Goal: Transaction & Acquisition: Download file/media

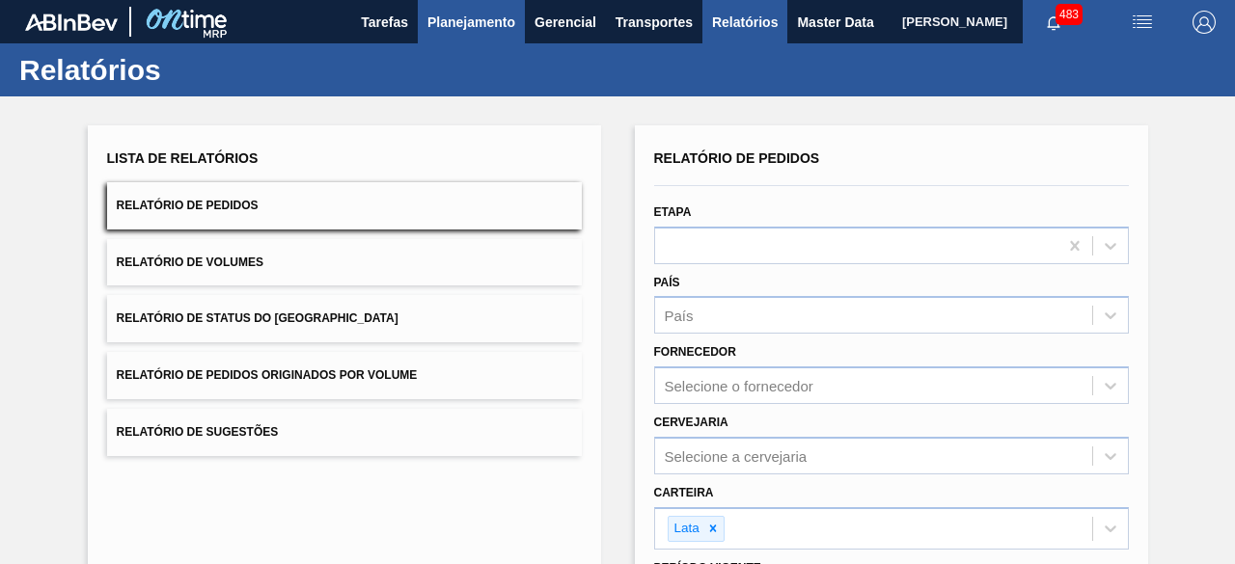
click at [471, 29] on span "Planejamento" at bounding box center [471, 22] width 88 height 23
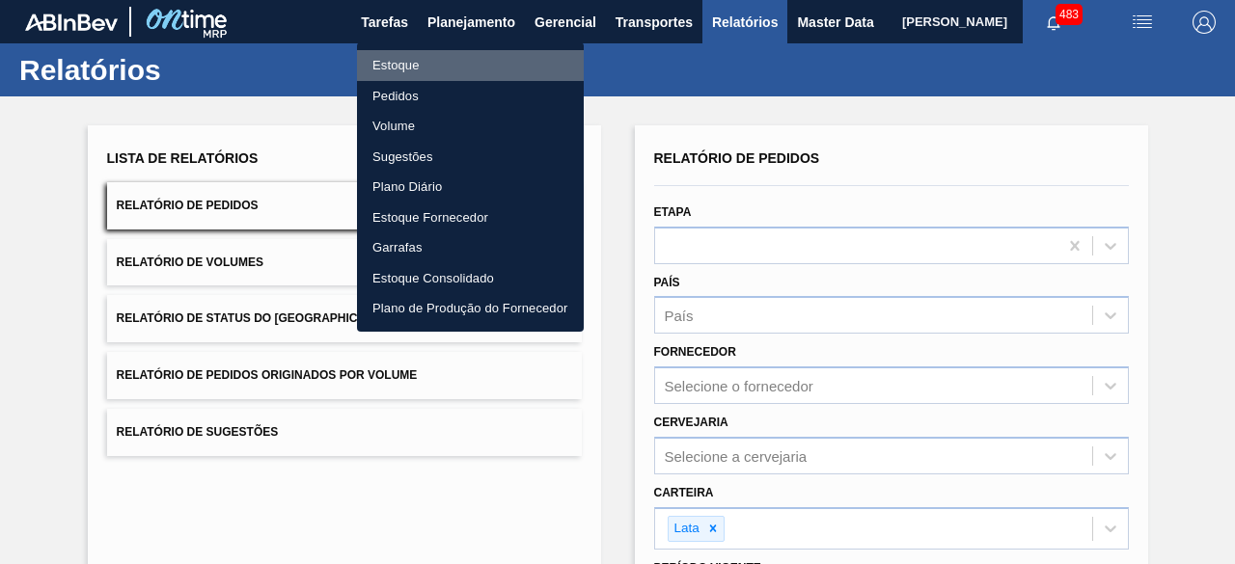
drag, startPoint x: 418, startPoint y: 63, endPoint x: 306, endPoint y: 10, distance: 123.9
click at [418, 64] on li "Estoque" at bounding box center [470, 65] width 227 height 31
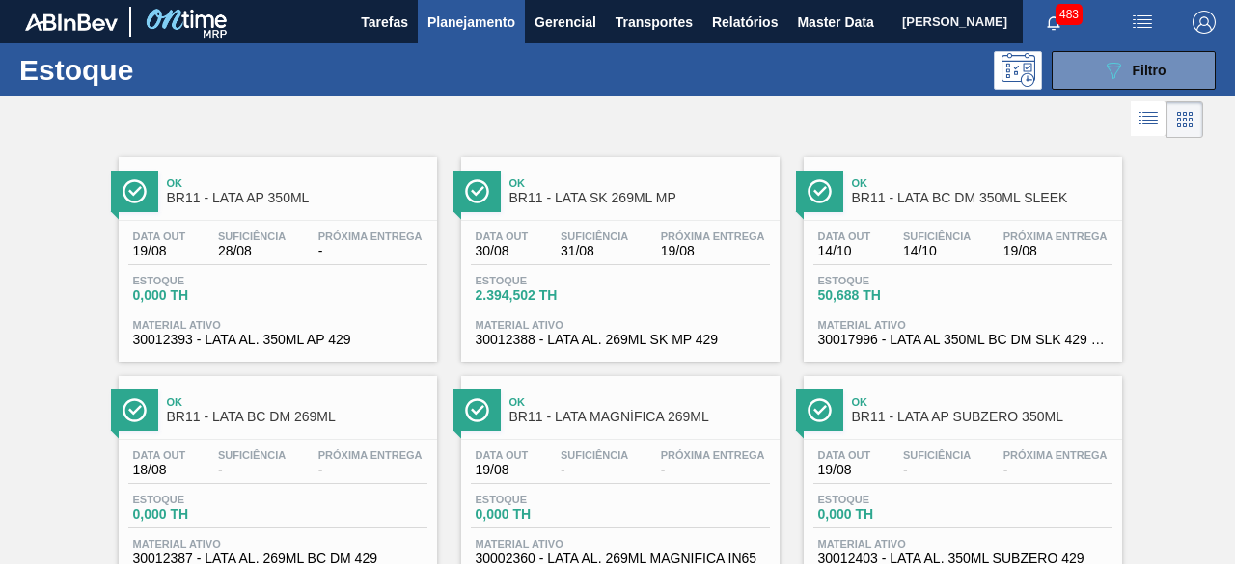
click at [902, 16] on span "[PERSON_NAME]" at bounding box center [954, 21] width 105 height 43
click at [1139, 28] on img "button" at bounding box center [1142, 22] width 23 height 23
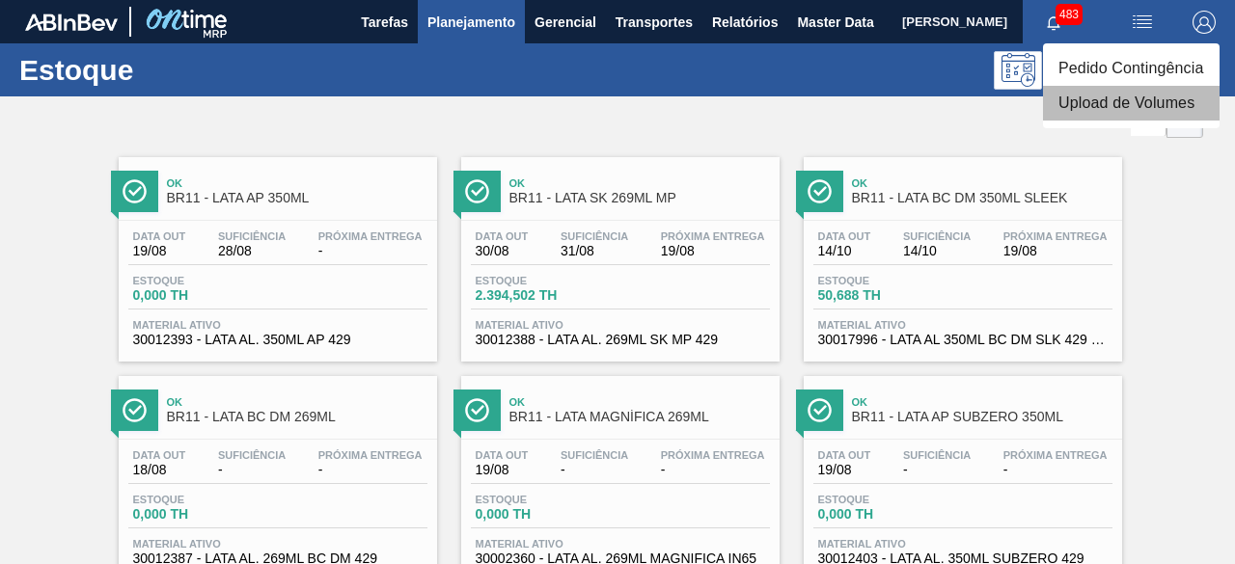
click at [1063, 107] on li "Upload de Volumes" at bounding box center [1131, 103] width 177 height 35
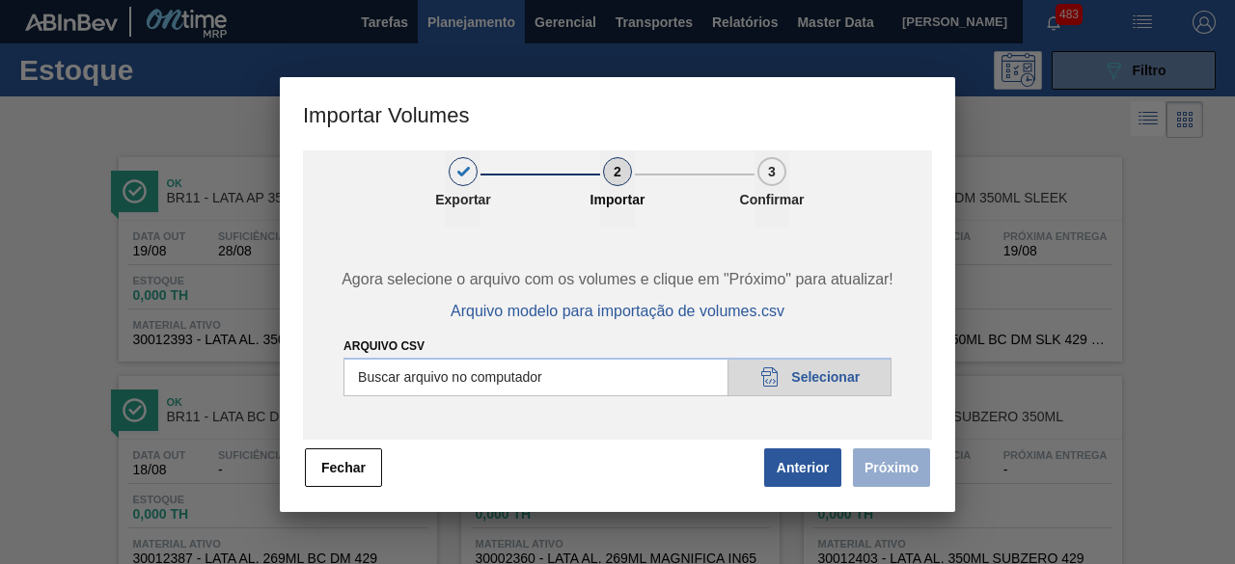
click at [836, 379] on input "Arquivo csv" at bounding box center [617, 377] width 548 height 39
type input "C:\fakepath\Subida Ball D0 + D3 19.08.csv"
click at [896, 457] on button "Próximo" at bounding box center [891, 468] width 77 height 39
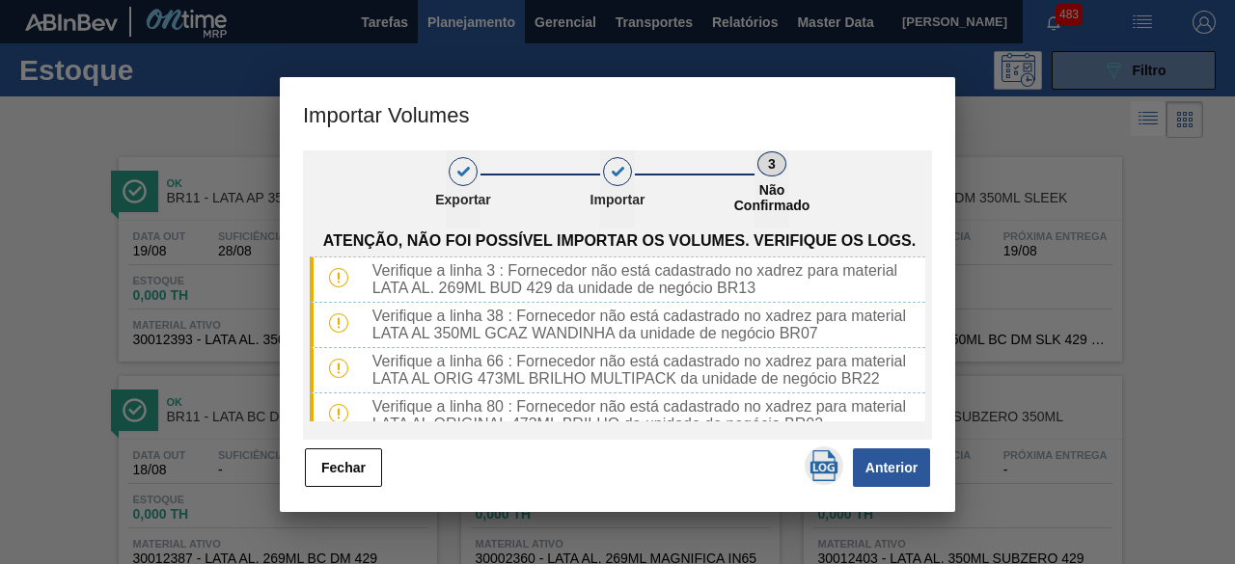
click at [827, 469] on img "button" at bounding box center [824, 466] width 31 height 31
drag, startPoint x: 336, startPoint y: 472, endPoint x: 482, endPoint y: 86, distance: 412.9
click at [338, 472] on button "Fechar" at bounding box center [343, 468] width 77 height 39
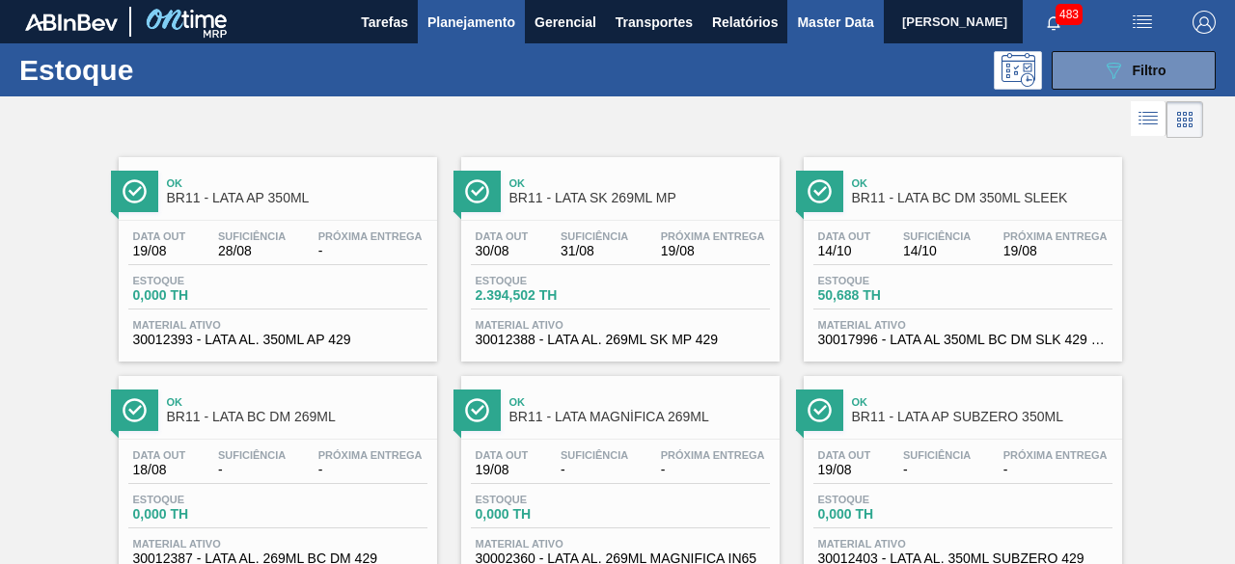
click at [803, 20] on span "Master Data" at bounding box center [835, 22] width 76 height 23
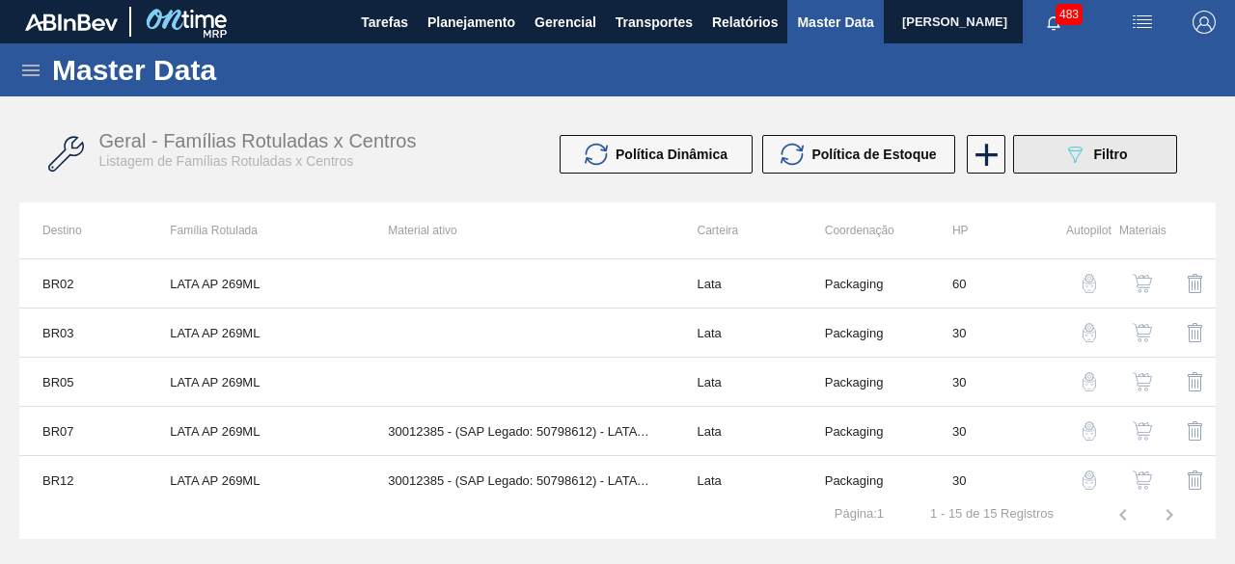
click at [1136, 155] on button "089F7B8B-B2A5-4AFE-B5C0-19BA573D28AC Filtro" at bounding box center [1095, 154] width 164 height 39
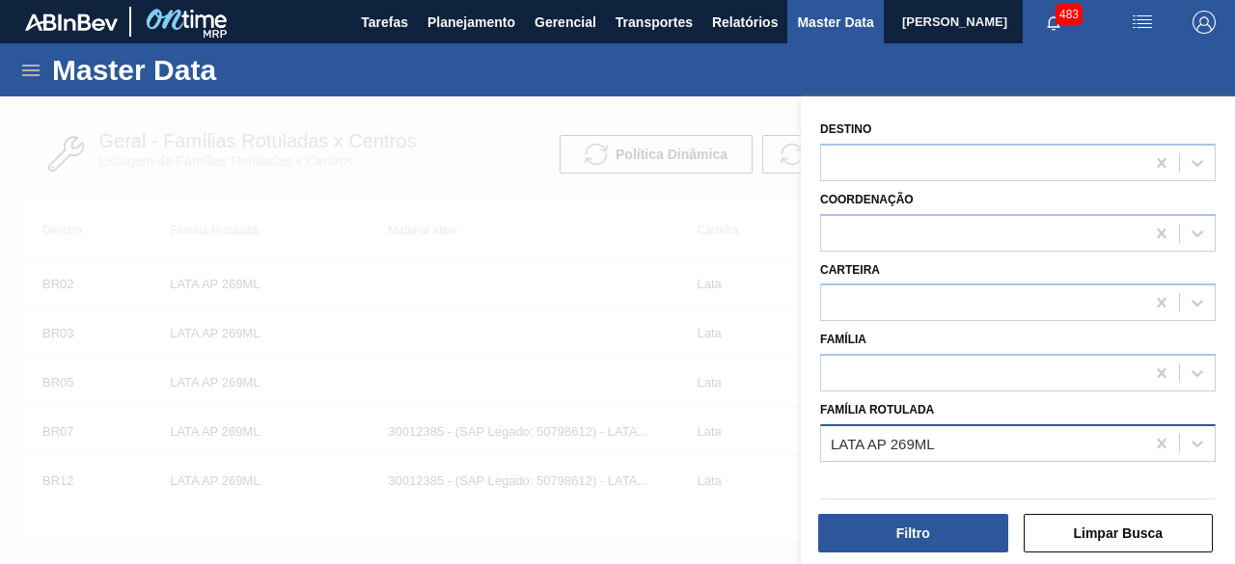
click at [890, 443] on div "LATA AP 269ML" at bounding box center [883, 443] width 104 height 16
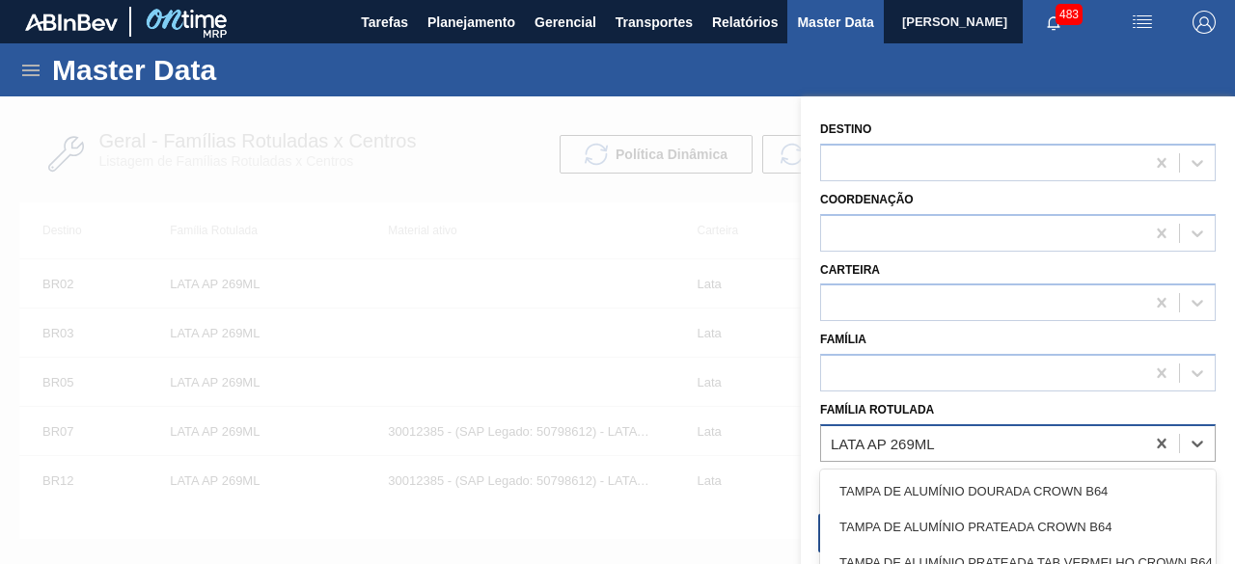
paste Rotulada "30034237"
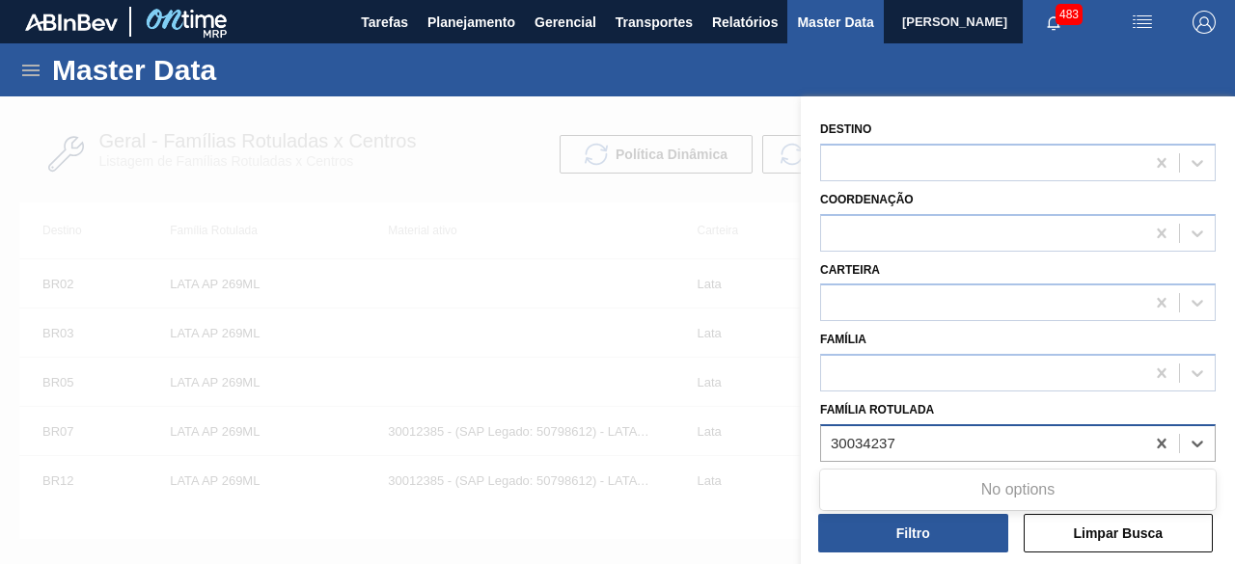
type Rotulada "30034237"
click at [675, 378] on div at bounding box center [617, 378] width 1235 height 564
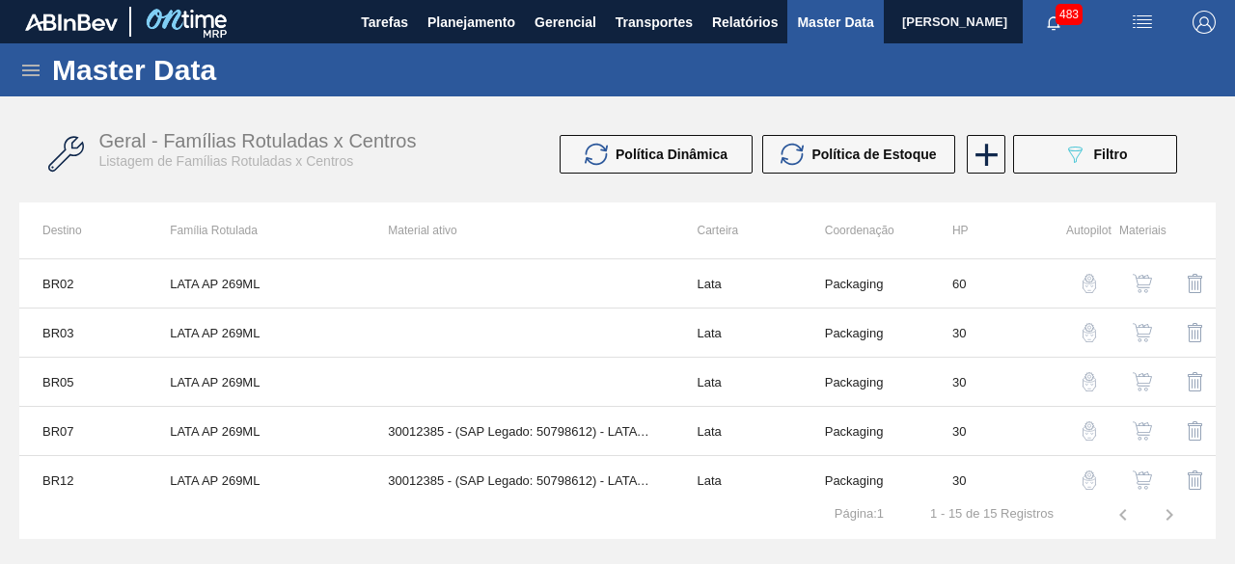
click at [22, 57] on div "Master Data" at bounding box center [617, 69] width 1235 height 53
click at [27, 65] on icon at bounding box center [30, 71] width 17 height 12
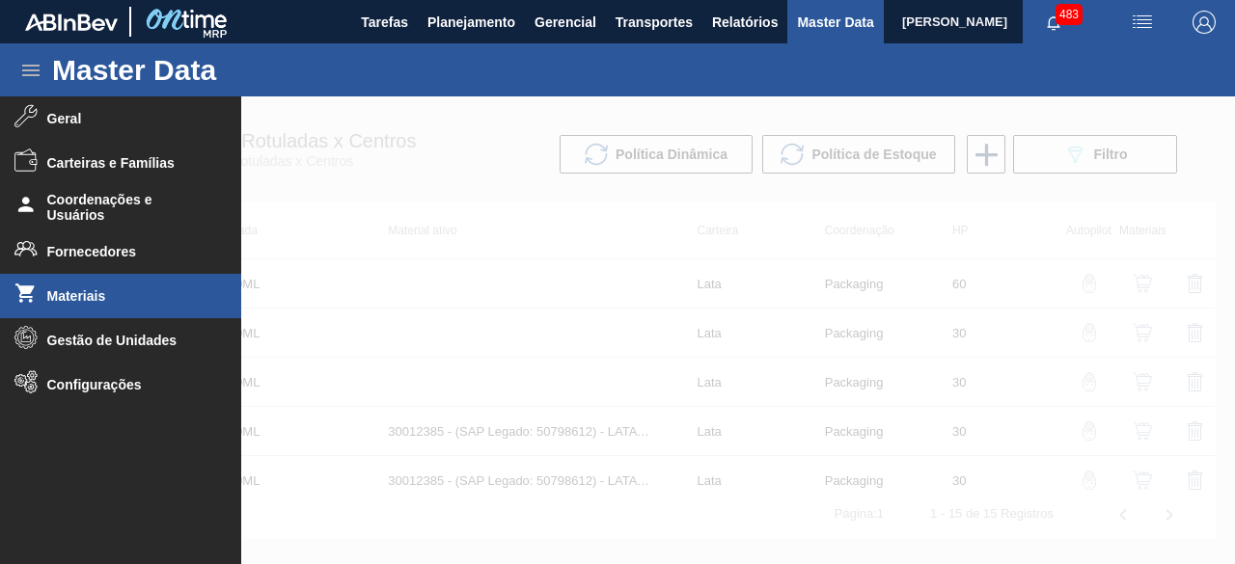
click at [91, 305] on li "Materiais" at bounding box center [120, 296] width 241 height 44
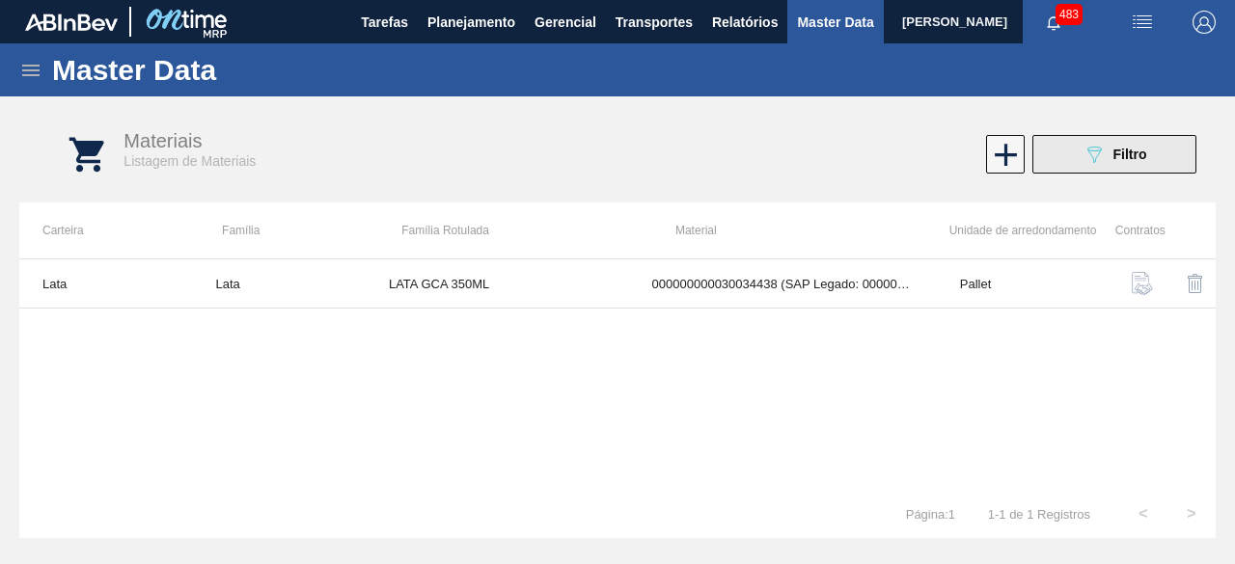
click at [1125, 152] on span "Filtro" at bounding box center [1130, 154] width 34 height 15
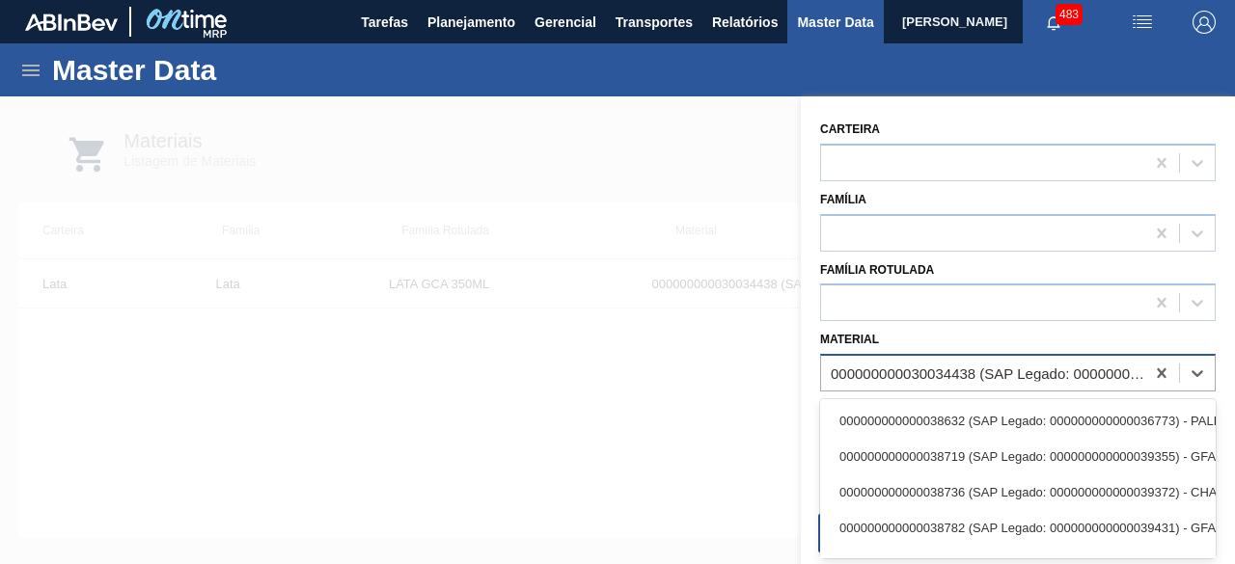
click at [918, 377] on div "000000000030034438 (SAP Legado: 000000000050851122) - LATA AL 350ML GCA WANDINHA" at bounding box center [989, 374] width 316 height 16
paste input "30034237"
type input "30034237"
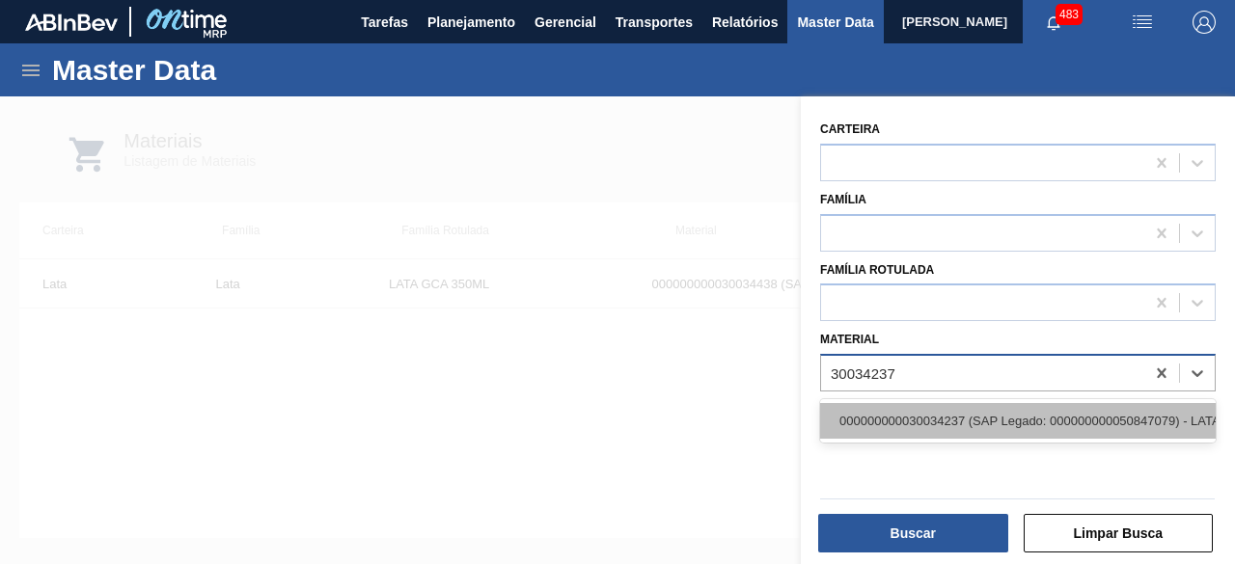
click at [919, 424] on div "000000000030034237 (SAP Legado: 000000000050847079) - LATA AL ORIGINAL 473ML BR…" at bounding box center [1018, 421] width 396 height 36
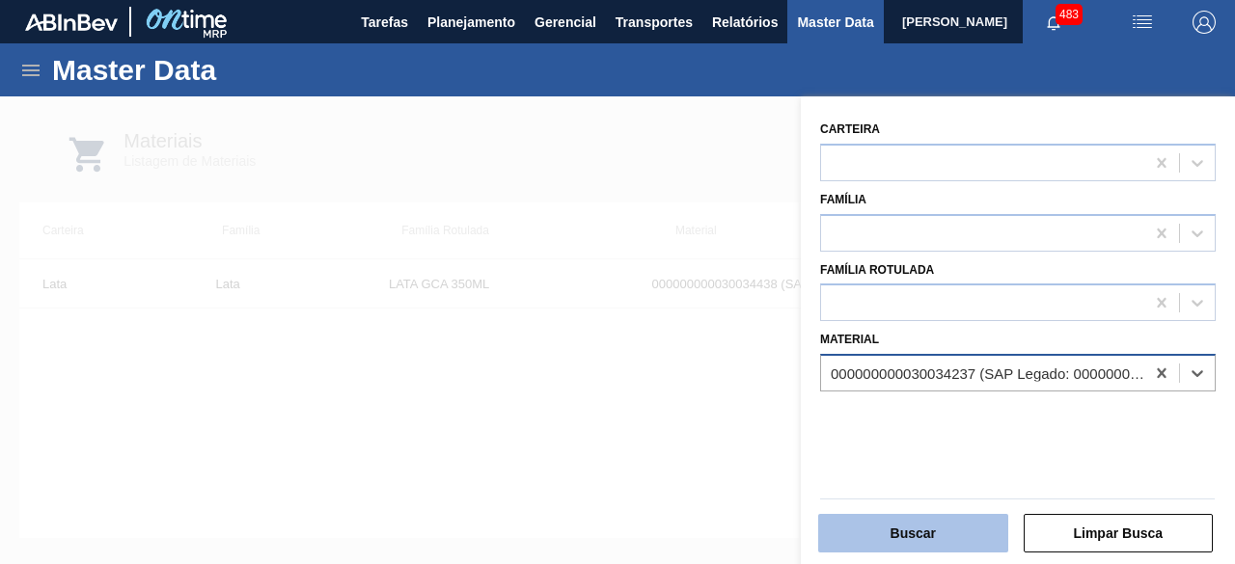
click at [947, 535] on button "Buscar" at bounding box center [913, 533] width 190 height 39
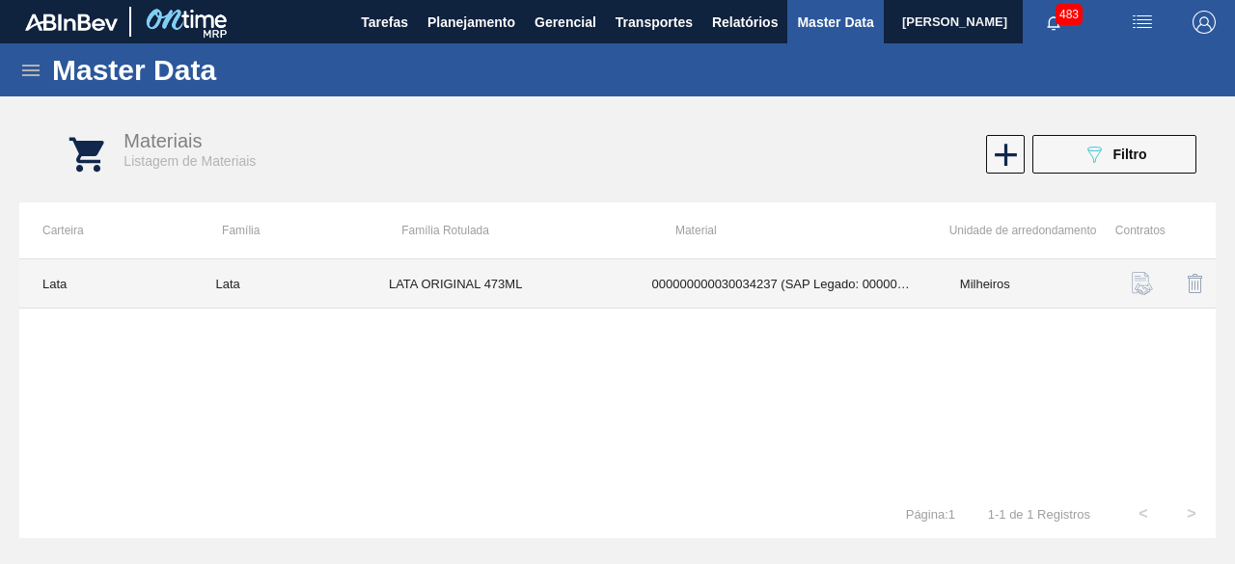
click at [560, 285] on td "LATA ORIGINAL 473ML" at bounding box center [497, 284] width 263 height 49
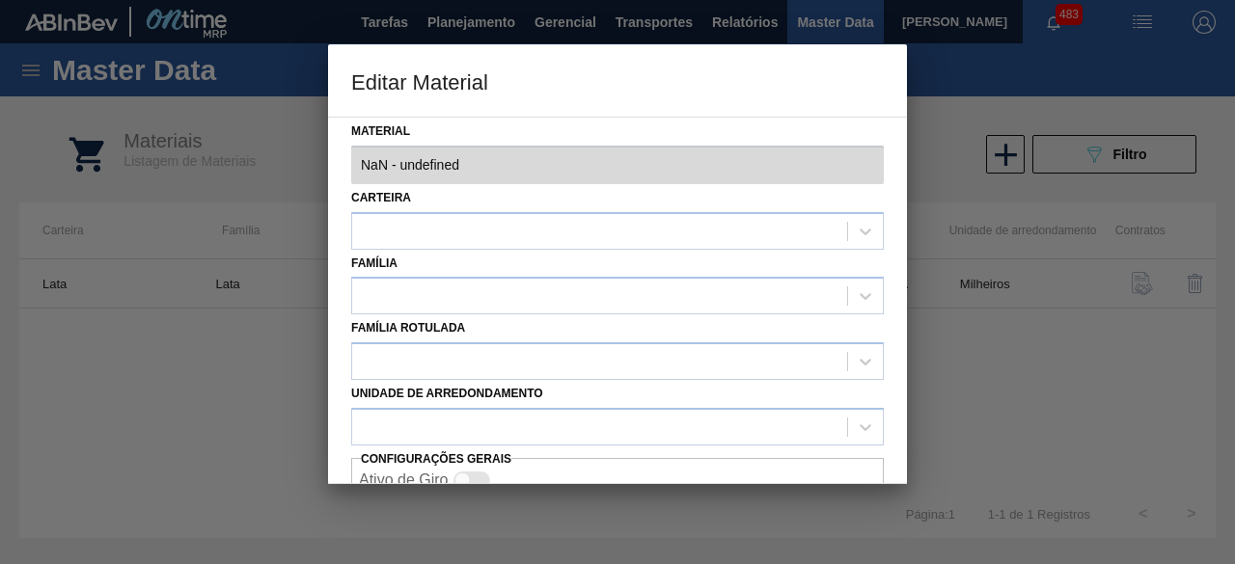
type input "30034237 - 000000000030034237 (SAP Legado: 000000000050847079) - LATA AL ORIGIN…"
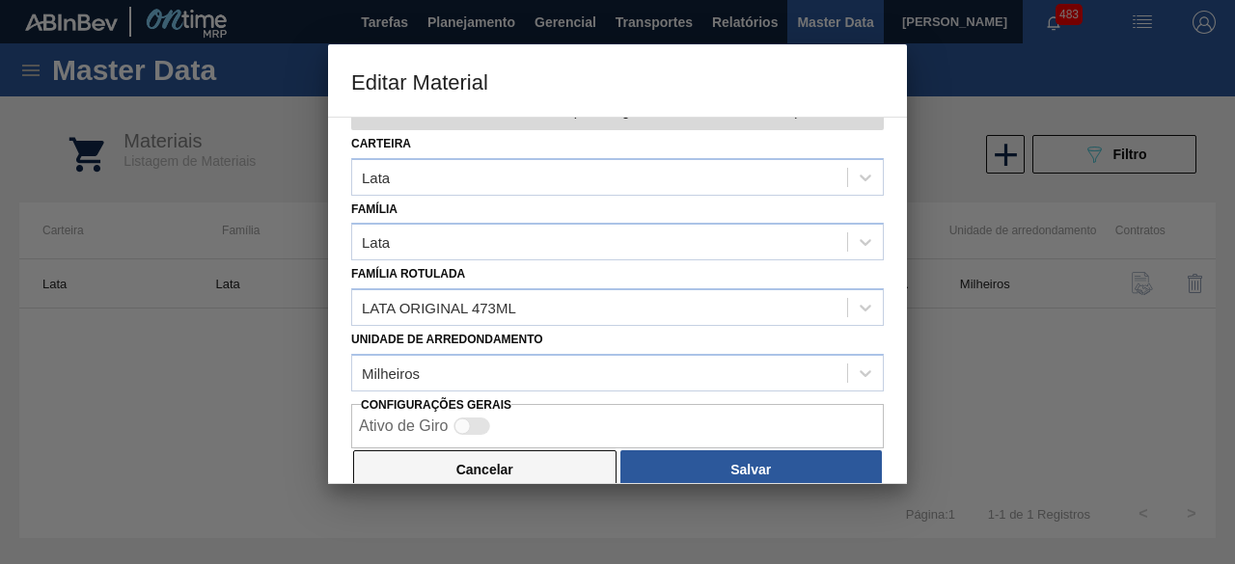
scroll to position [81, 0]
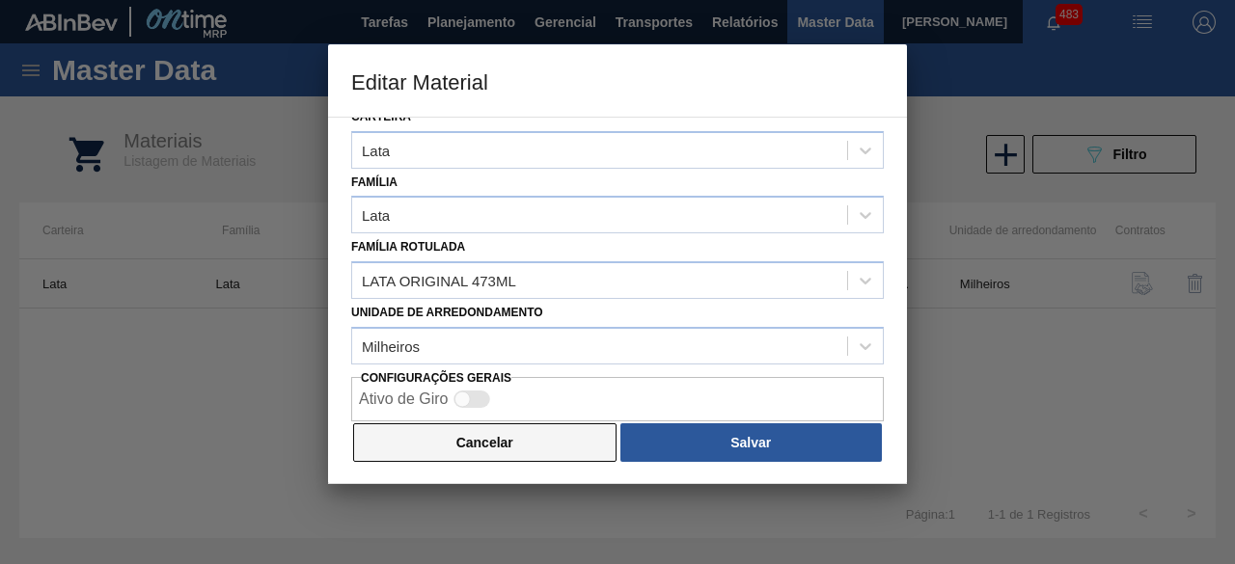
click at [547, 449] on button "Cancelar" at bounding box center [484, 443] width 263 height 39
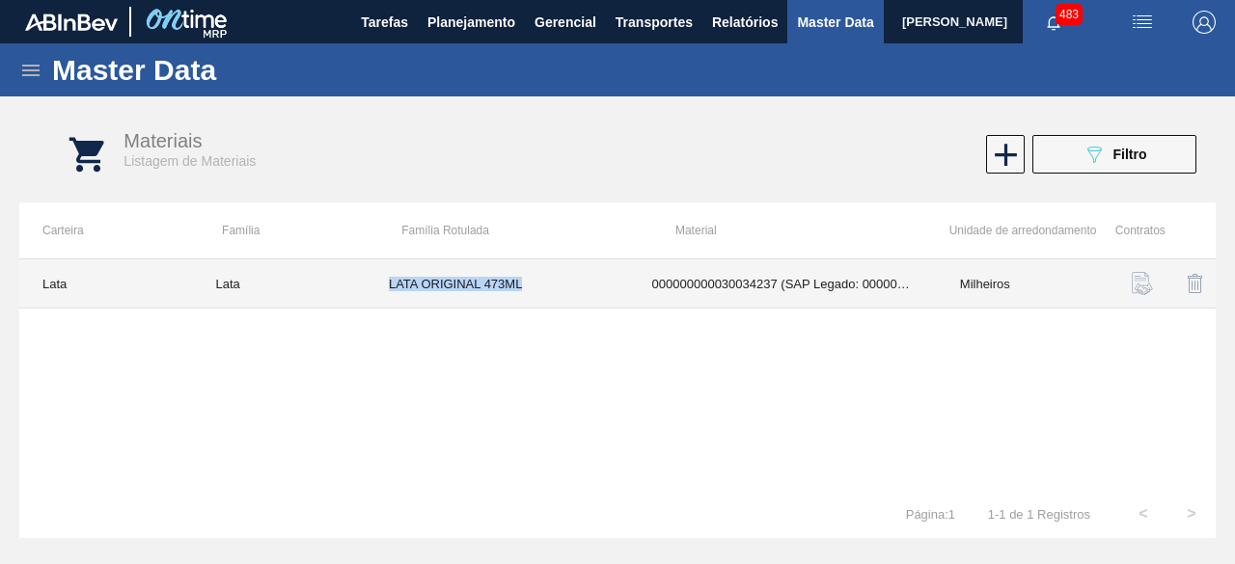
drag, startPoint x: 436, startPoint y: 283, endPoint x: 573, endPoint y: 294, distance: 137.5
click at [573, 294] on td "LATA ORIGINAL 473ML" at bounding box center [497, 284] width 263 height 49
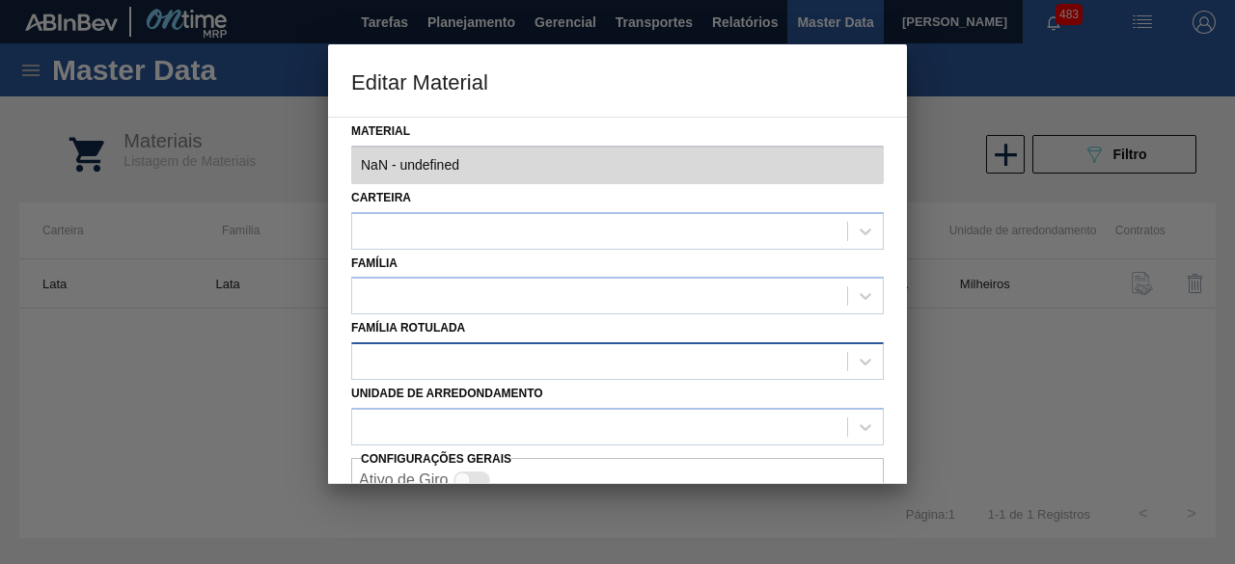
type input "30034237 - 000000000030034237 (SAP Legado: 000000000050847079) - LATA AL ORIGIN…"
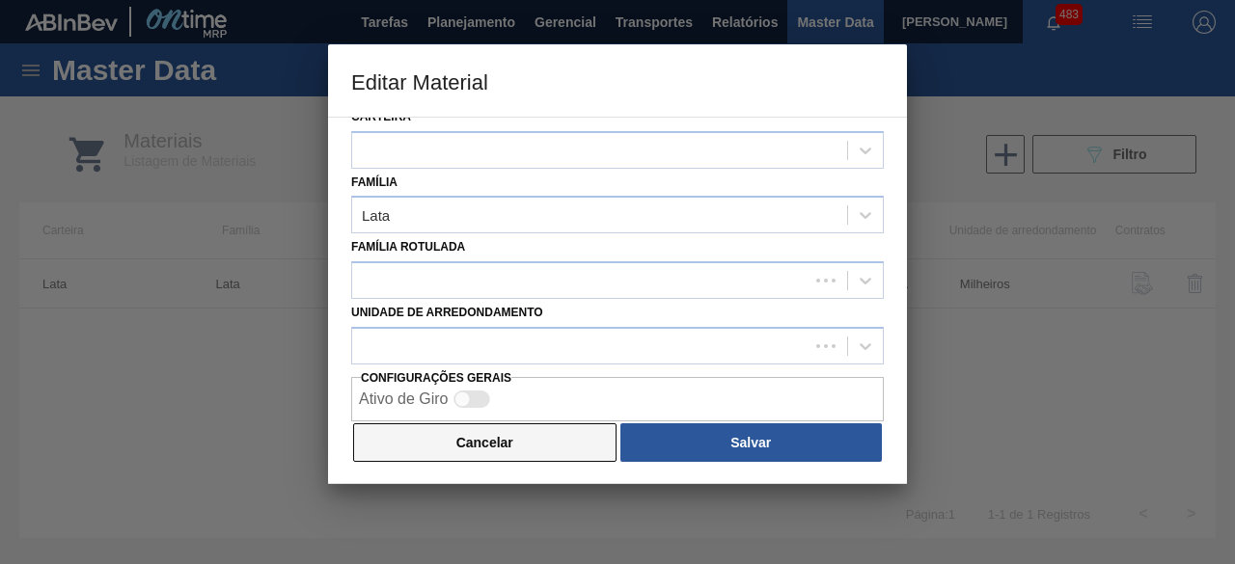
click at [533, 447] on button "Cancelar" at bounding box center [484, 443] width 263 height 39
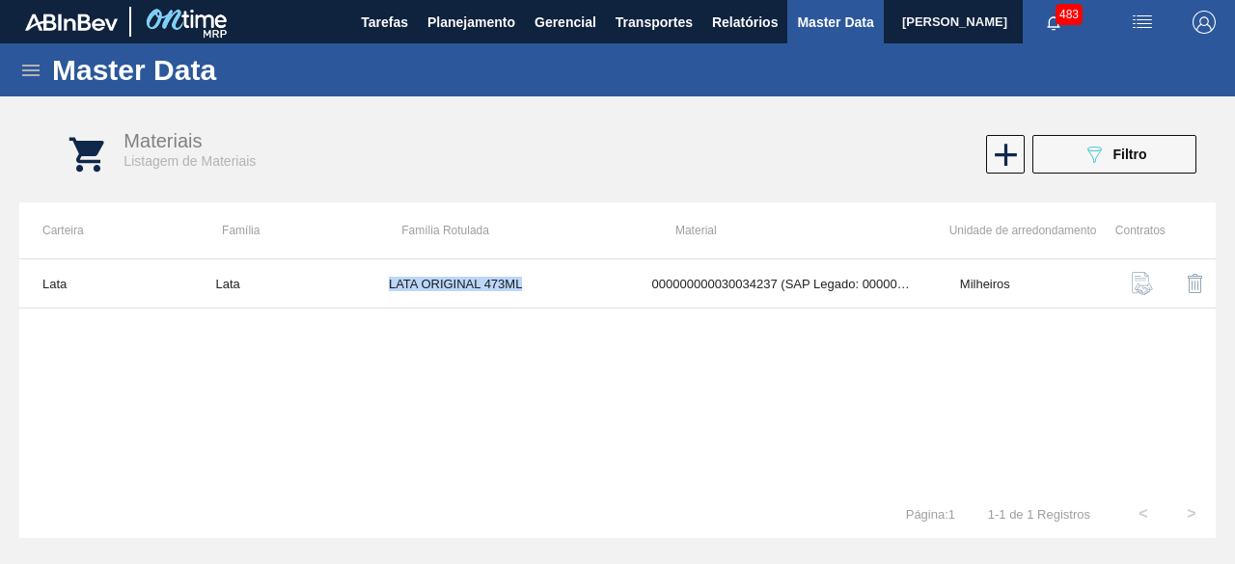
copy td "LATA ORIGINAL 473ML"
click at [1170, 173] on button "089F7B8B-B2A5-4AFE-B5C0-19BA573D28AC Filtro" at bounding box center [1114, 154] width 164 height 39
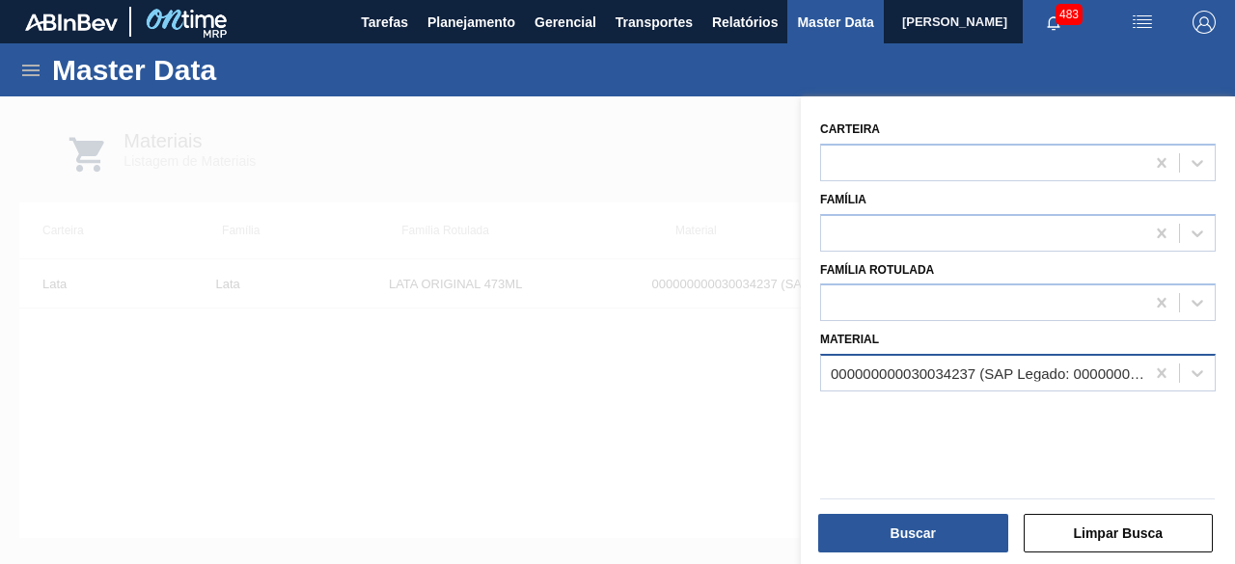
click at [931, 363] on div "000000000030034237 (SAP Legado: 000000000050847079) - LATA AL ORIGINAL 473ML BR…" at bounding box center [982, 374] width 323 height 28
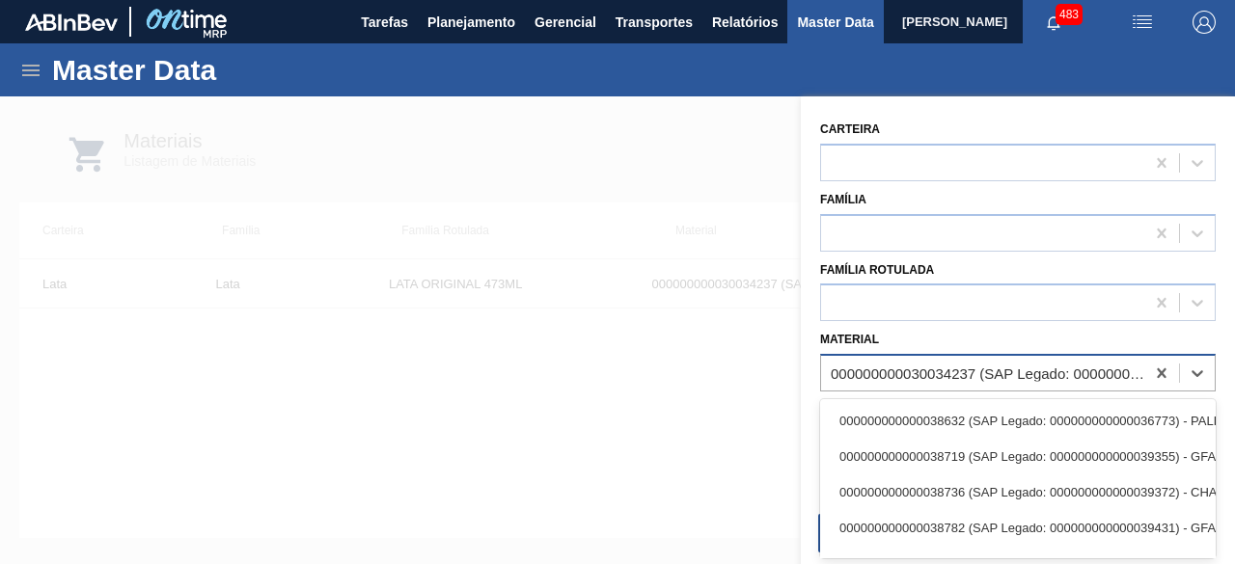
paste input "30034407"
type input "30034407"
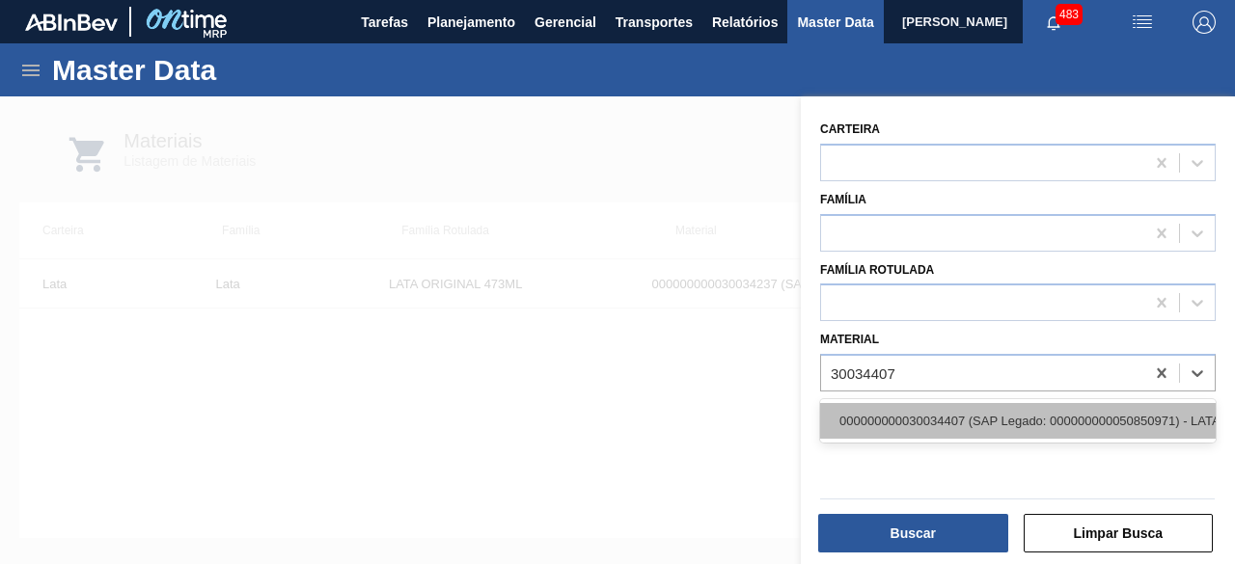
click at [931, 425] on div "000000000030034407 (SAP Legado: 000000000050850971) - LATA AL ORIG 473ML BRILHO…" at bounding box center [1018, 421] width 396 height 36
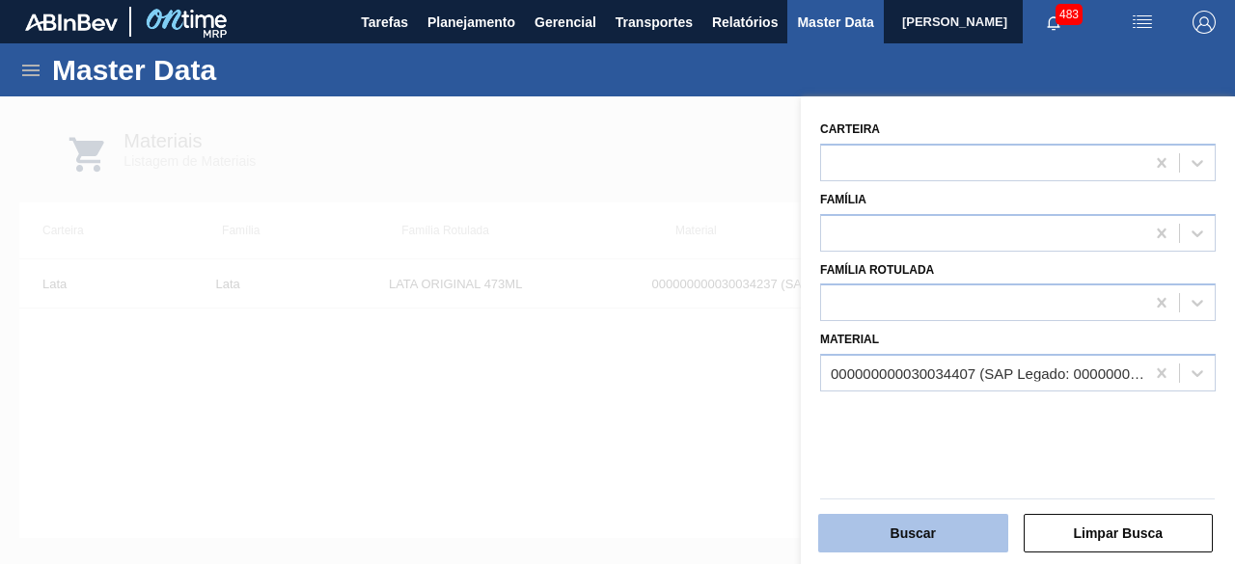
click at [954, 534] on button "Buscar" at bounding box center [913, 533] width 190 height 39
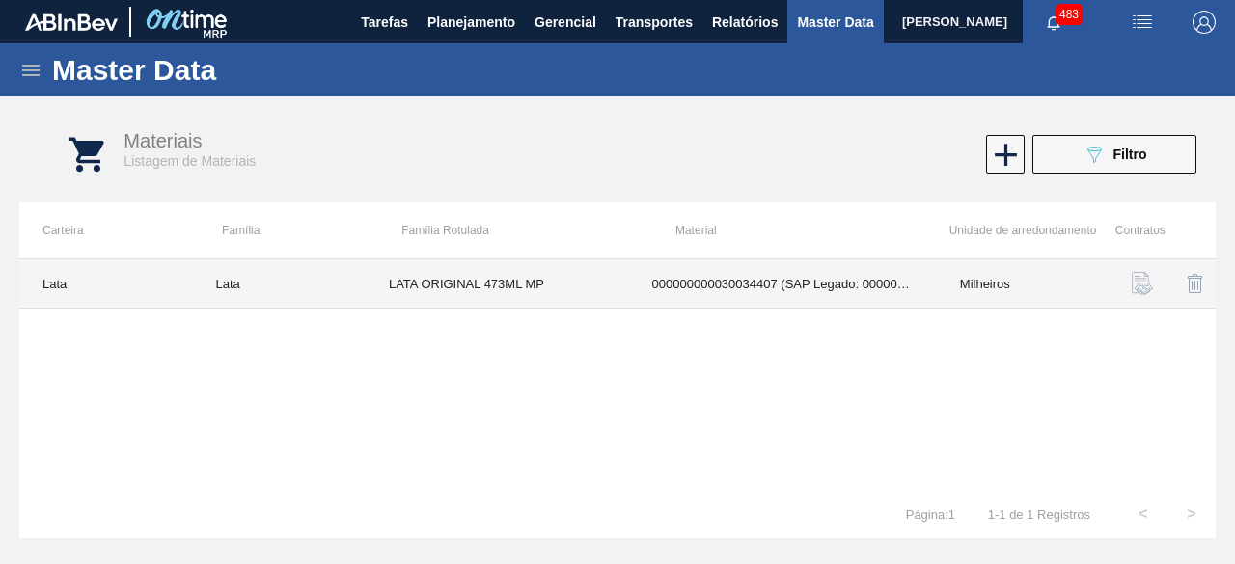
click at [523, 275] on td "LATA ORIGINAL 473ML MP" at bounding box center [497, 284] width 263 height 49
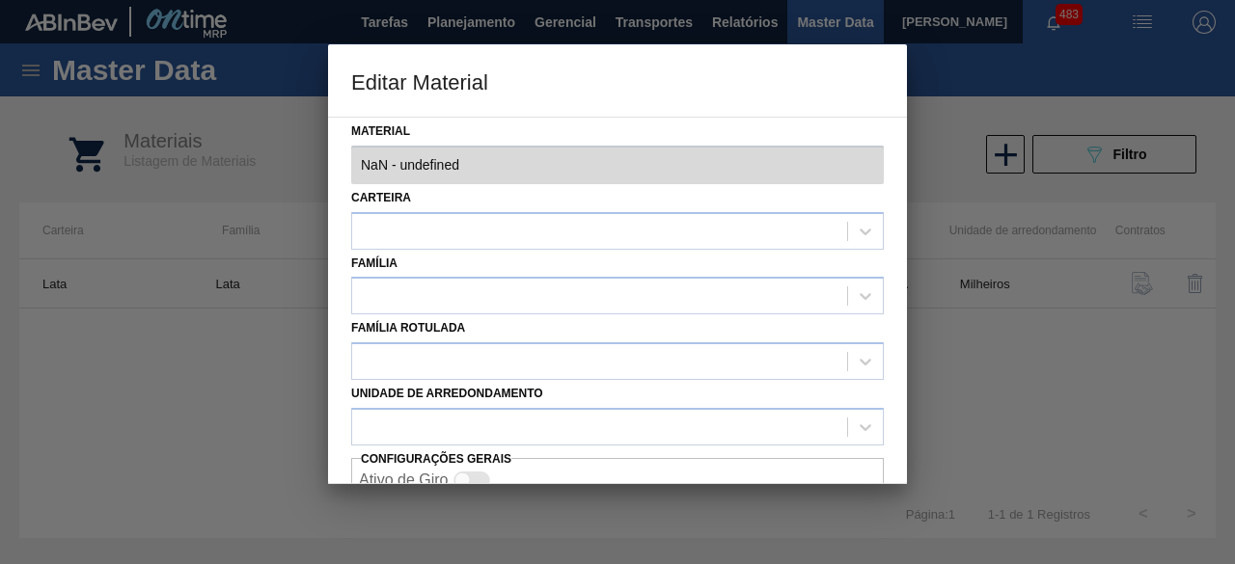
type input "30034407 - 000000000030034407 (SAP Legado: 000000000050850971) - LATA AL ORIG 4…"
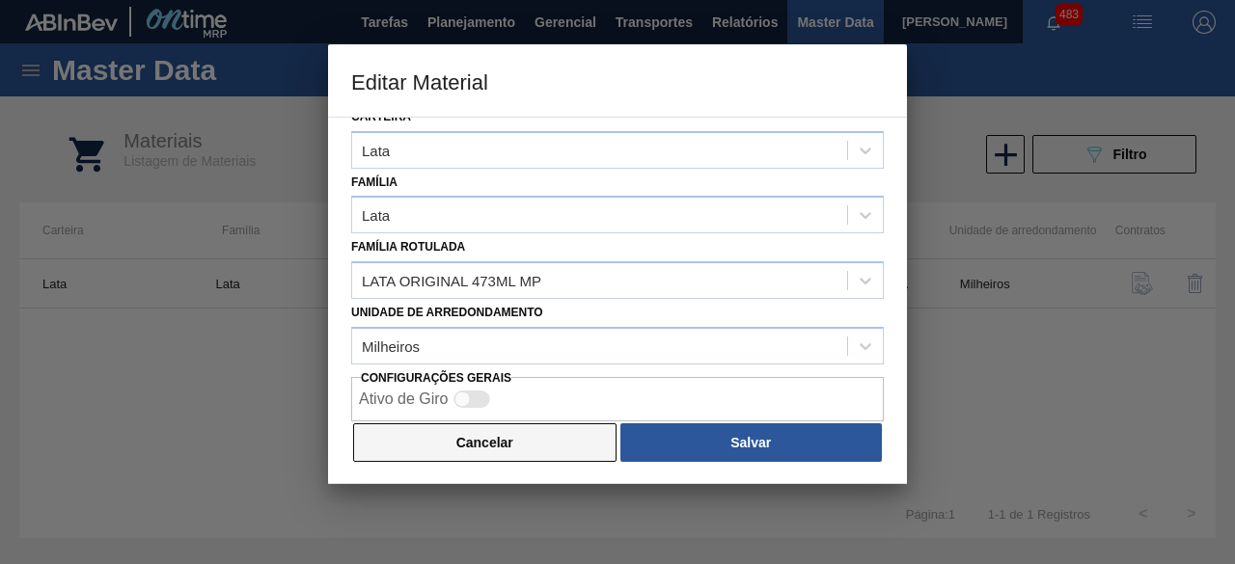
click at [590, 448] on button "Cancelar" at bounding box center [484, 443] width 263 height 39
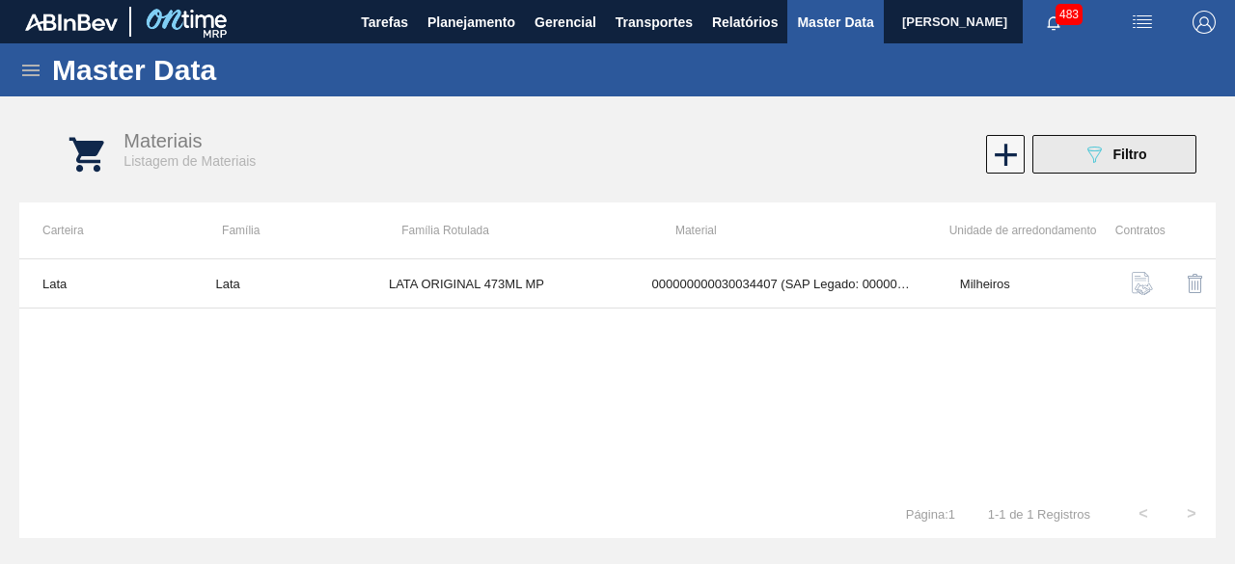
click at [1092, 150] on icon "089F7B8B-B2A5-4AFE-B5C0-19BA573D28AC" at bounding box center [1094, 154] width 23 height 23
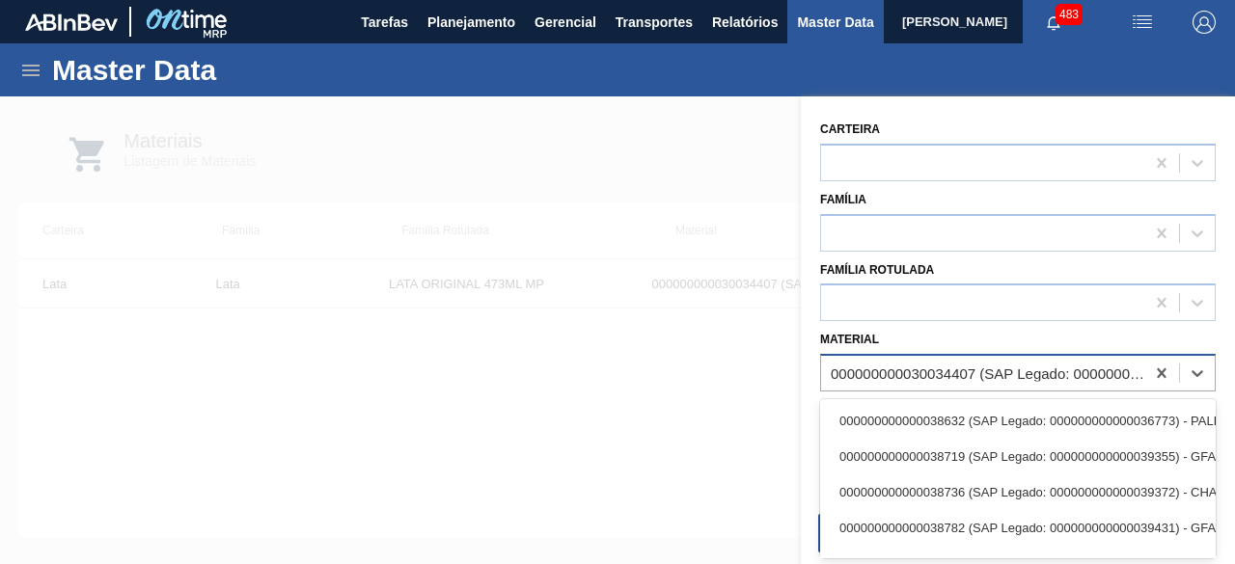
click at [886, 368] on div "000000000030034407 (SAP Legado: 000000000050850971) - LATA AL ORIG 473ML BRILHO…" at bounding box center [989, 374] width 316 height 16
paste input "30034407"
type input "30034407"
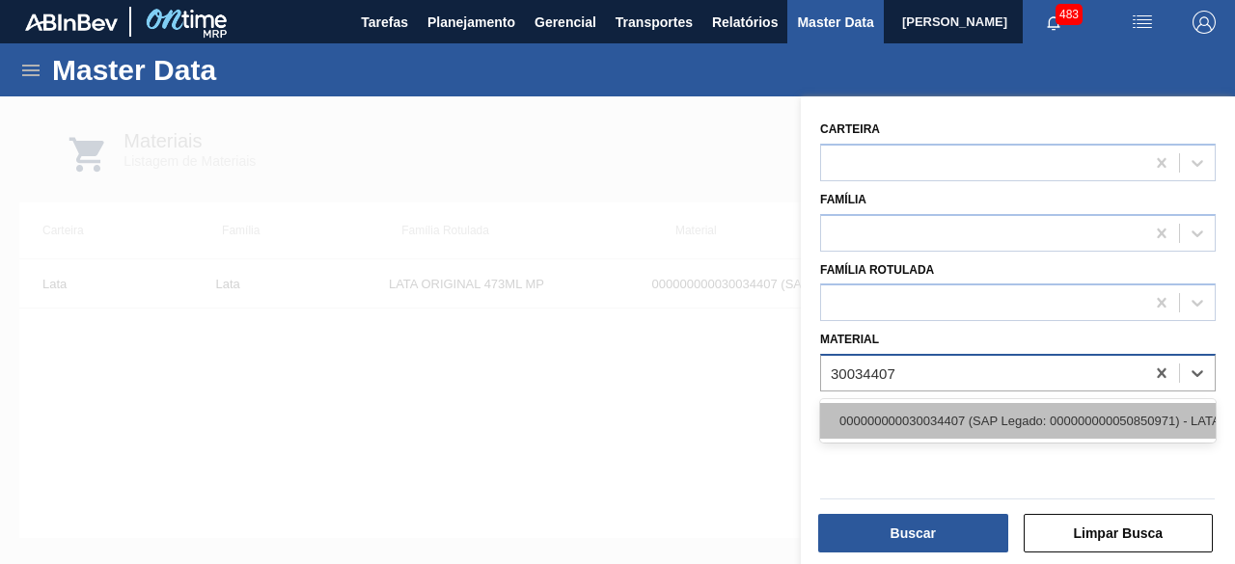
click at [888, 416] on div "000000000030034407 (SAP Legado: 000000000050850971) - LATA AL ORIG 473ML BRILHO…" at bounding box center [1018, 421] width 396 height 36
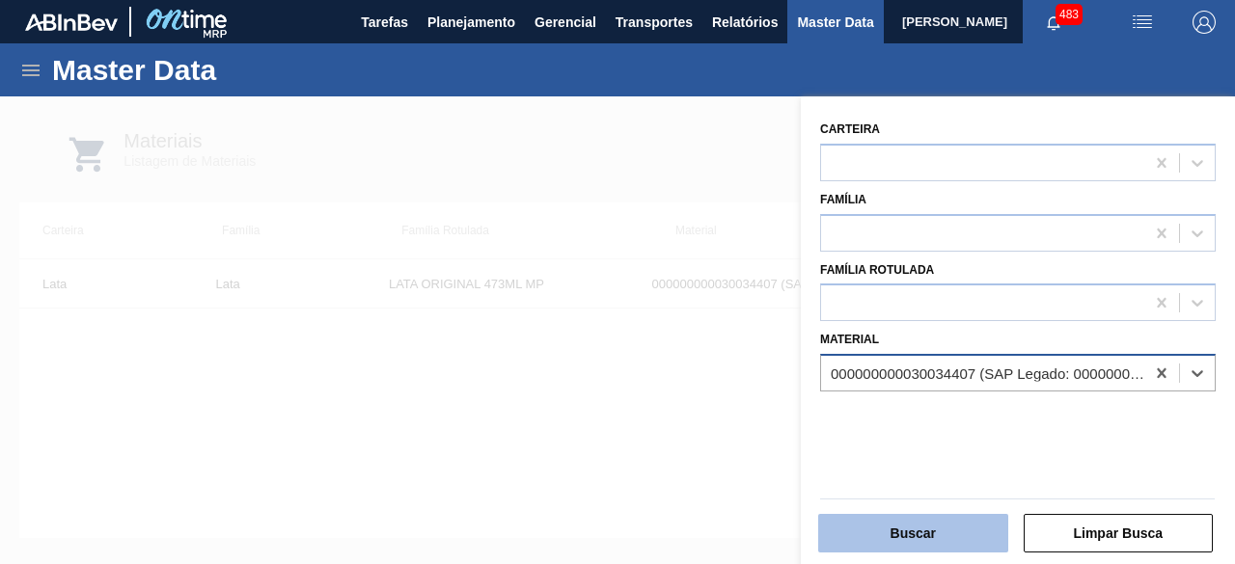
click at [895, 524] on button "Buscar" at bounding box center [913, 533] width 190 height 39
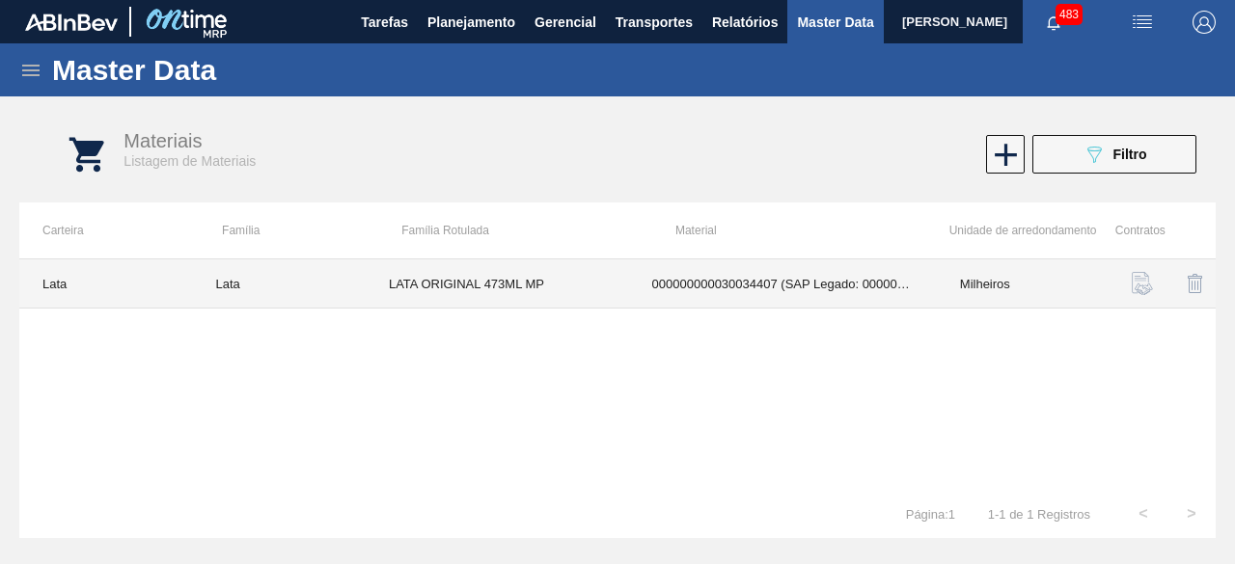
click at [529, 290] on td "LATA ORIGINAL 473ML MP" at bounding box center [497, 284] width 263 height 49
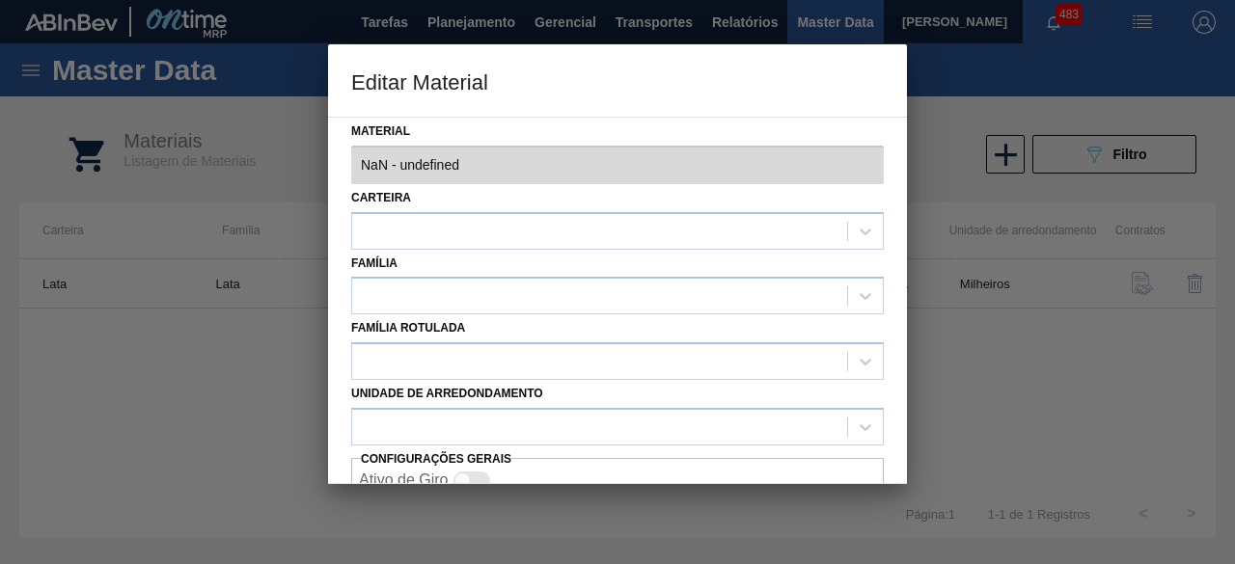
type input "30034407 - 000000000030034407 (SAP Legado: 000000000050850971) - LATA AL ORIG 4…"
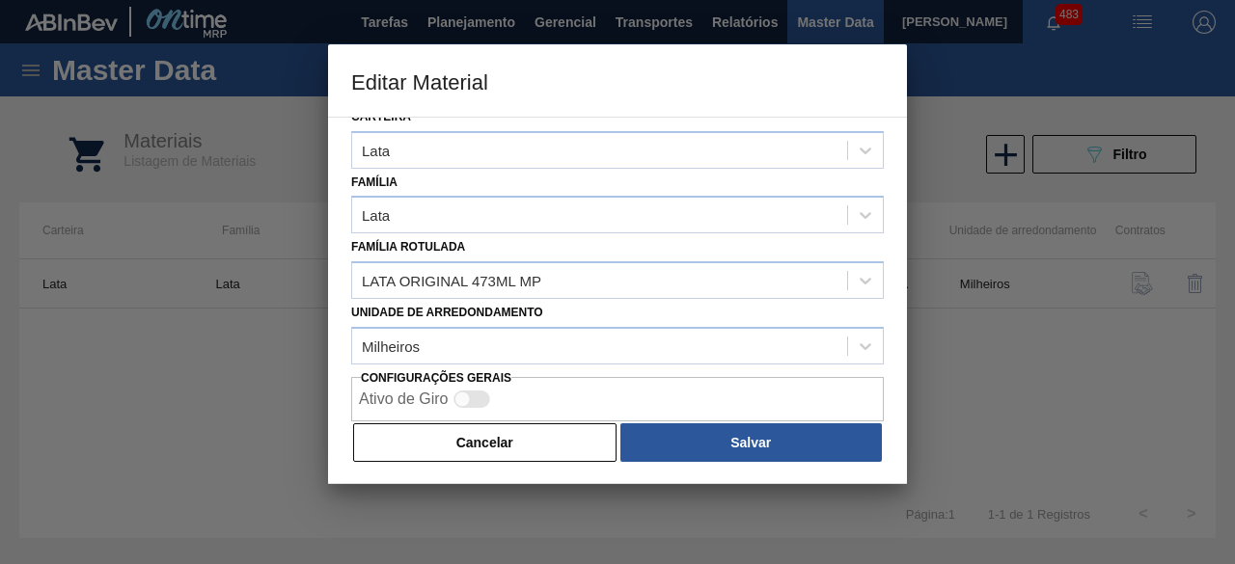
drag, startPoint x: 492, startPoint y: 445, endPoint x: 303, endPoint y: 317, distance: 228.0
click at [492, 445] on button "Cancelar" at bounding box center [484, 443] width 263 height 39
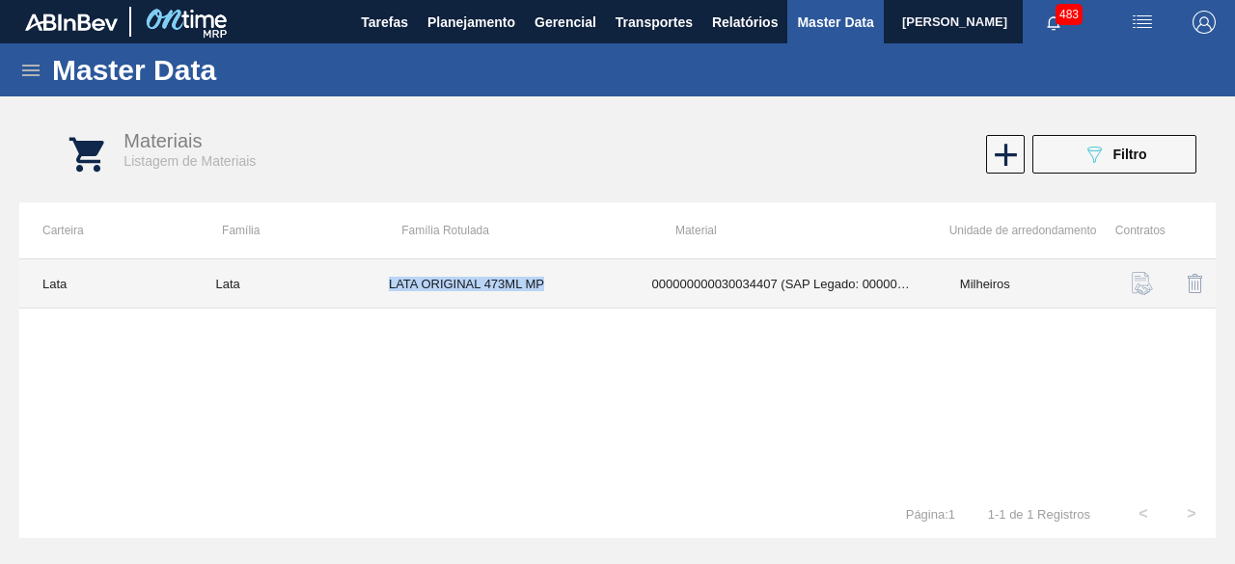
drag, startPoint x: 389, startPoint y: 280, endPoint x: 560, endPoint y: 275, distance: 170.8
click at [560, 275] on td "LATA ORIGINAL 473ML MP" at bounding box center [497, 284] width 263 height 49
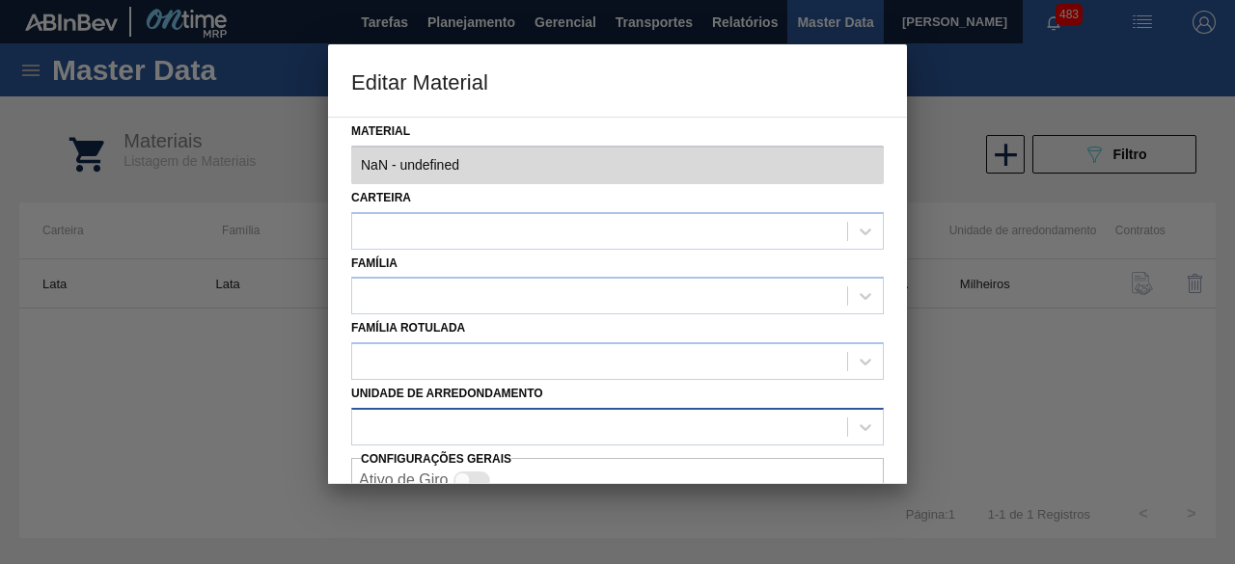
type input "30034407 - 000000000030034407 (SAP Legado: 000000000050850971) - LATA AL ORIG 4…"
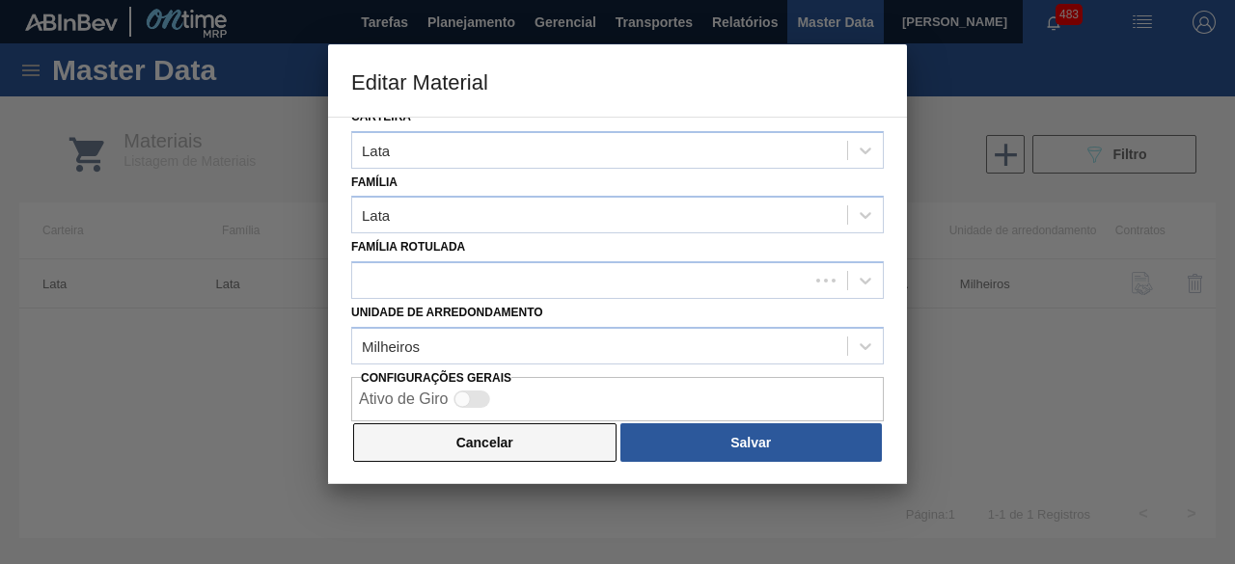
click at [535, 451] on button "Cancelar" at bounding box center [484, 443] width 263 height 39
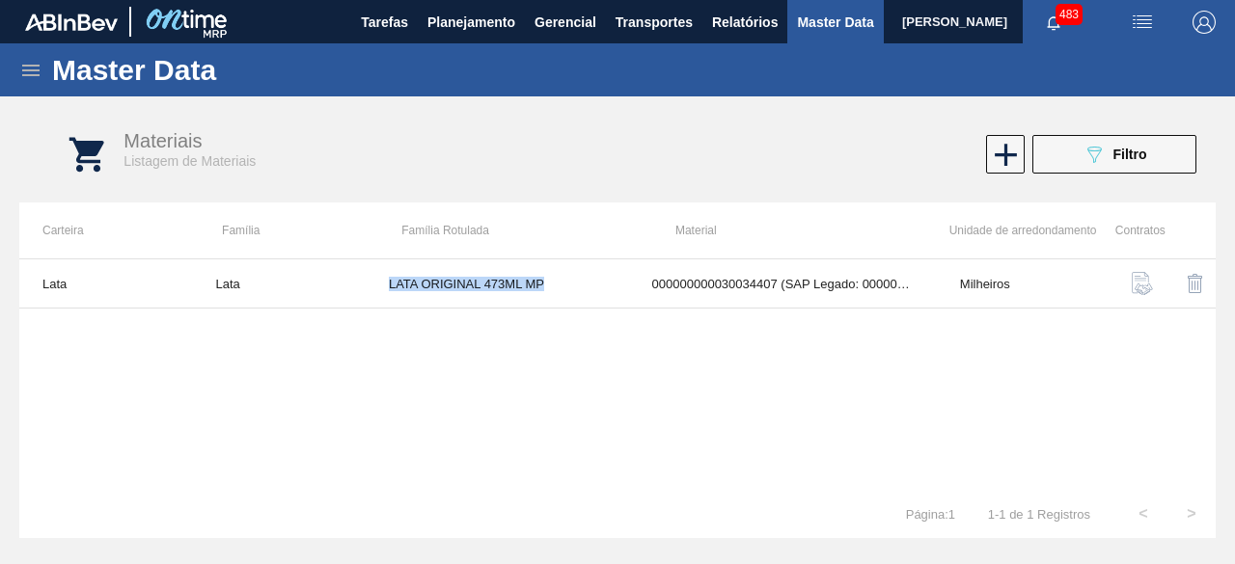
copy td "LATA ORIGINAL 473ML MP"
click at [1131, 156] on span "Filtro" at bounding box center [1130, 154] width 34 height 15
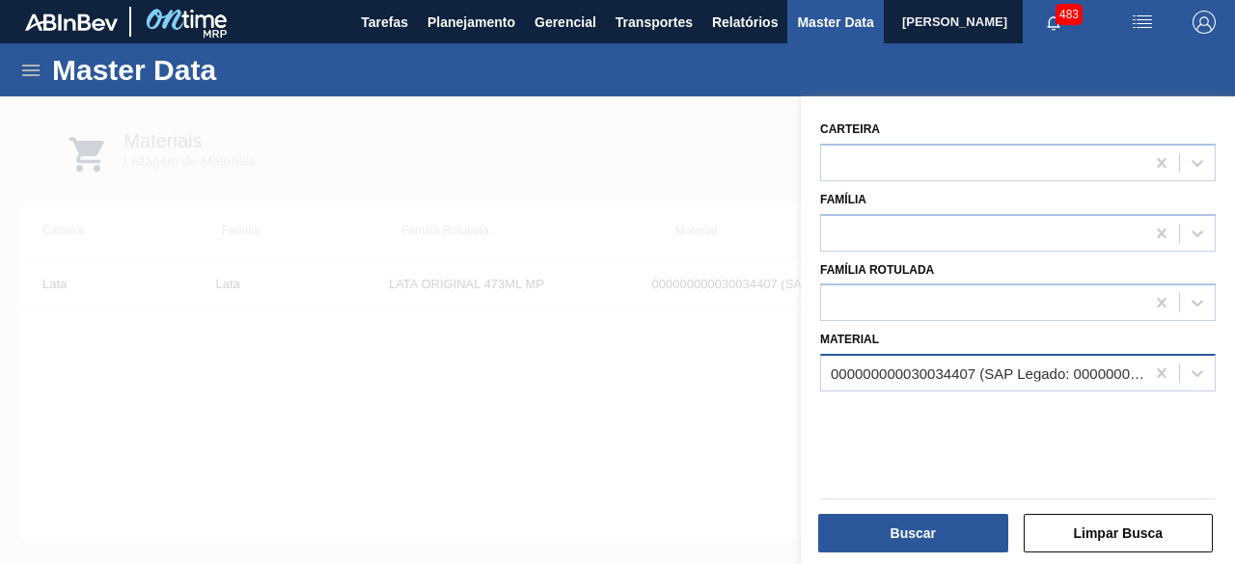
click at [988, 379] on div "000000000030034407 (SAP Legado: 000000000050850971) - LATA AL ORIG 473ML BRILHO…" at bounding box center [989, 374] width 316 height 16
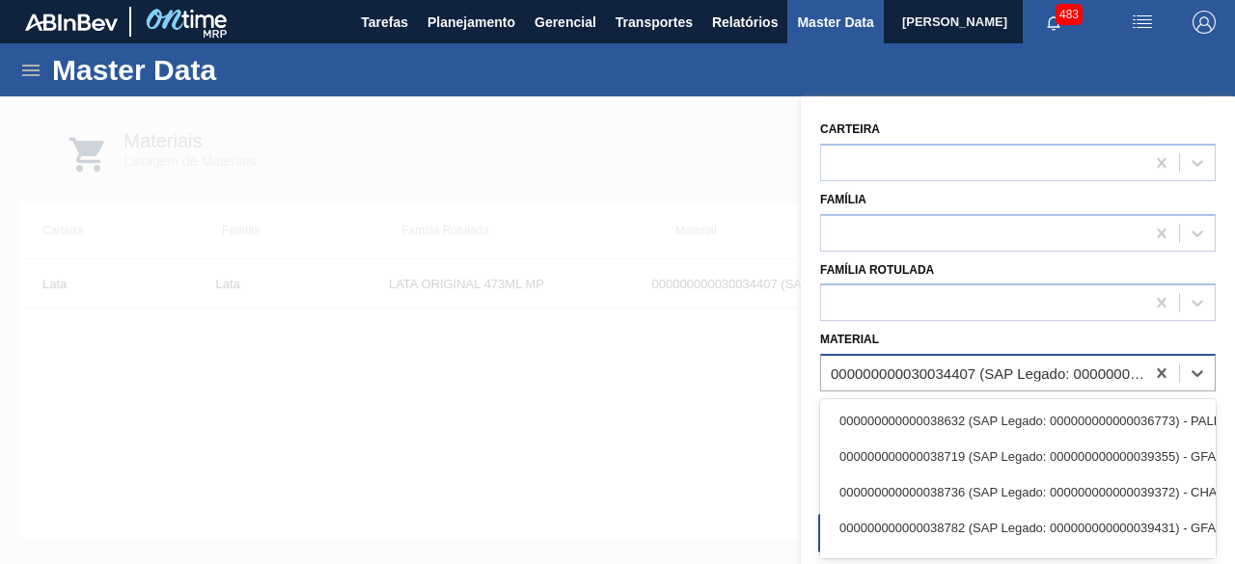
paste input "30034439"
type input "30034439"
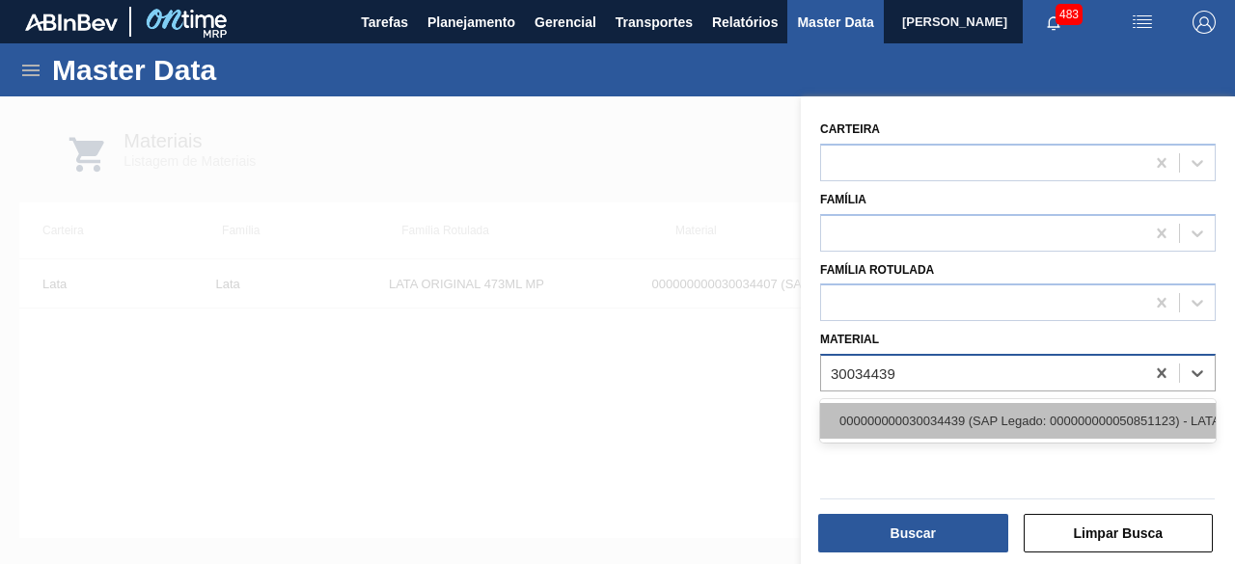
click at [980, 416] on div "000000000030034439 (SAP Legado: 000000000050851123) - LATA AL 350ML GCAZ WANDIN…" at bounding box center [1018, 421] width 396 height 36
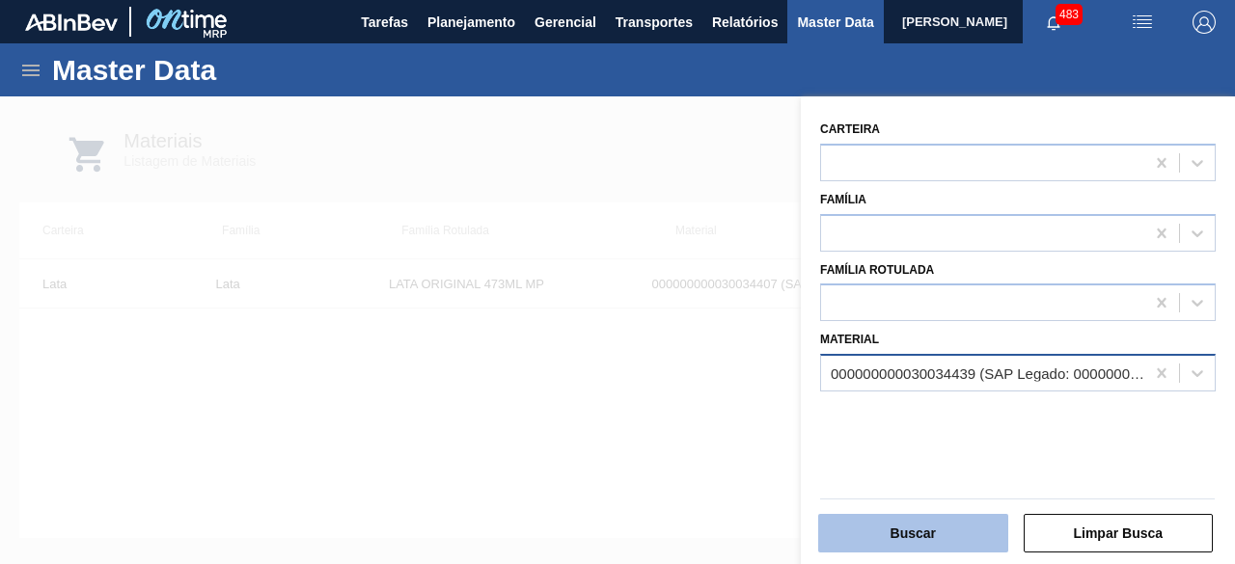
click at [947, 531] on button "Buscar" at bounding box center [913, 533] width 190 height 39
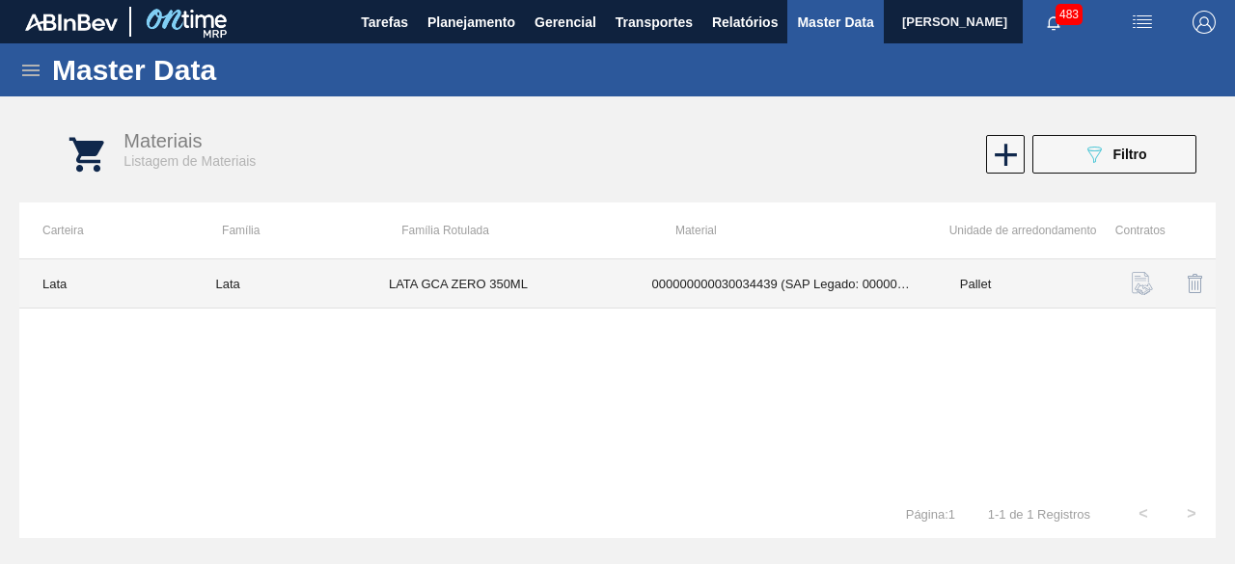
click at [548, 279] on td "LATA GCA ZERO 350ML" at bounding box center [497, 284] width 263 height 49
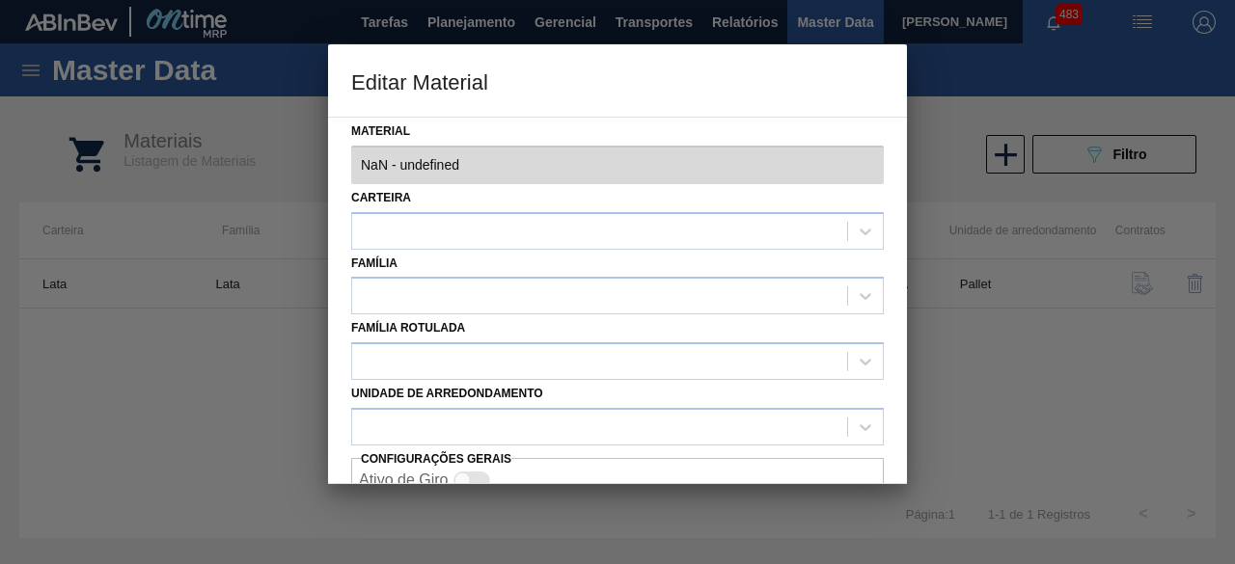
type input "30034439 - 000000000030034439 (SAP Legado: 000000000050851123) - LATA AL 350ML …"
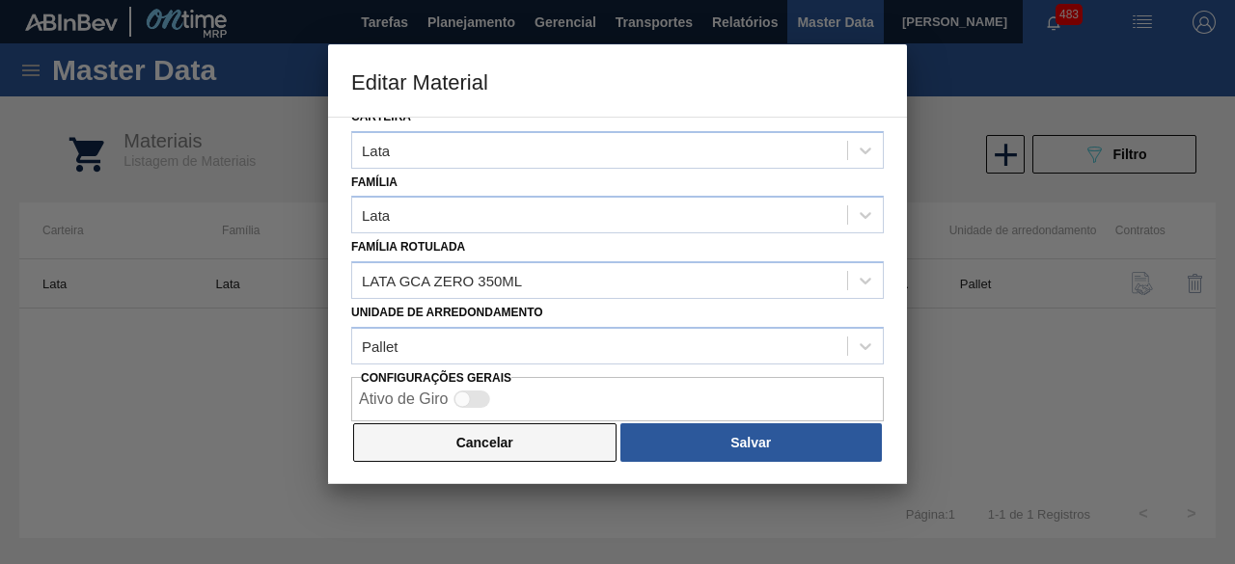
click at [519, 445] on button "Cancelar" at bounding box center [484, 443] width 263 height 39
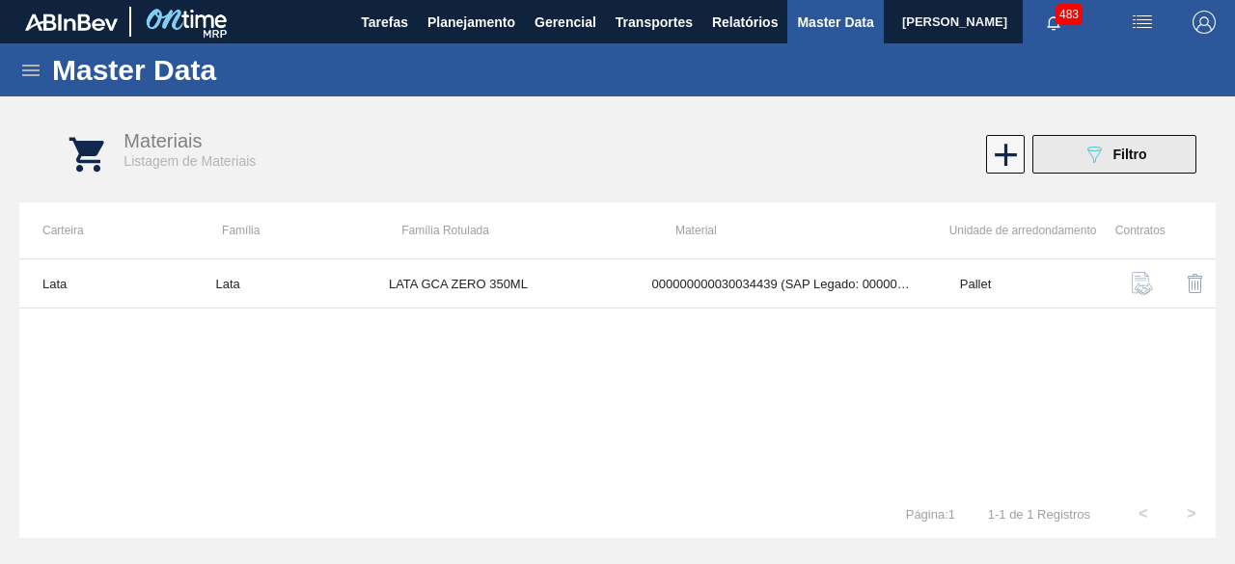
click at [1134, 163] on div "089F7B8B-B2A5-4AFE-B5C0-19BA573D28AC Filtro" at bounding box center [1115, 154] width 65 height 23
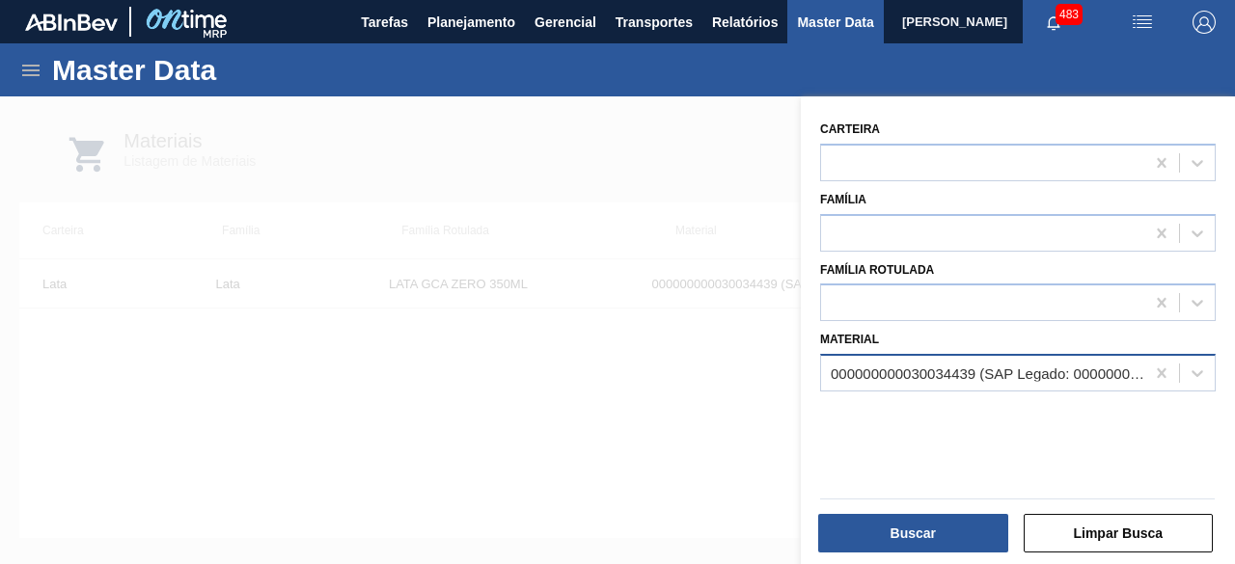
click at [874, 371] on div "000000000030034439 (SAP Legado: 000000000050851123) - LATA AL 350ML GCAZ WANDIN…" at bounding box center [989, 374] width 316 height 16
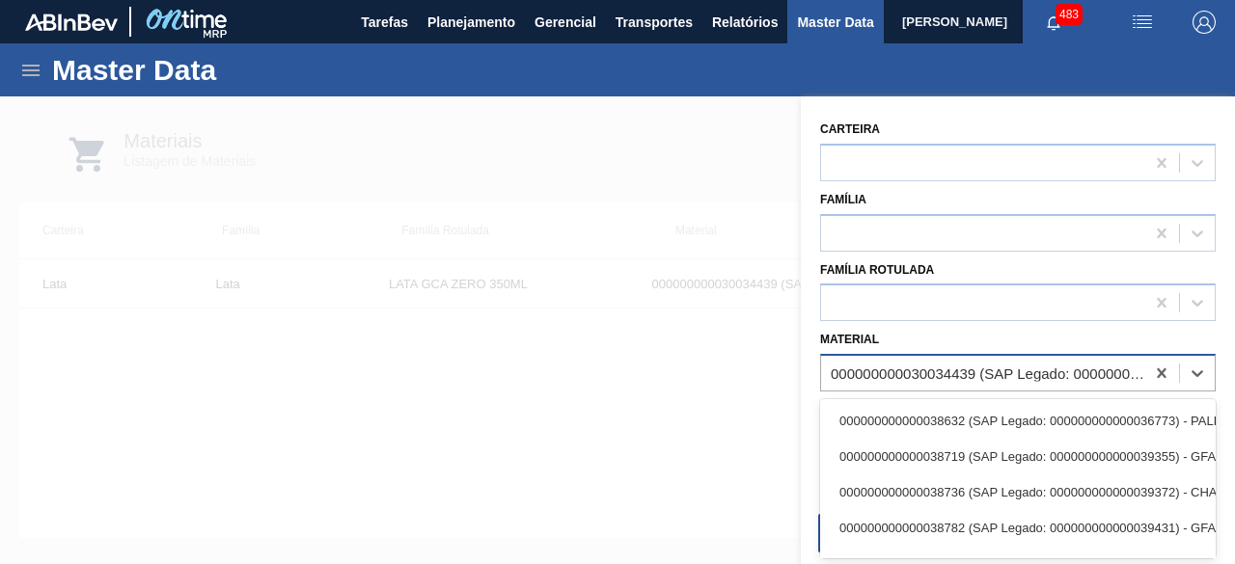
paste input "30012331"
type input "30012331"
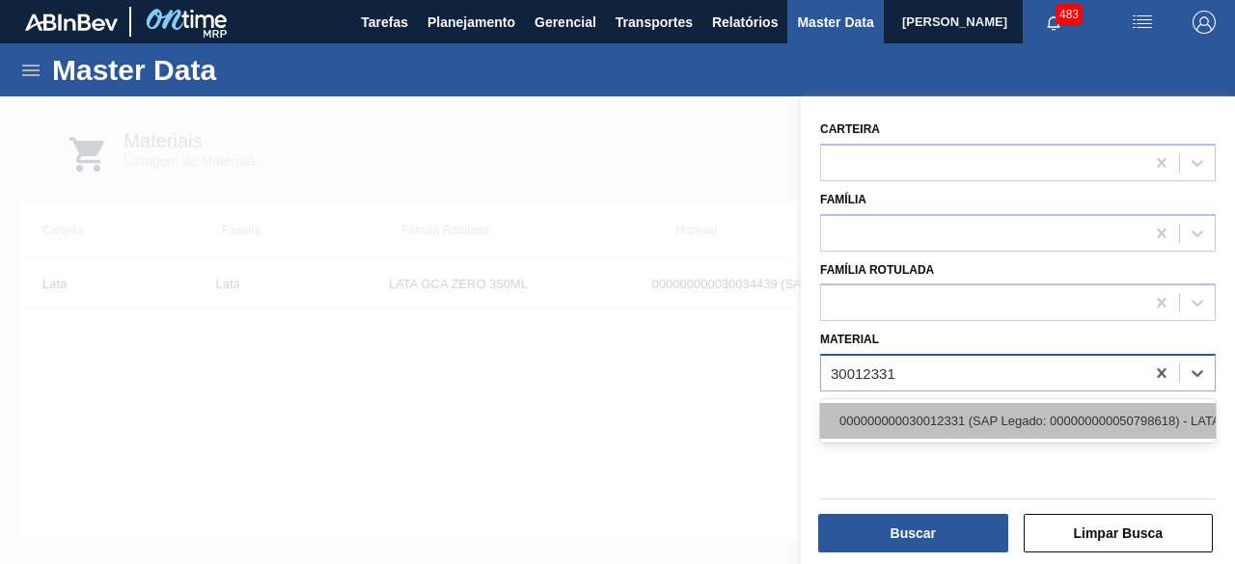
click at [880, 424] on div "000000000030012331 (SAP Legado: 000000000050798618) - LATA AL. 269ML BUD 429" at bounding box center [1018, 421] width 396 height 36
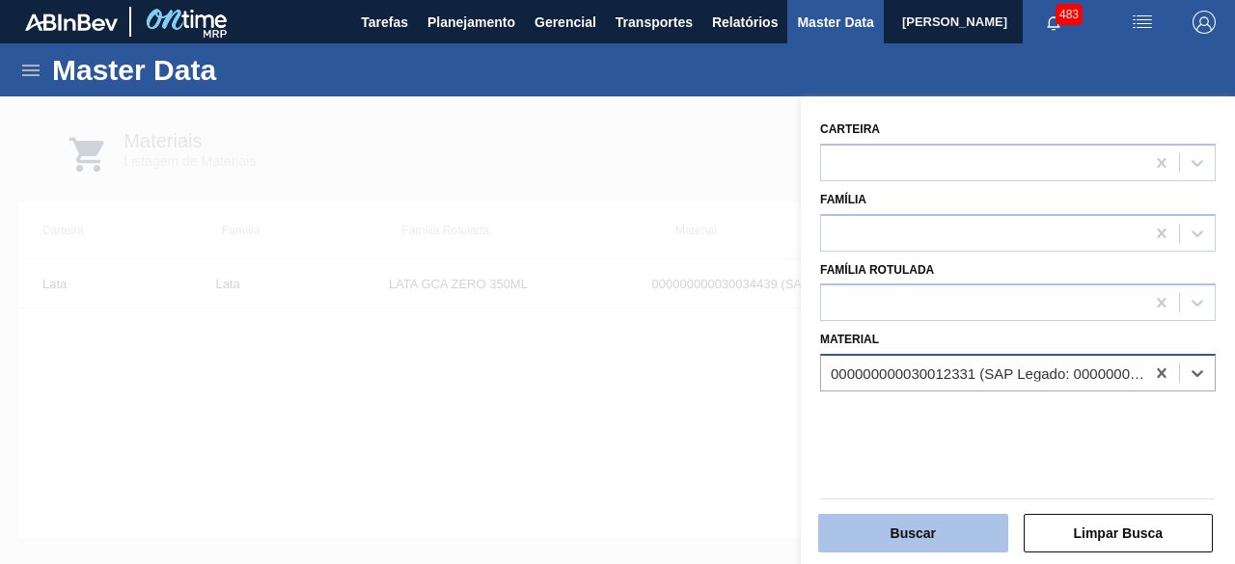
click at [922, 528] on button "Buscar" at bounding box center [913, 533] width 190 height 39
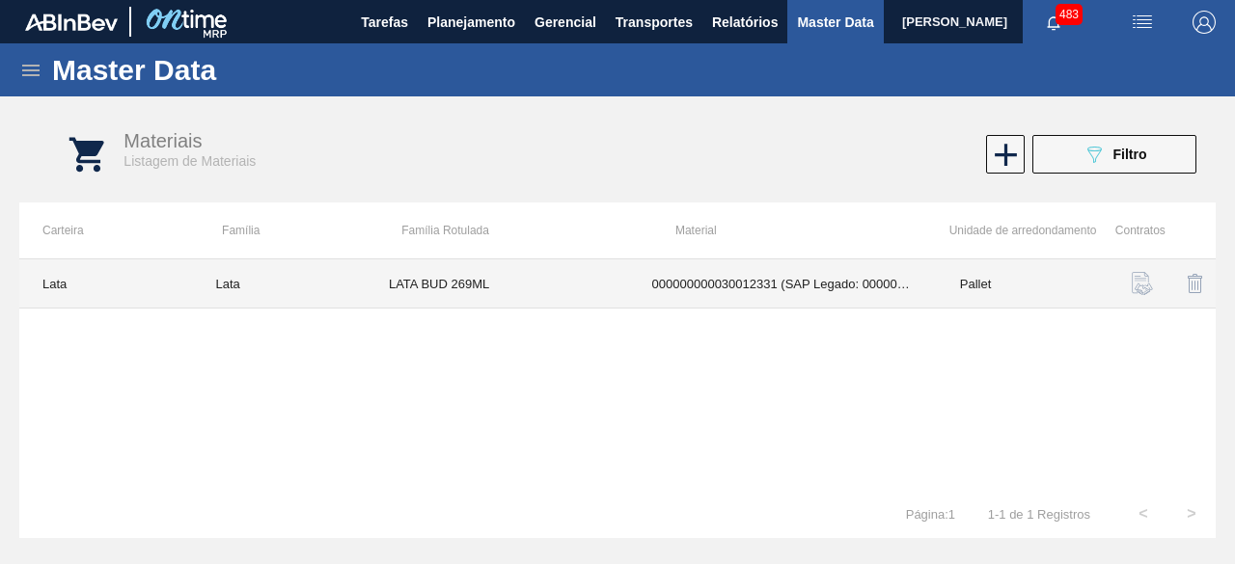
click at [759, 290] on td "000000000030012331 (SAP Legado: 000000000050798618) - LATA AL. 269ML BUD 429" at bounding box center [783, 284] width 308 height 49
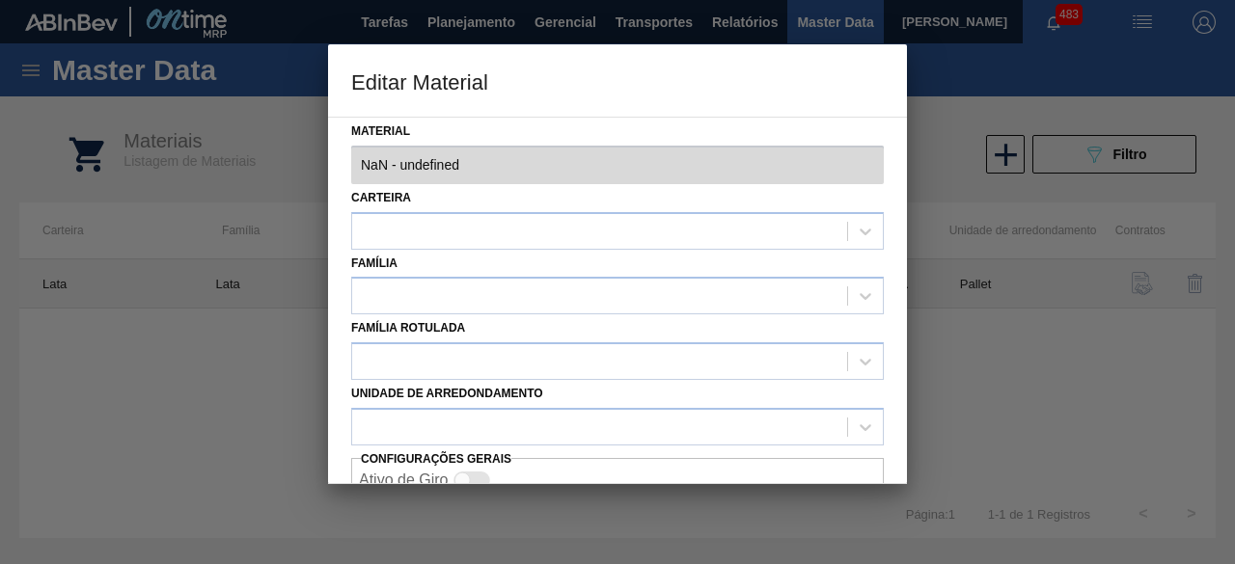
type input "30012331 - 000000000030012331 (SAP Legado: 000000000050798618) - LATA AL. 269ML…"
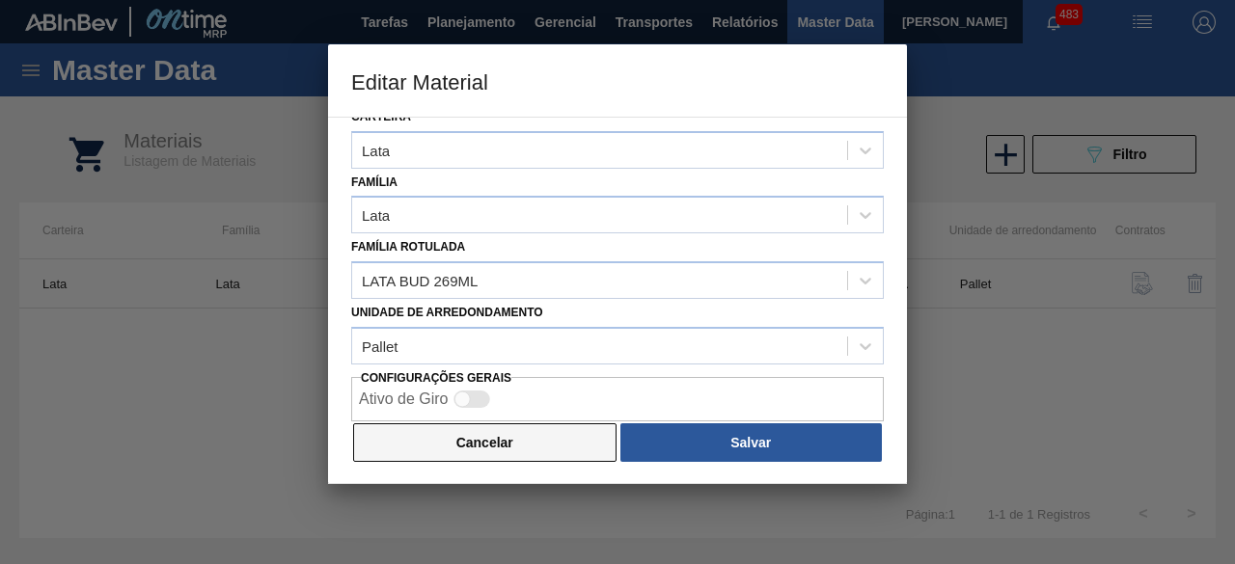
click at [503, 445] on button "Cancelar" at bounding box center [484, 443] width 263 height 39
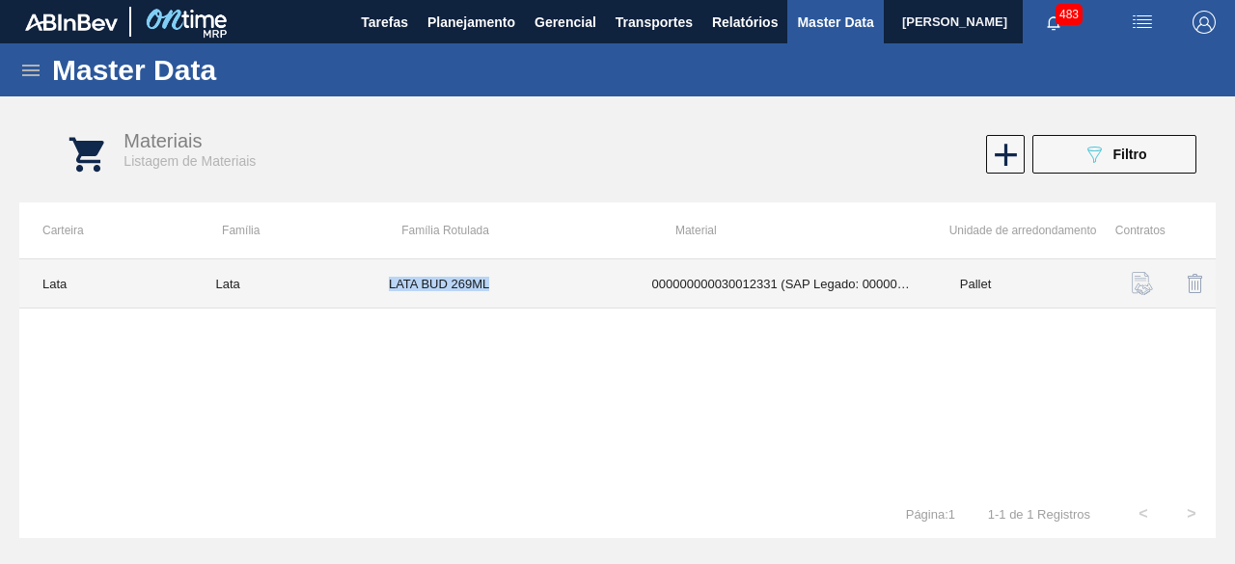
drag, startPoint x: 388, startPoint y: 281, endPoint x: 523, endPoint y: 294, distance: 135.8
click at [523, 294] on td "LATA BUD 269ML" at bounding box center [497, 284] width 263 height 49
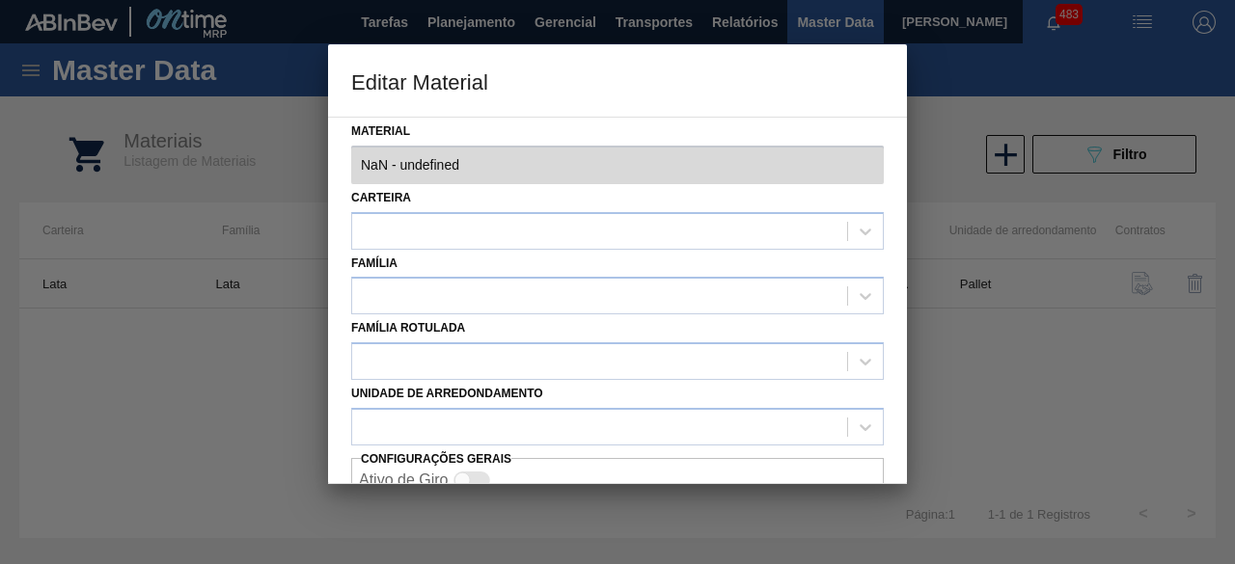
type input "30012331 - 000000000030012331 (SAP Legado: 000000000050798618) - LATA AL. 269ML…"
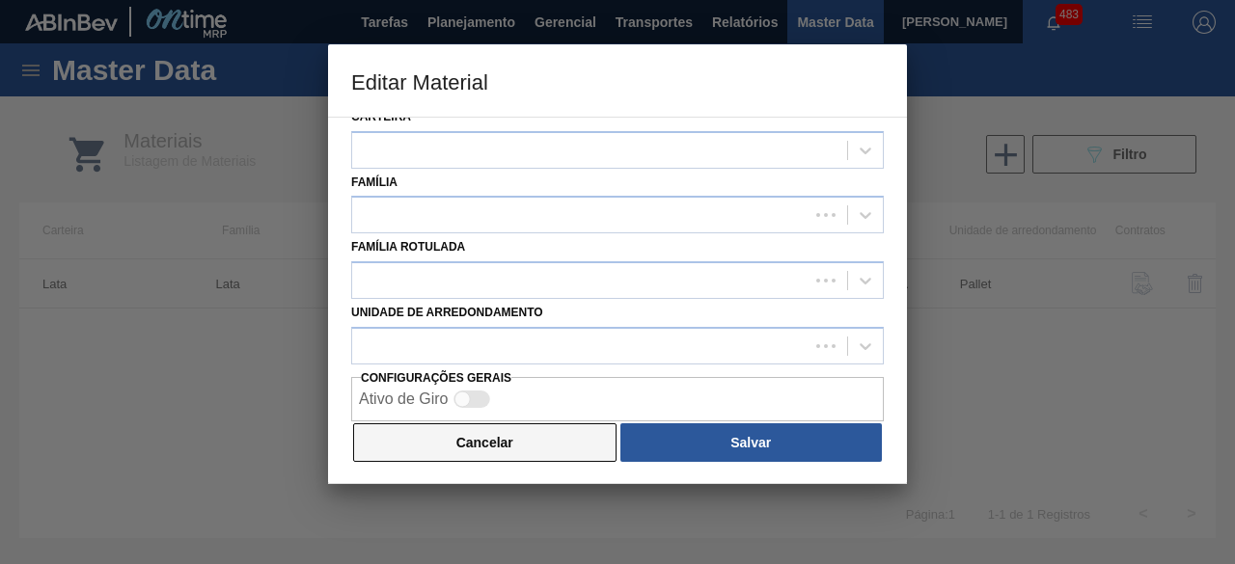
click at [535, 431] on button "Cancelar" at bounding box center [484, 443] width 263 height 39
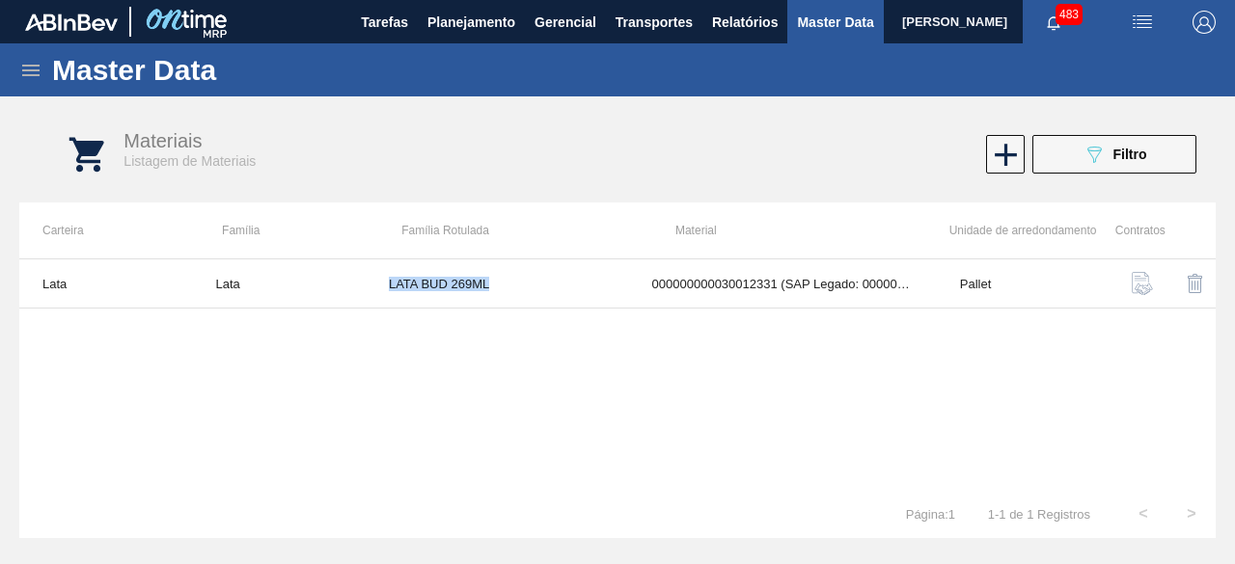
copy td "LATA BUD 269ML"
click at [1144, 23] on img "button" at bounding box center [1142, 22] width 23 height 23
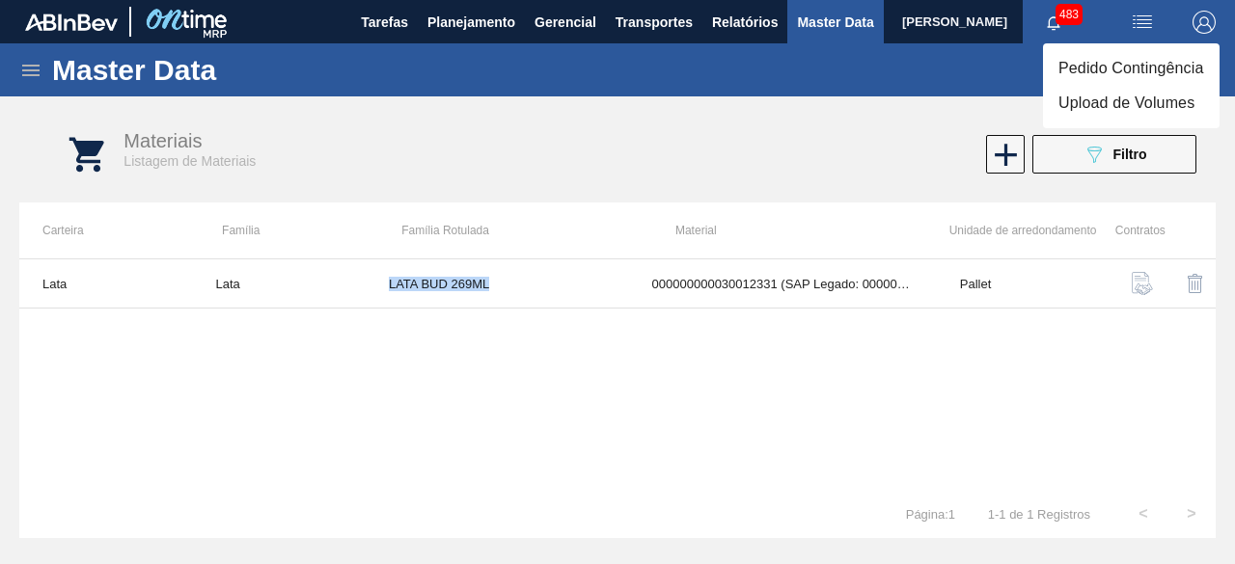
click at [1128, 111] on li "Upload de Volumes" at bounding box center [1131, 103] width 177 height 35
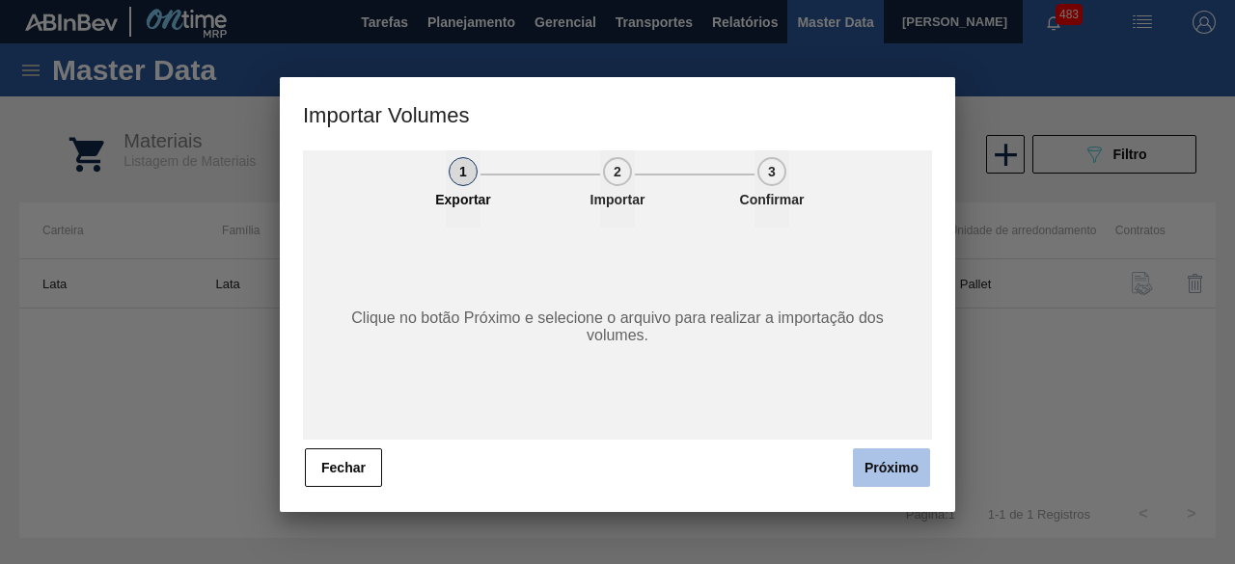
click at [888, 459] on button "Próximo" at bounding box center [891, 468] width 77 height 39
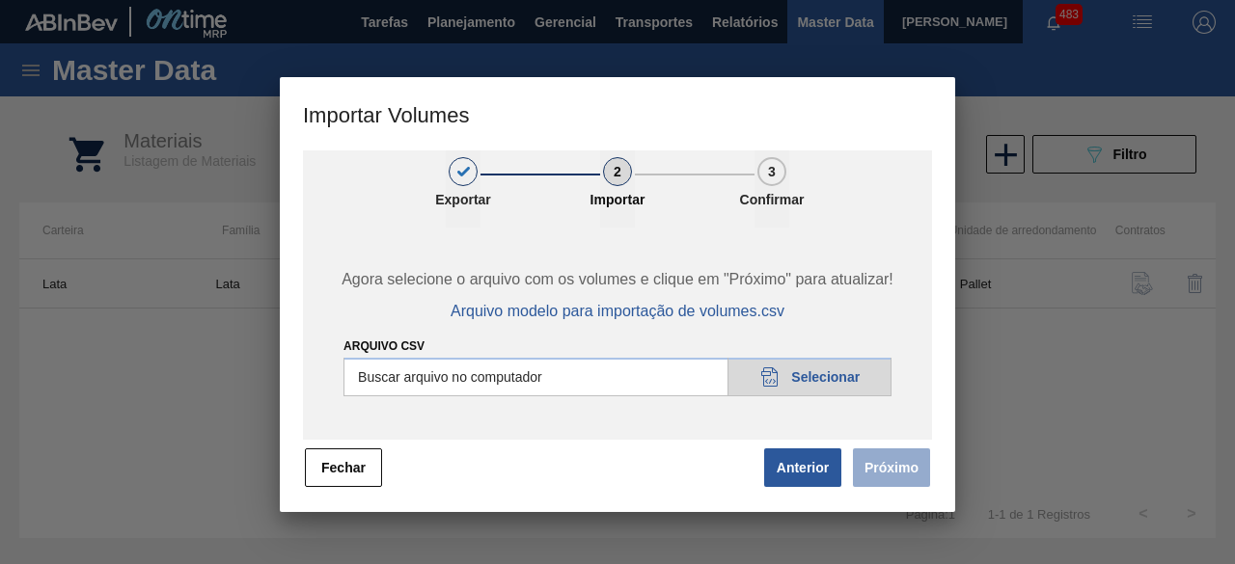
click at [849, 387] on input "Arquivo csv" at bounding box center [617, 377] width 548 height 39
type input "C:\fakepath\Subida Ball D0 + D3 19.08.csv"
click at [920, 468] on button "Próximo" at bounding box center [891, 468] width 77 height 39
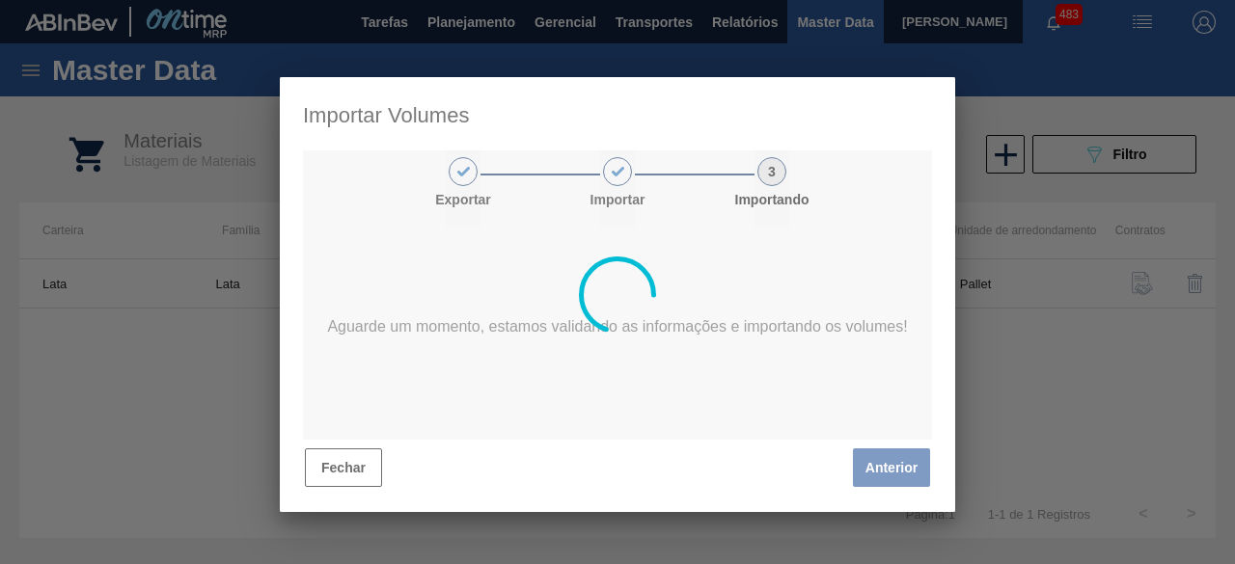
click at [704, 229] on div at bounding box center [617, 294] width 675 height 435
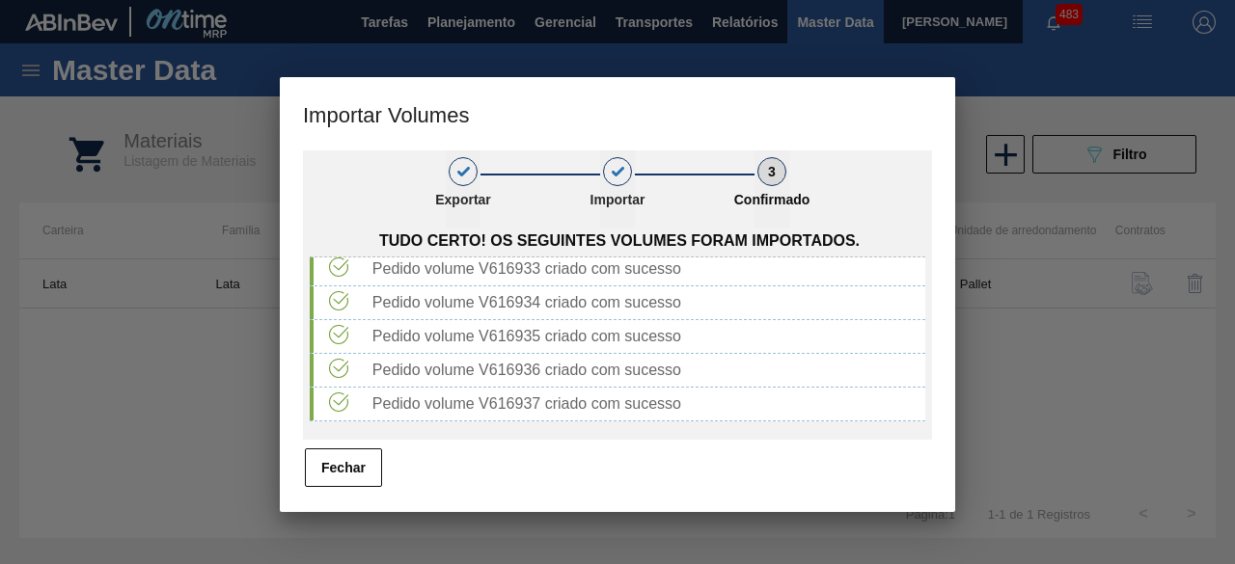
scroll to position [3180, 0]
click at [361, 456] on button "Fechar" at bounding box center [343, 468] width 77 height 39
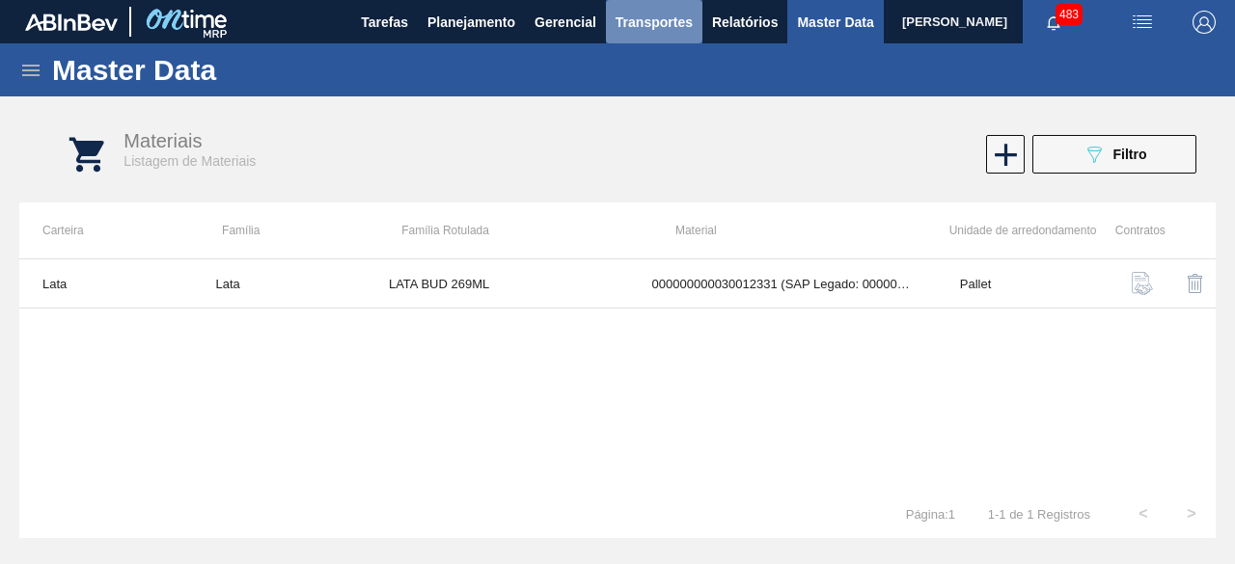
click at [645, 17] on span "Transportes" at bounding box center [654, 22] width 77 height 23
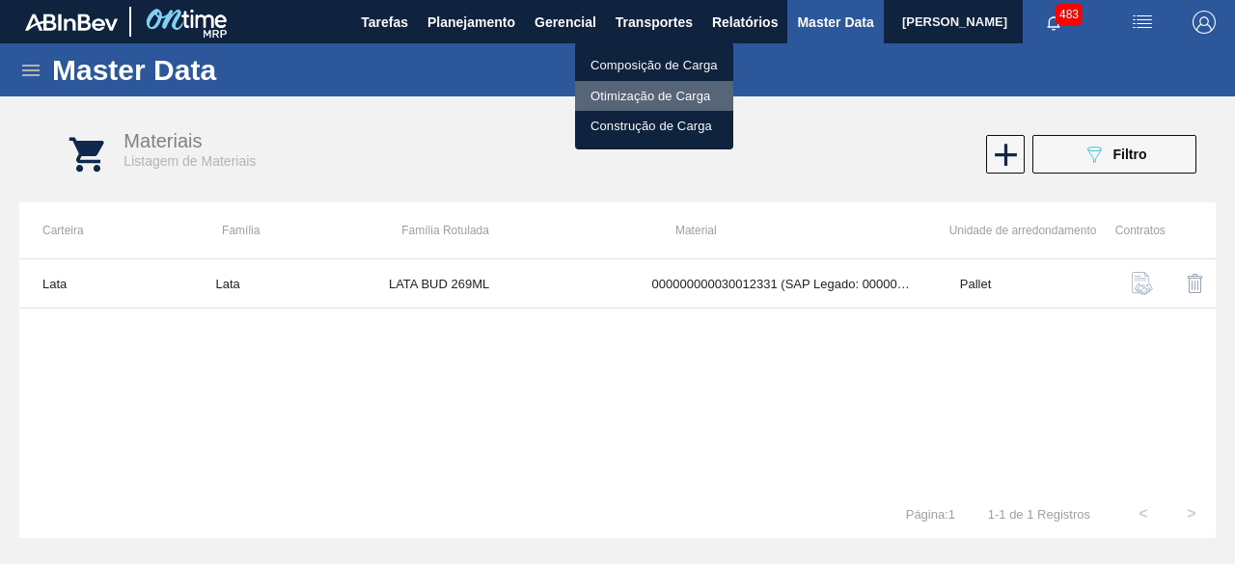
click at [628, 86] on li "Otimização de Carga" at bounding box center [654, 96] width 158 height 31
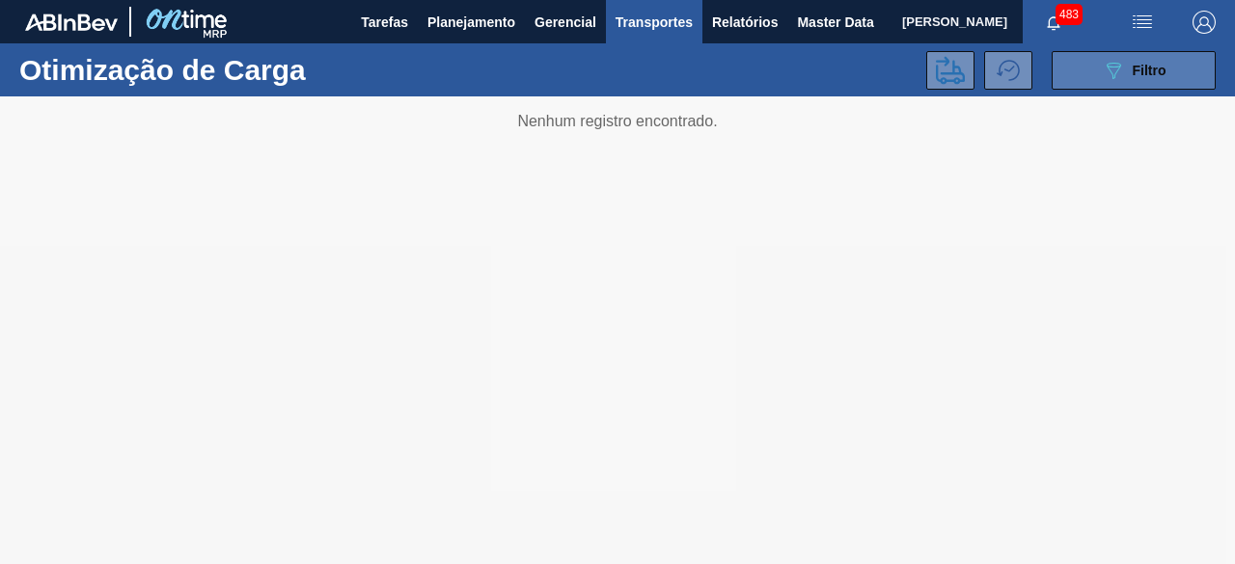
click at [1112, 69] on icon "089F7B8B-B2A5-4AFE-B5C0-19BA573D28AC" at bounding box center [1113, 70] width 23 height 23
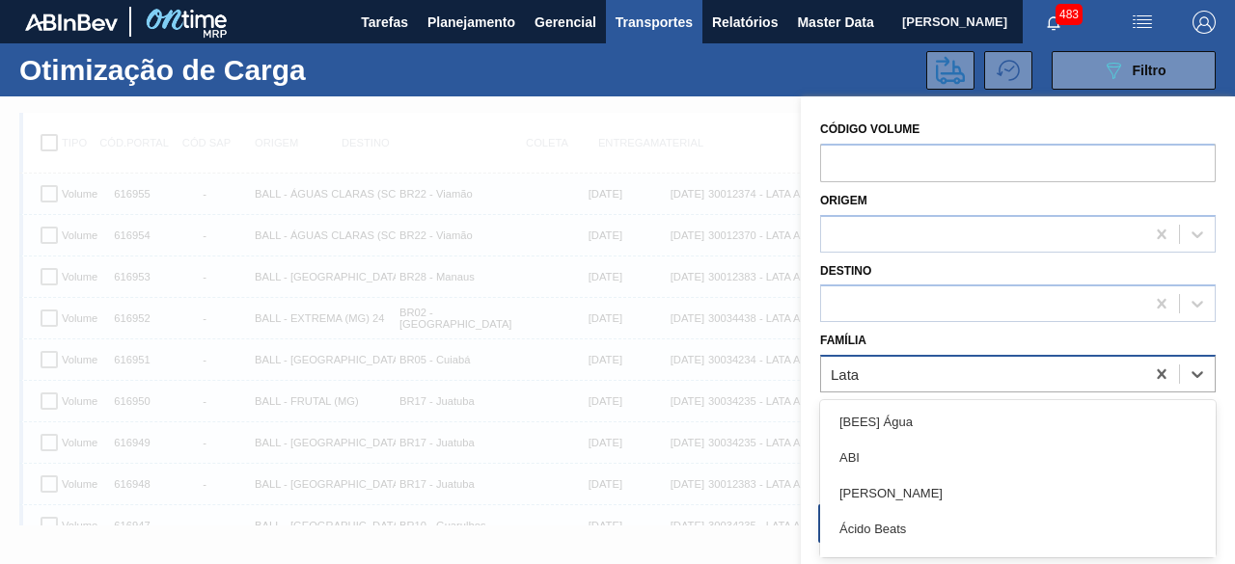
scroll to position [24, 0]
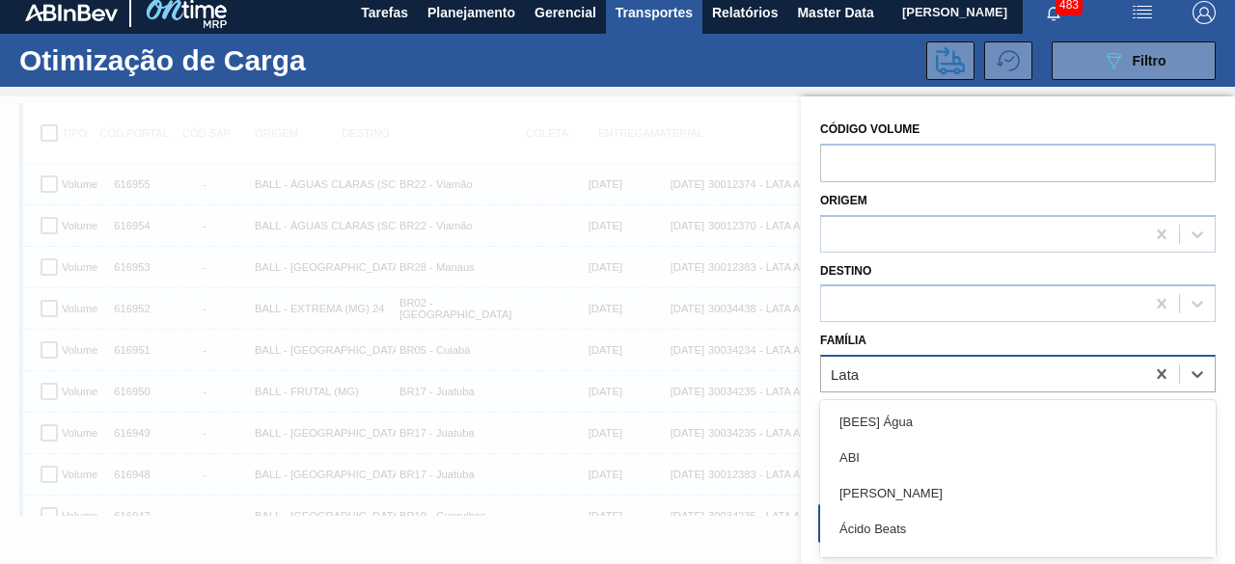
click at [870, 375] on div "Lata" at bounding box center [982, 375] width 323 height 28
type input "lata"
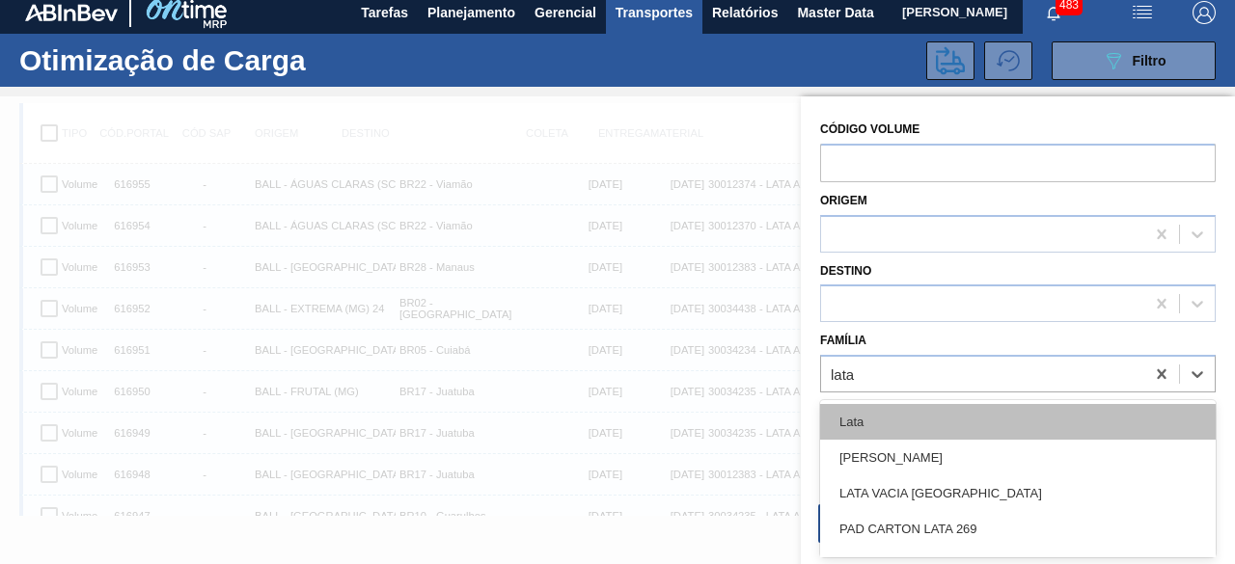
click at [878, 426] on div "Lata" at bounding box center [1018, 422] width 396 height 36
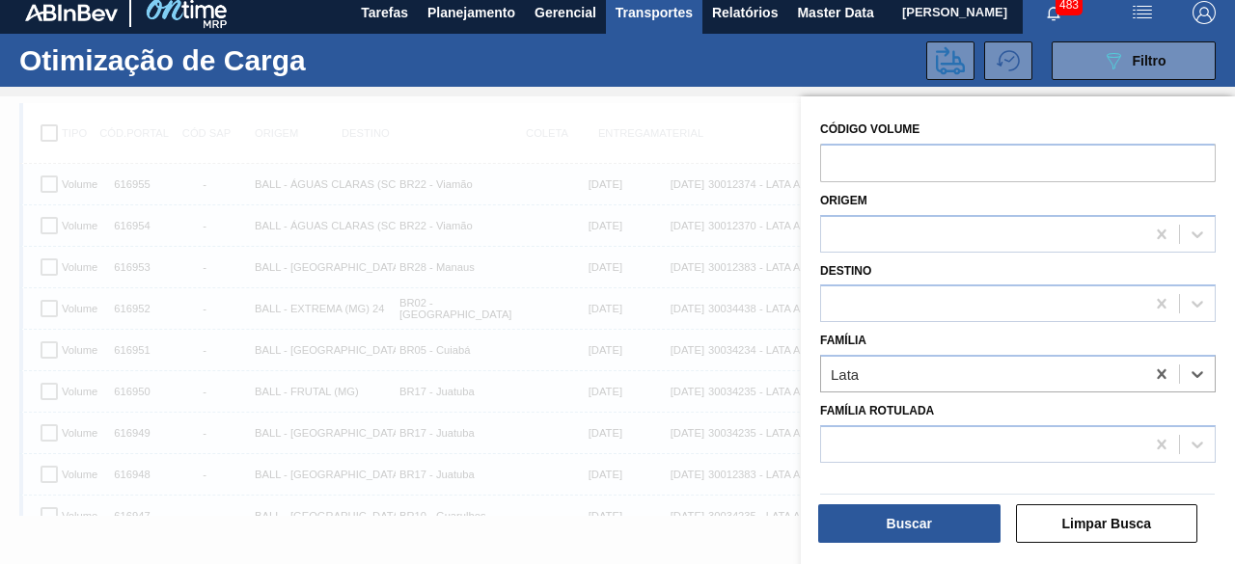
scroll to position [213, 0]
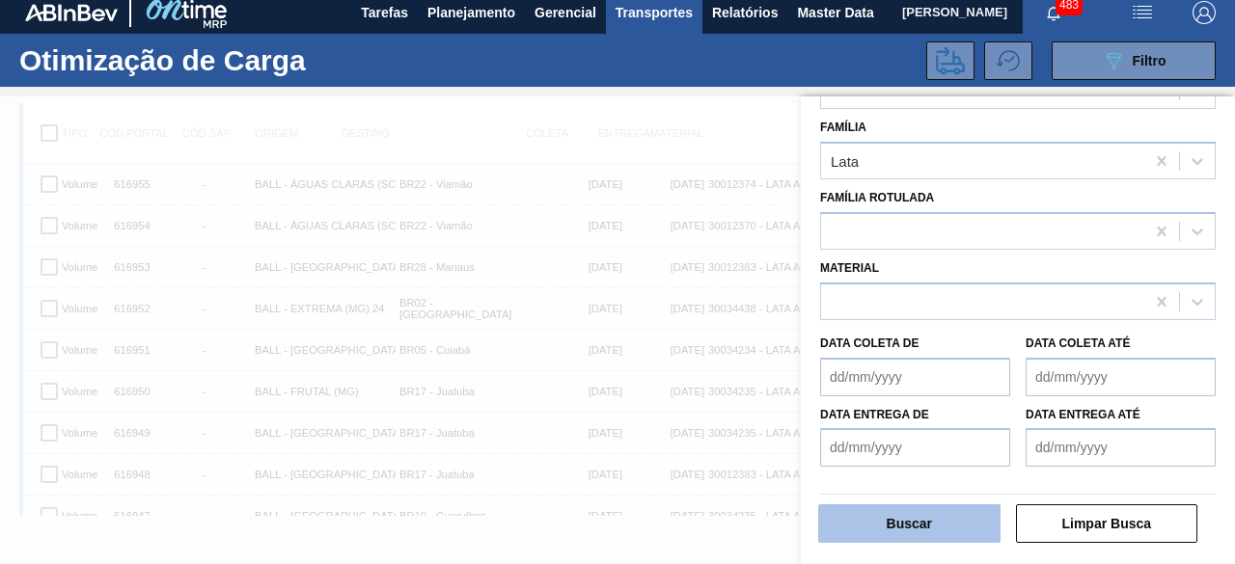
click at [938, 535] on button "Buscar" at bounding box center [909, 524] width 182 height 39
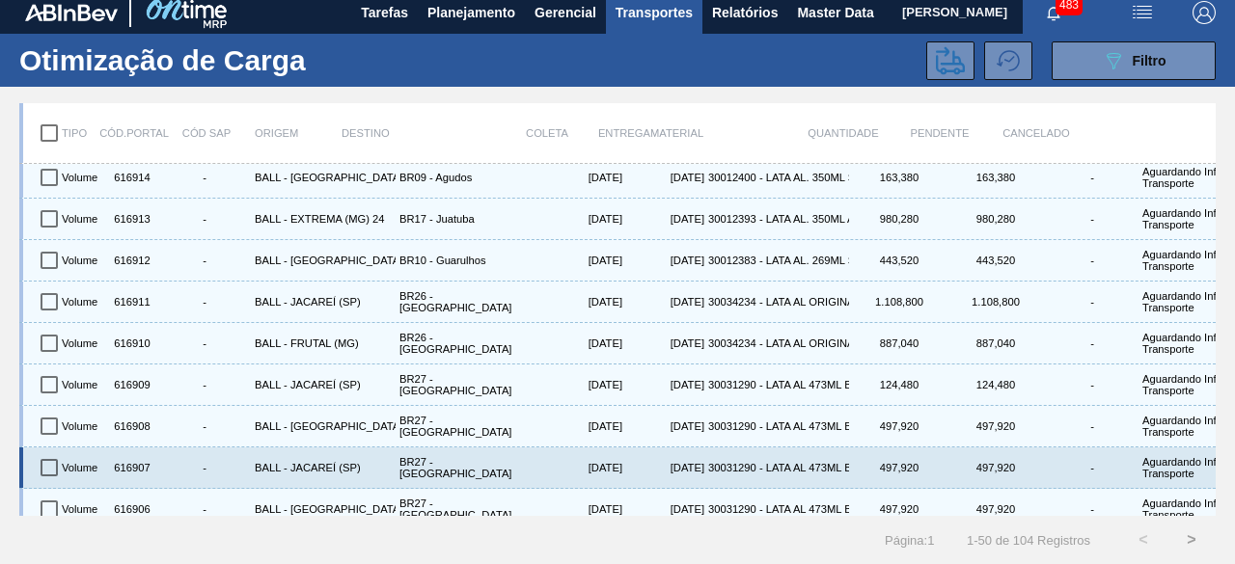
scroll to position [24, 0]
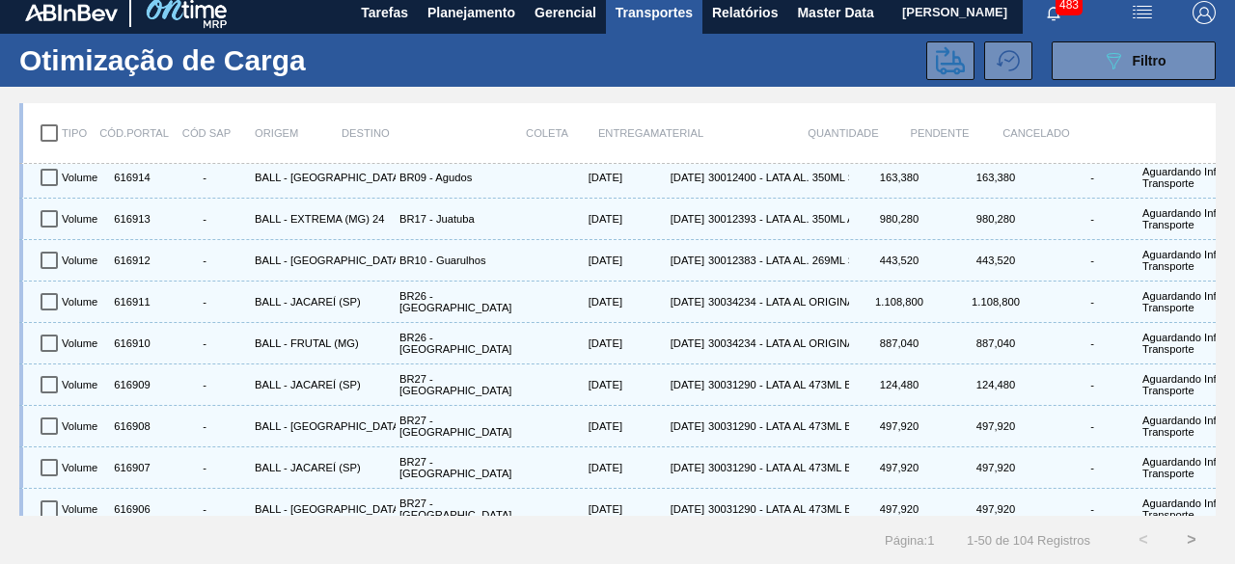
click at [1187, 521] on button ">" at bounding box center [1191, 540] width 48 height 48
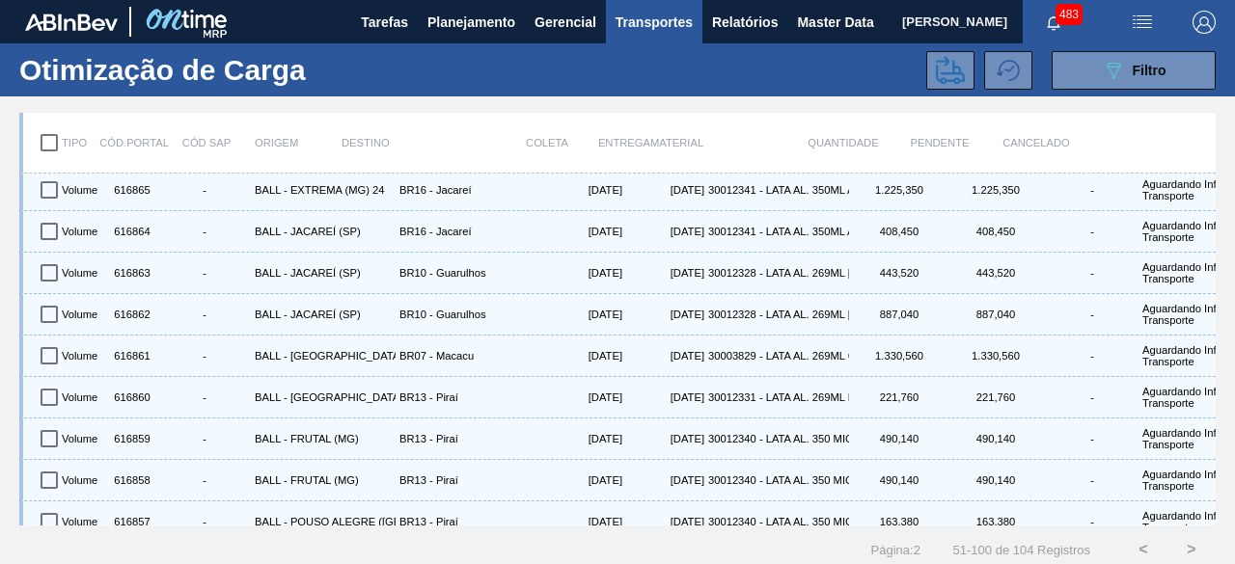
scroll to position [1719, 0]
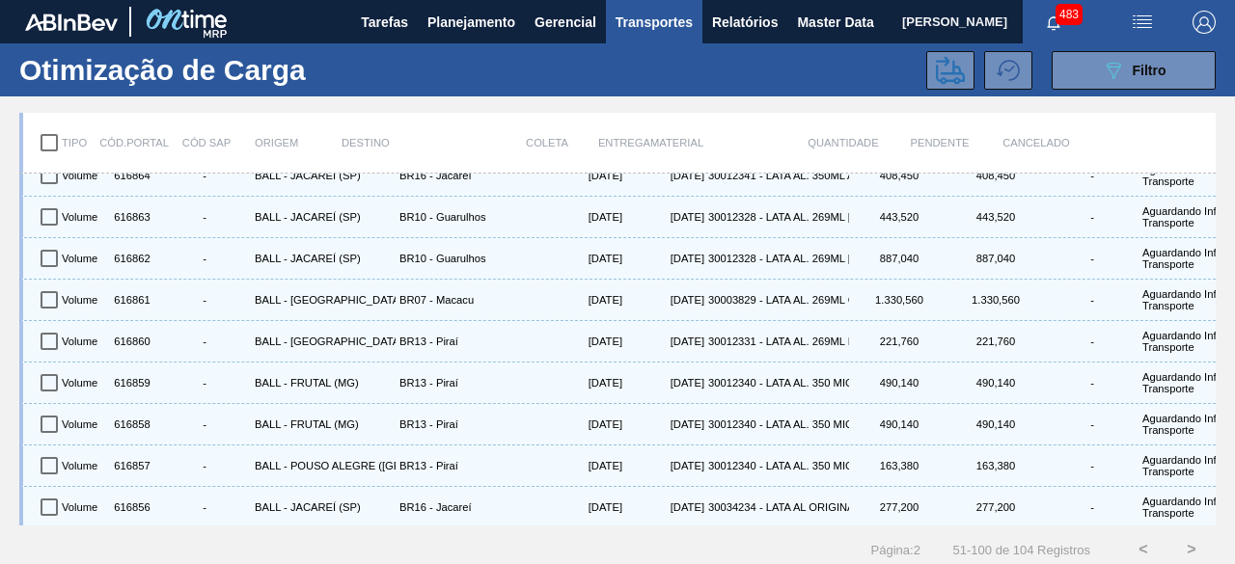
click at [1189, 543] on button ">" at bounding box center [1191, 550] width 48 height 48
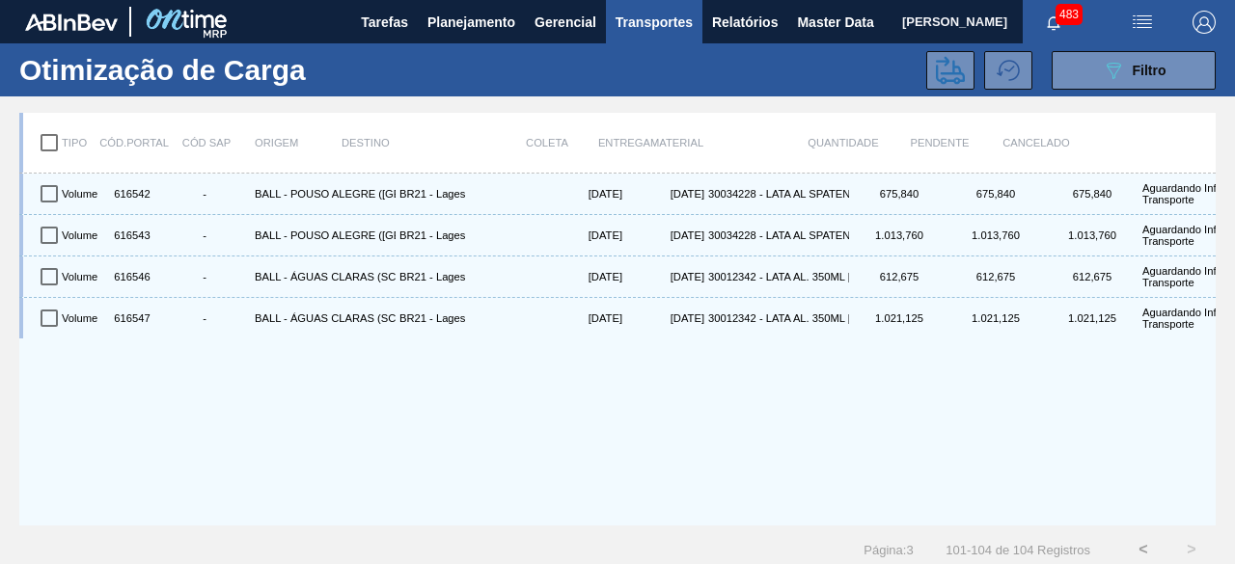
click at [1136, 550] on button "<" at bounding box center [1143, 550] width 48 height 48
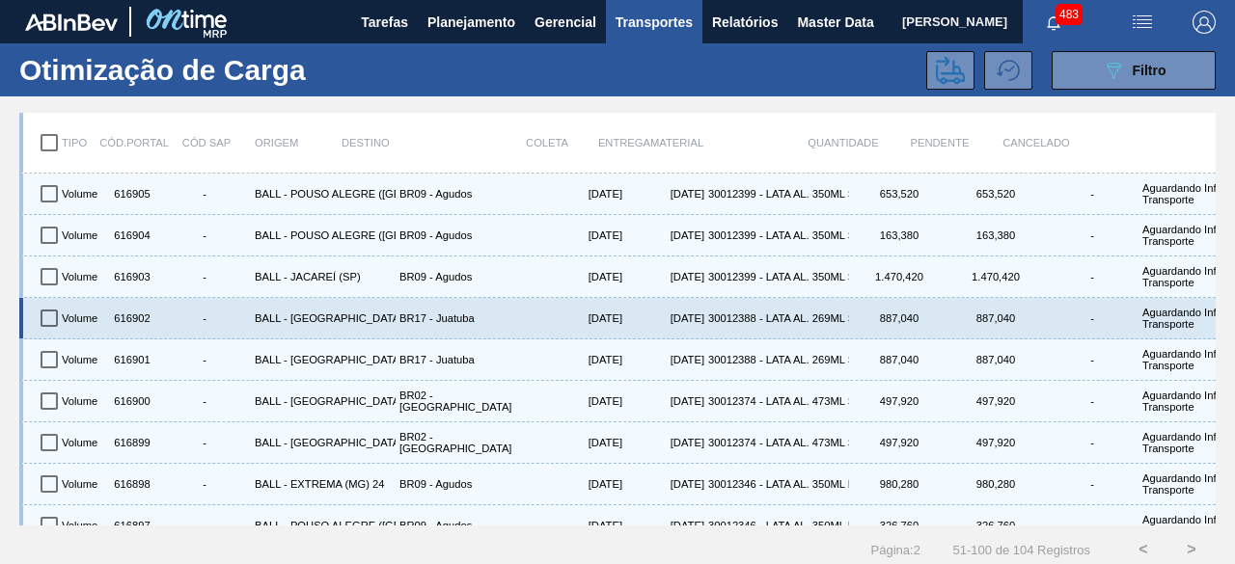
click at [650, 337] on div "Volume 616902 - BALL - TRÊS RIOS (RJ) BR17 - Juatuba 21/08/2025 22/08/2025 3001…" at bounding box center [617, 318] width 1196 height 41
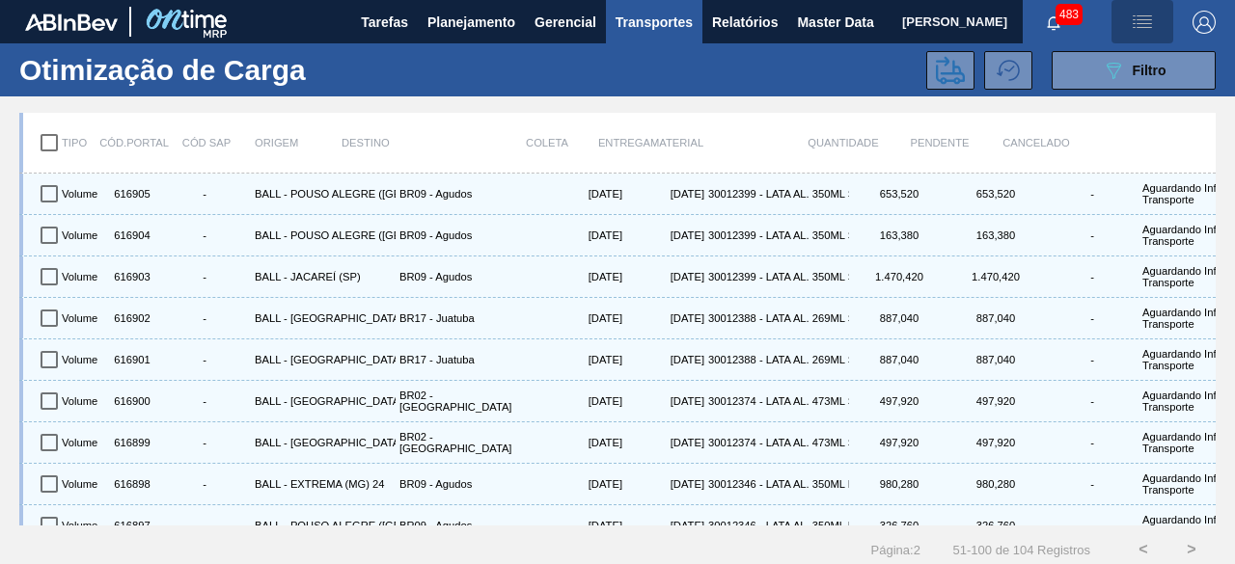
click at [1138, 20] on img "button" at bounding box center [1142, 22] width 23 height 23
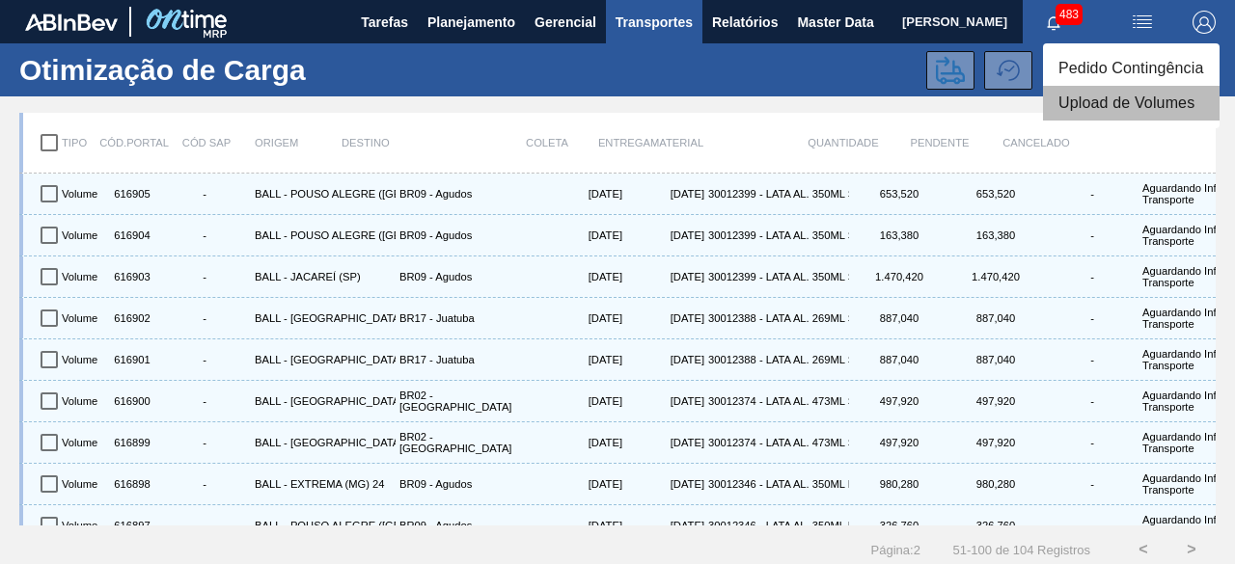
click at [1090, 109] on li "Upload de Volumes" at bounding box center [1131, 103] width 177 height 35
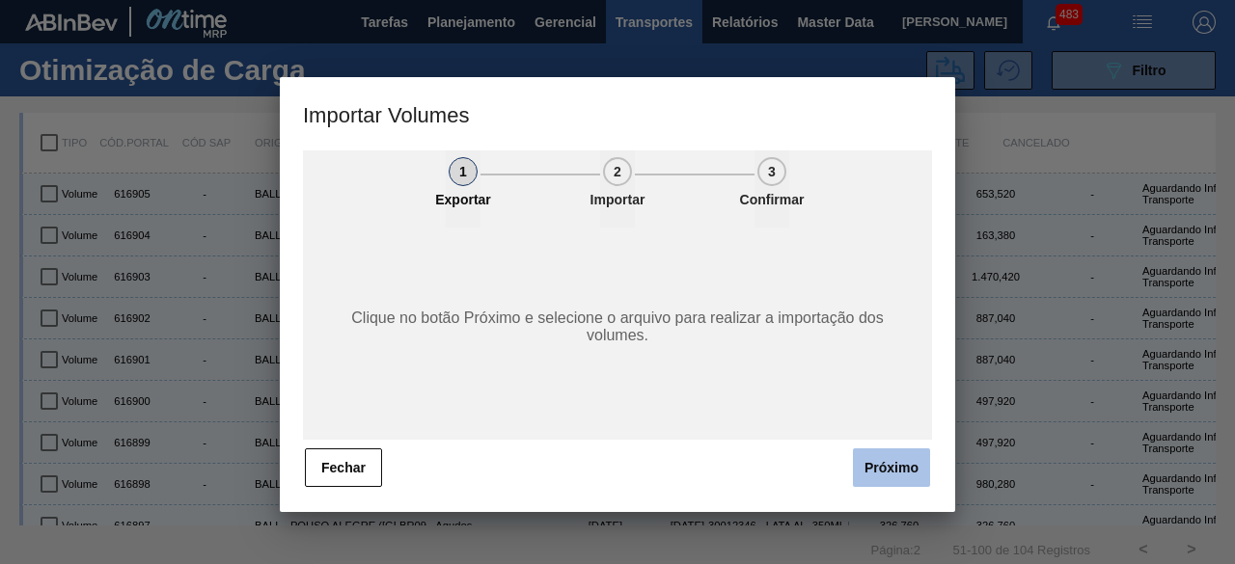
click at [904, 470] on button "Próximo" at bounding box center [891, 468] width 77 height 39
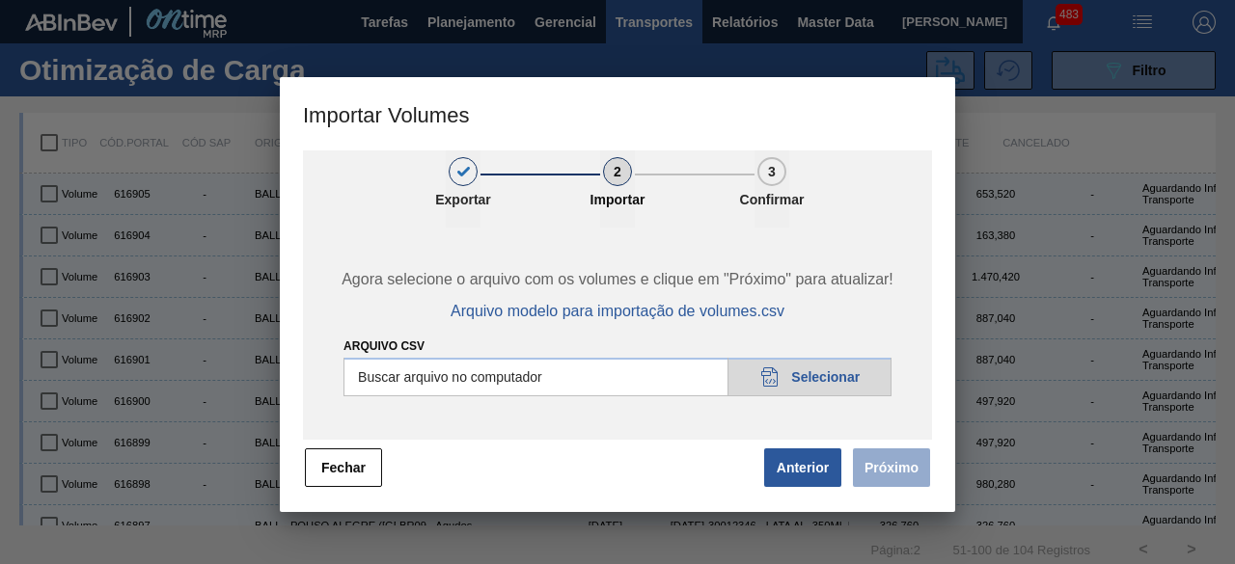
click at [839, 391] on input "Arquivo csv" at bounding box center [617, 377] width 548 height 39
type input "C:\fakepath\Subida Ball D0 + D3 19.08 2.csv"
click at [878, 458] on button "Próximo" at bounding box center [891, 468] width 77 height 39
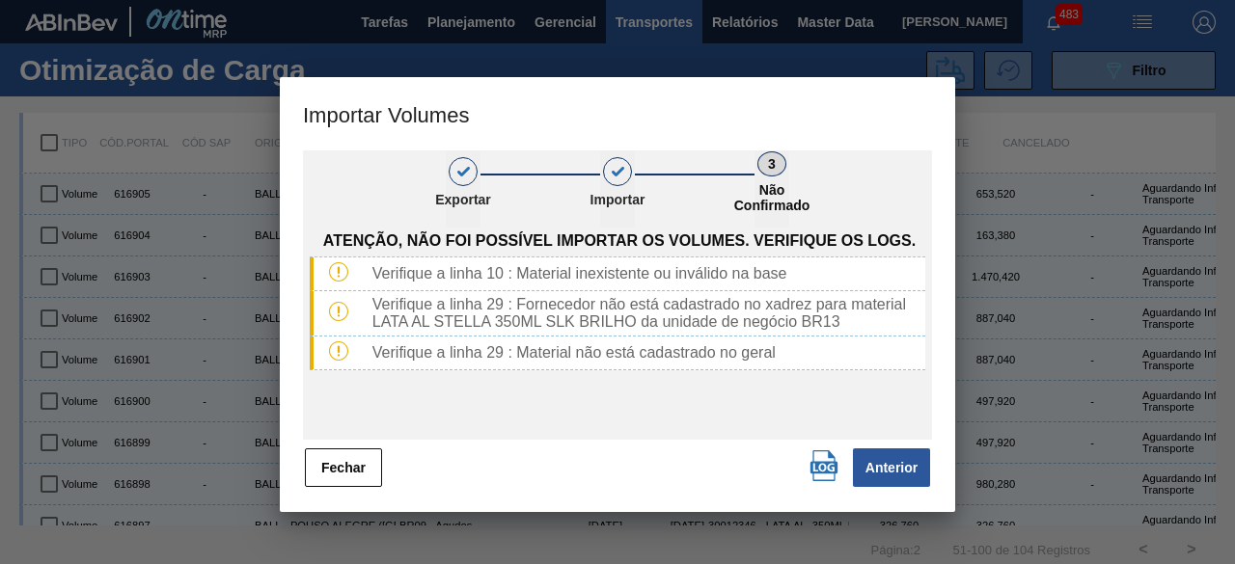
click at [828, 470] on img "button" at bounding box center [824, 466] width 31 height 31
click at [324, 468] on button "Fechar" at bounding box center [343, 468] width 77 height 39
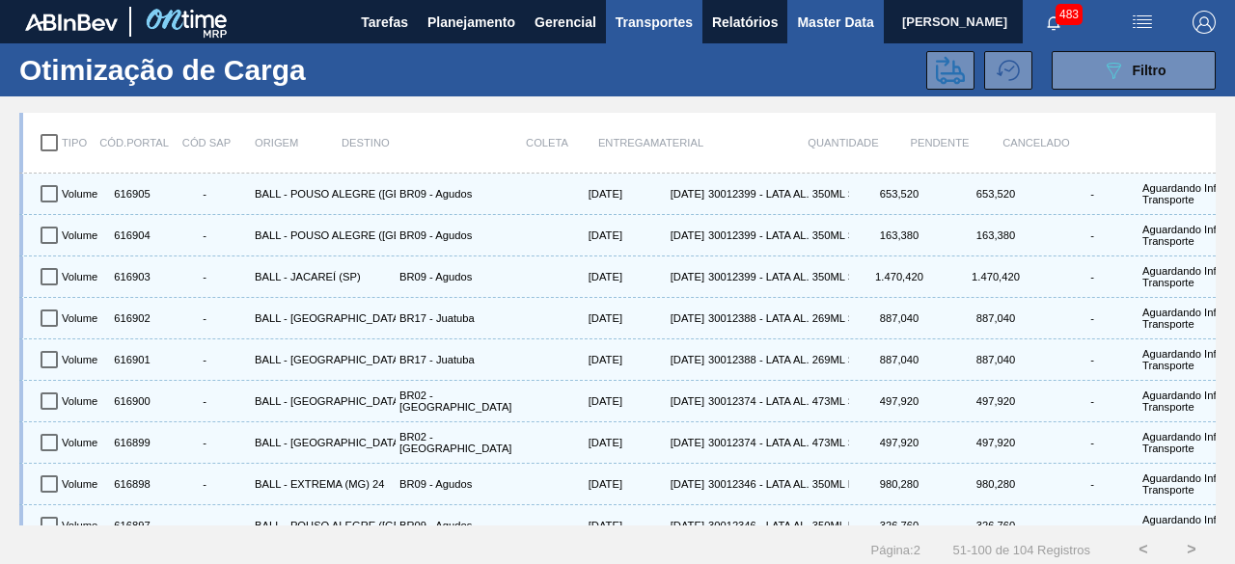
click at [814, 13] on span "Master Data" at bounding box center [835, 22] width 76 height 23
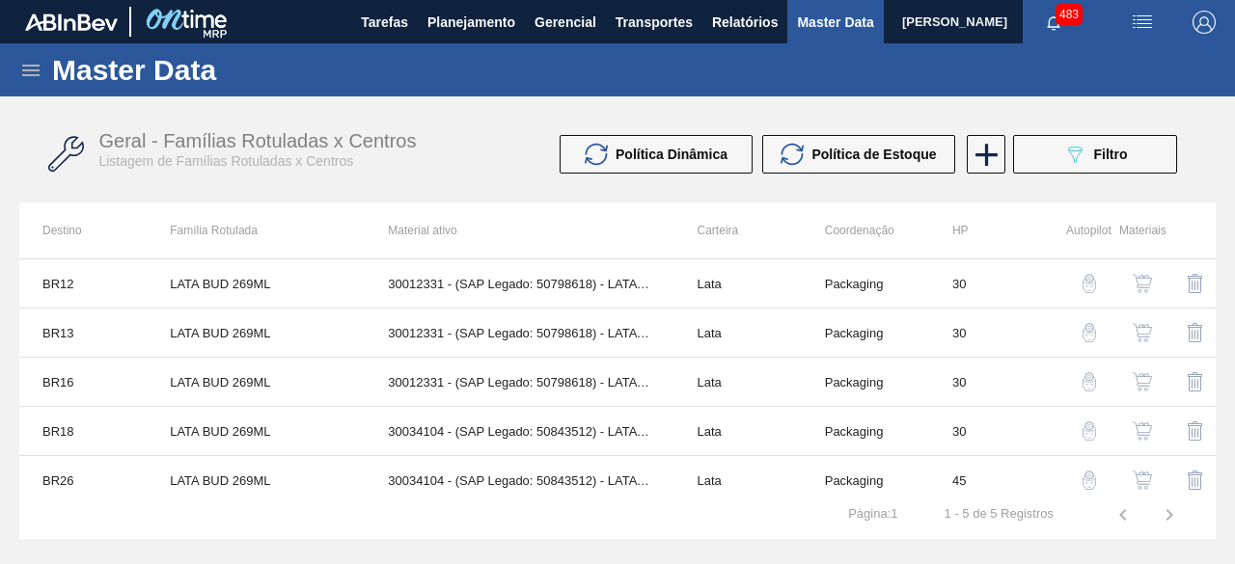
click at [31, 67] on icon at bounding box center [30, 70] width 23 height 23
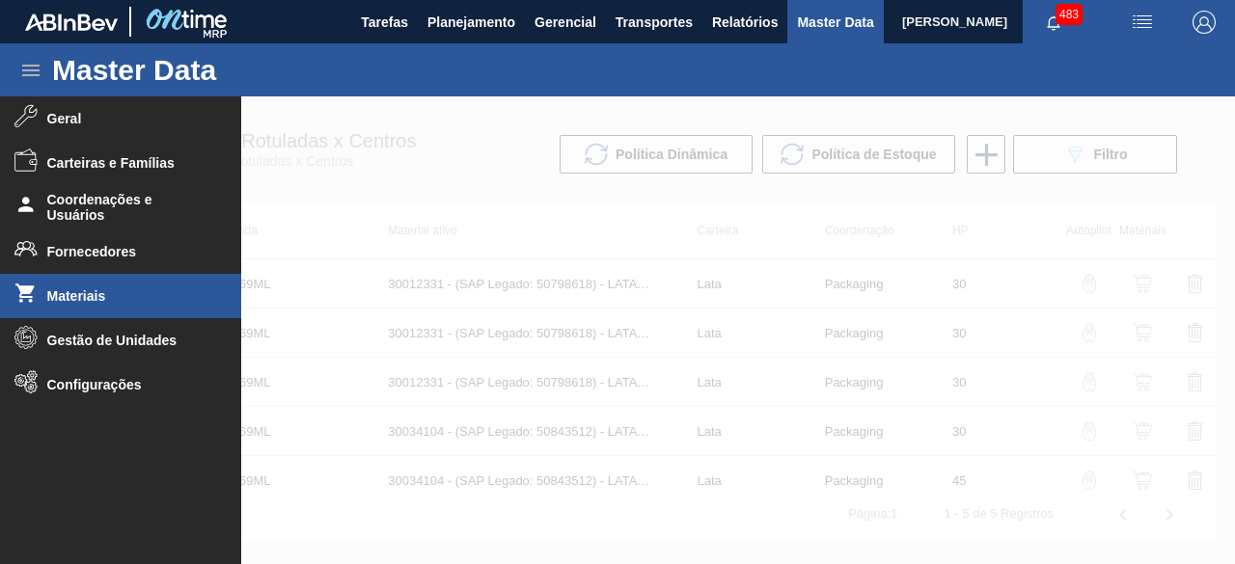
click at [91, 288] on span "Materiais" at bounding box center [126, 295] width 159 height 15
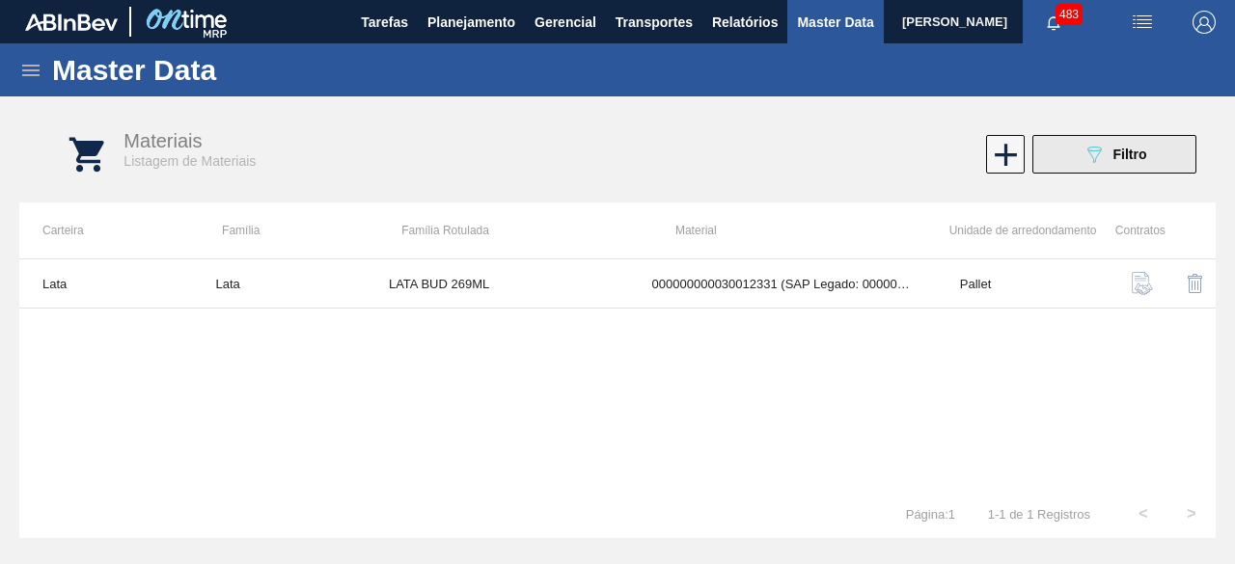
click at [1119, 165] on div "089F7B8B-B2A5-4AFE-B5C0-19BA573D28AC Filtro" at bounding box center [1115, 154] width 65 height 23
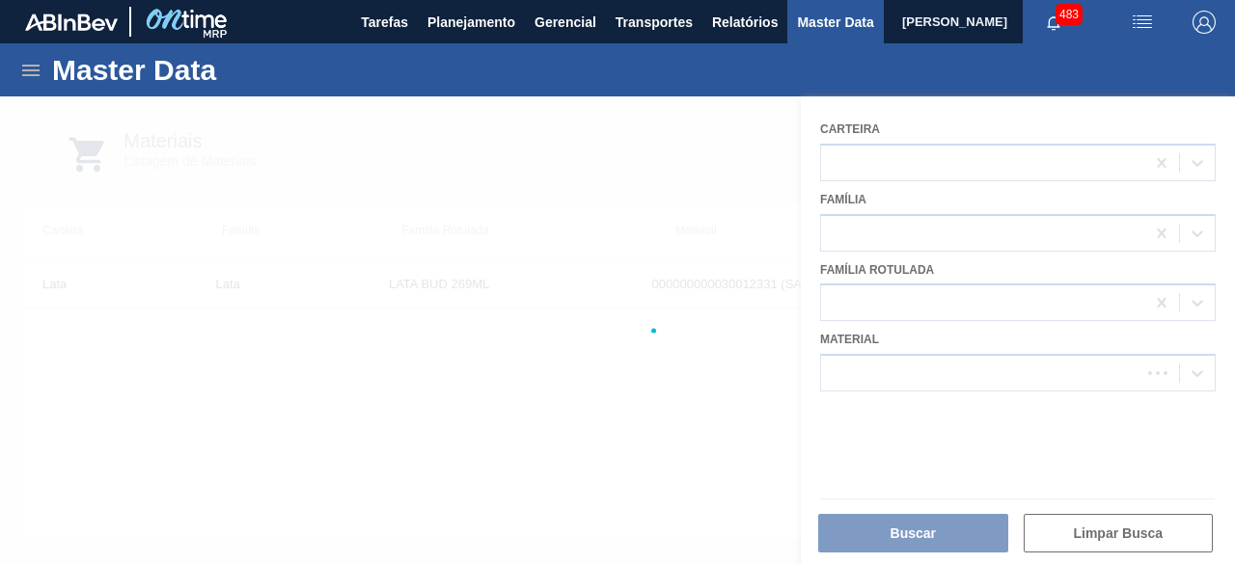
click at [902, 356] on div at bounding box center [617, 330] width 1235 height 468
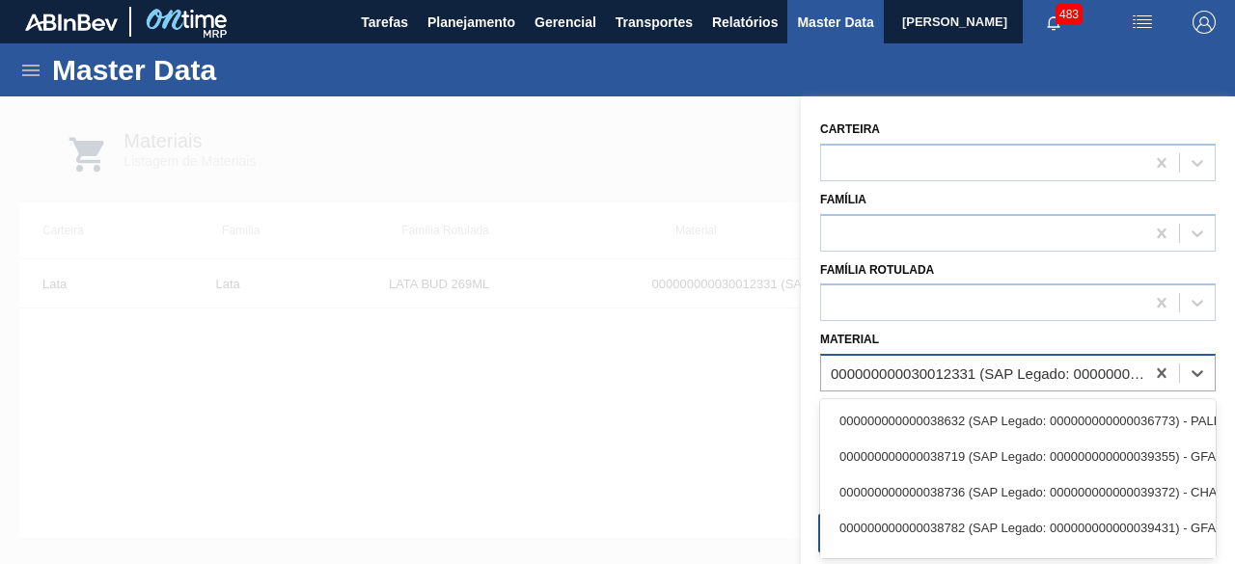
click at [928, 371] on div "000000000030012331 (SAP Legado: 000000000050798618) - LATA AL. 269ML BUD 429" at bounding box center [989, 374] width 316 height 16
paste input "30034231"
type input "30034231"
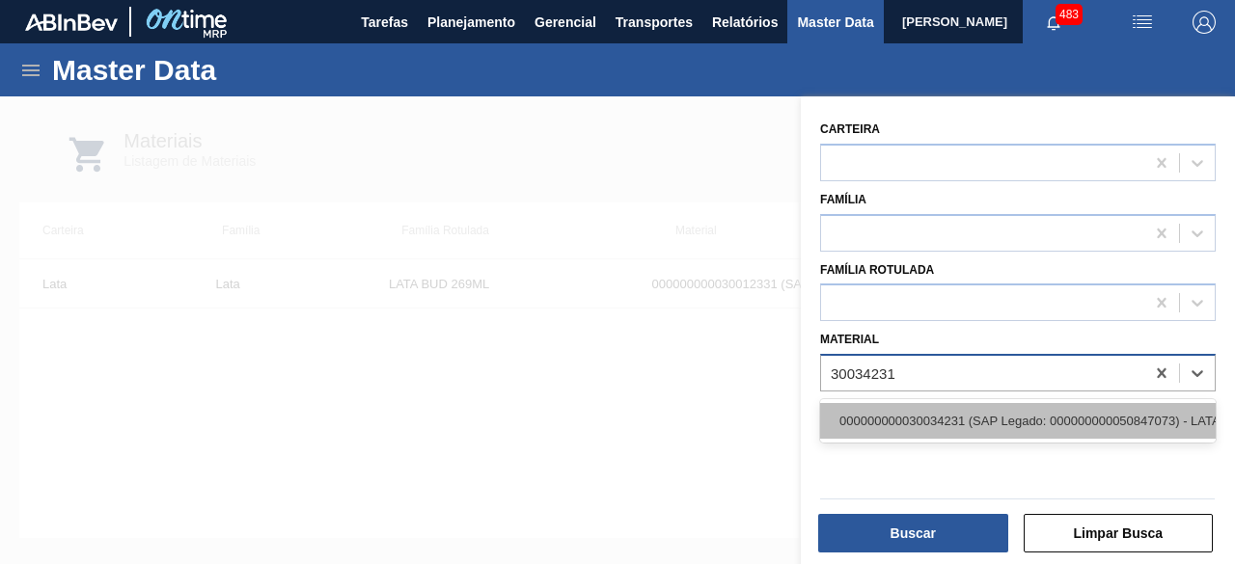
click at [915, 411] on div "000000000030034231 (SAP Legado: 000000000050847073) - LATA AL STELLA 350ML SLK …" at bounding box center [1018, 421] width 396 height 36
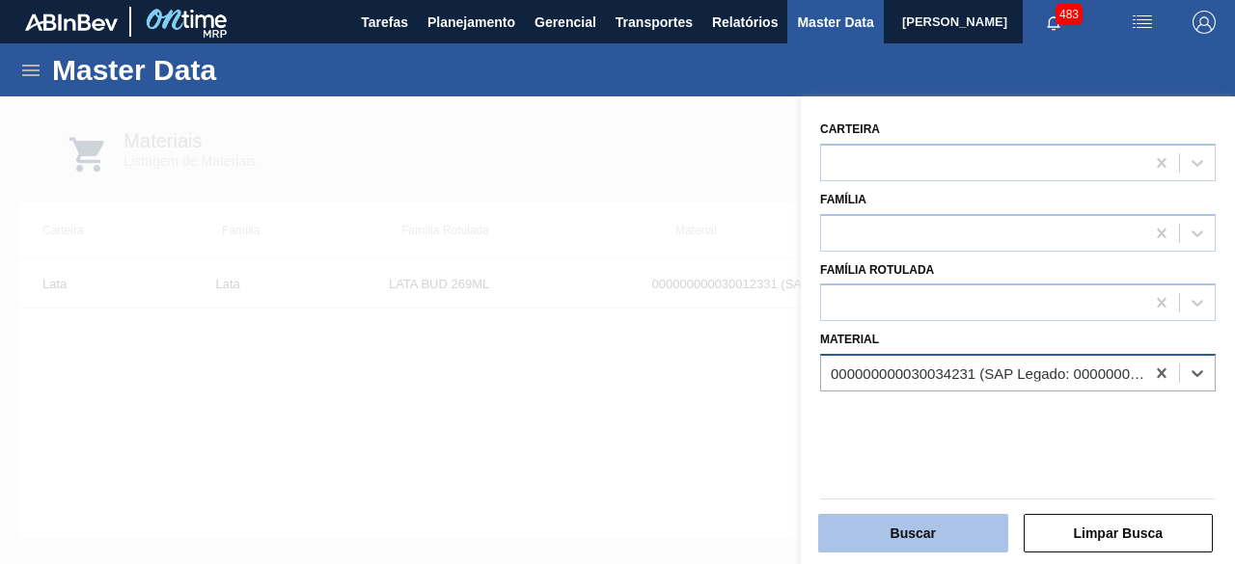
click at [915, 526] on button "Buscar" at bounding box center [913, 533] width 190 height 39
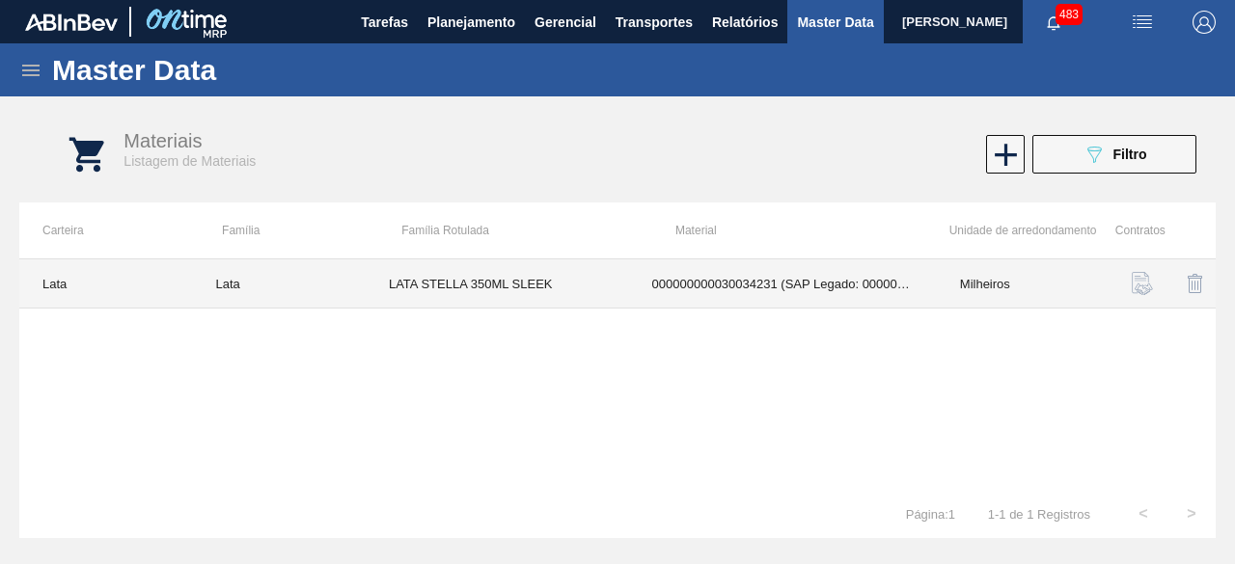
click at [450, 276] on td "LATA STELLA 350ML SLEEK" at bounding box center [497, 284] width 263 height 49
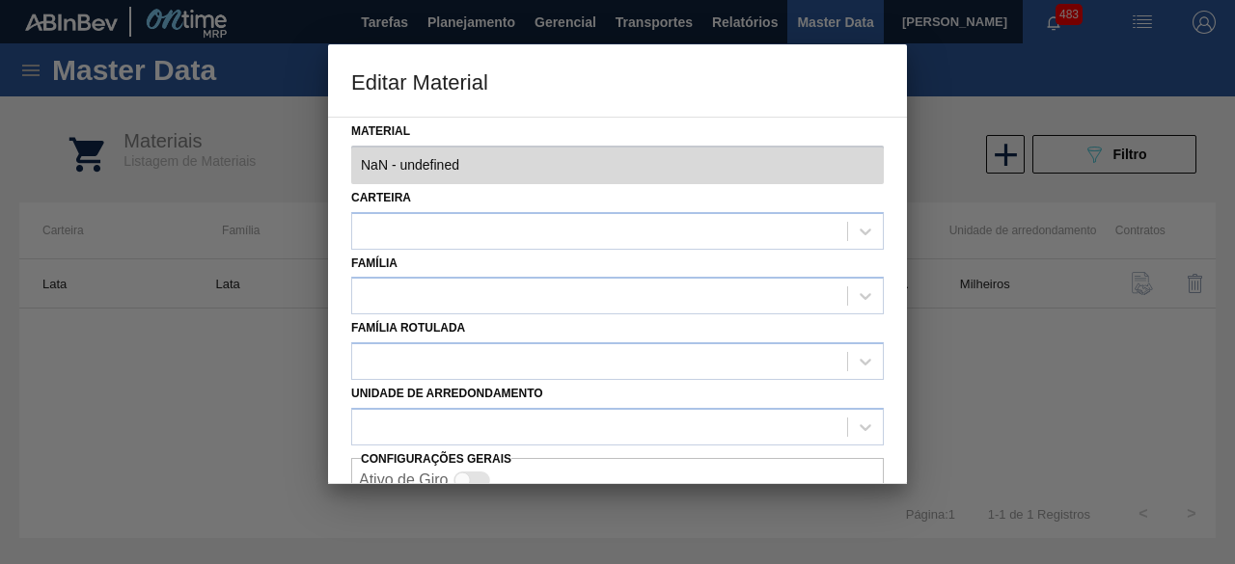
type input "30034231 - 000000000030034231 (SAP Legado: 000000000050847073) - LATA AL STELLA…"
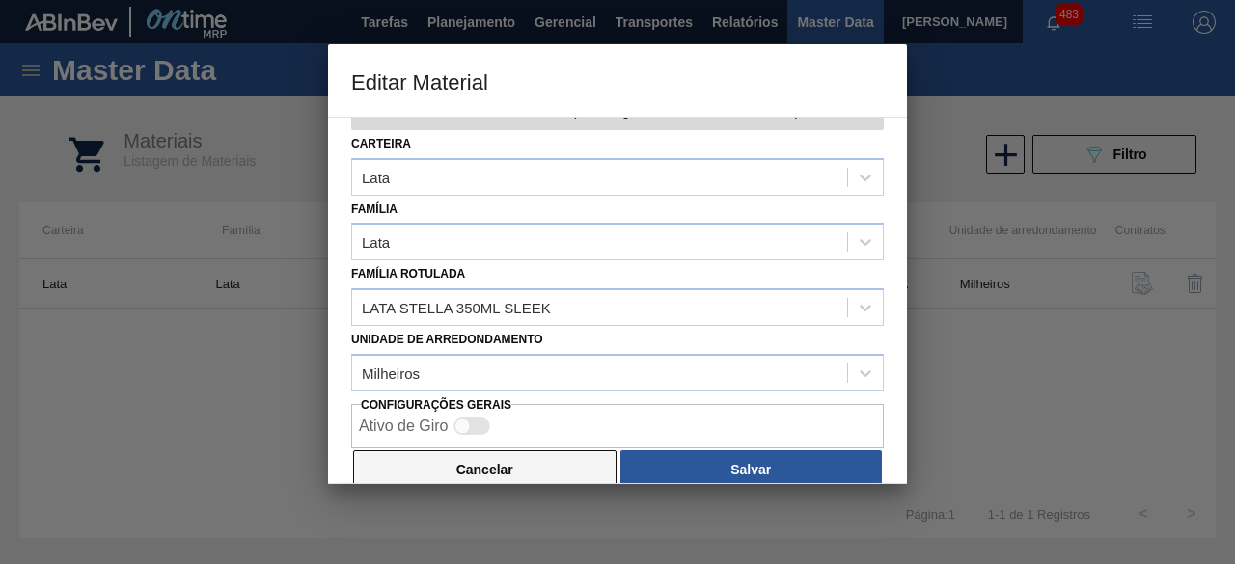
scroll to position [81, 0]
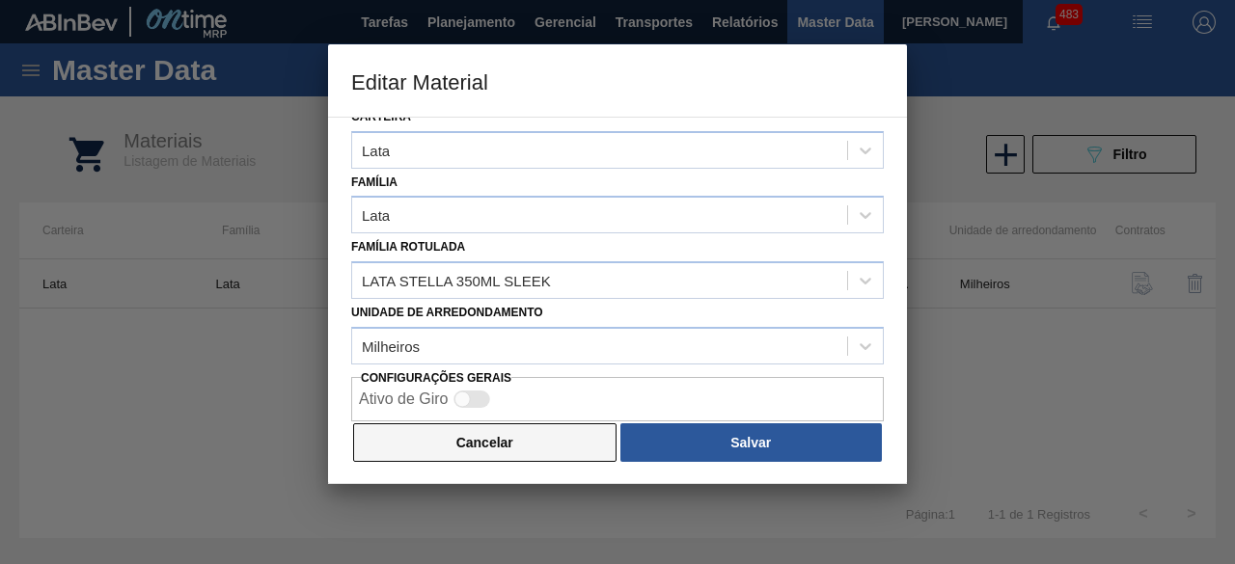
click at [540, 434] on button "Cancelar" at bounding box center [484, 443] width 263 height 39
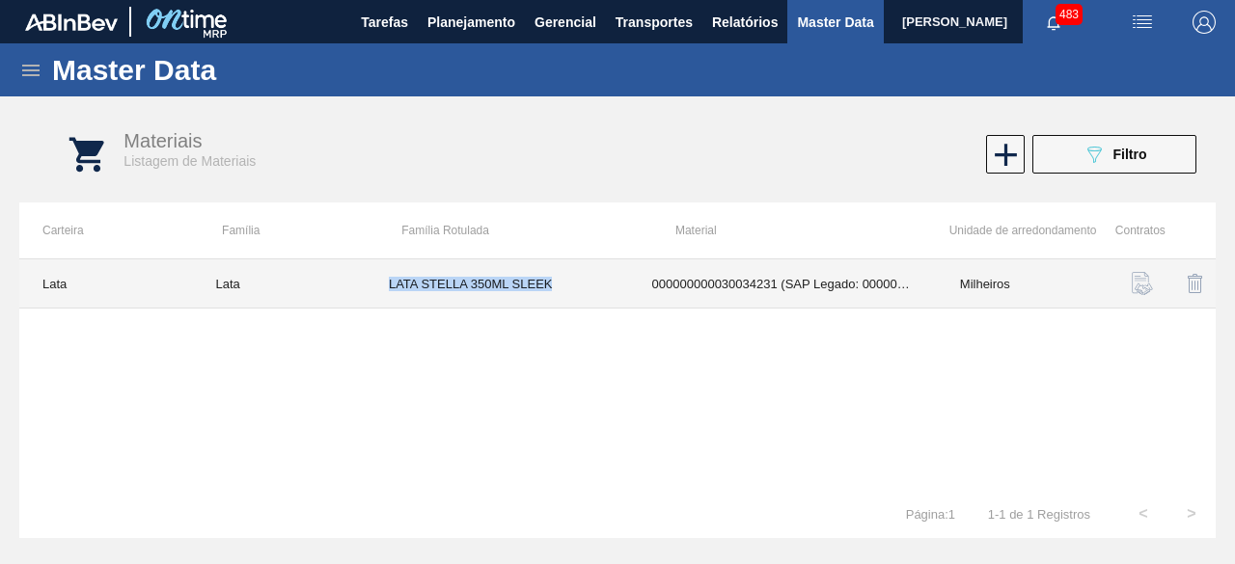
drag, startPoint x: 387, startPoint y: 287, endPoint x: 561, endPoint y: 294, distance: 173.8
click at [561, 294] on td "LATA STELLA 350ML SLEEK" at bounding box center [497, 284] width 263 height 49
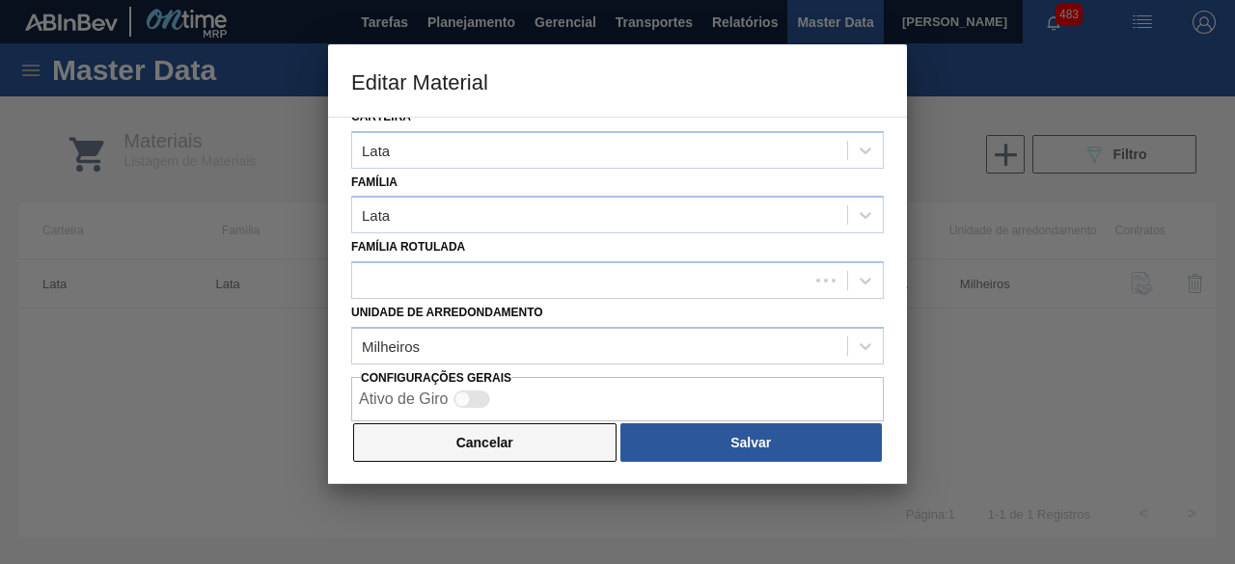
click at [526, 433] on button "Cancelar" at bounding box center [484, 443] width 263 height 39
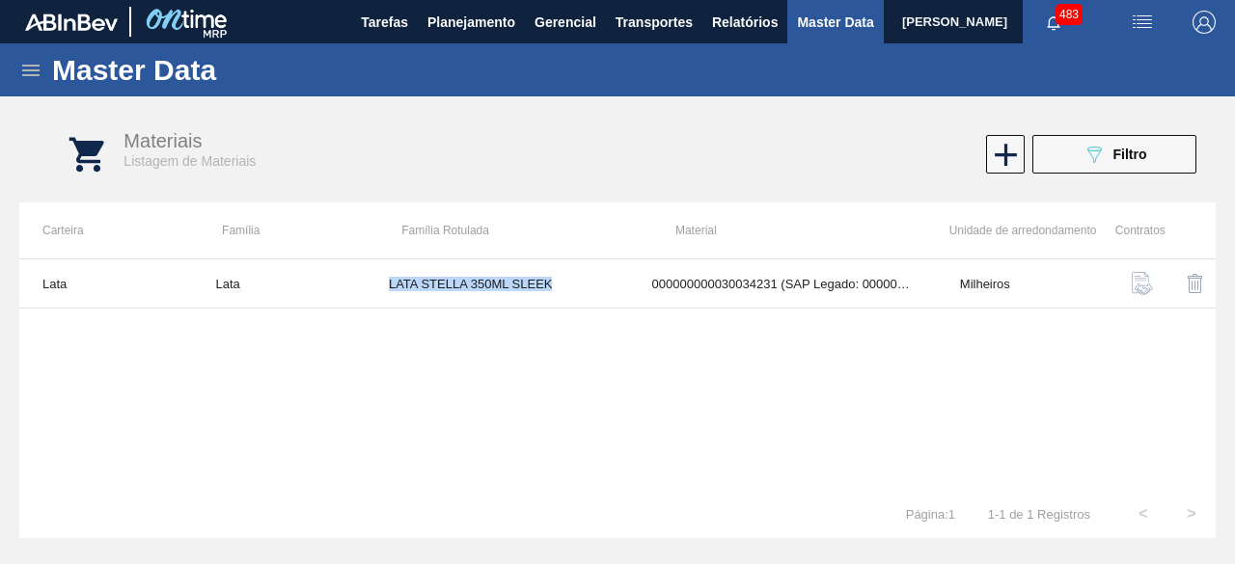
copy td "LATA STELLA 350ML SLEEK"
click at [1048, 136] on button "089F7B8B-B2A5-4AFE-B5C0-19BA573D28AC Filtro" at bounding box center [1114, 154] width 164 height 39
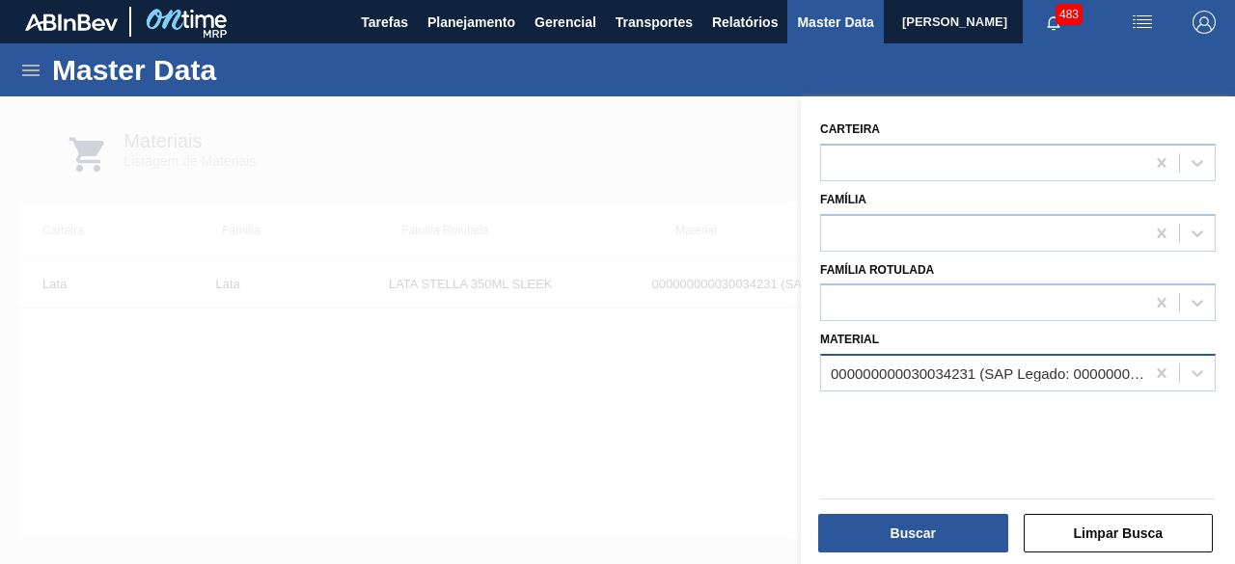
click at [1005, 362] on div "000000000030034231 (SAP Legado: 000000000050847073) - LATA AL STELLA 350ML SLK …" at bounding box center [982, 374] width 323 height 28
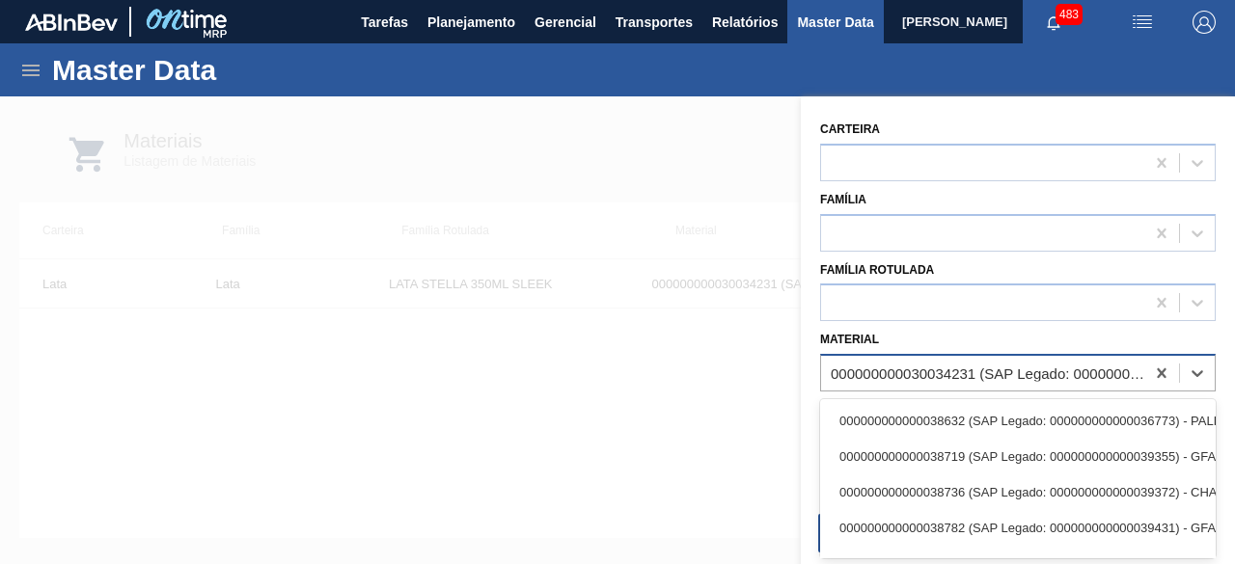
paste input "30033811"
type input "30033811"
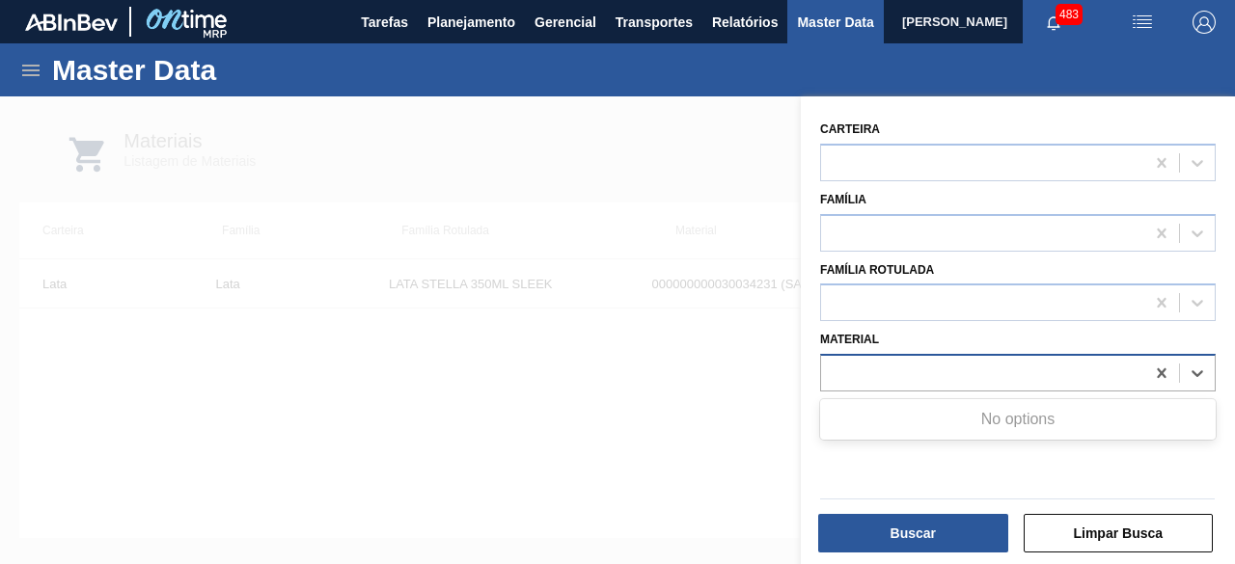
click at [948, 373] on div "30033811" at bounding box center [982, 374] width 323 height 28
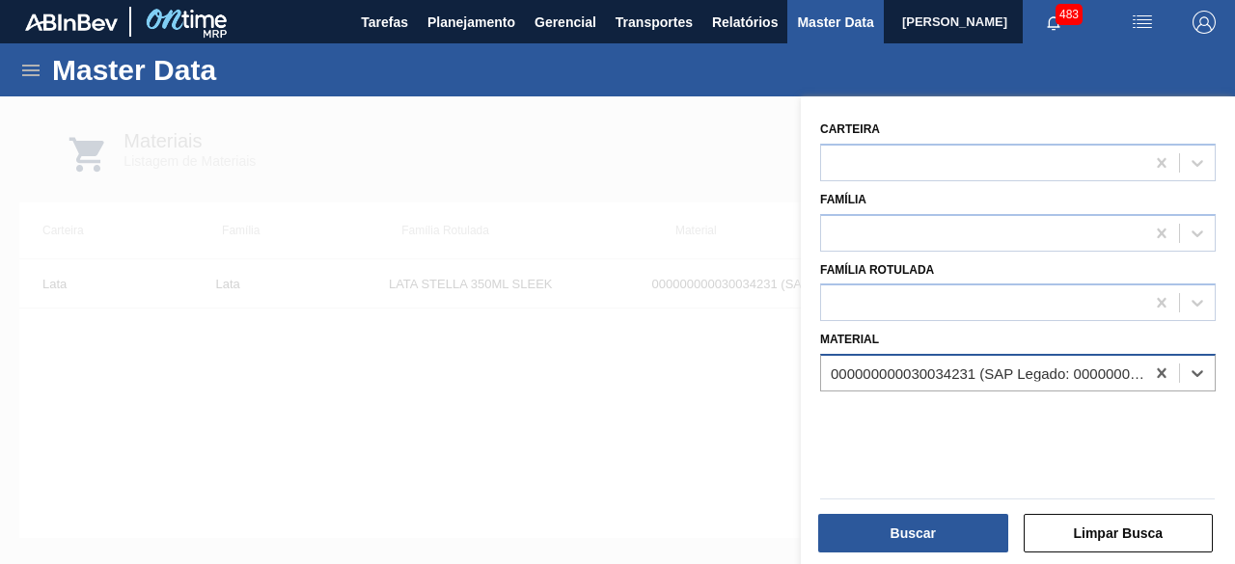
paste input "30033811"
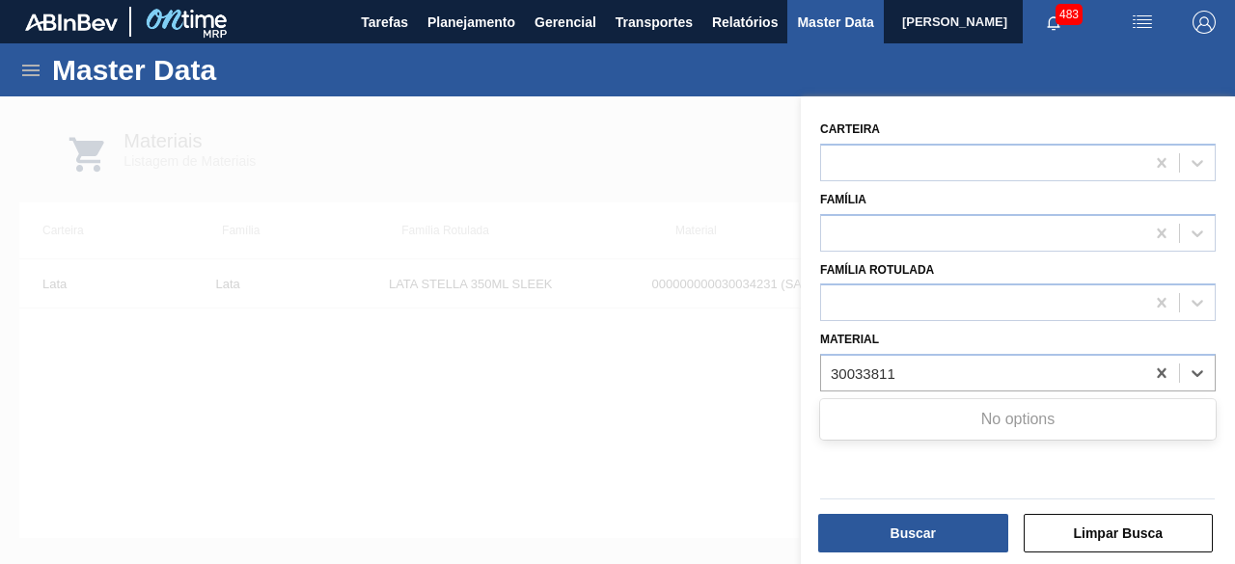
type input "30033811"
drag, startPoint x: 547, startPoint y: 467, endPoint x: 755, endPoint y: 504, distance: 210.7
click at [548, 467] on div at bounding box center [617, 378] width 1235 height 564
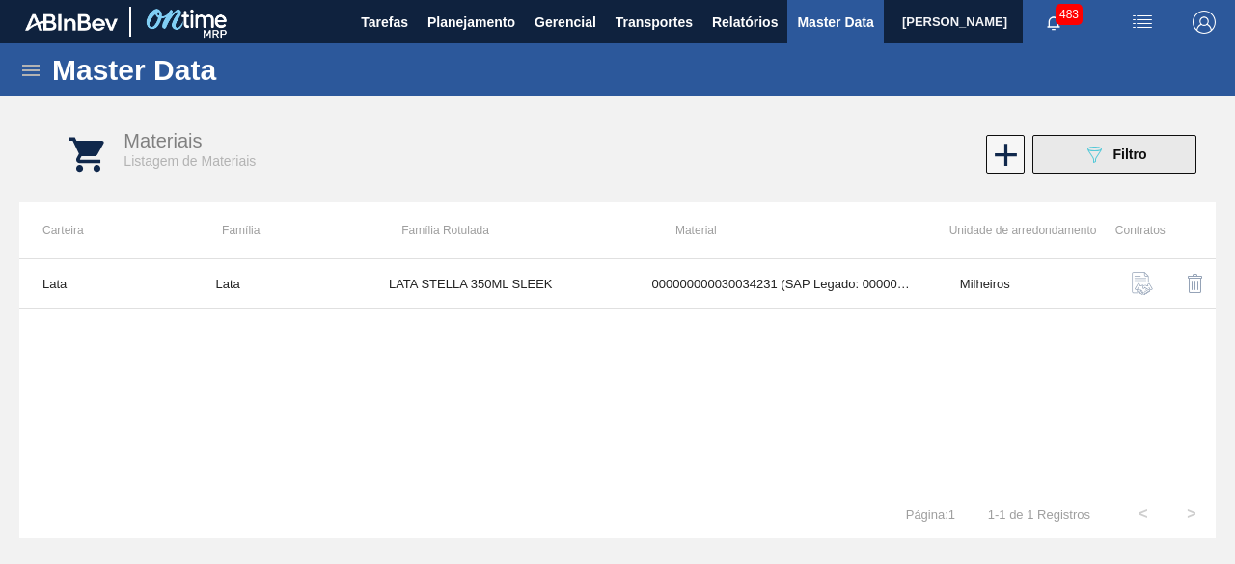
click at [1088, 161] on icon "089F7B8B-B2A5-4AFE-B5C0-19BA573D28AC" at bounding box center [1094, 154] width 23 height 23
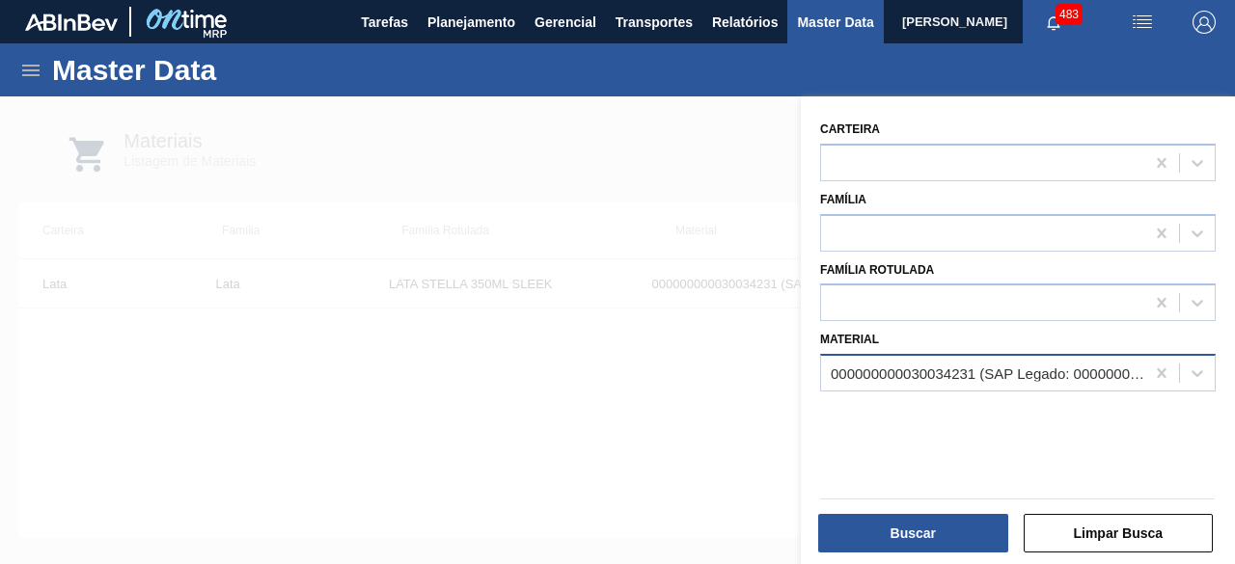
click at [839, 371] on div "000000000030034231 (SAP Legado: 000000000050847073) - LATA AL STELLA 350ML SLK …" at bounding box center [989, 374] width 316 height 16
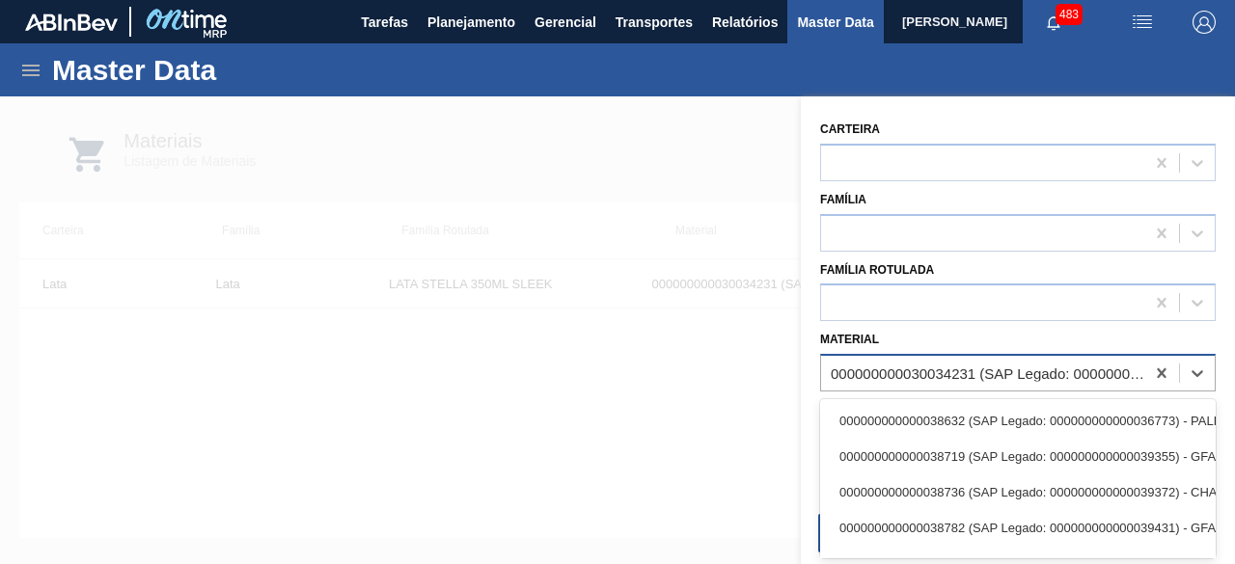
paste input "30033811"
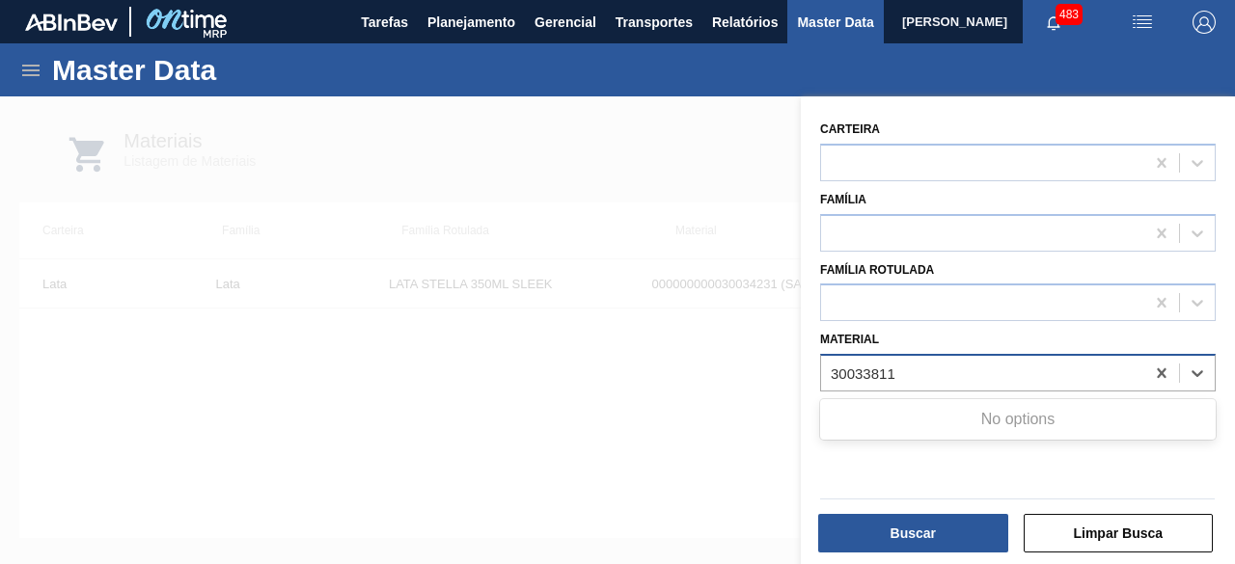
type input "30033811"
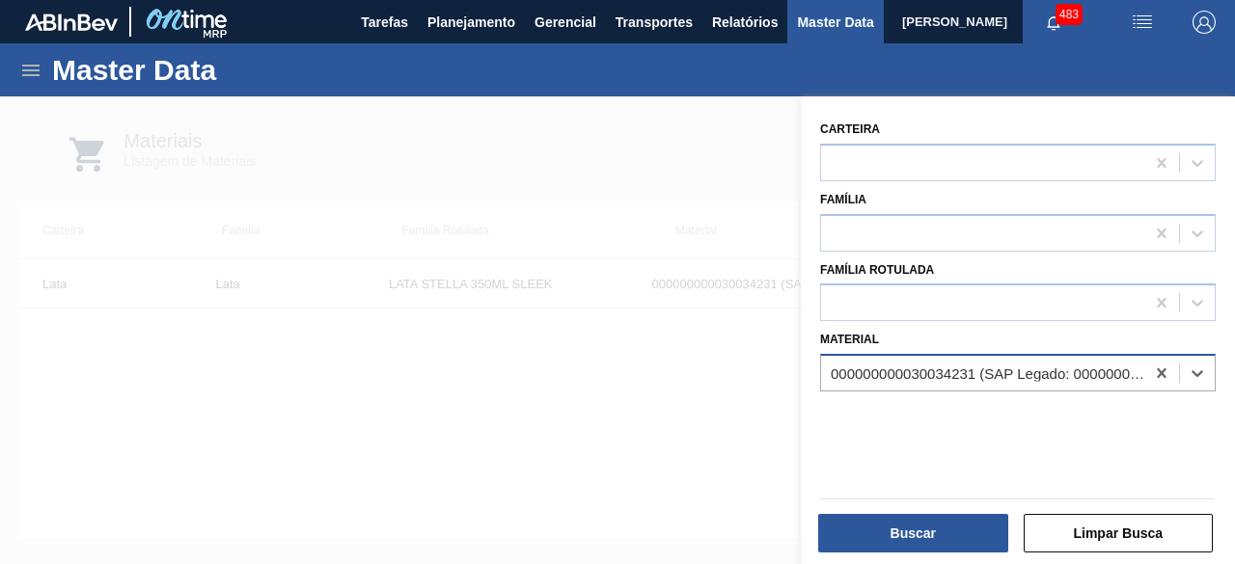
paste input "30033811"
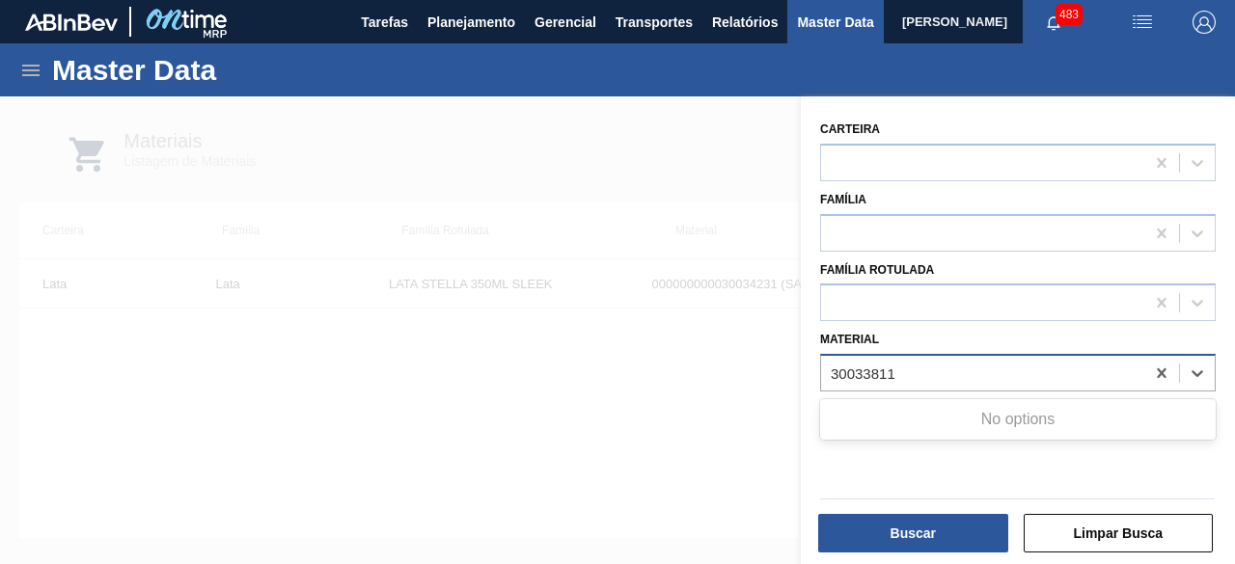
type input "30033811"
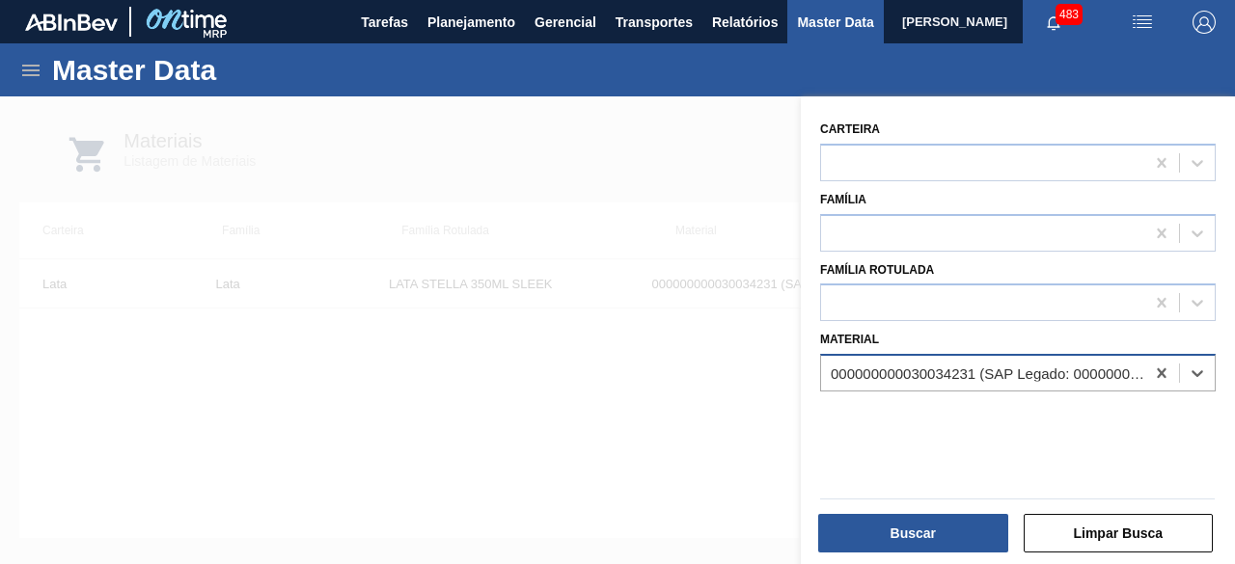
click at [646, 183] on div at bounding box center [617, 378] width 1235 height 564
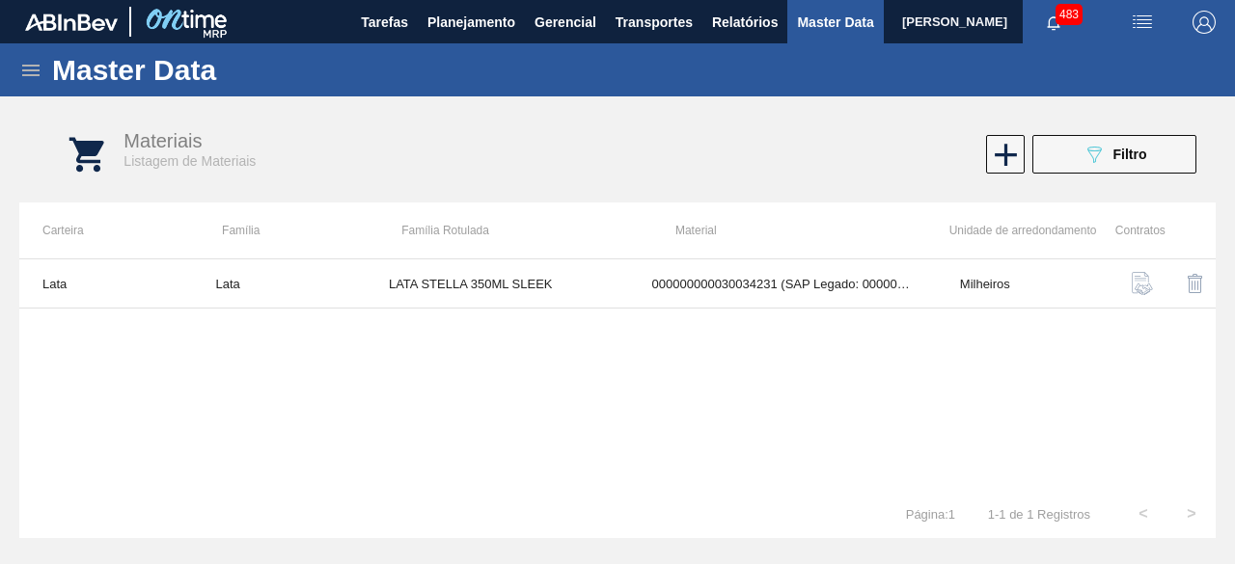
click at [1146, 19] on img "button" at bounding box center [1142, 22] width 23 height 23
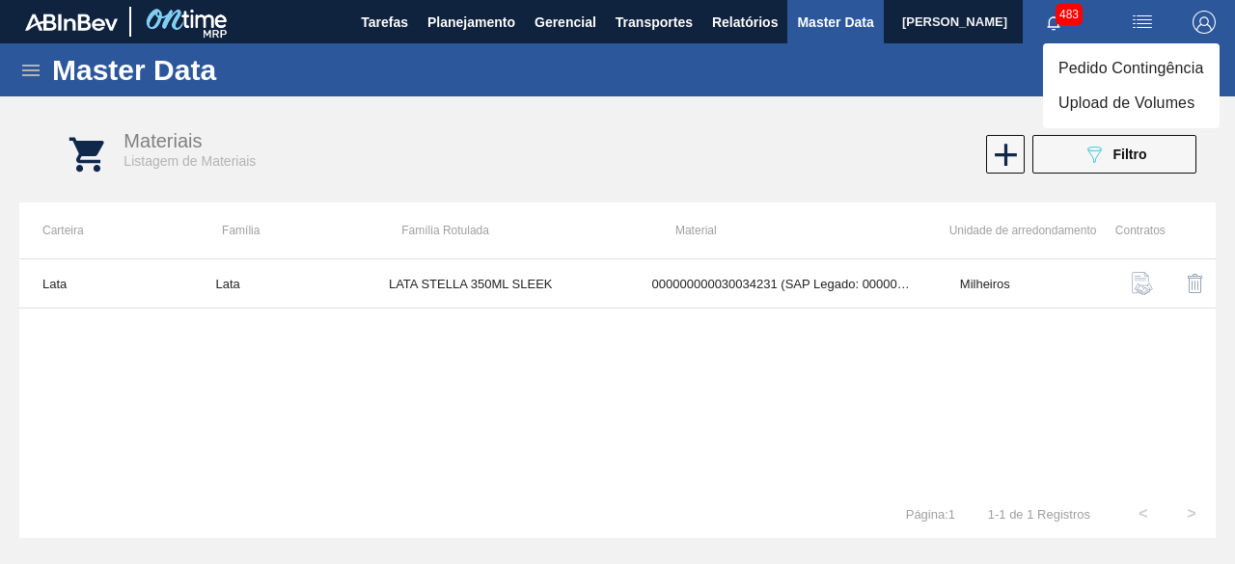
click at [1124, 91] on li "Upload de Volumes" at bounding box center [1131, 103] width 177 height 35
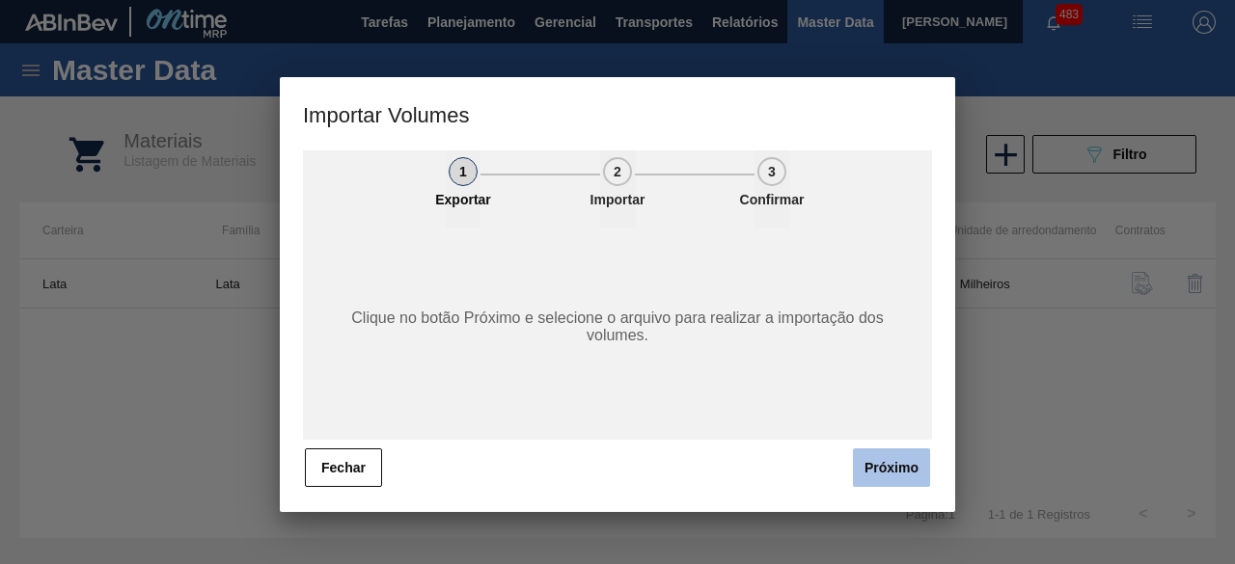
click at [897, 464] on button "Próximo" at bounding box center [891, 468] width 77 height 39
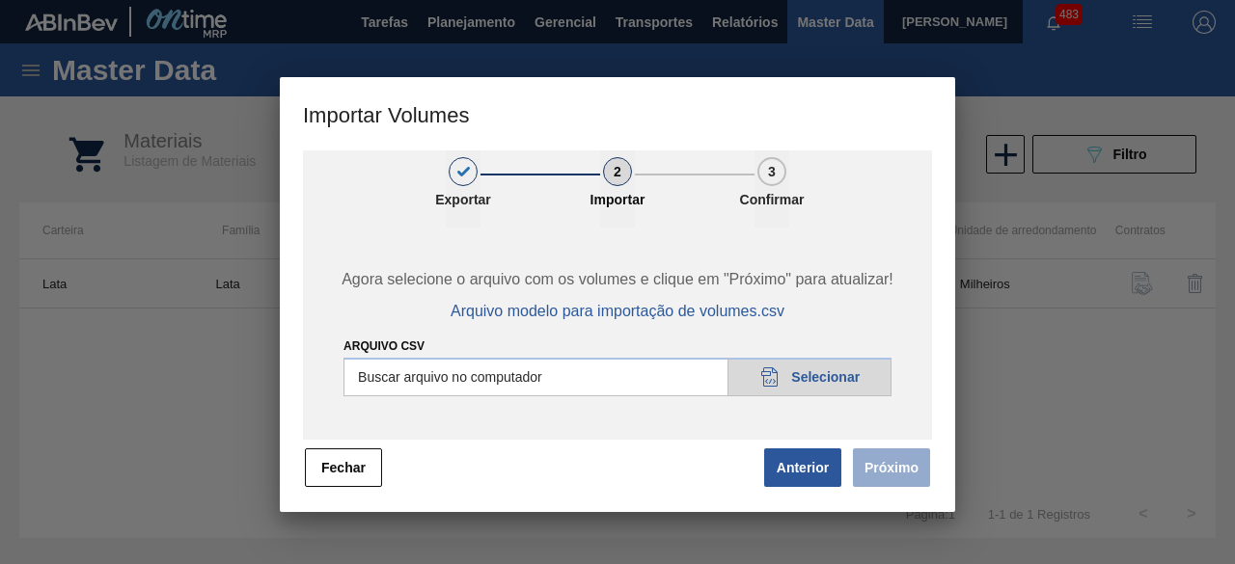
click at [814, 377] on input "Arquivo csv" at bounding box center [617, 377] width 548 height 39
type input "C:\fakepath\Subida Ball D0 + D3 19.08 2.csv"
click at [915, 474] on button "Próximo" at bounding box center [891, 468] width 77 height 39
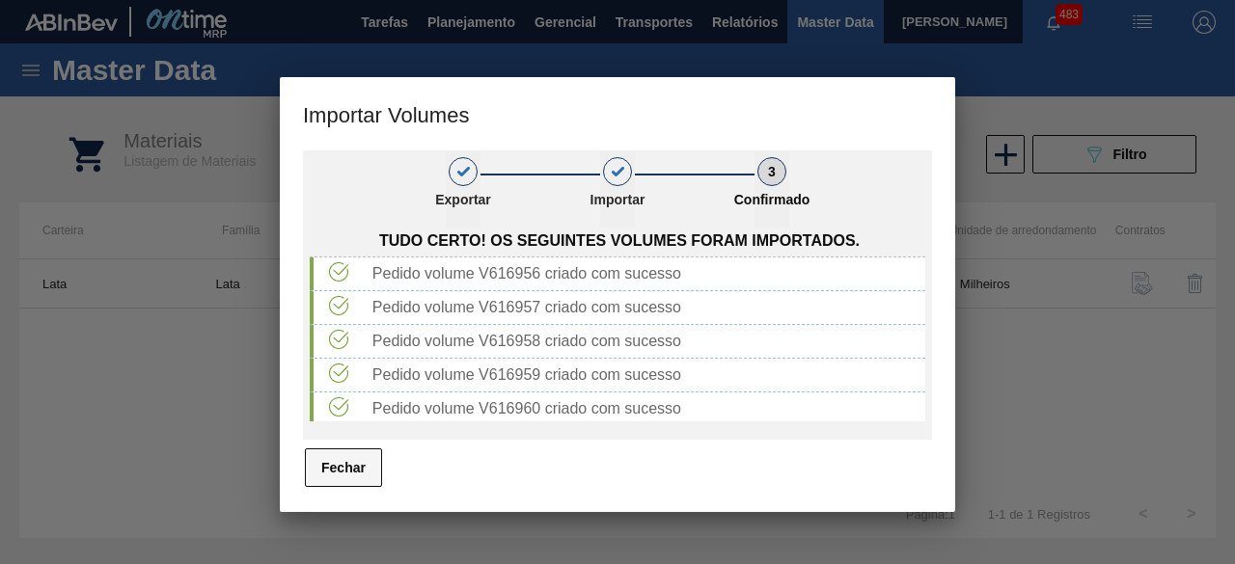
click at [347, 477] on button "Fechar" at bounding box center [343, 468] width 77 height 39
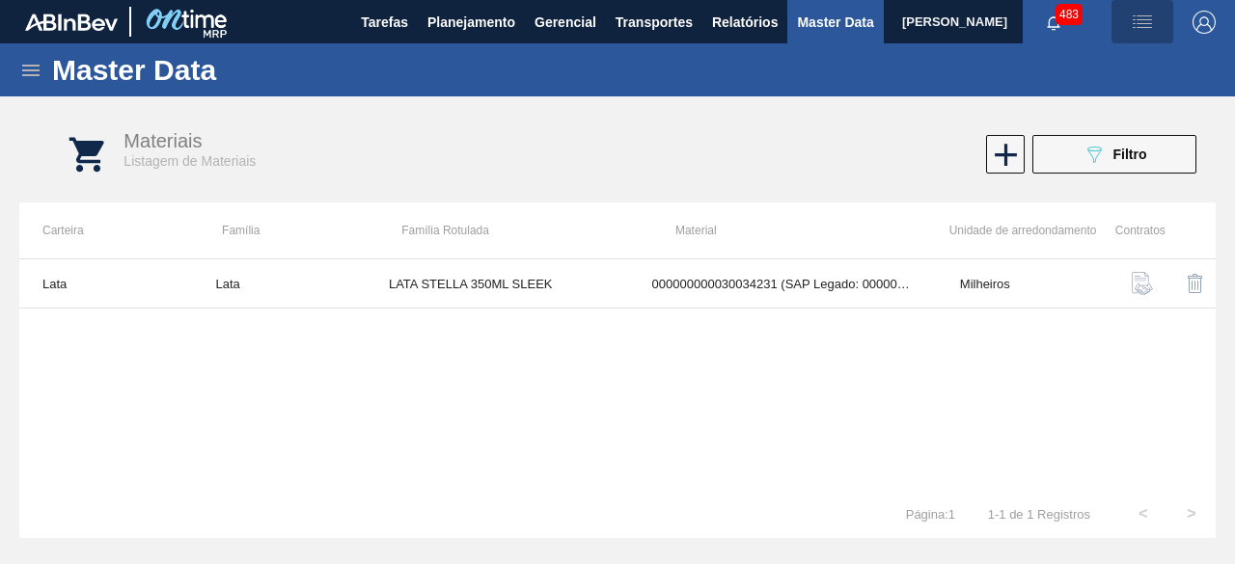
click at [1146, 33] on img "button" at bounding box center [1142, 22] width 23 height 23
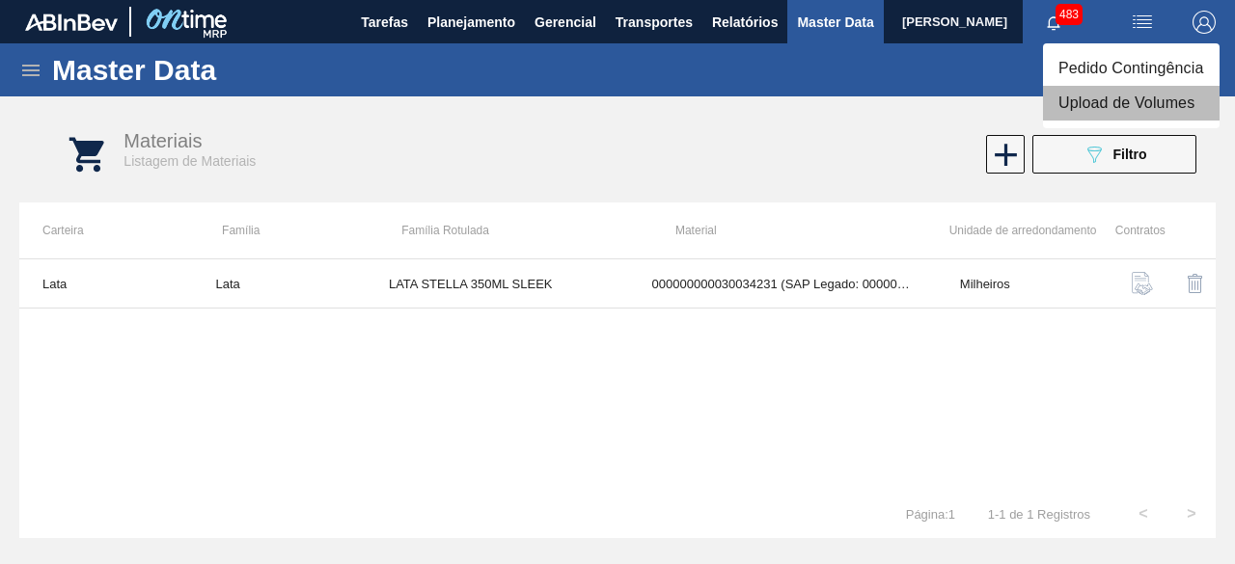
click at [1123, 99] on li "Upload de Volumes" at bounding box center [1131, 103] width 177 height 35
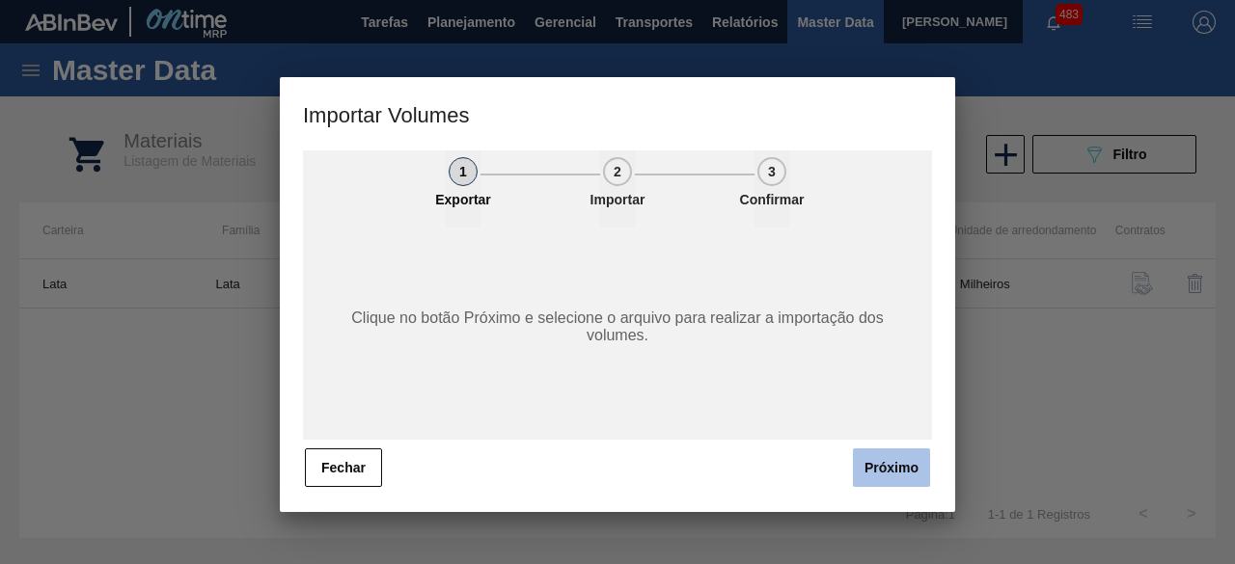
click at [899, 466] on button "Próximo" at bounding box center [891, 468] width 77 height 39
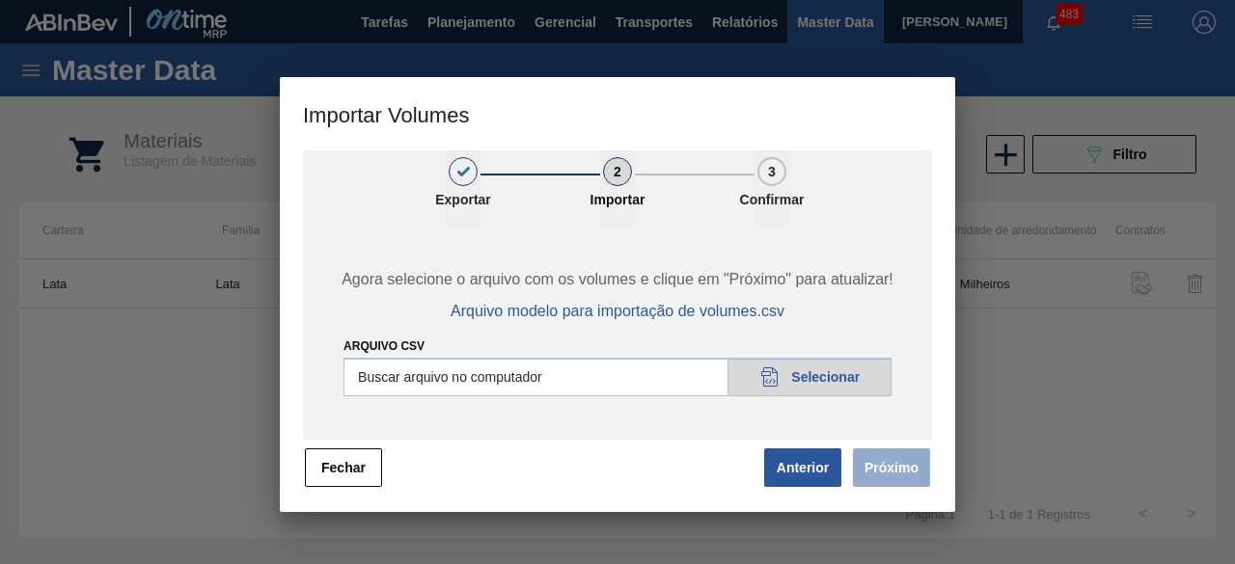
click at [847, 376] on input "Arquivo csv" at bounding box center [617, 377] width 548 height 39
type input "C:\fakepath\Subida fort. + itumb 19.08.csv"
click at [901, 464] on button "Próximo" at bounding box center [891, 468] width 77 height 39
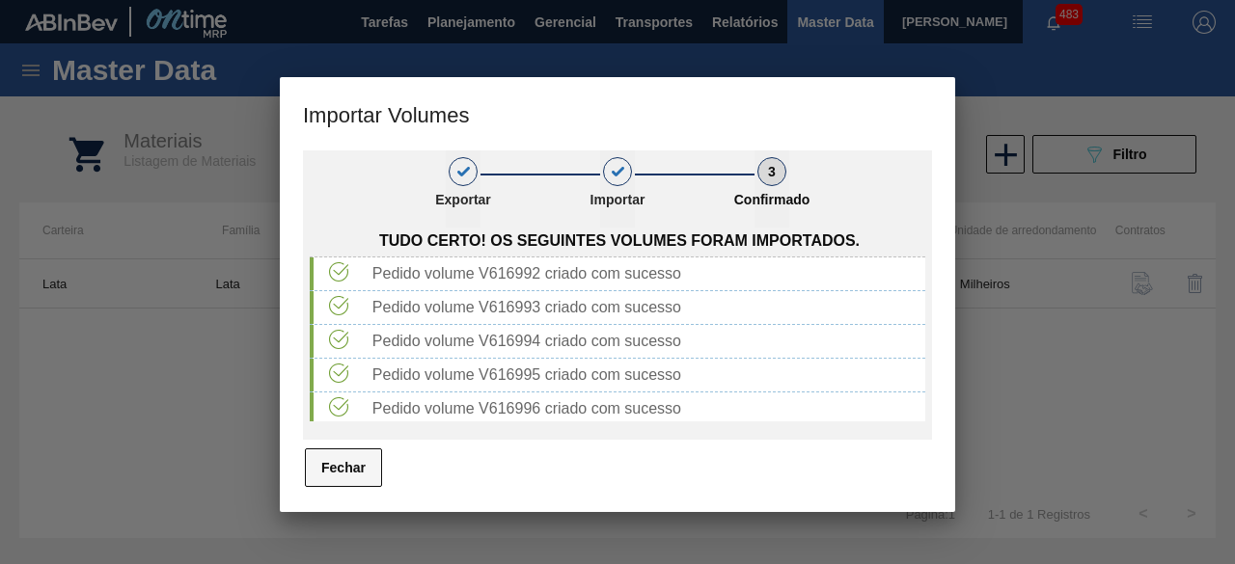
click at [373, 470] on button "Fechar" at bounding box center [343, 468] width 77 height 39
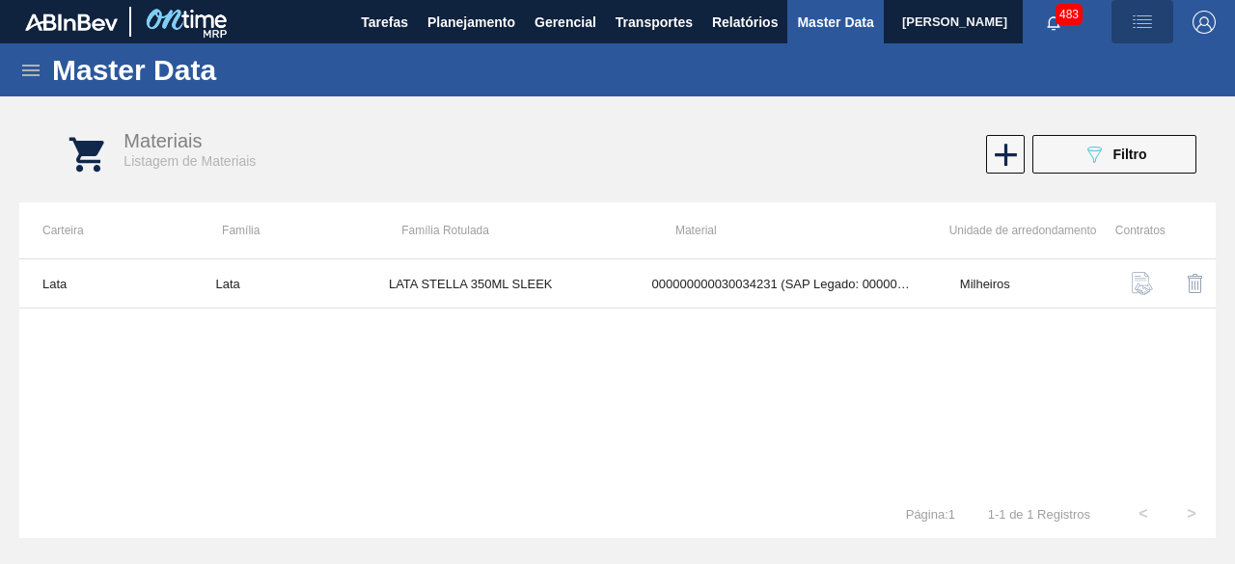
click at [1155, 22] on span "button" at bounding box center [1142, 22] width 46 height 23
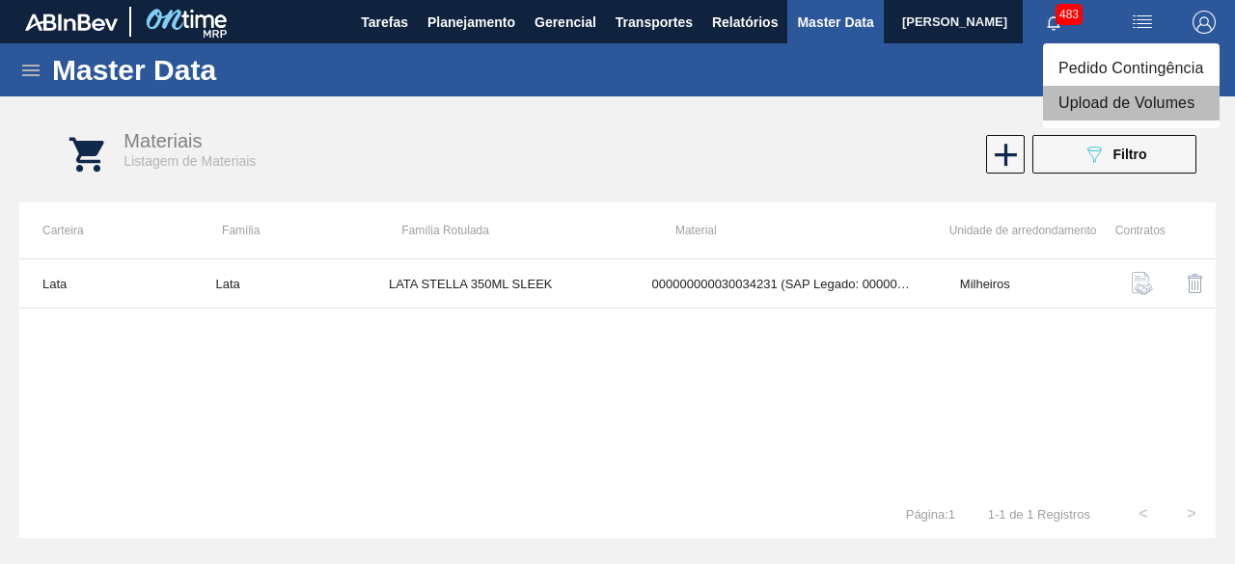
click at [1092, 107] on li "Upload de Volumes" at bounding box center [1131, 103] width 177 height 35
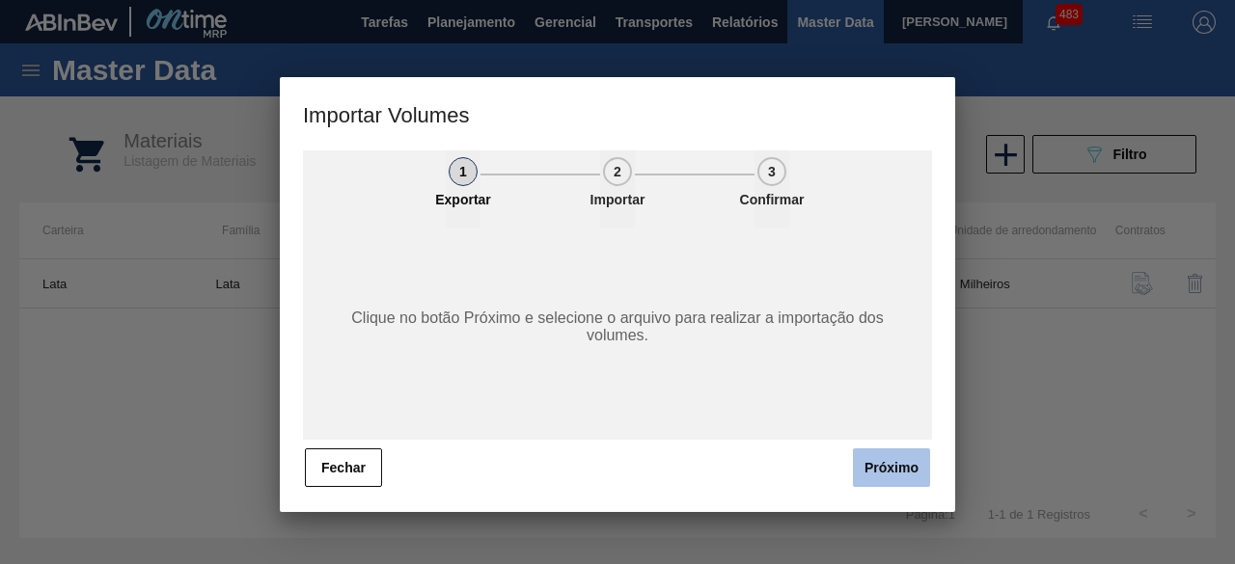
click at [885, 460] on button "Próximo" at bounding box center [891, 468] width 77 height 39
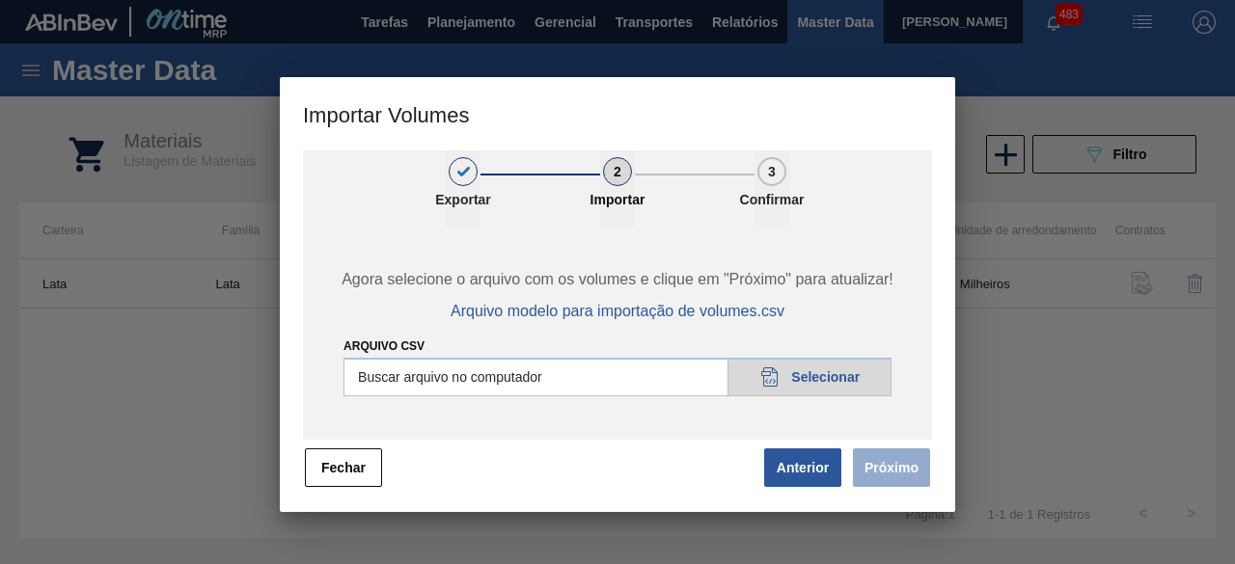
click at [837, 379] on input "Arquivo csv" at bounding box center [617, 377] width 548 height 39
type input "C:\fakepath\Subida Crown 19.08.csv"
click at [916, 472] on button "Próximo" at bounding box center [891, 468] width 77 height 39
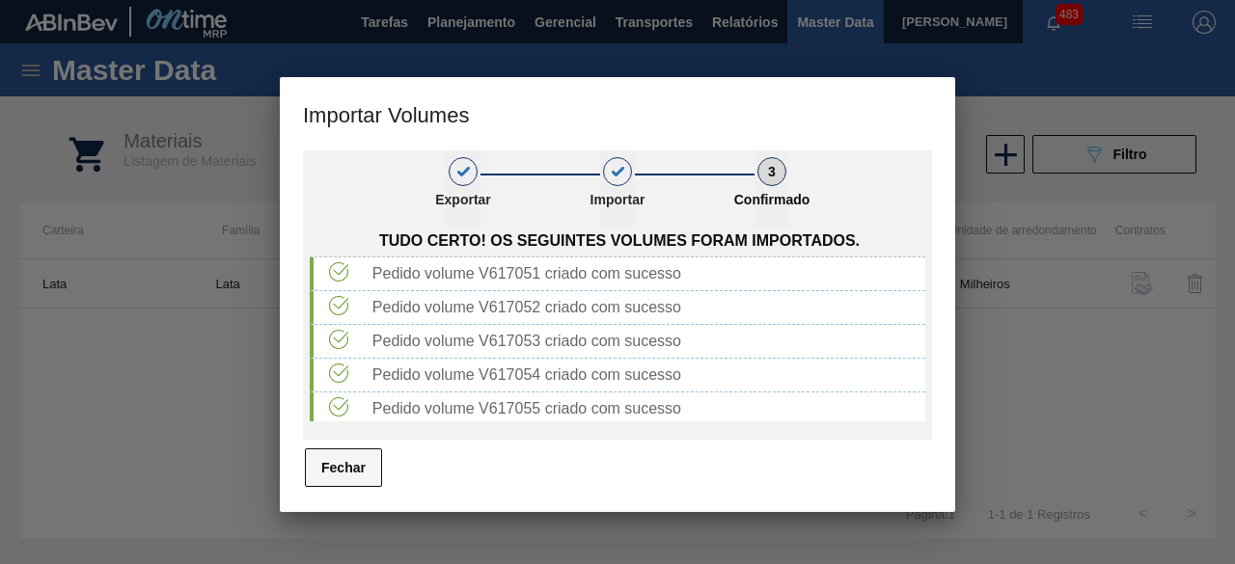
click at [358, 477] on button "Fechar" at bounding box center [343, 468] width 77 height 39
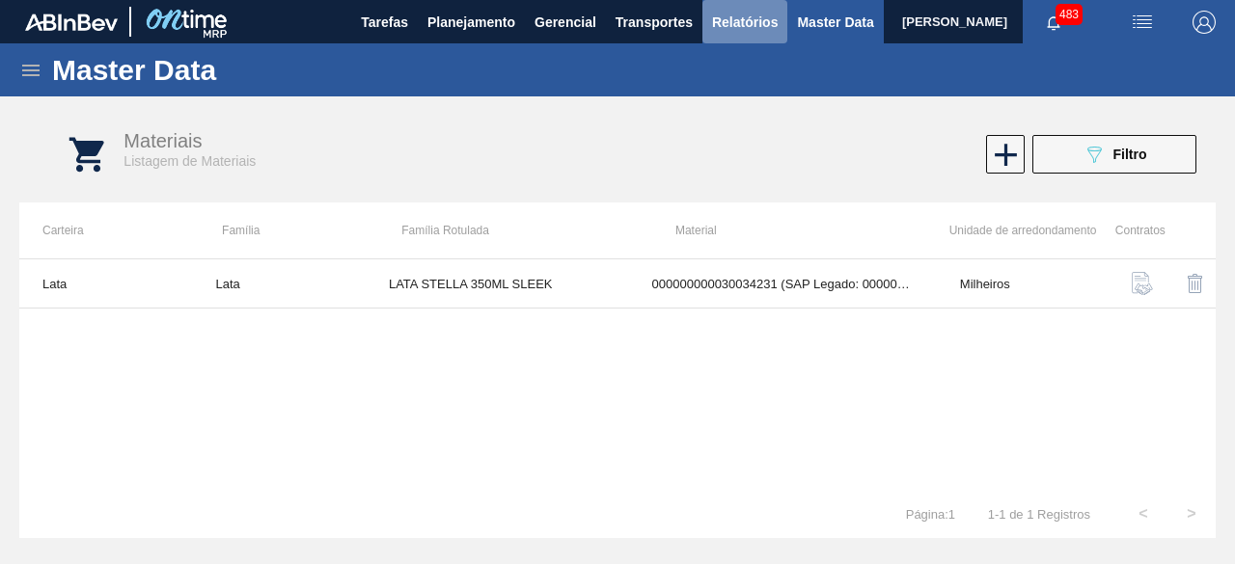
click at [743, 13] on span "Relatórios" at bounding box center [745, 22] width 66 height 23
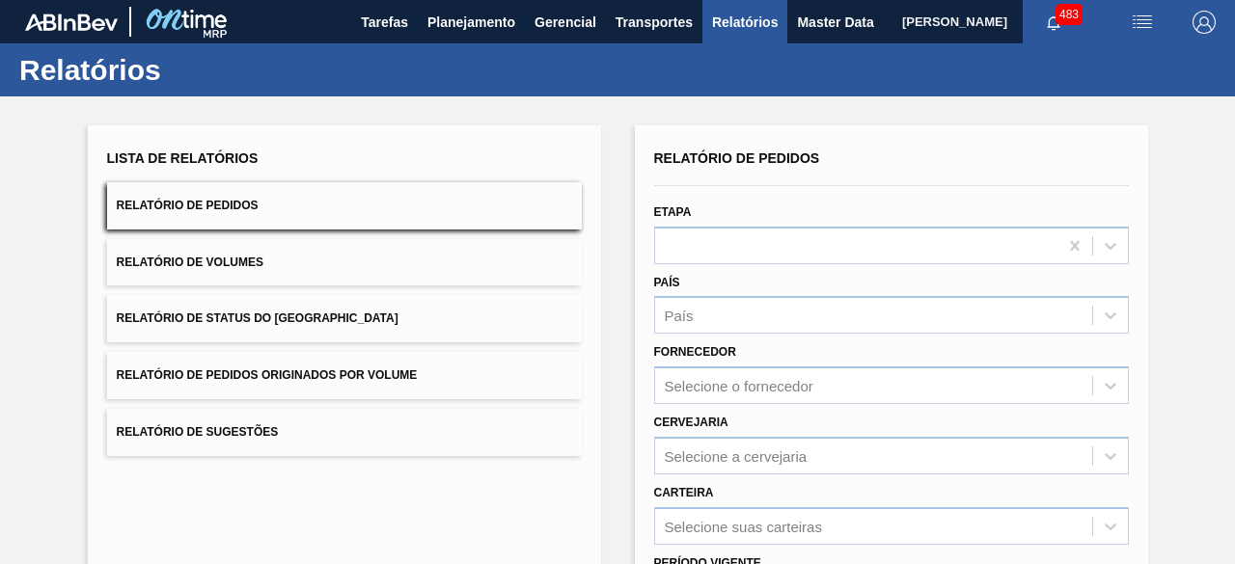
click at [309, 262] on button "Relatório de Volumes" at bounding box center [344, 262] width 475 height 47
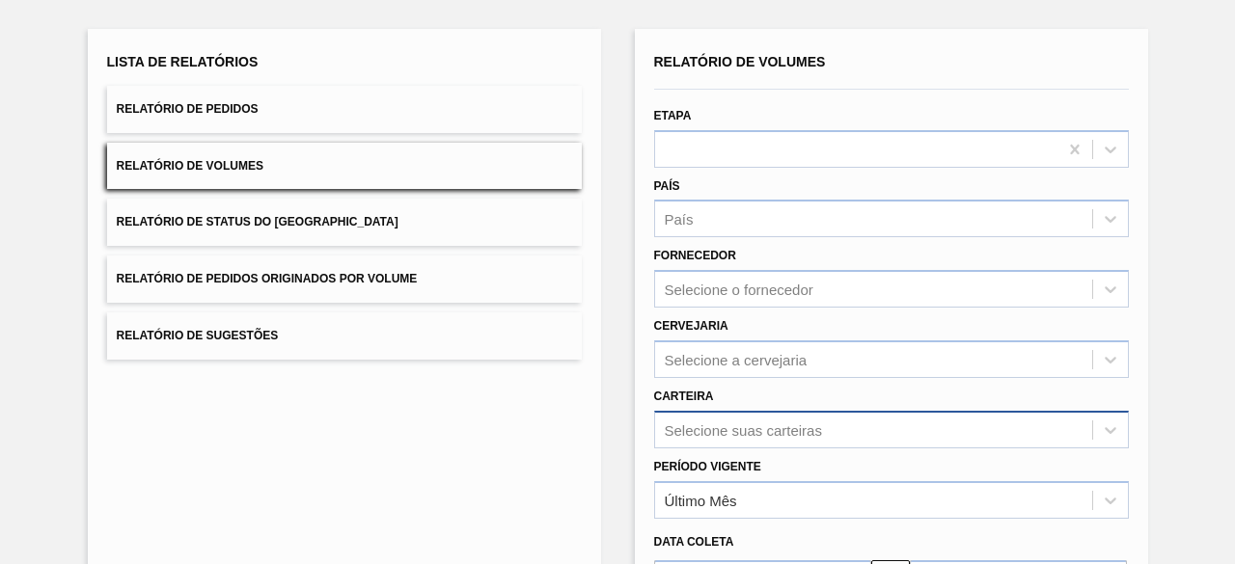
scroll to position [284, 0]
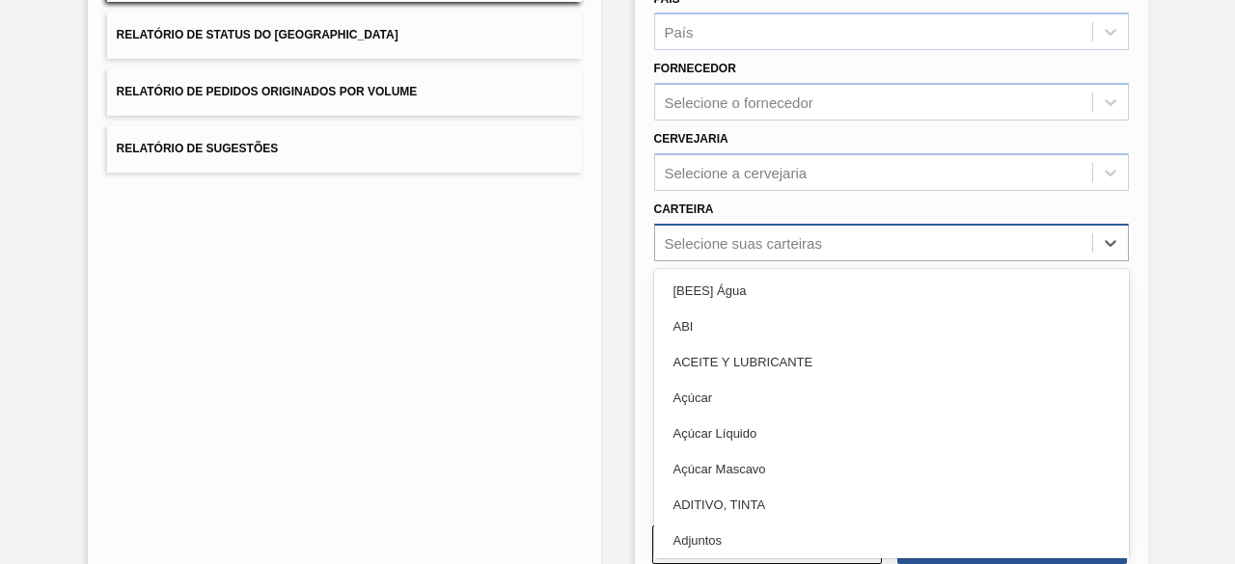
click at [855, 261] on div "option Açúcar Líquido focused, 5 of 101. 101 results available. Use Up and Down…" at bounding box center [891, 243] width 475 height 38
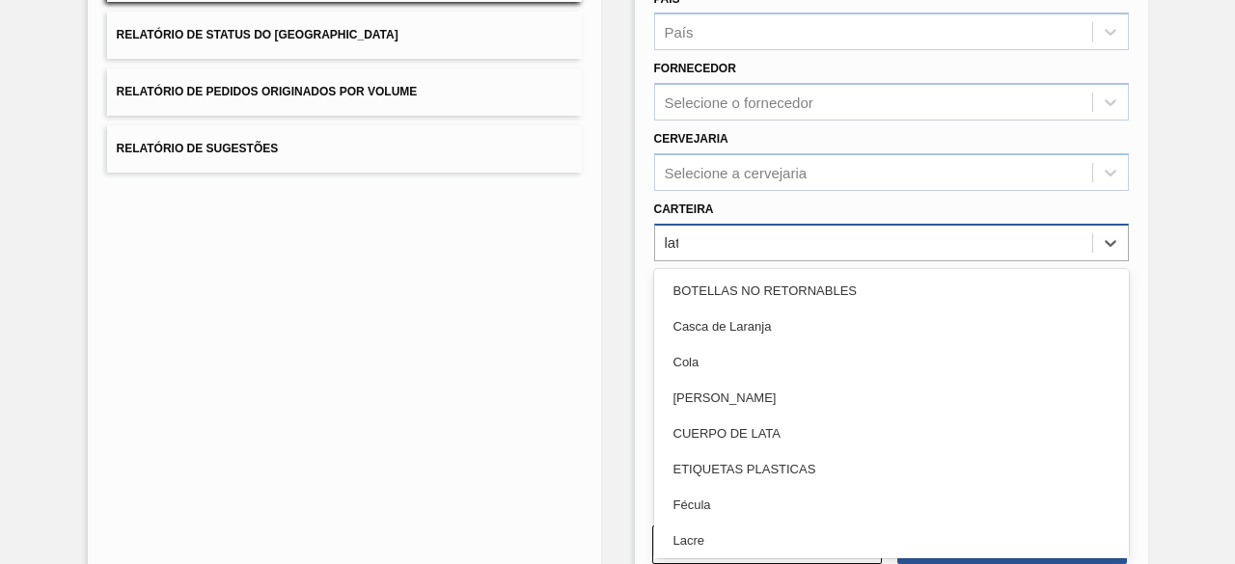
type input "lata"
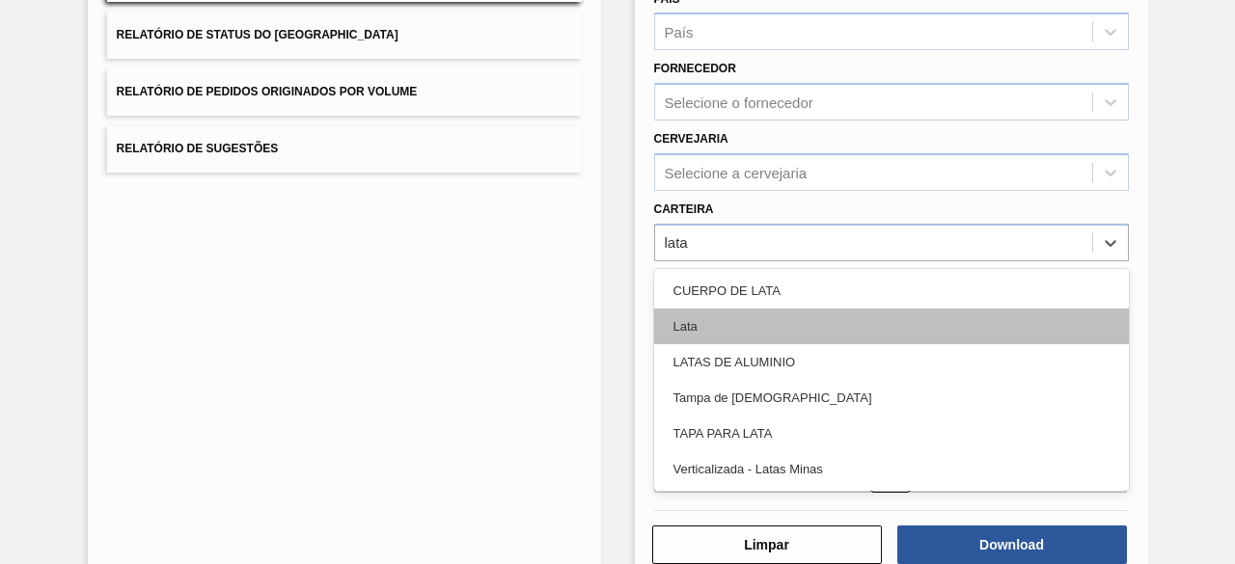
click at [712, 319] on div "Lata" at bounding box center [891, 327] width 475 height 36
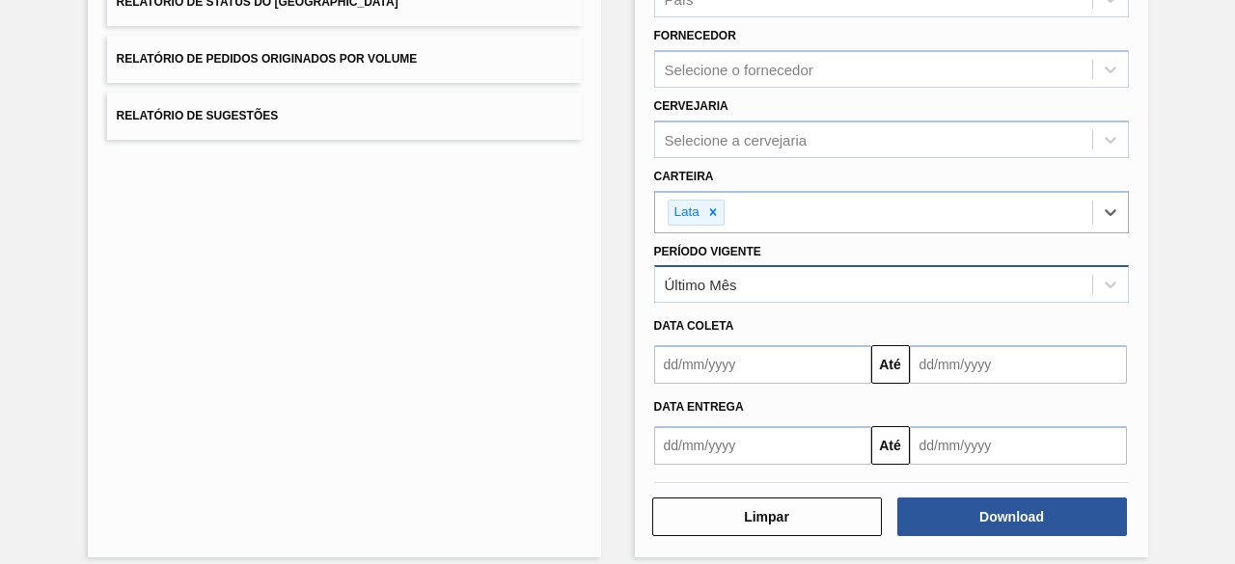
scroll to position [331, 0]
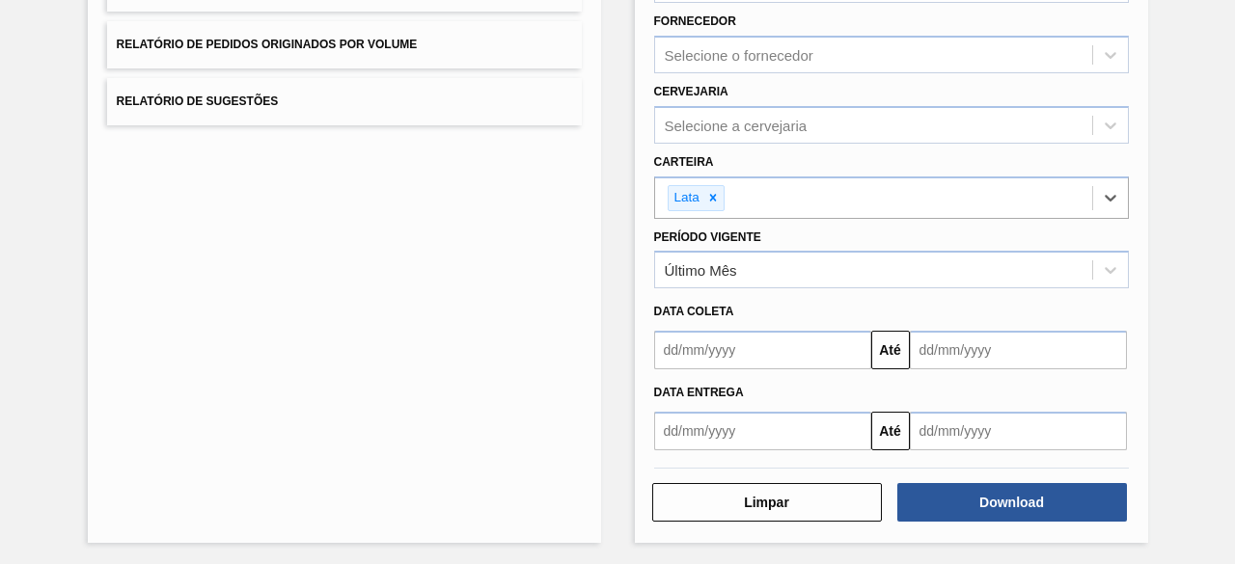
click at [803, 352] on input "text" at bounding box center [762, 350] width 217 height 39
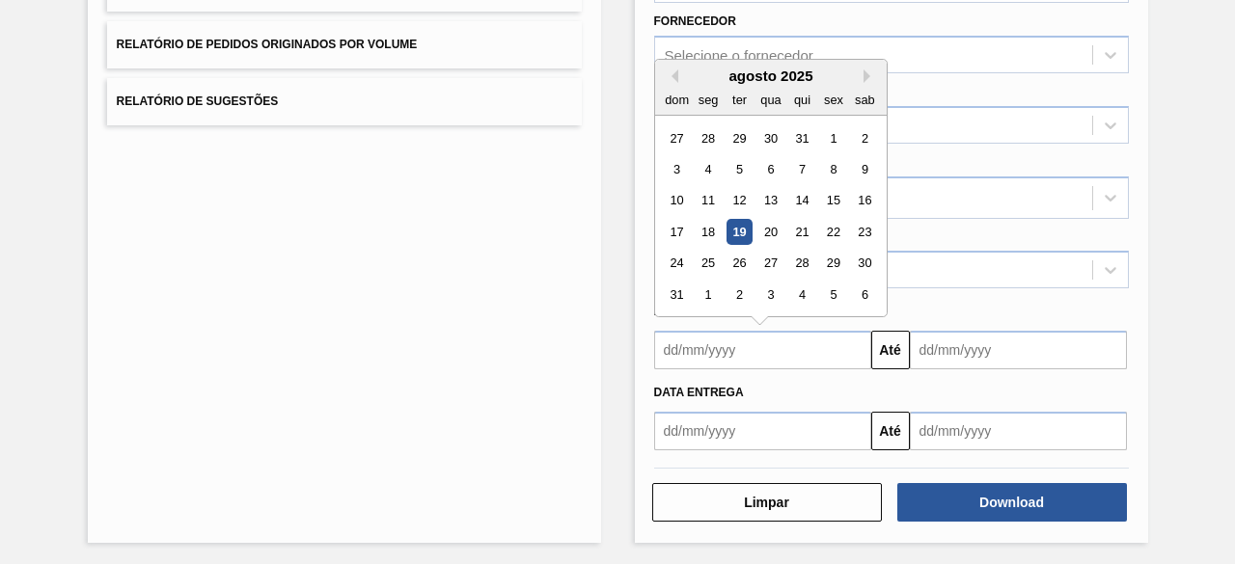
click at [739, 232] on div "19" at bounding box center [739, 232] width 26 height 26
type input "[DATE]"
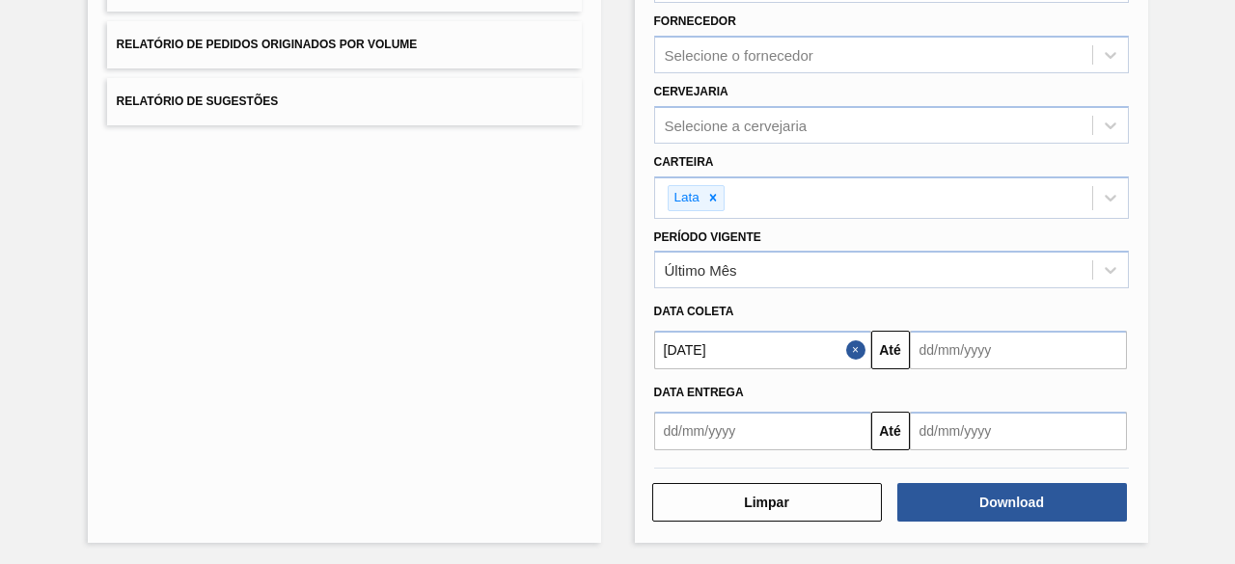
click at [932, 351] on input "text" at bounding box center [1018, 350] width 217 height 39
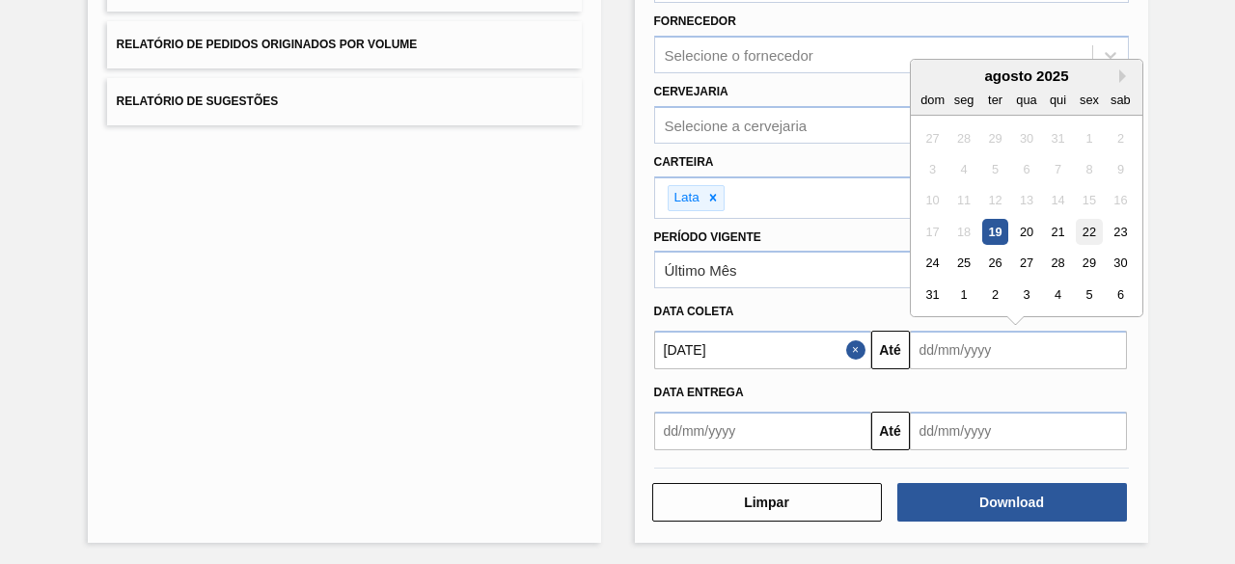
click at [1087, 225] on div "22" at bounding box center [1089, 232] width 26 height 26
type input "[DATE]"
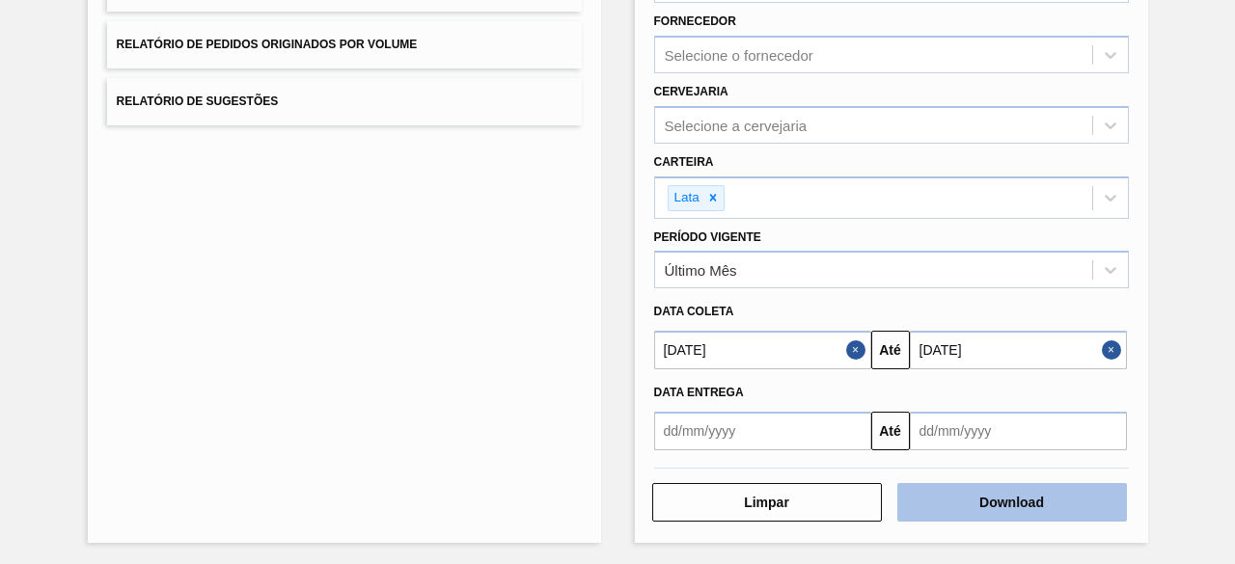
click at [989, 508] on button "Download" at bounding box center [1012, 502] width 230 height 39
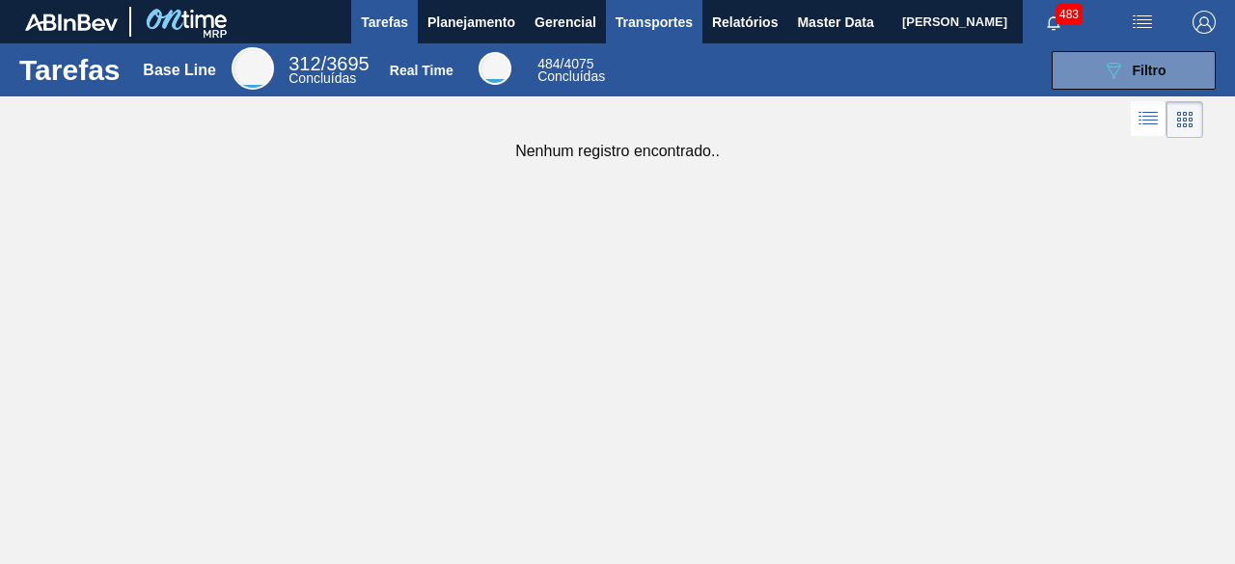
click at [814, 17] on span "Master Data" at bounding box center [835, 22] width 76 height 23
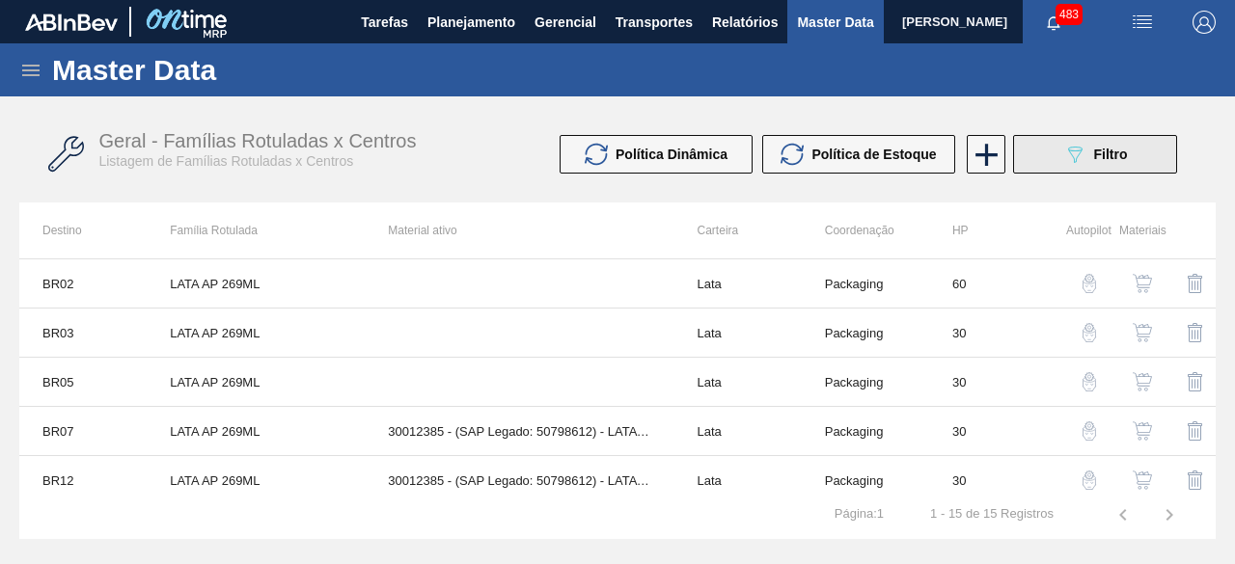
click at [1065, 146] on icon "089F7B8B-B2A5-4AFE-B5C0-19BA573D28AC" at bounding box center [1074, 154] width 23 height 23
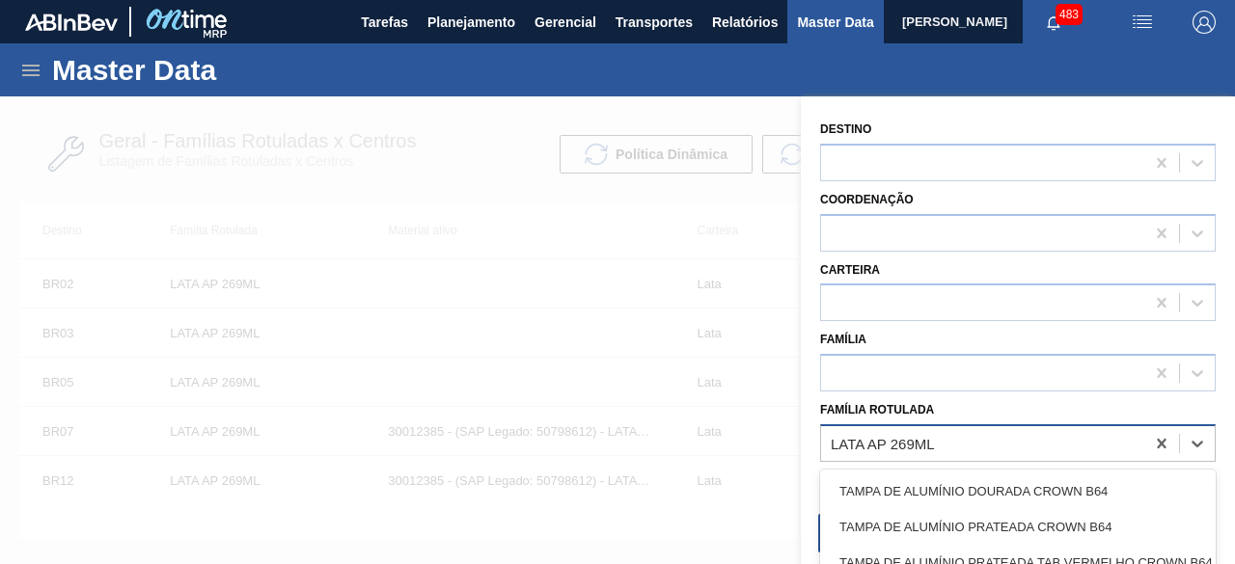
click at [942, 445] on div "LATA AP 269ML" at bounding box center [982, 443] width 323 height 28
paste Rotulada "LATA ORIGINAL 473ML"
type Rotulada "LATA ORIGINAL 473ML"
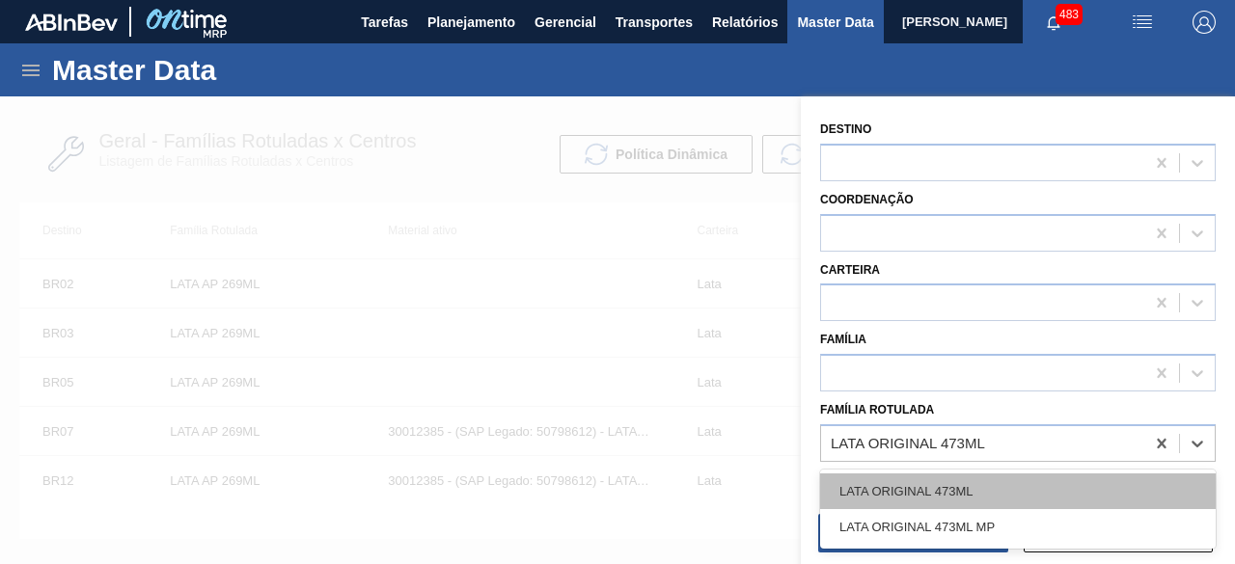
click at [937, 482] on div "LATA ORIGINAL 473ML" at bounding box center [1018, 492] width 396 height 36
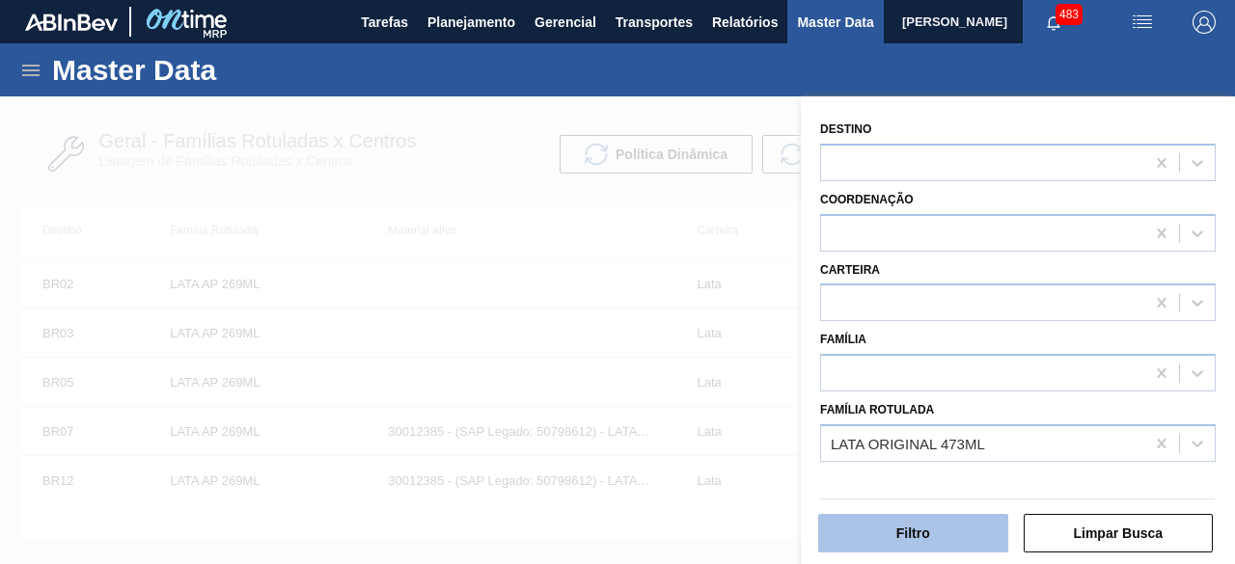
click at [936, 531] on button "Filtro" at bounding box center [913, 533] width 190 height 39
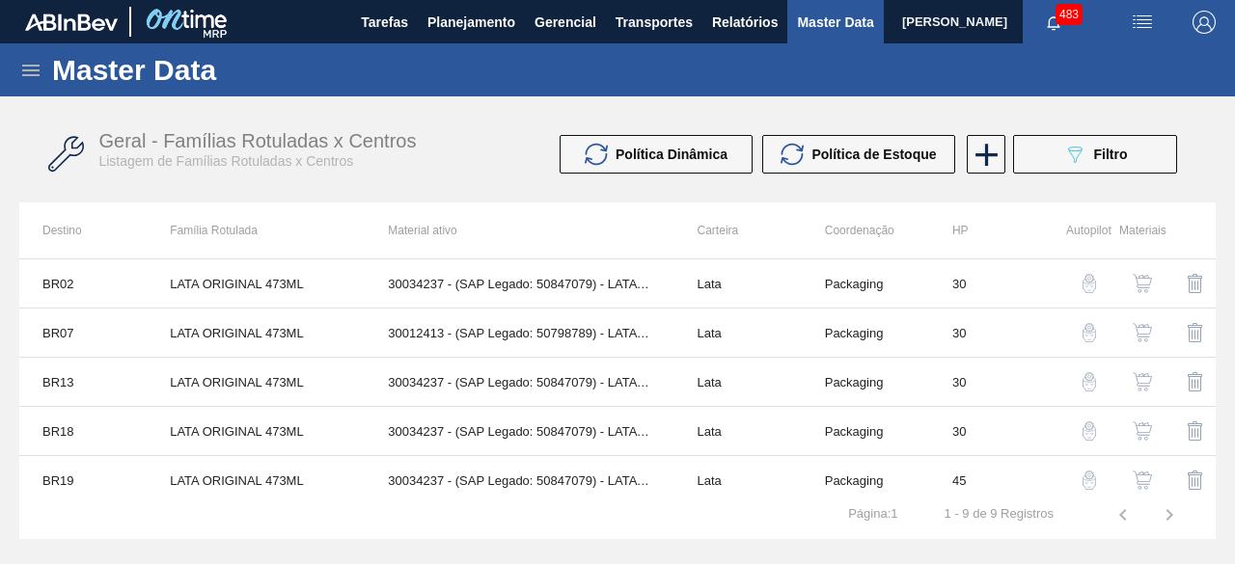
click at [1143, 286] on img "button" at bounding box center [1142, 283] width 19 height 19
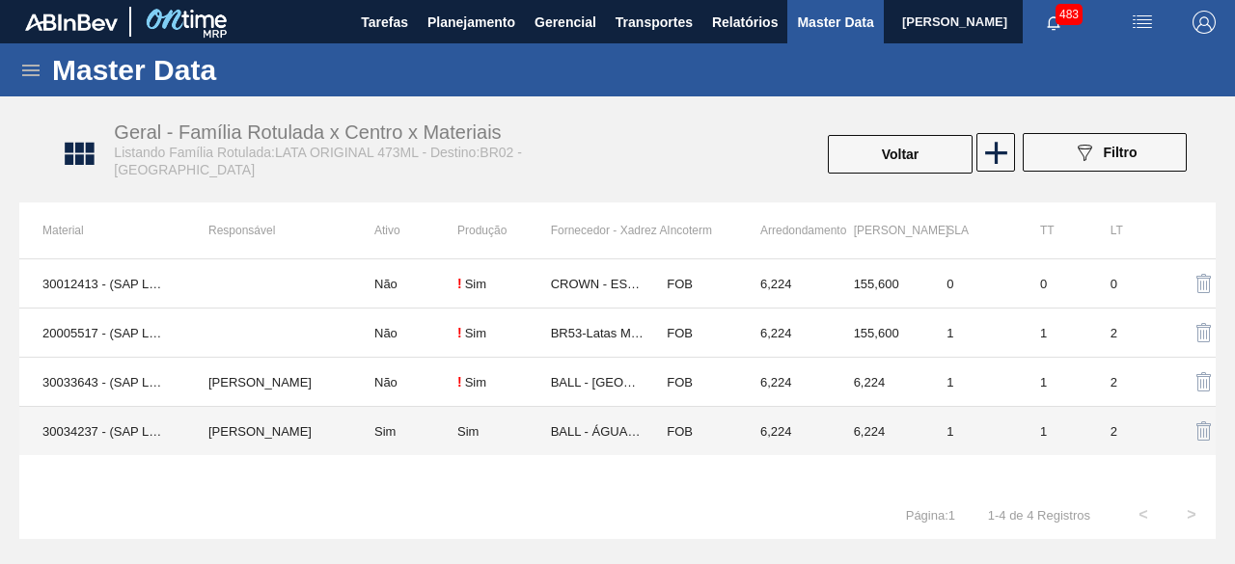
click at [83, 437] on td "30034237 - (SAP Legado: 50847079) - LATA AL ORIGINAL 473ML BRILHO" at bounding box center [102, 431] width 166 height 49
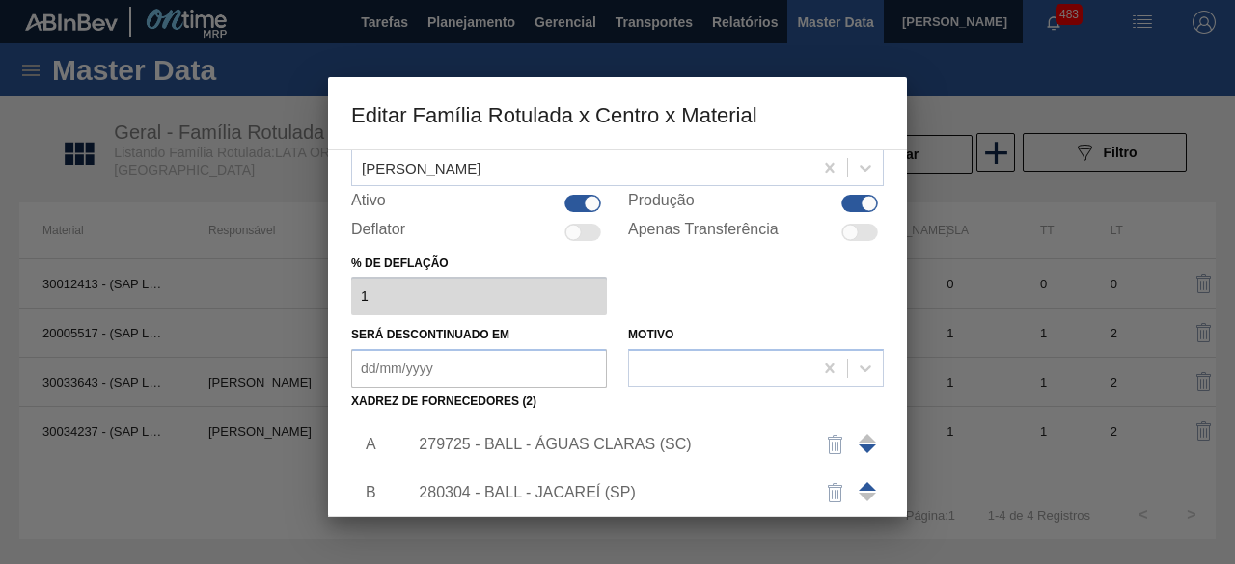
scroll to position [193, 0]
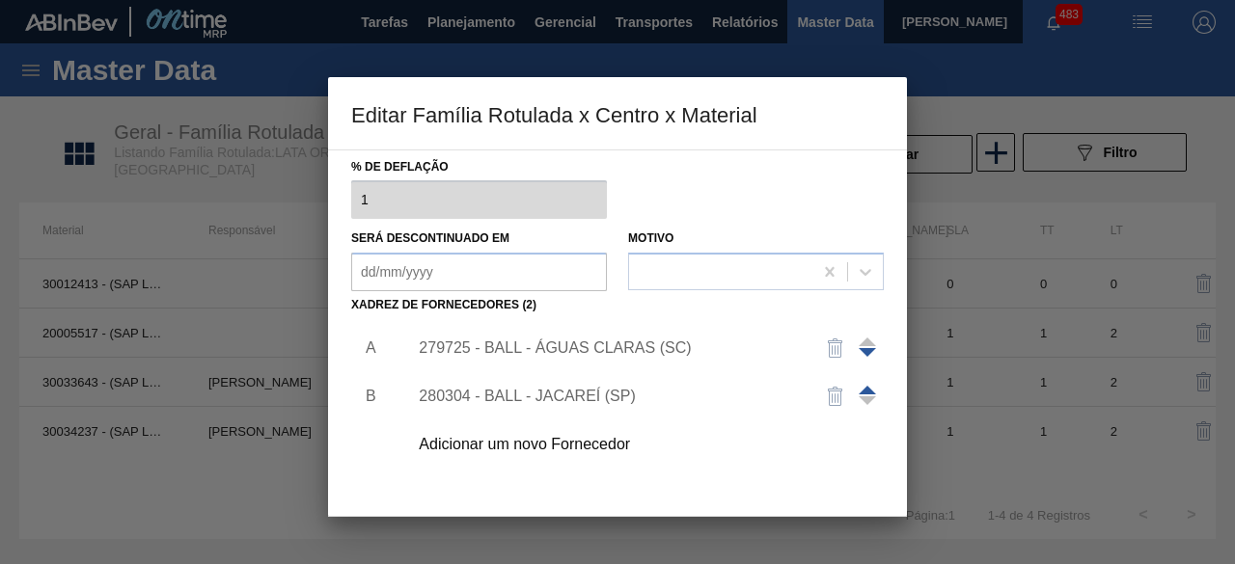
click at [592, 448] on div "Adicionar um novo Fornecedor" at bounding box center [608, 444] width 378 height 17
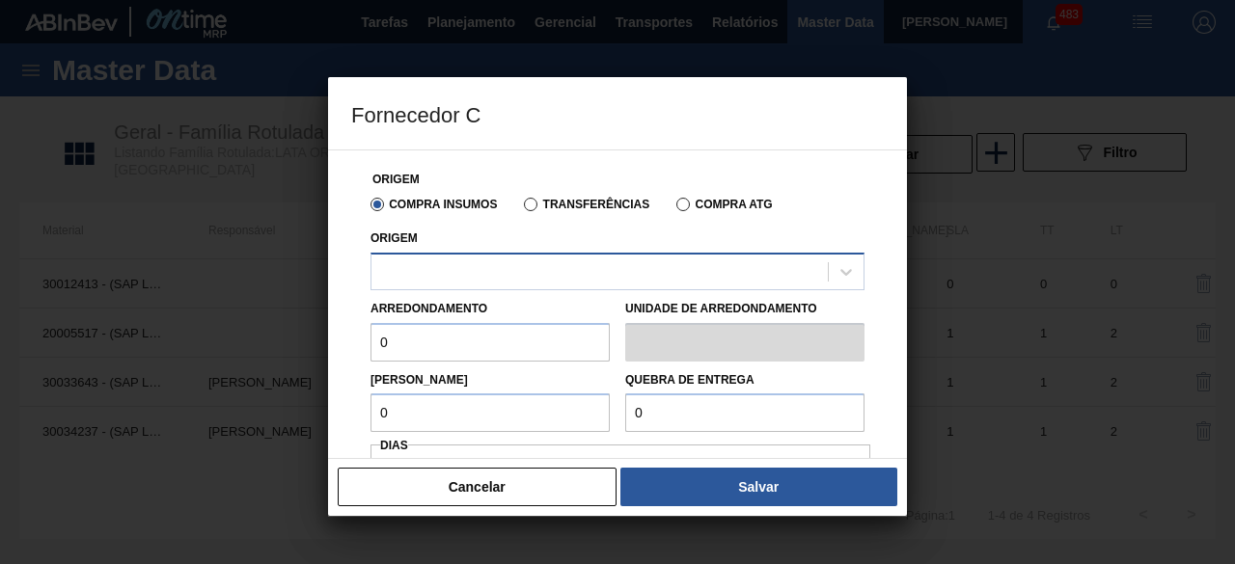
click at [690, 269] on div at bounding box center [599, 272] width 456 height 28
click at [640, 281] on div at bounding box center [599, 272] width 456 height 28
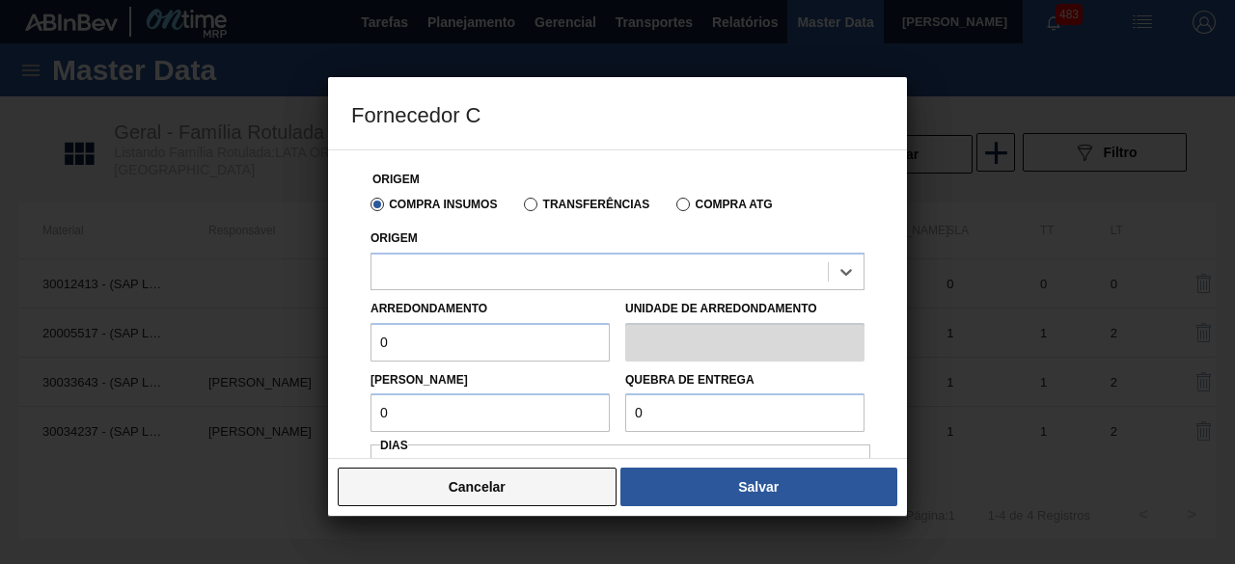
click at [470, 493] on button "Cancelar" at bounding box center [477, 487] width 279 height 39
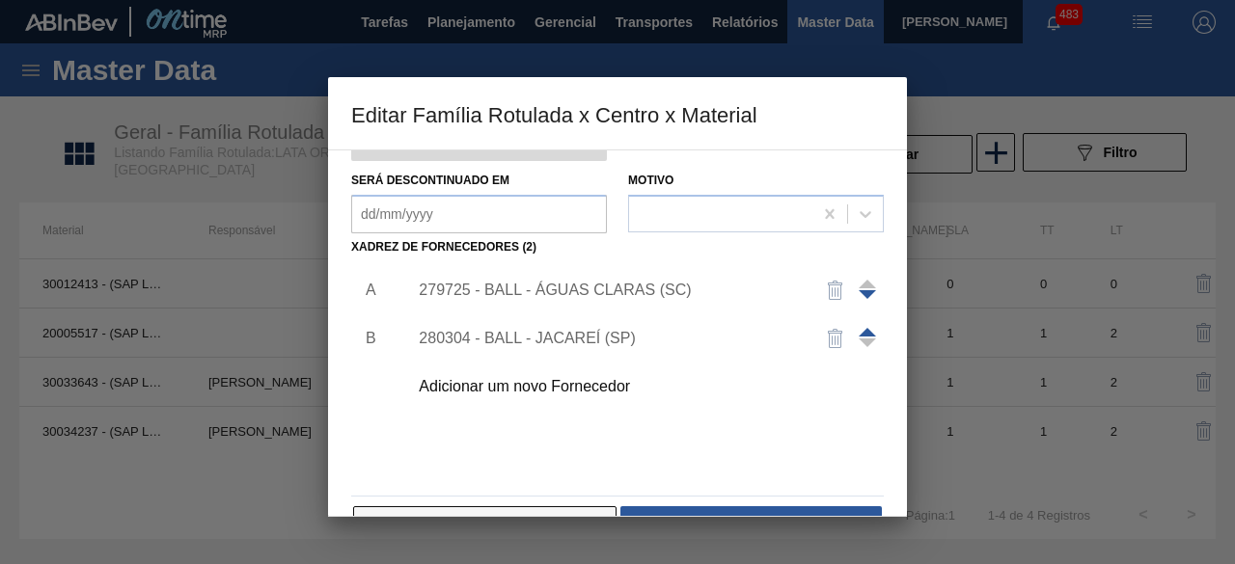
scroll to position [303, 0]
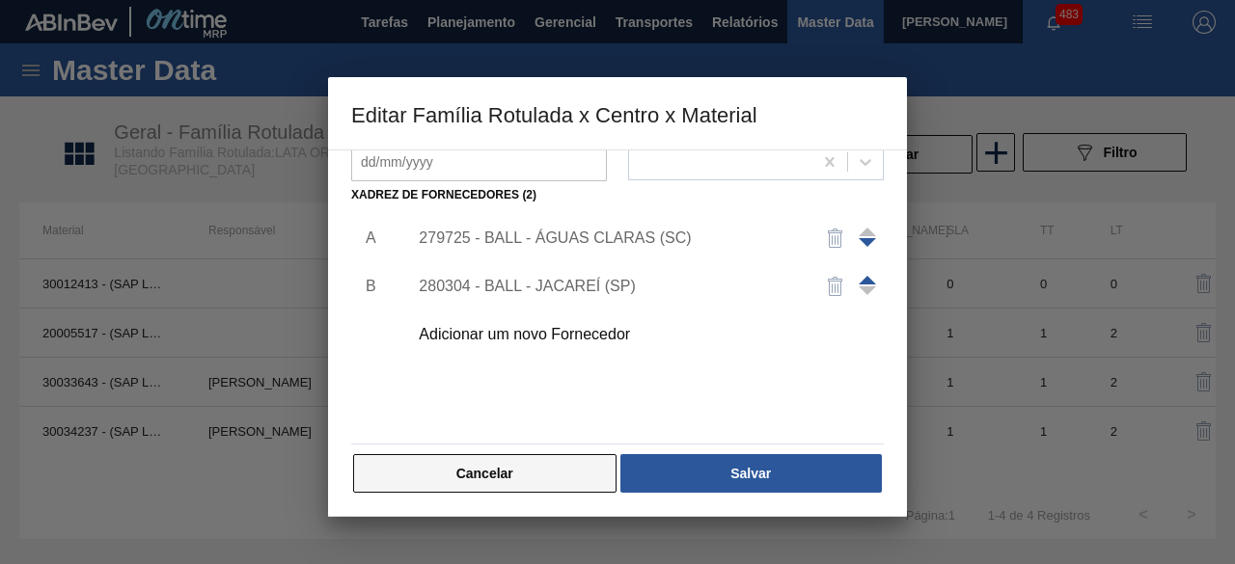
click at [585, 482] on button "Cancelar" at bounding box center [484, 473] width 263 height 39
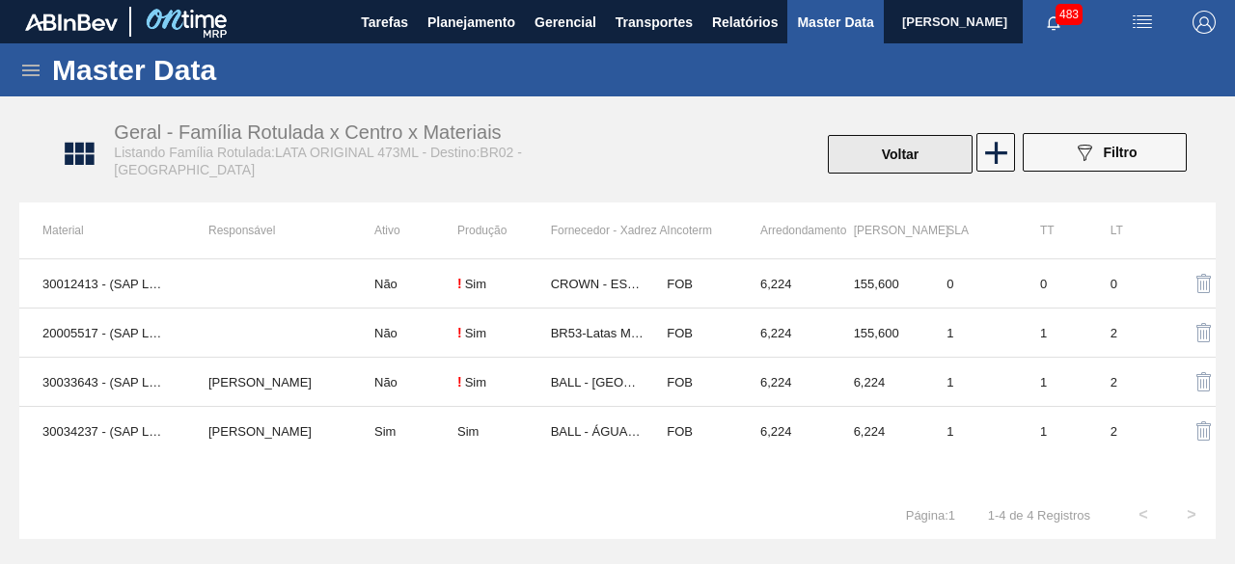
click at [920, 165] on button "Voltar" at bounding box center [900, 154] width 145 height 39
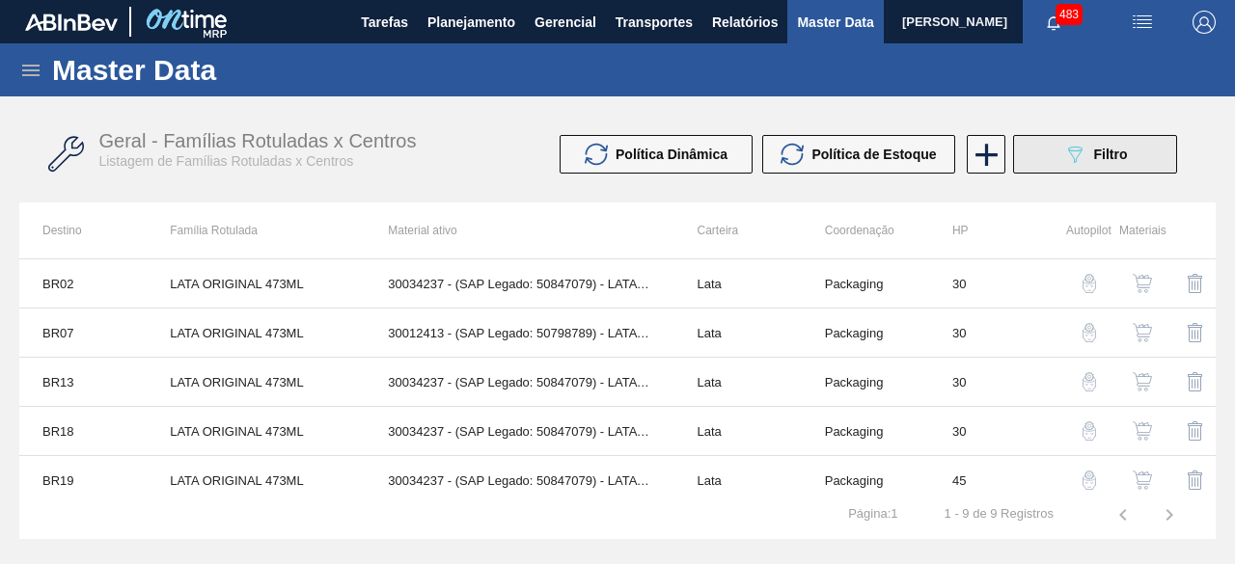
click at [1106, 159] on span "Filtro" at bounding box center [1111, 154] width 34 height 15
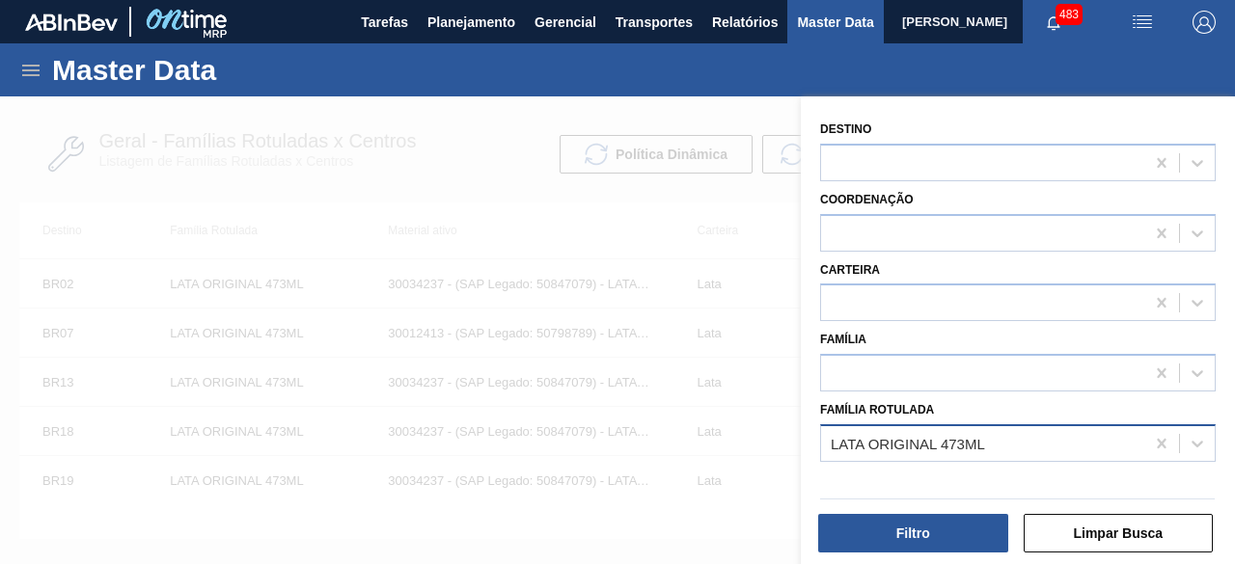
click at [973, 437] on div "LATA ORIGINAL 473ML" at bounding box center [908, 443] width 154 height 16
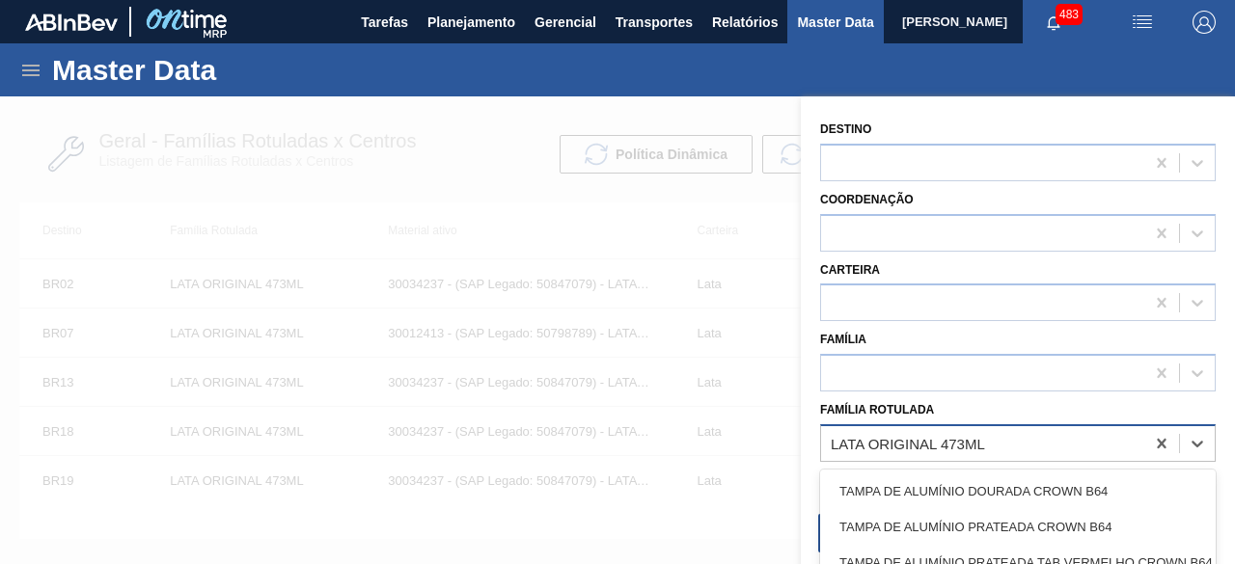
paste Rotulada "30034407"
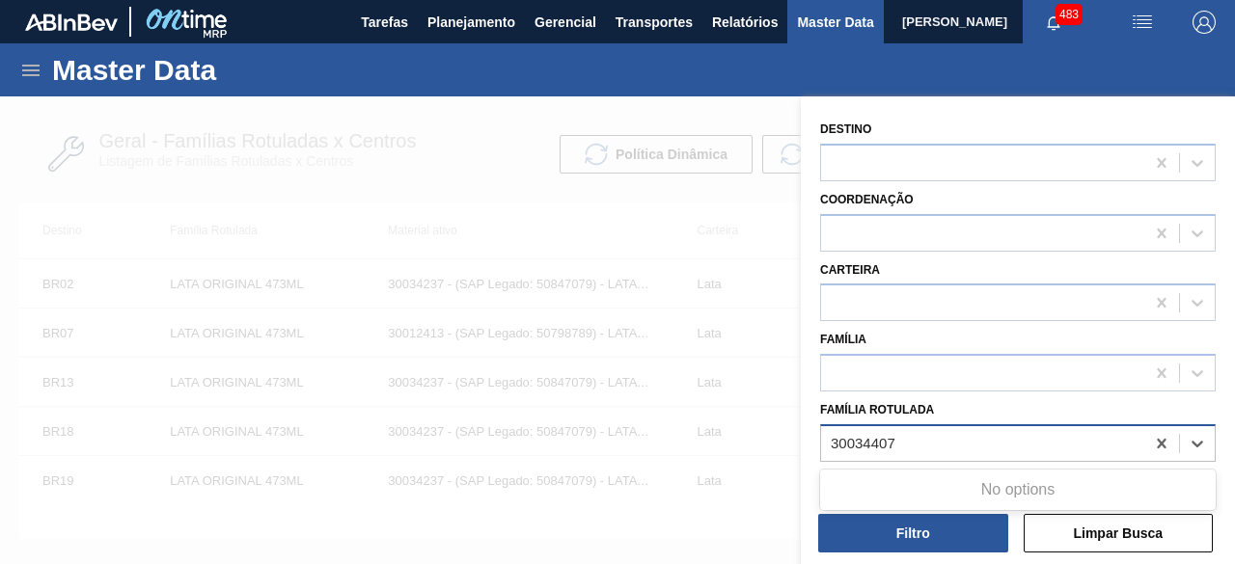
type Rotulada "30034407"
click at [681, 376] on div at bounding box center [617, 378] width 1235 height 564
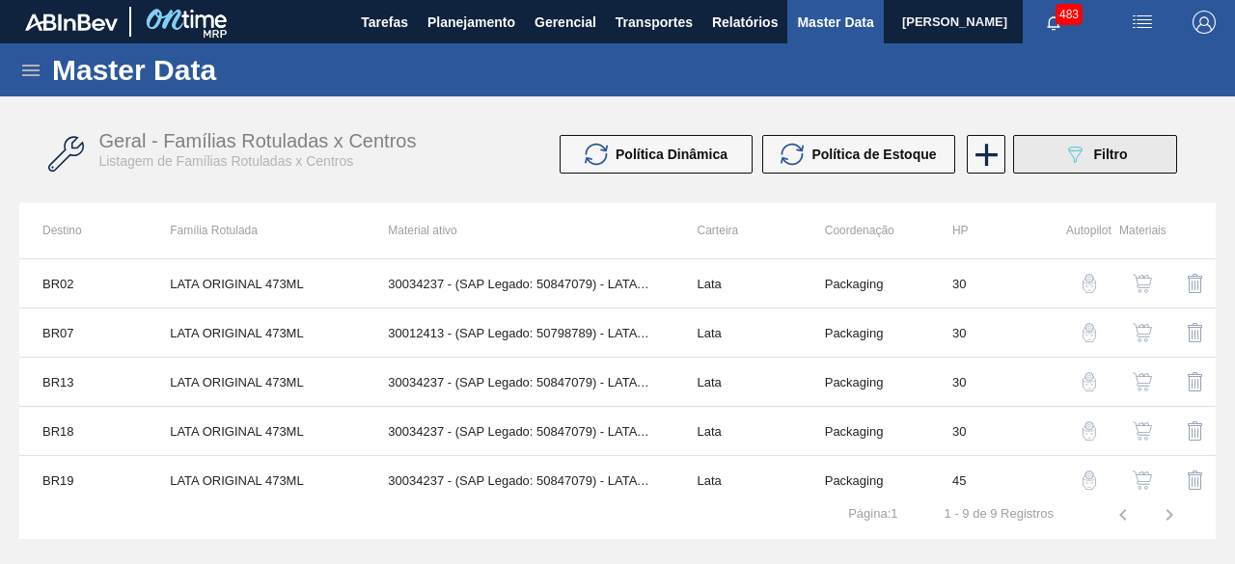
click at [1096, 155] on span "Filtro" at bounding box center [1111, 154] width 34 height 15
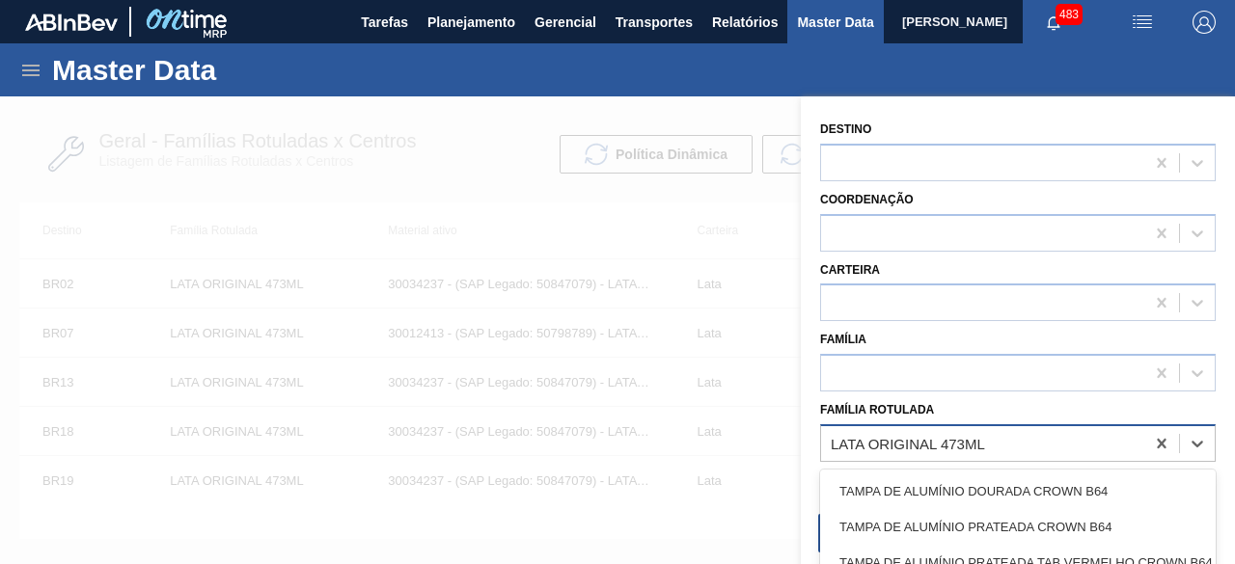
click at [852, 426] on div "LATA ORIGINAL 473ML" at bounding box center [1018, 444] width 396 height 38
paste Rotulada "LATA ORIGINAL 473ML MP"
type Rotulada "LATA ORIGINAL 473ML MP"
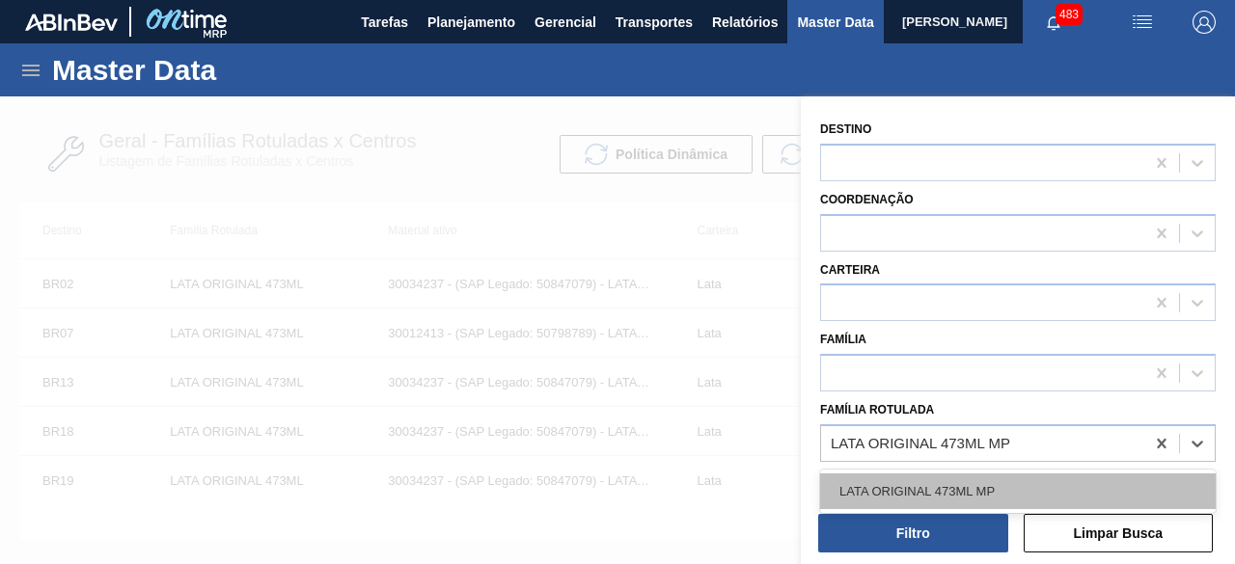
click at [863, 483] on div "LATA ORIGINAL 473ML MP" at bounding box center [1018, 492] width 396 height 36
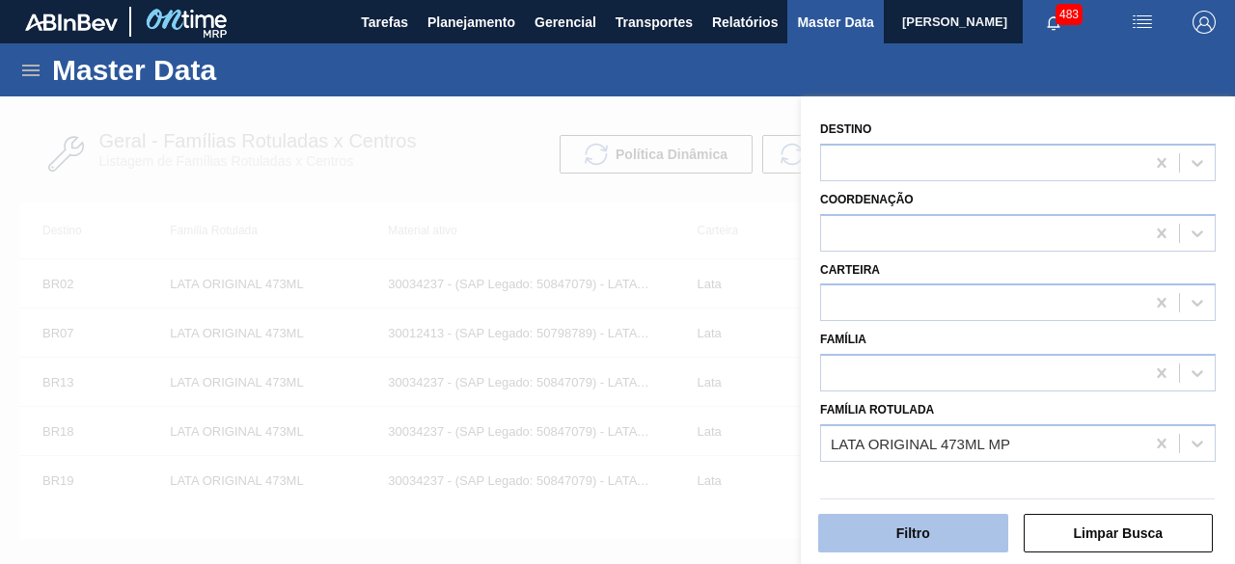
click at [879, 532] on button "Filtro" at bounding box center [913, 533] width 190 height 39
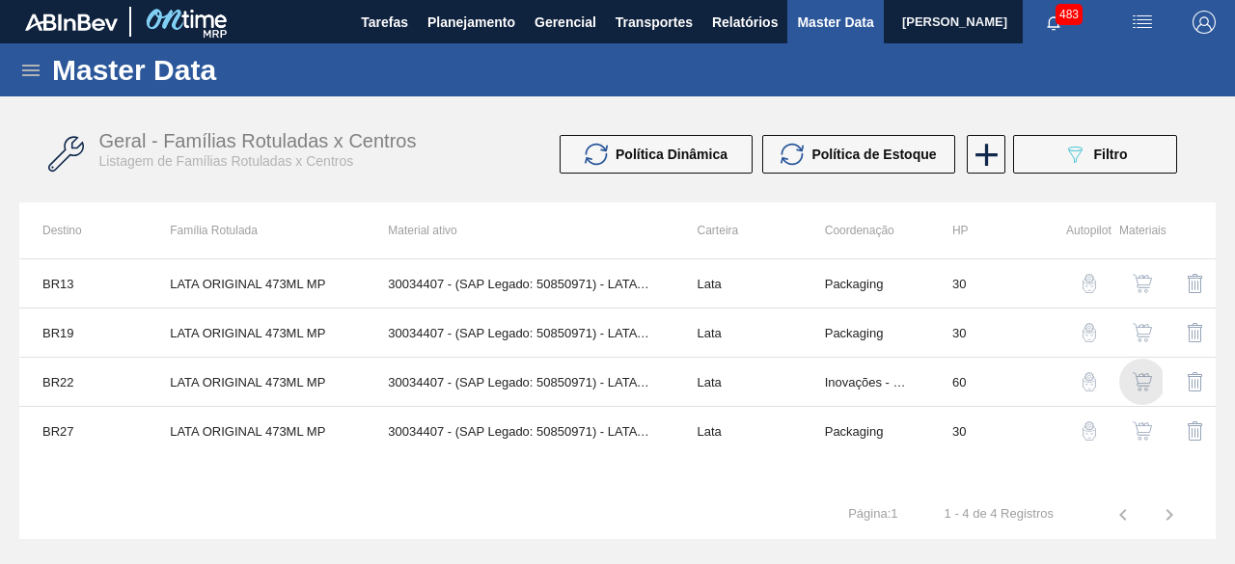
click at [1141, 383] on img "button" at bounding box center [1142, 381] width 19 height 19
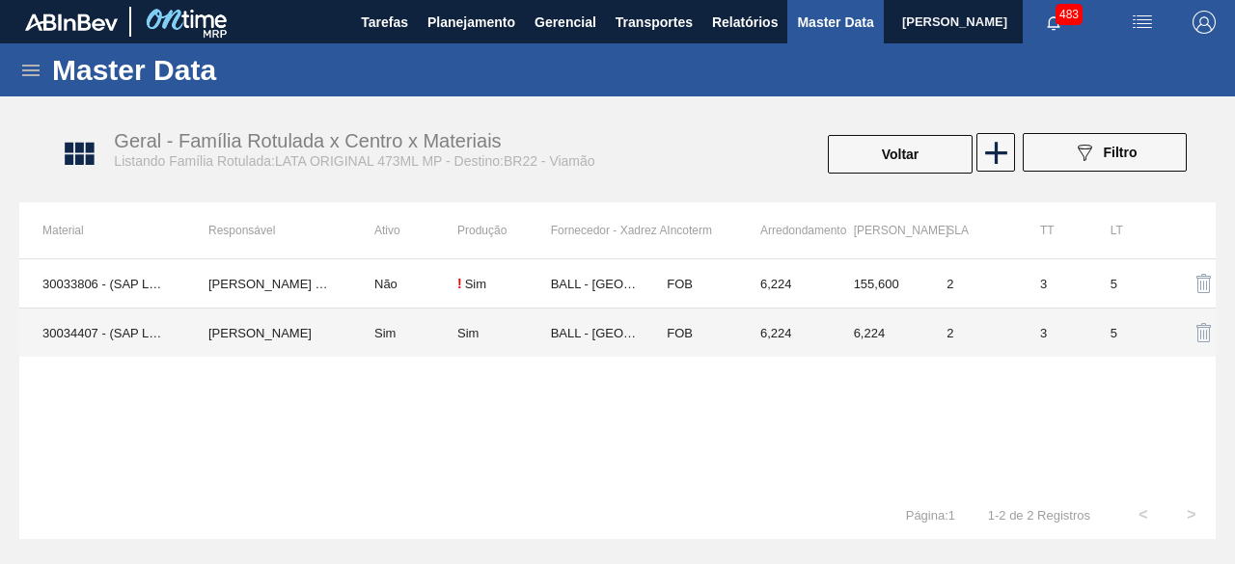
click at [142, 338] on td "30034407 - (SAP Legado: 50850971) - LATA AL ORIG 473ML BRILHO MULTIPACK" at bounding box center [102, 333] width 166 height 49
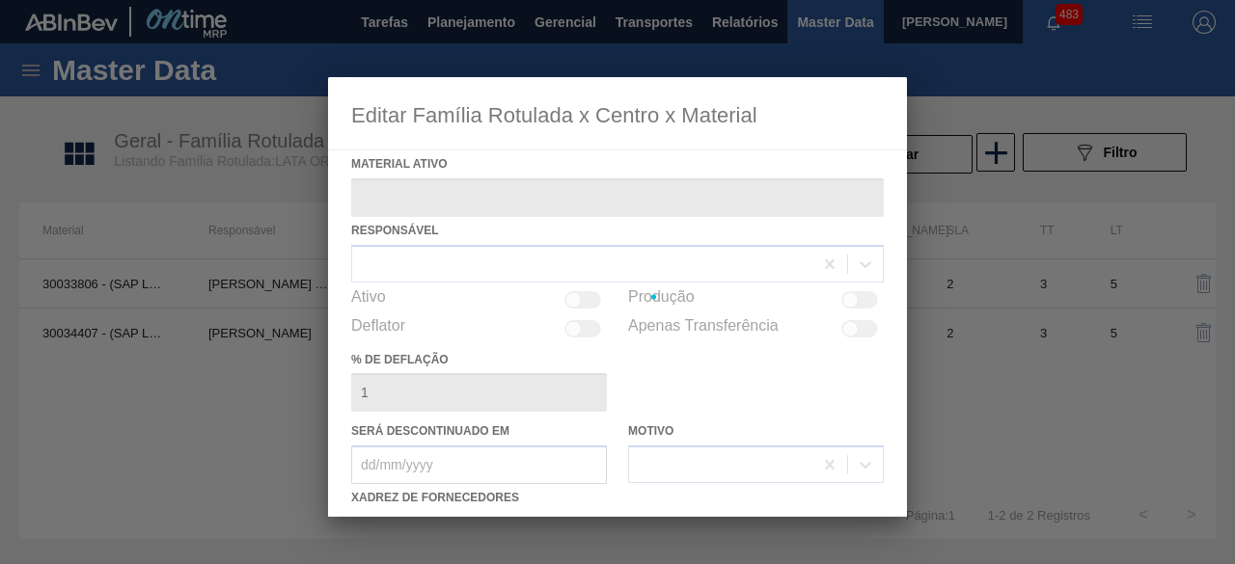
type ativo "30034407 - (SAP Legado: 50850971) - LATA AL ORIG 473ML BRILHO MULTIPACK"
checkbox input "true"
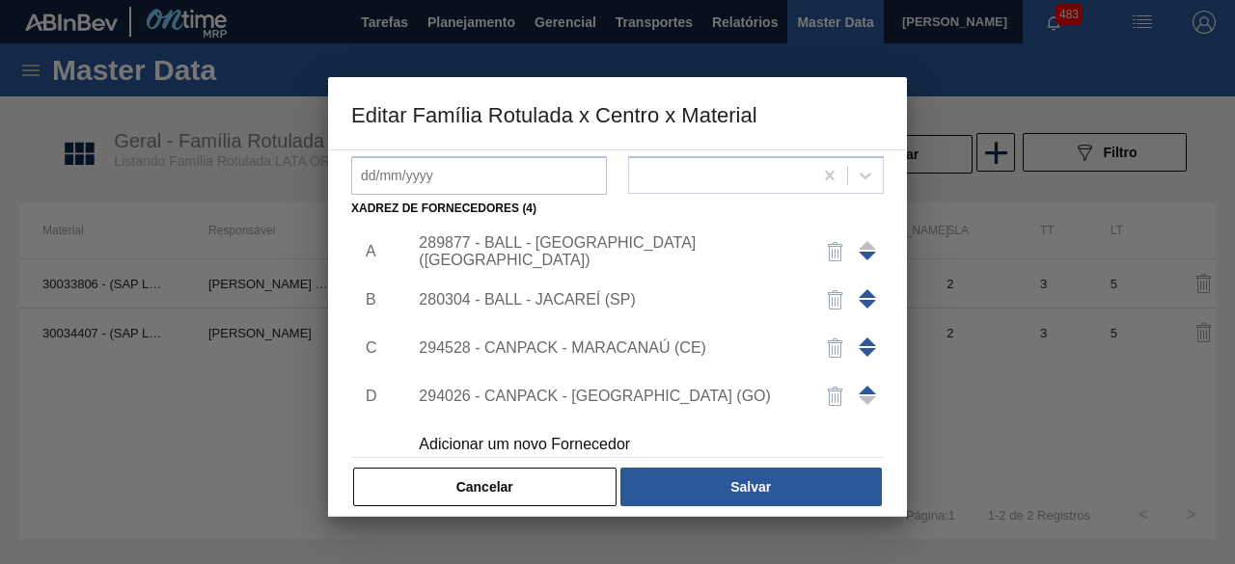
scroll to position [19, 0]
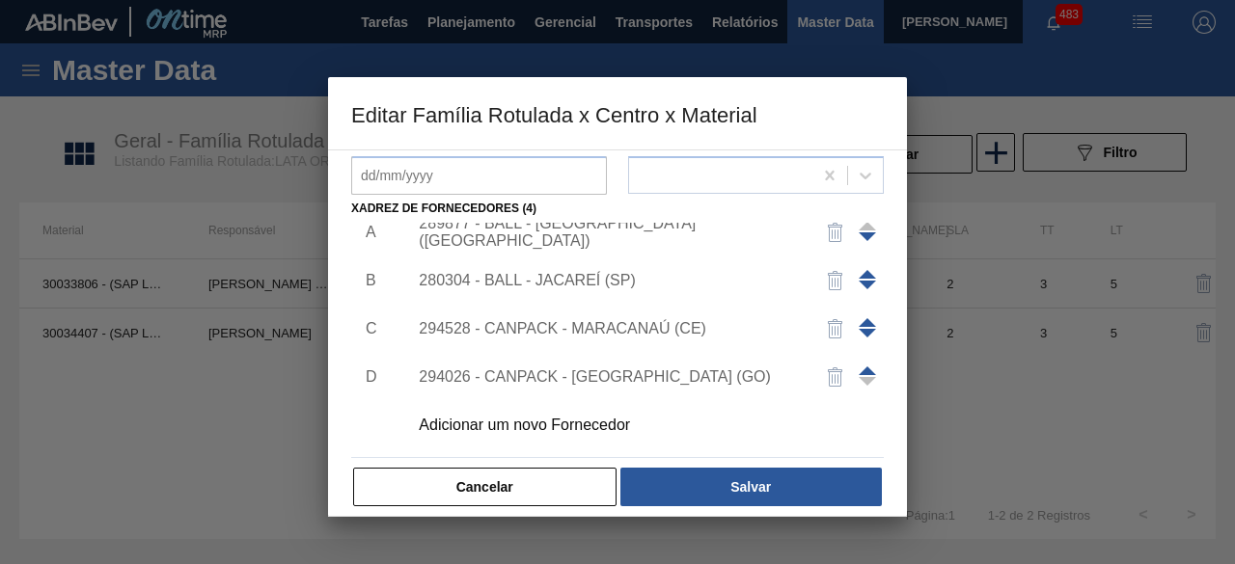
click at [601, 420] on div "Adicionar um novo Fornecedor" at bounding box center [608, 425] width 378 height 17
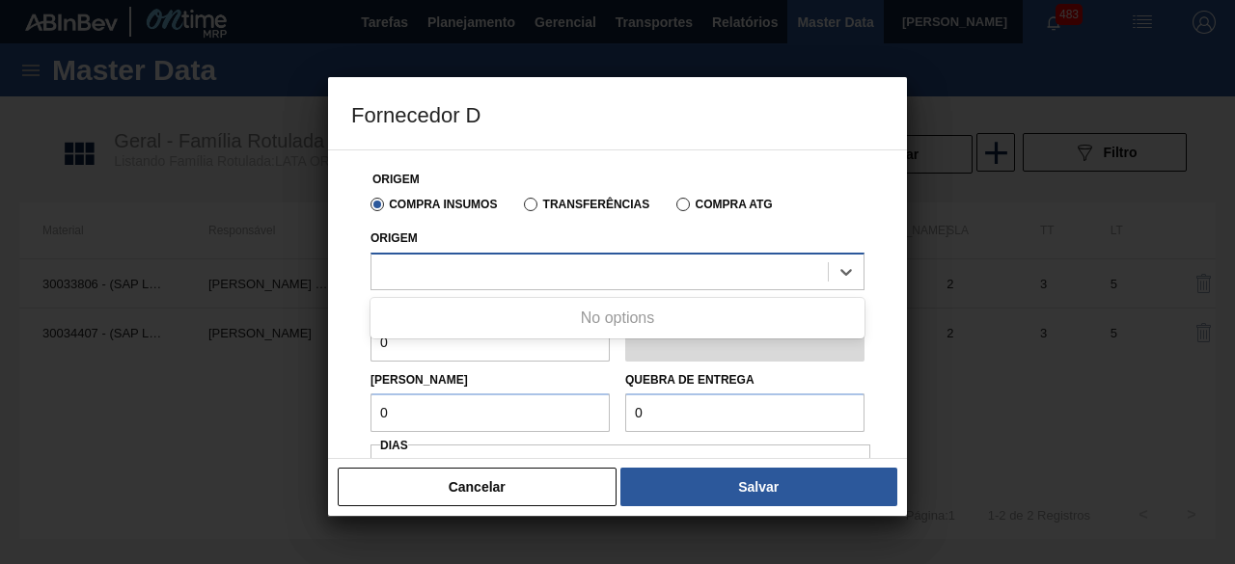
click at [655, 284] on div at bounding box center [599, 272] width 456 height 28
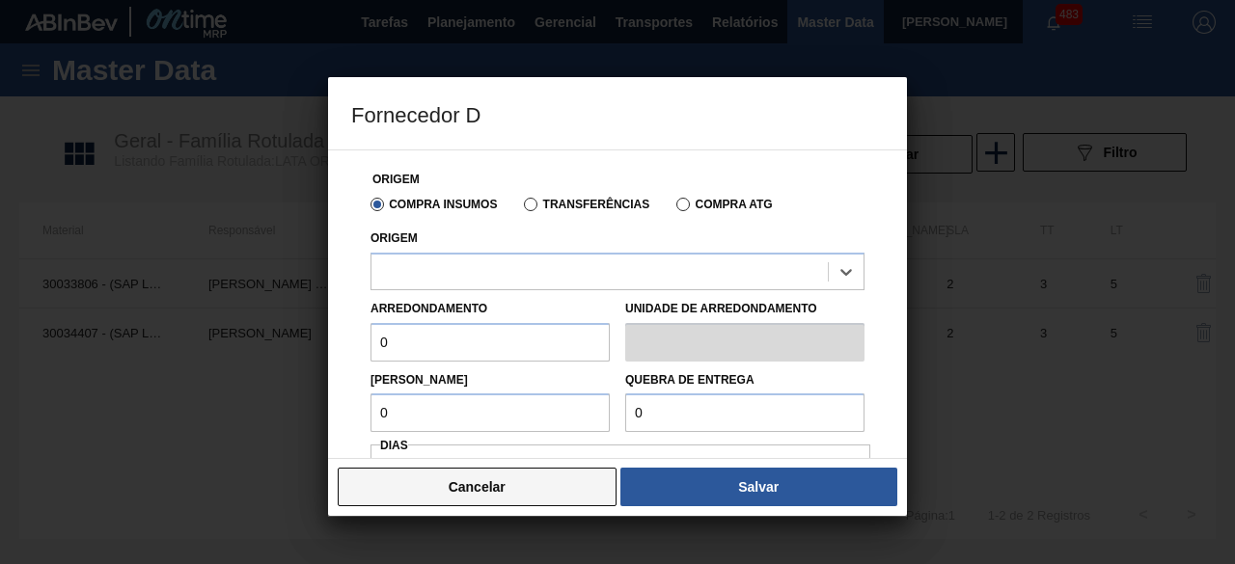
click at [590, 499] on button "Cancelar" at bounding box center [477, 487] width 279 height 39
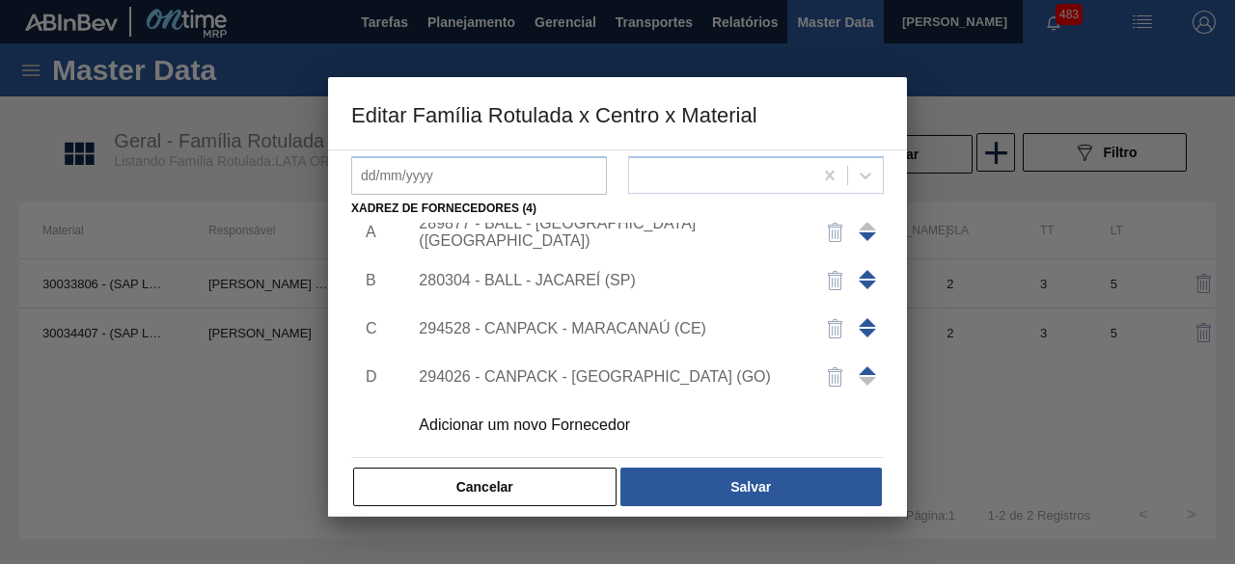
drag, startPoint x: 591, startPoint y: 488, endPoint x: 919, endPoint y: 190, distance: 442.6
click at [591, 487] on button "Cancelar" at bounding box center [484, 487] width 263 height 39
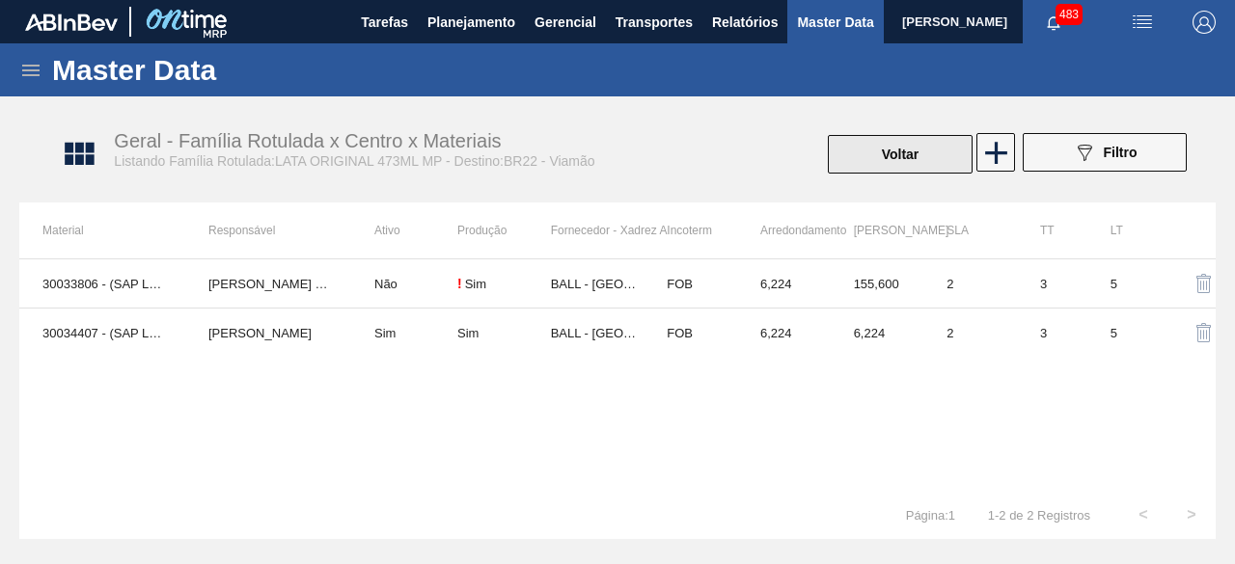
click at [917, 157] on button "Voltar" at bounding box center [900, 154] width 145 height 39
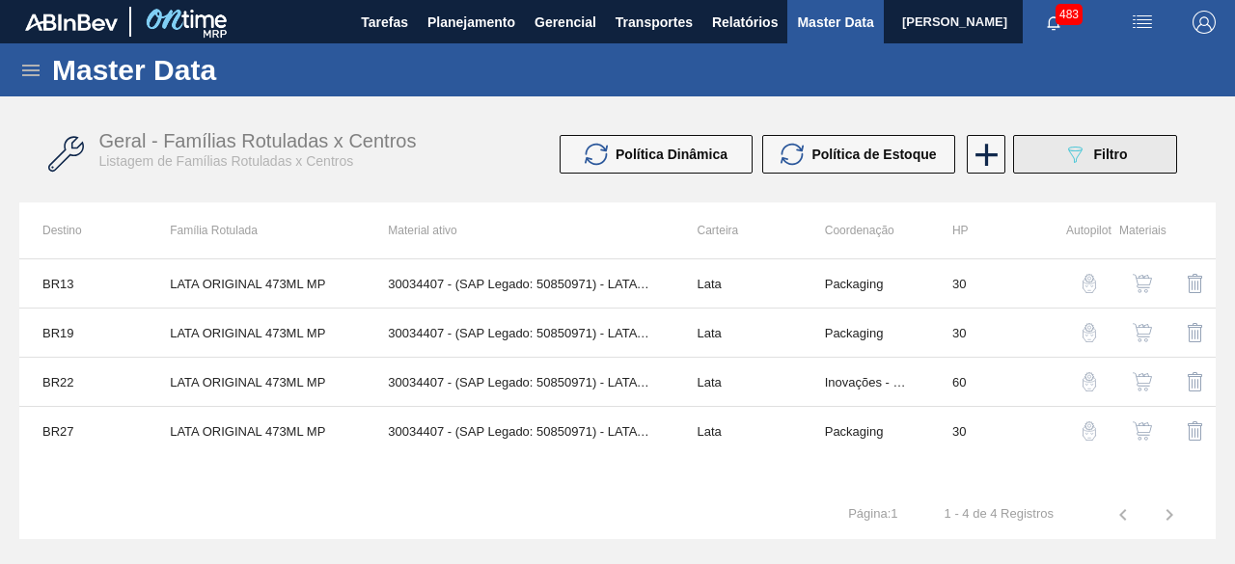
click at [1044, 148] on button "089F7B8B-B2A5-4AFE-B5C0-19BA573D28AC Filtro" at bounding box center [1095, 154] width 164 height 39
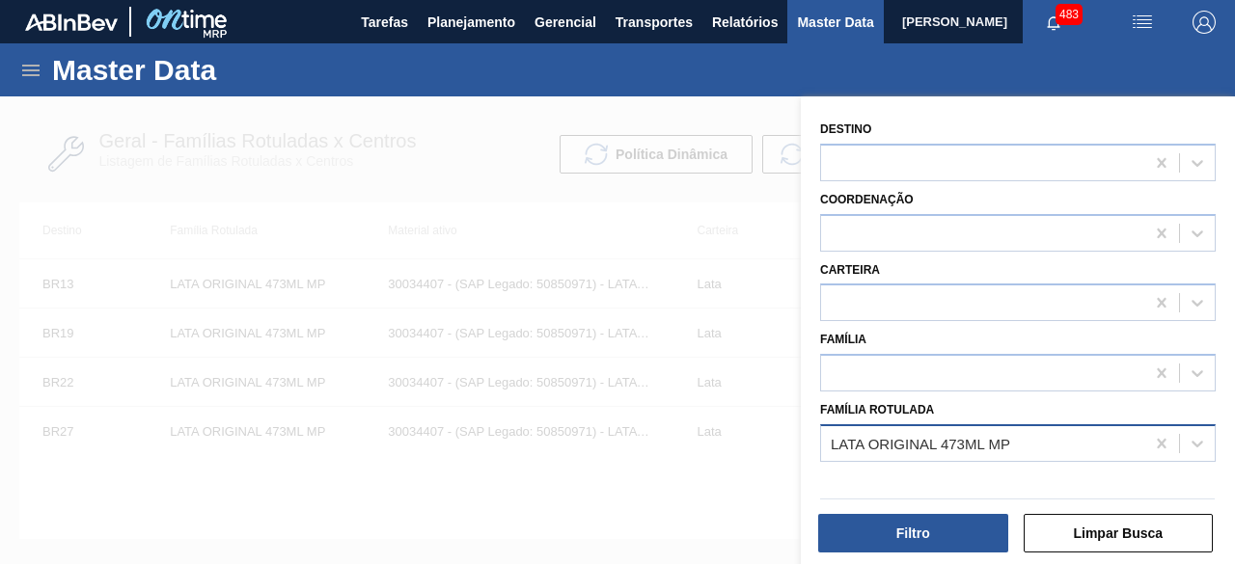
click at [1010, 439] on div "LATA ORIGINAL 473ML MP" at bounding box center [982, 443] width 323 height 28
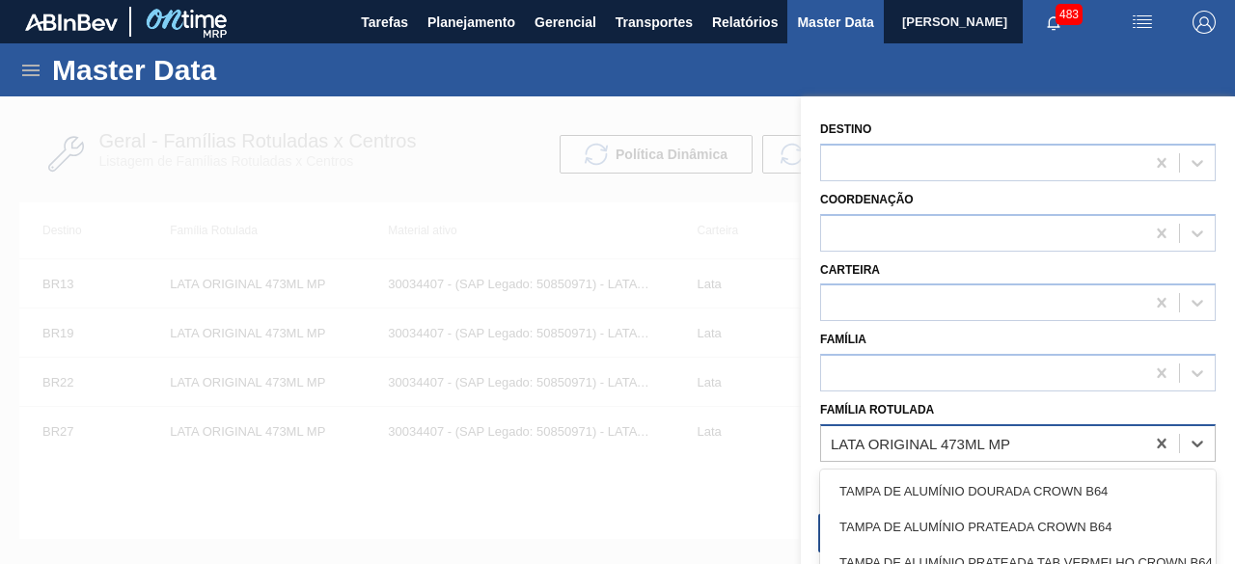
paste Rotulada "LATA BUD 269ML"
type Rotulada "LATA BUD 269ML"
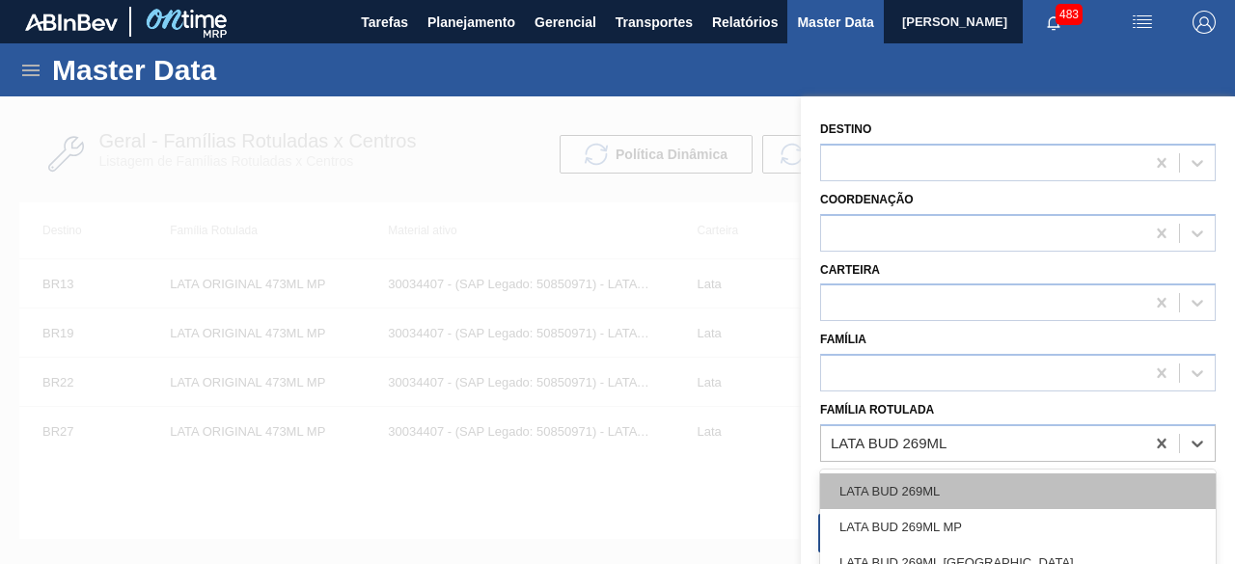
click at [953, 480] on div "LATA BUD 269ML" at bounding box center [1018, 492] width 396 height 36
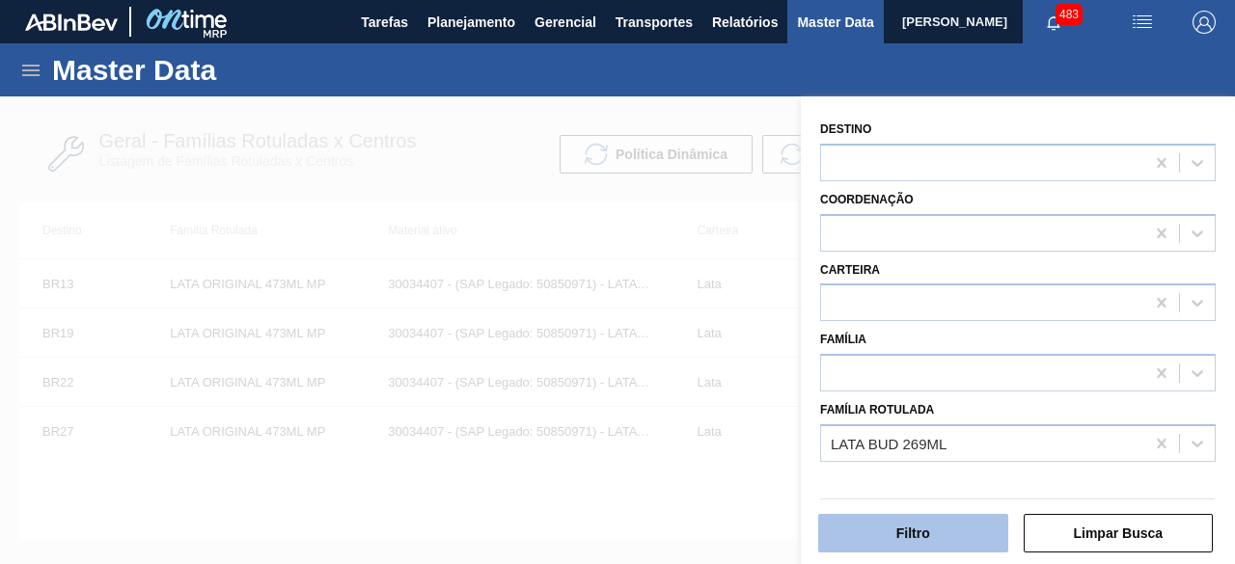
click at [930, 529] on button "Filtro" at bounding box center [913, 533] width 190 height 39
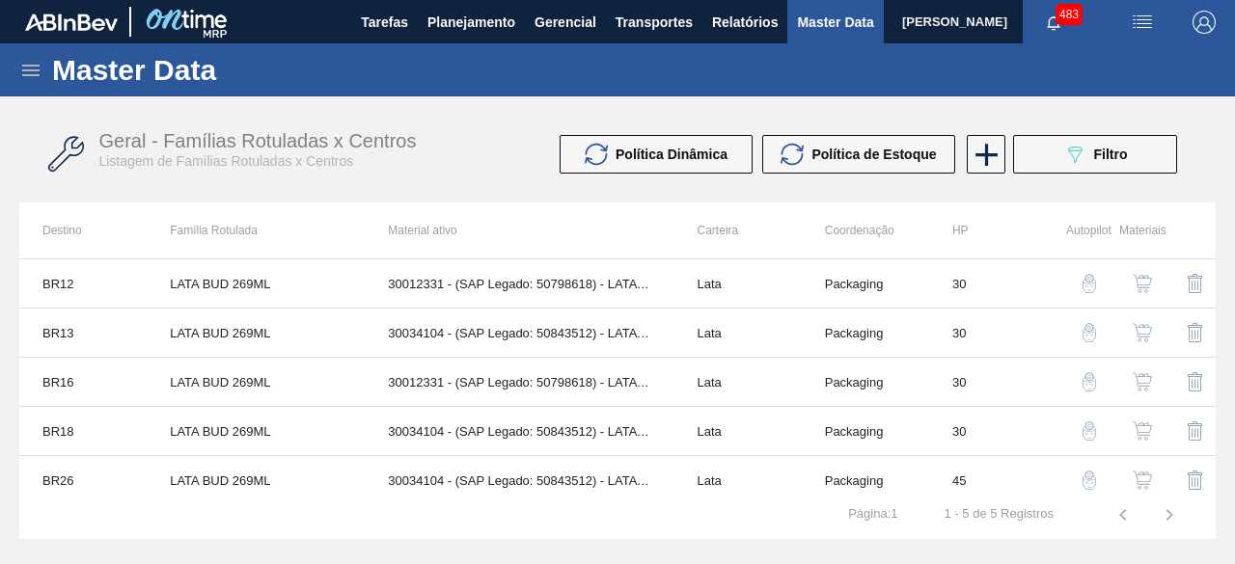
click at [1142, 327] on img "button" at bounding box center [1142, 332] width 19 height 19
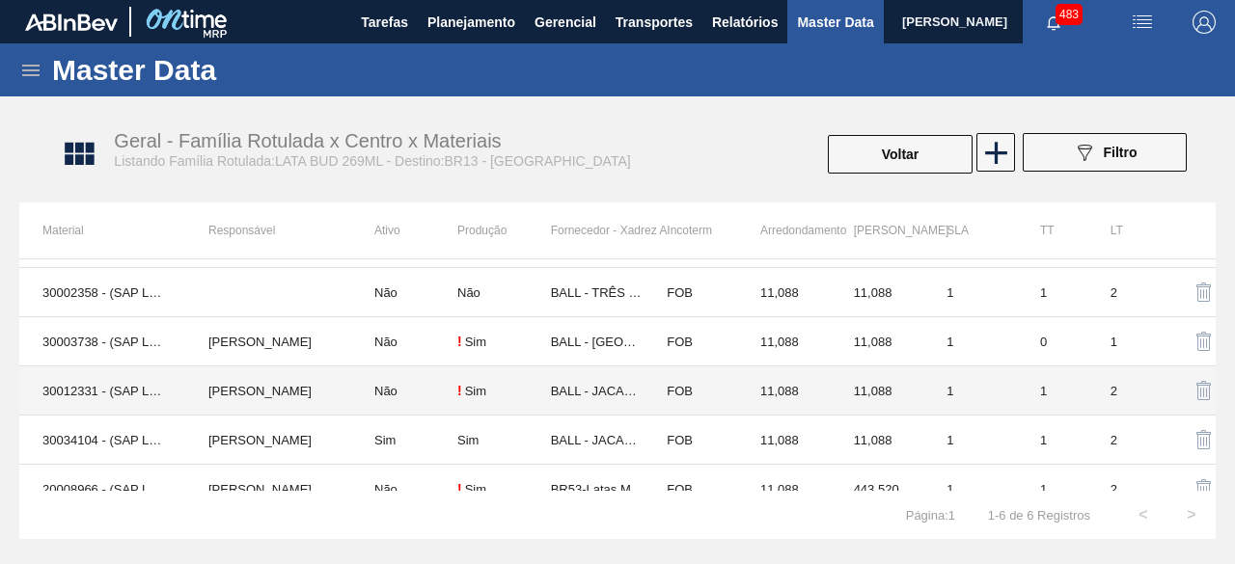
scroll to position [60, 0]
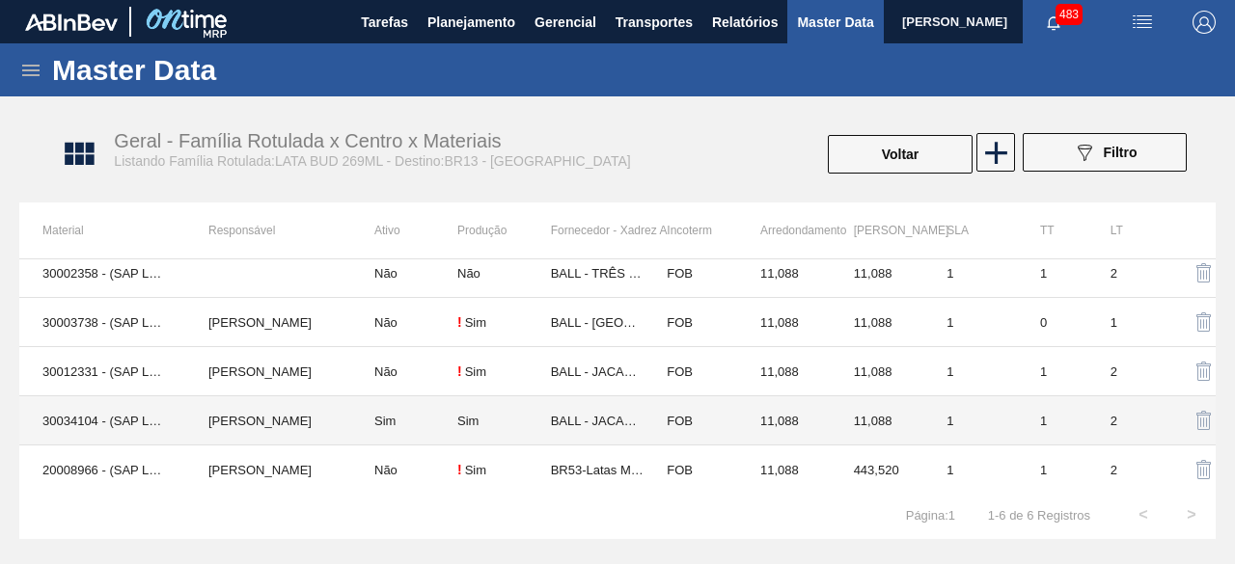
click at [104, 426] on td "30034104 - (SAP Legado: 50843512) - LATA AL 269ML BUD MUNDIAL N25" at bounding box center [102, 421] width 166 height 49
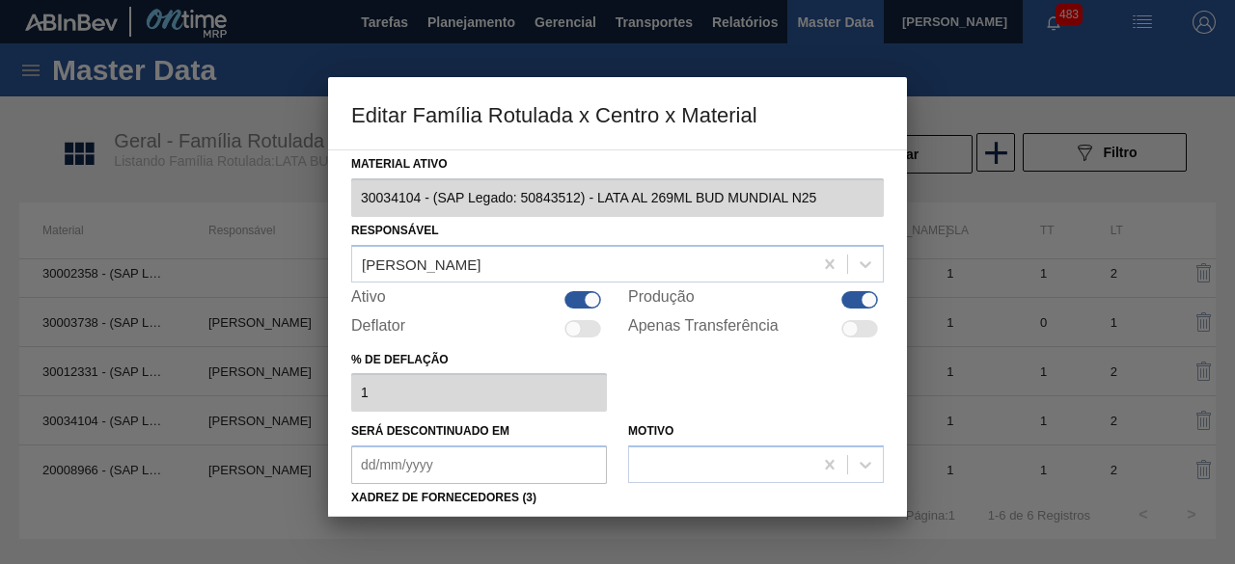
click at [575, 298] on div at bounding box center [582, 299] width 37 height 17
checkbox input "false"
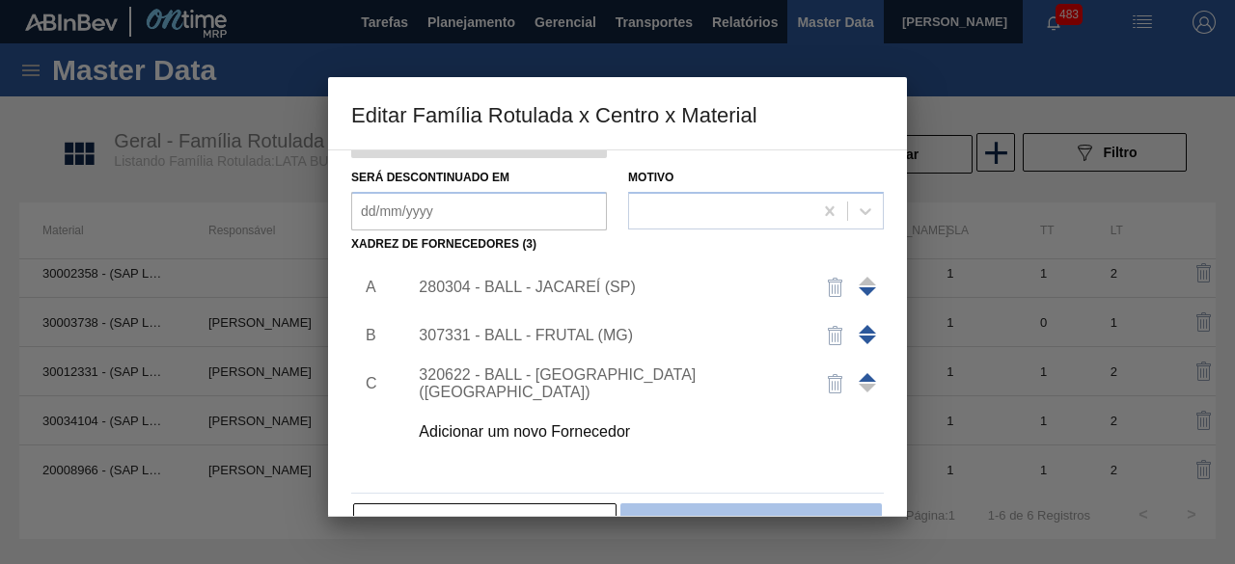
scroll to position [303, 0]
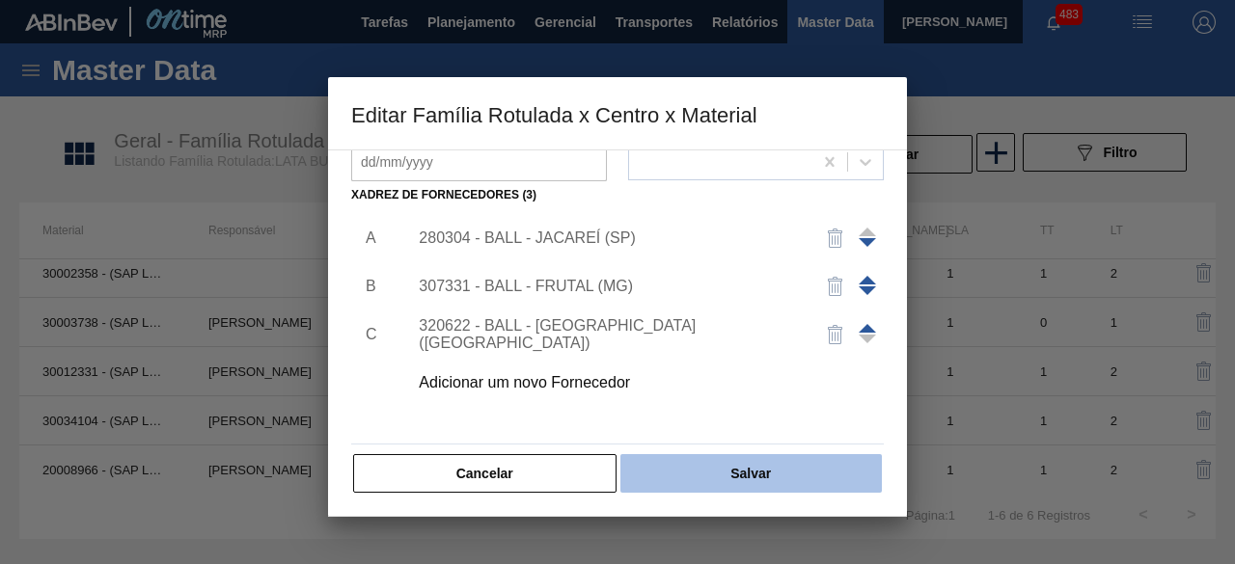
click at [770, 476] on button "Salvar" at bounding box center [750, 473] width 261 height 39
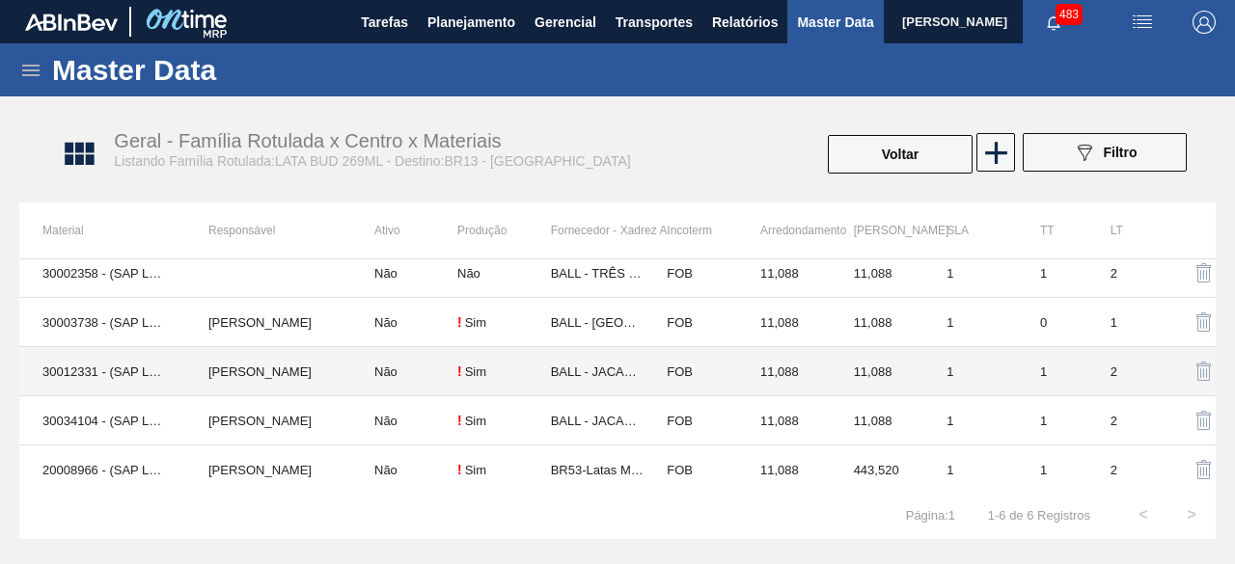
click at [89, 371] on td "30012331 - (SAP Legado: 50798618) - LATA AL. 269ML BUD 429" at bounding box center [102, 371] width 166 height 49
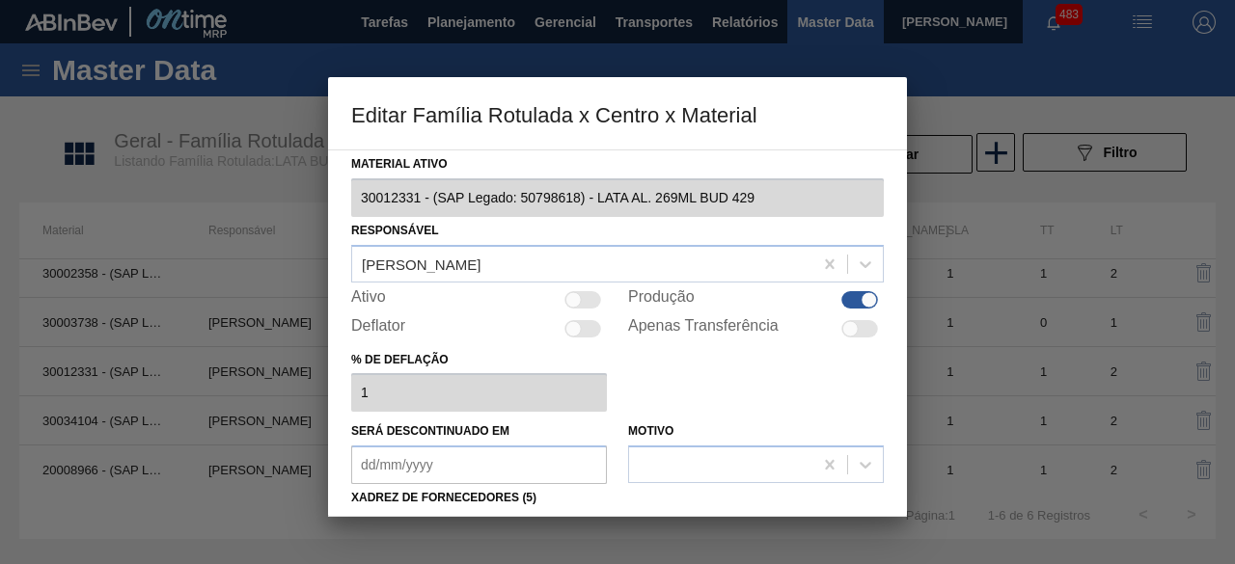
click at [579, 294] on div at bounding box center [582, 299] width 37 height 17
checkbox input "true"
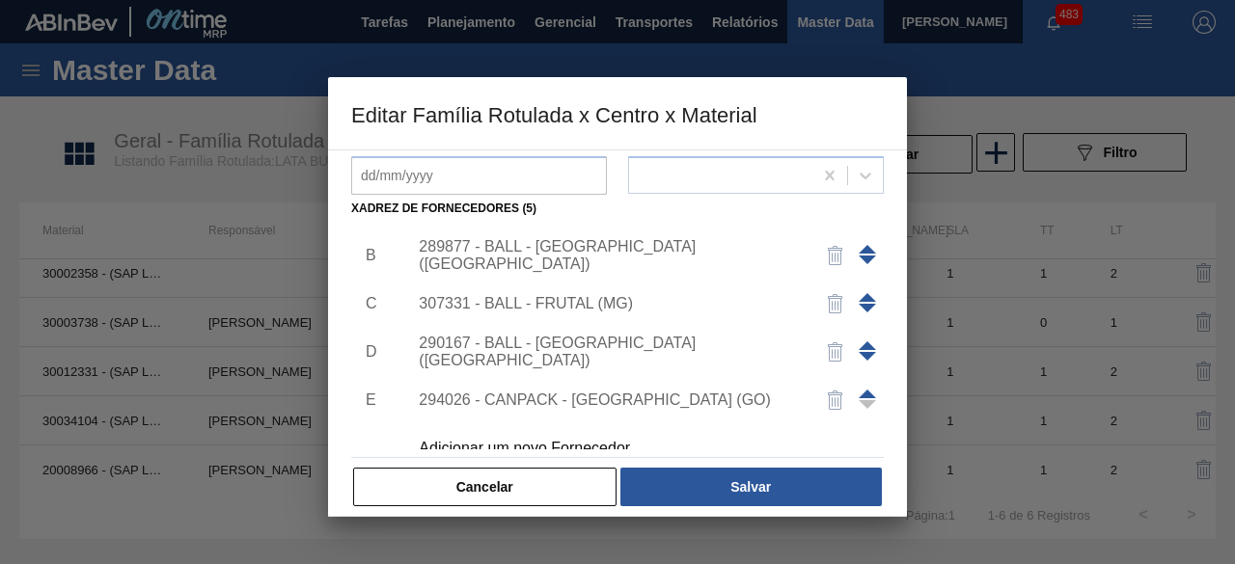
scroll to position [68, 0]
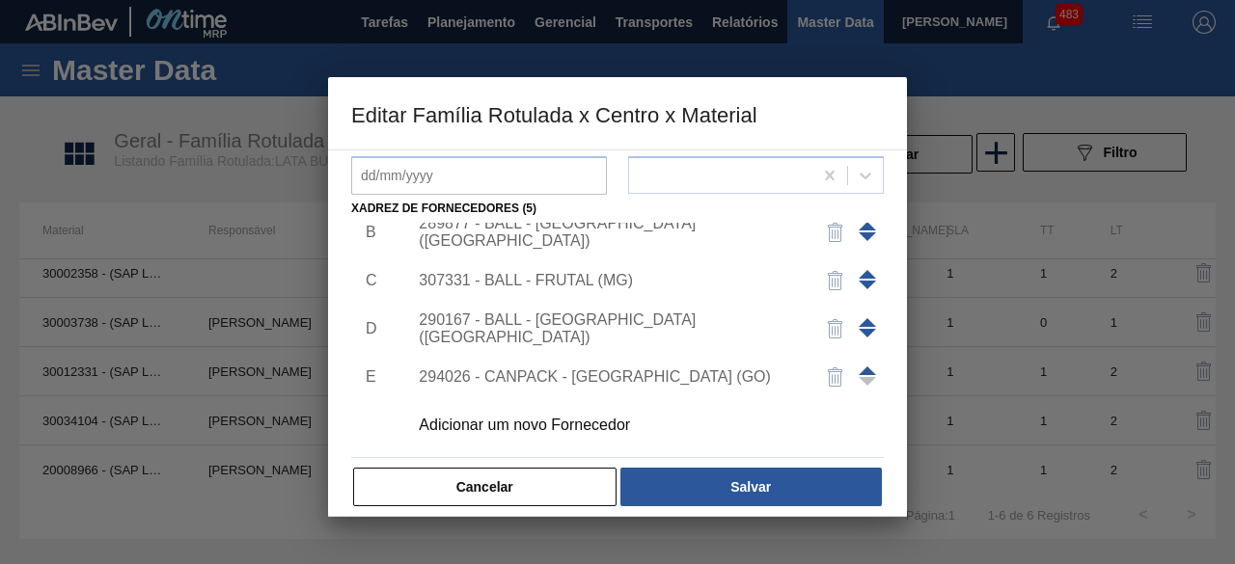
click at [583, 424] on div "Adicionar um novo Fornecedor" at bounding box center [608, 425] width 378 height 17
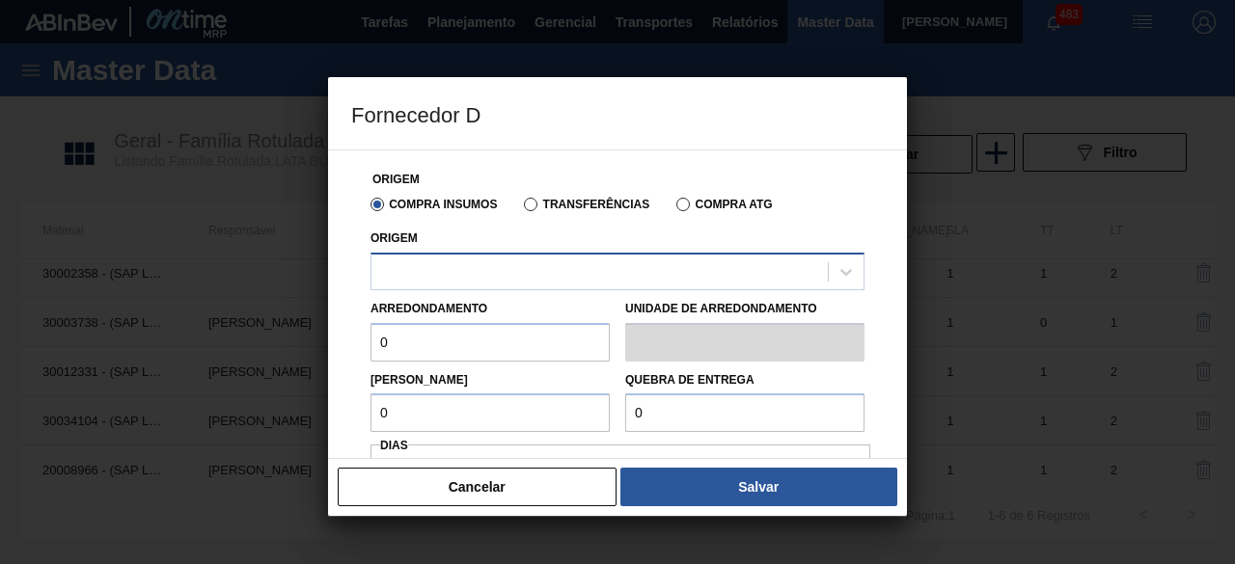
click at [627, 264] on div at bounding box center [599, 272] width 456 height 28
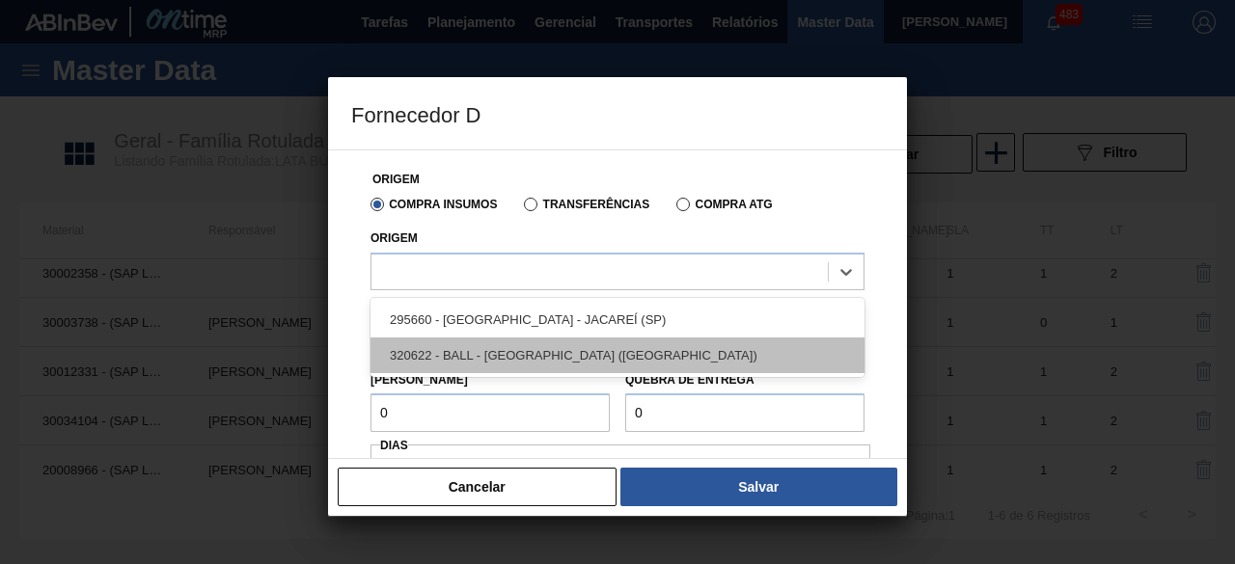
click at [535, 351] on div "320622 - BALL - RECIFE (PE)" at bounding box center [618, 356] width 494 height 36
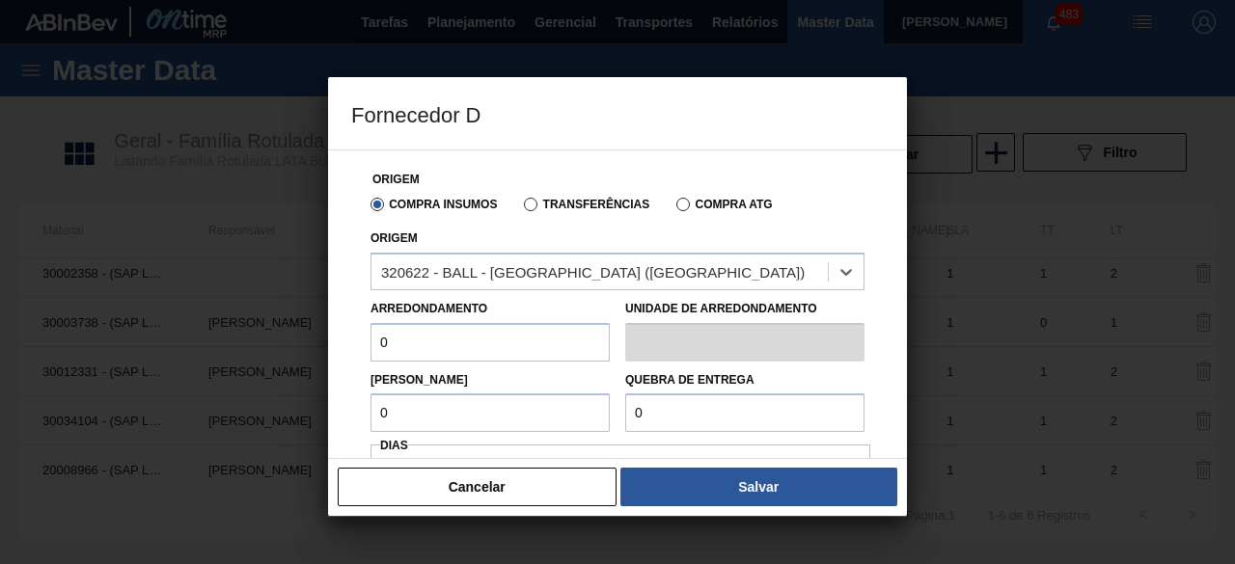
click at [474, 341] on input "0" at bounding box center [490, 342] width 239 height 39
type input "11,088"
click at [491, 413] on input "0" at bounding box center [490, 413] width 239 height 39
type input "11,088"
click at [733, 416] on input "0" at bounding box center [744, 413] width 239 height 39
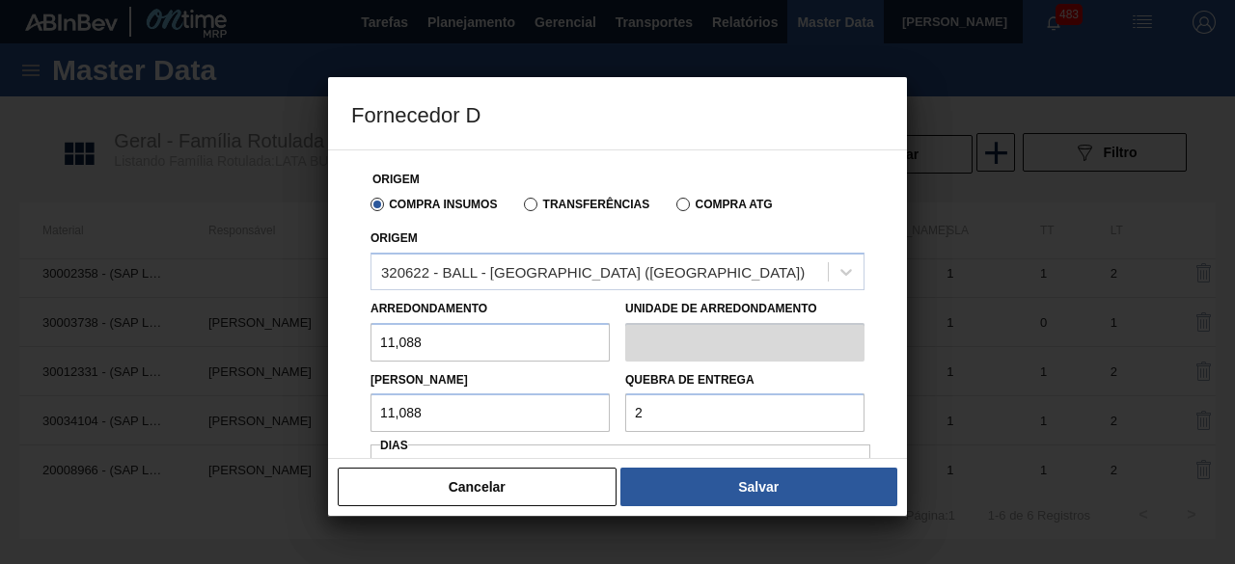
type input "221,76"
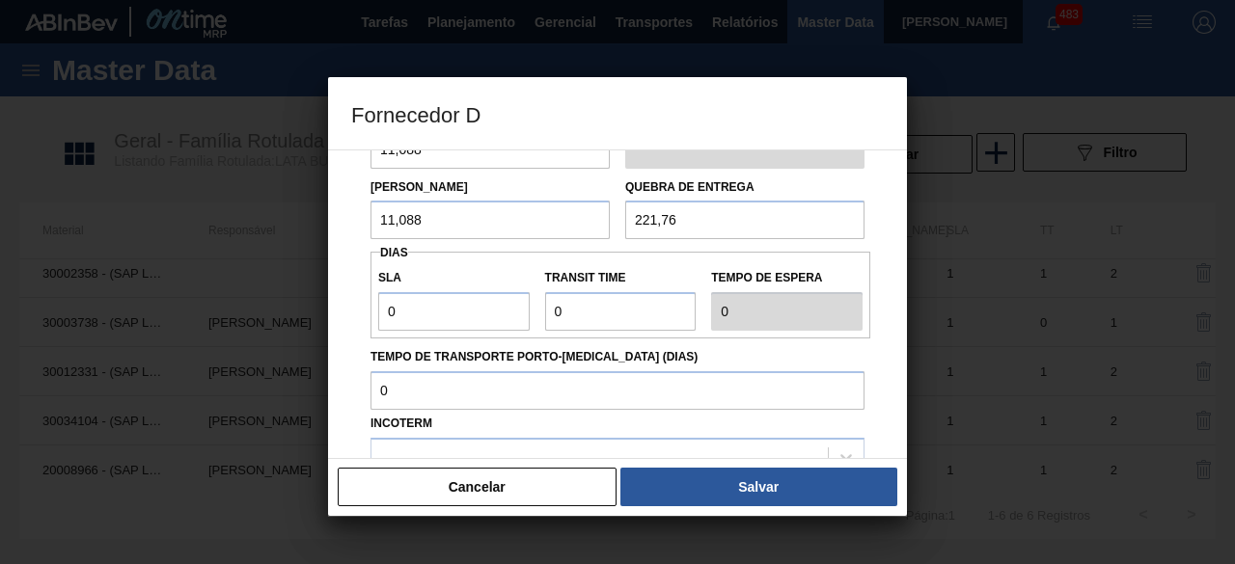
scroll to position [289, 0]
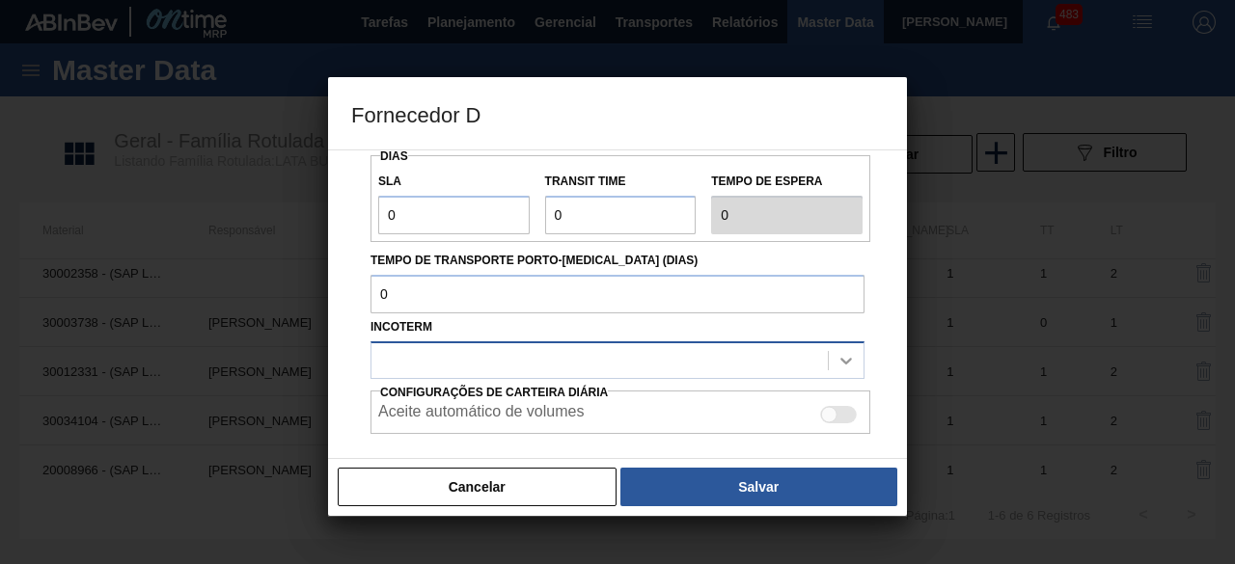
click at [848, 365] on icon at bounding box center [846, 360] width 19 height 19
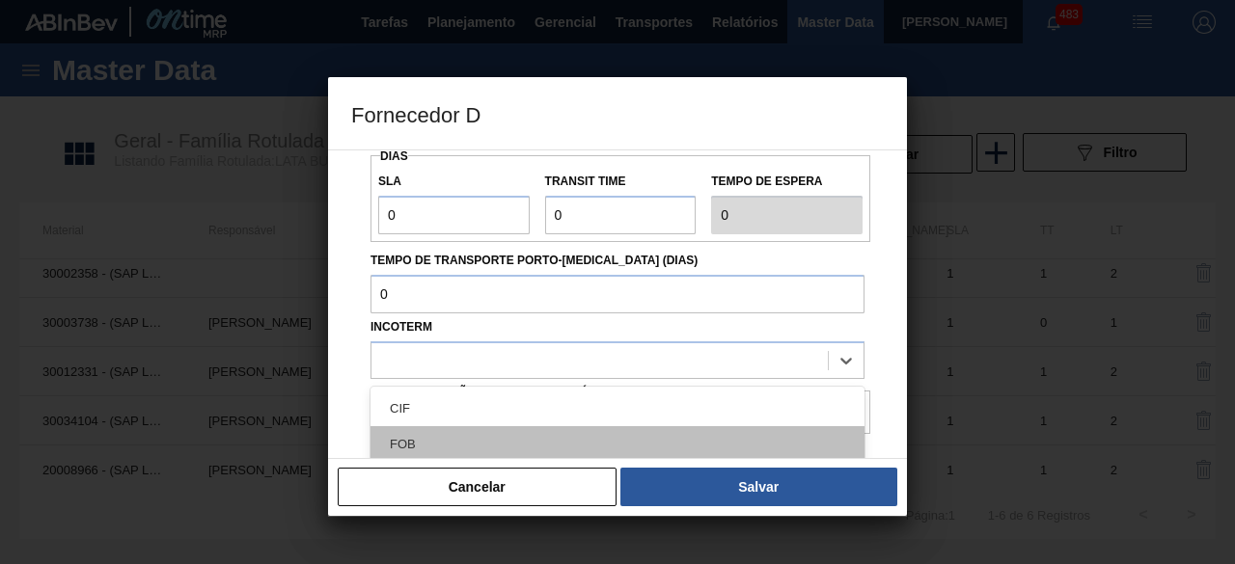
click at [663, 436] on div "FOB" at bounding box center [618, 444] width 494 height 36
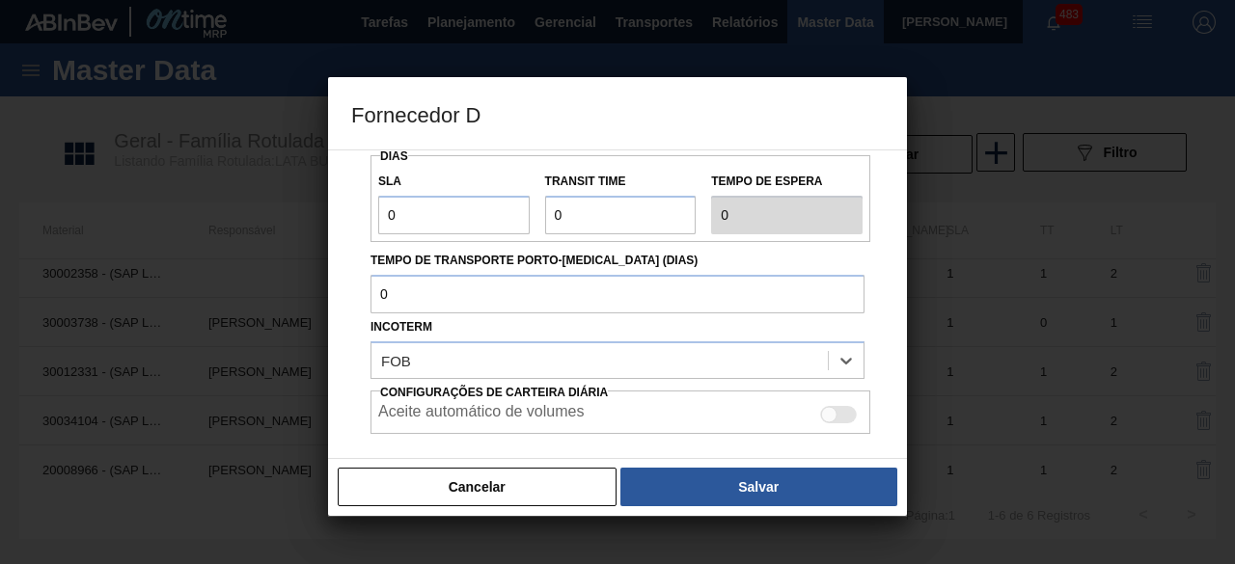
click at [846, 408] on div at bounding box center [838, 414] width 37 height 17
checkbox input "true"
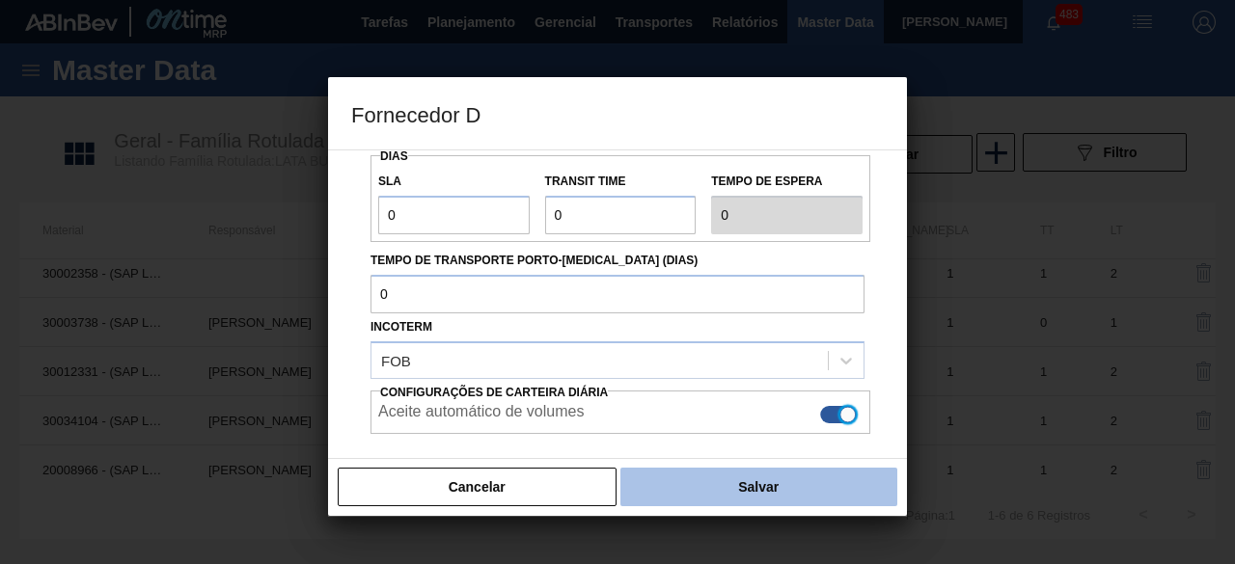
click at [849, 480] on button "Salvar" at bounding box center [758, 487] width 277 height 39
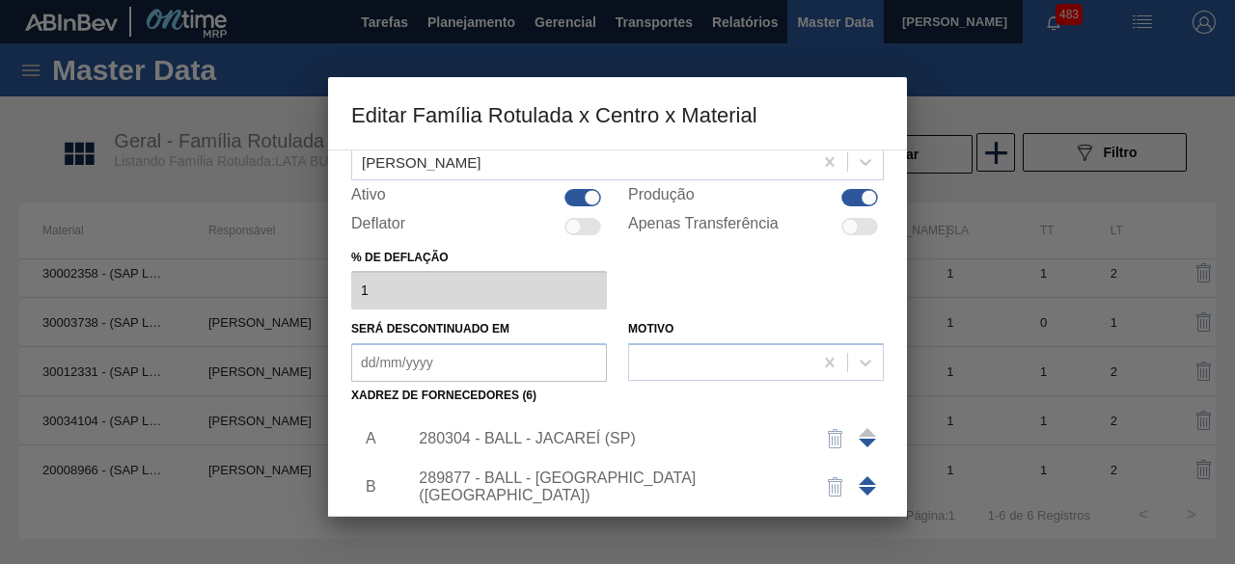
scroll to position [303, 0]
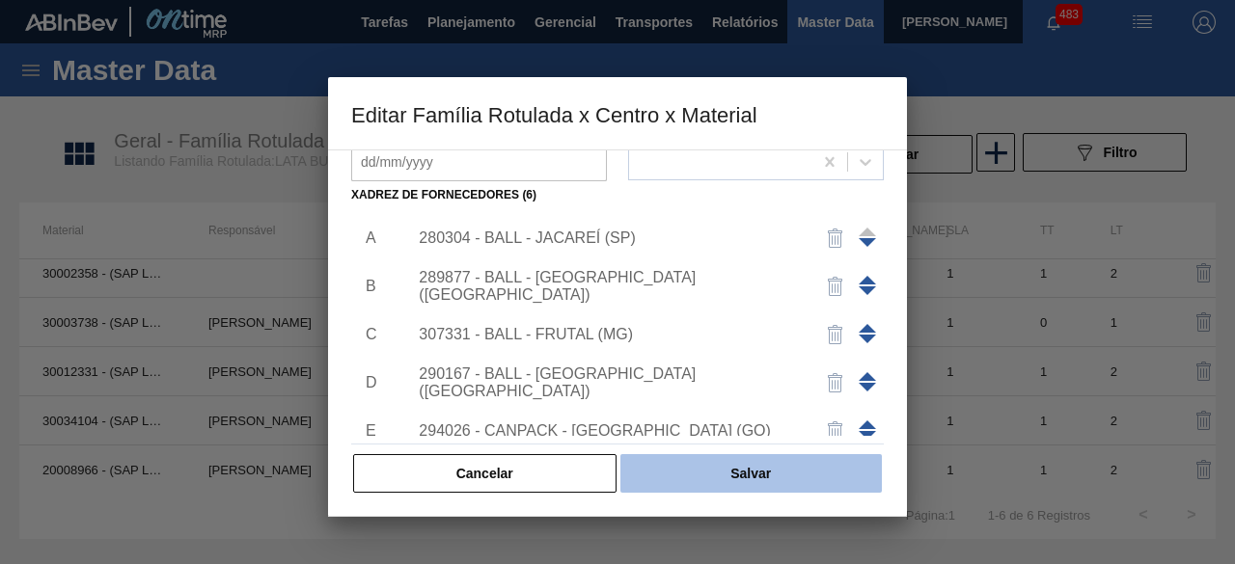
click at [783, 474] on button "Salvar" at bounding box center [750, 473] width 261 height 39
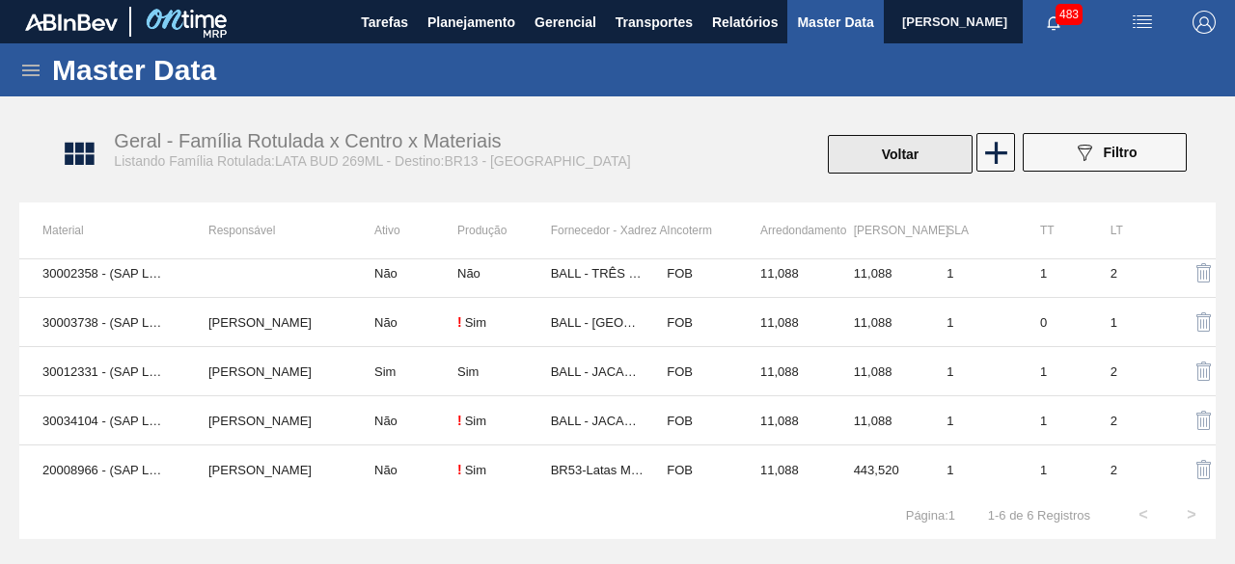
click at [914, 159] on button "Voltar" at bounding box center [900, 154] width 145 height 39
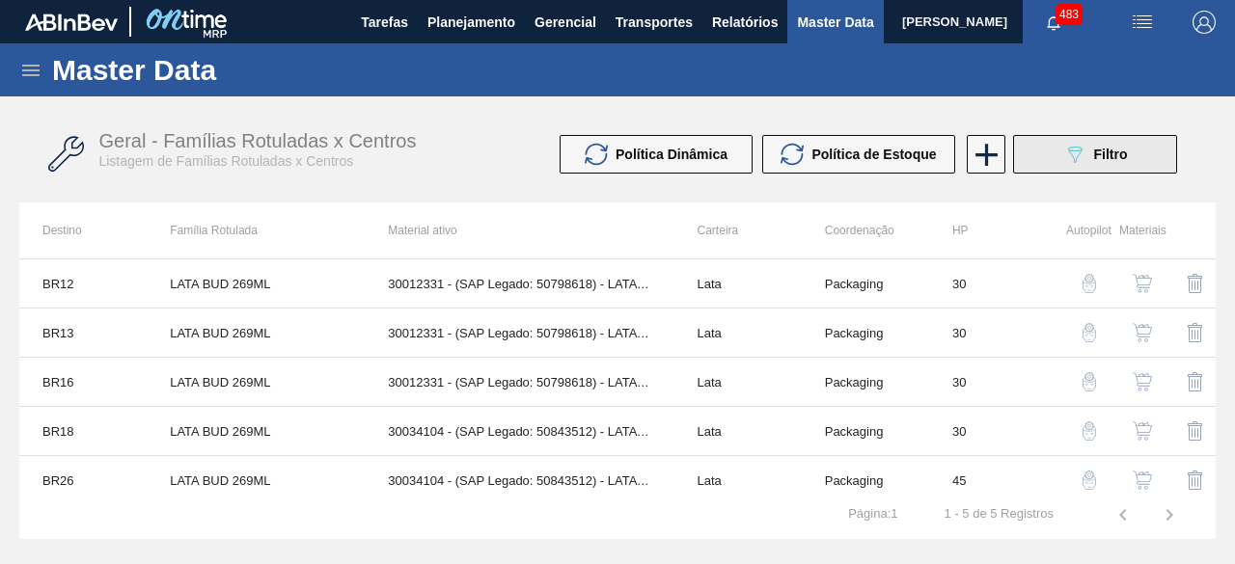
click at [1085, 161] on icon "089F7B8B-B2A5-4AFE-B5C0-19BA573D28AC" at bounding box center [1074, 154] width 23 height 23
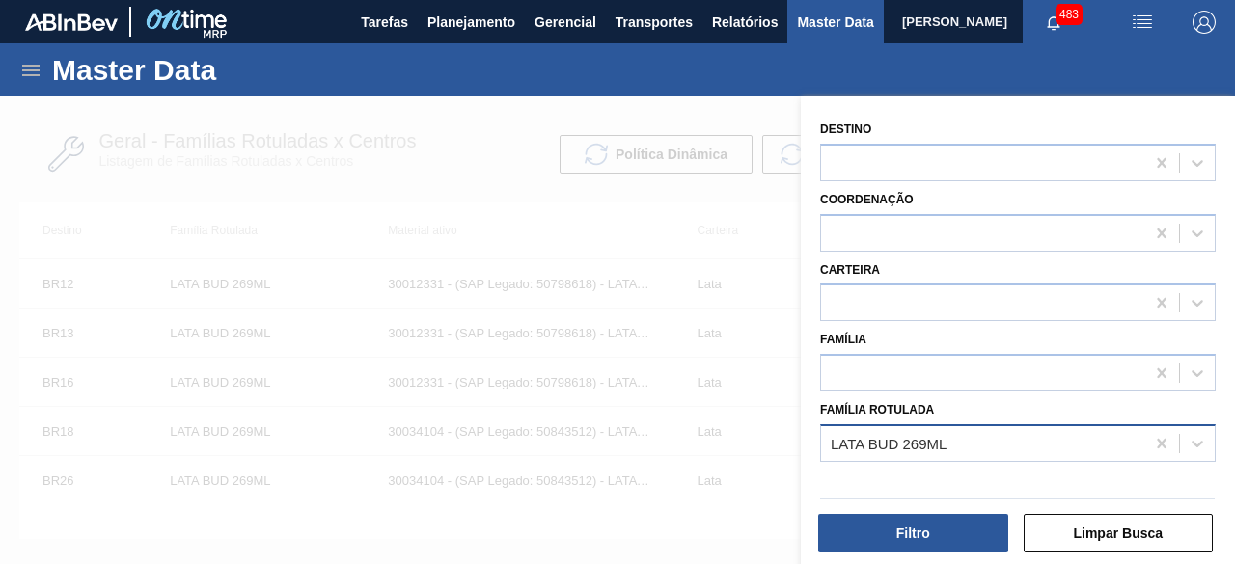
click at [986, 435] on div "LATA BUD 269ML" at bounding box center [982, 443] width 323 height 28
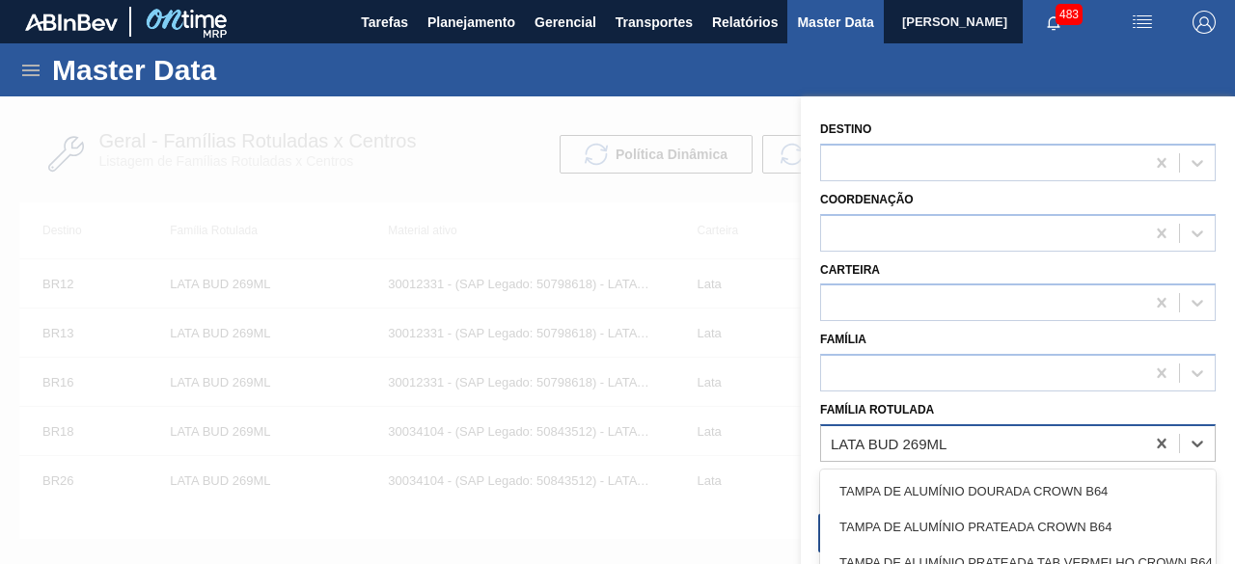
paste Rotulada "LATA STELLA 350ML SLEEK"
type Rotulada "LATA STELLA 350ML SLEEK"
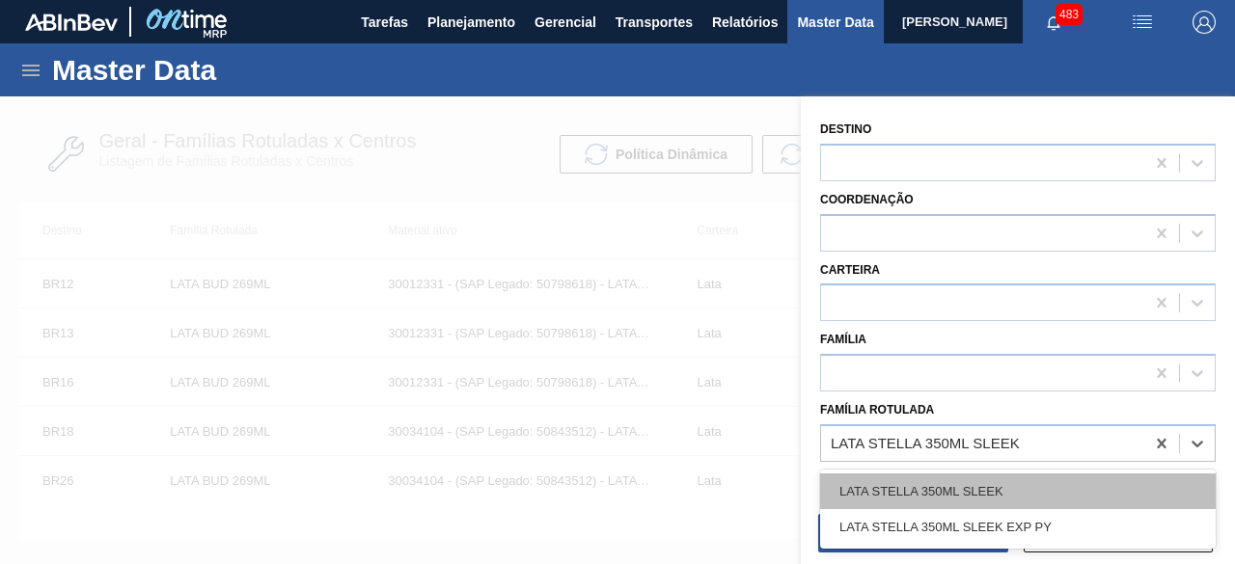
click at [1000, 504] on div "LATA STELLA 350ML SLEEK" at bounding box center [1018, 492] width 396 height 36
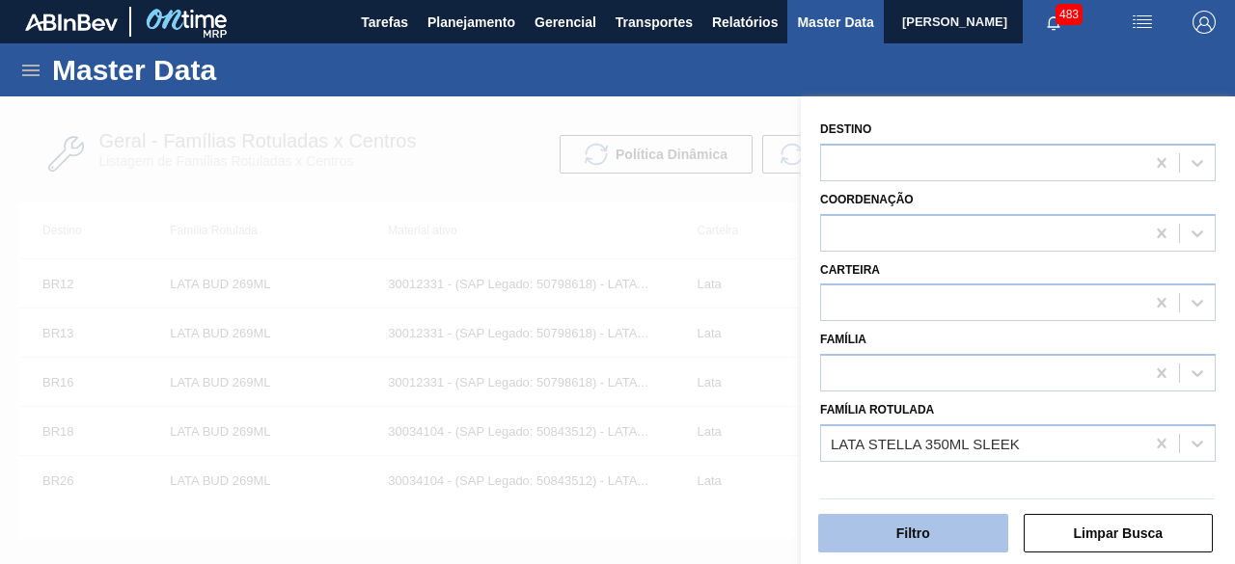
click at [969, 537] on button "Filtro" at bounding box center [913, 533] width 190 height 39
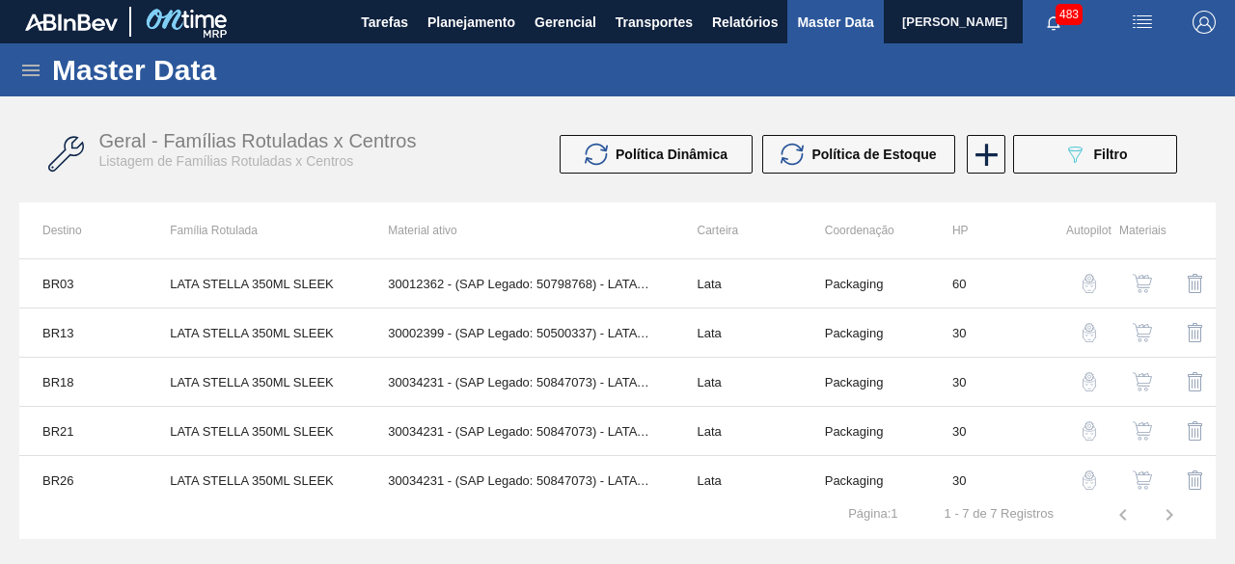
click at [1144, 329] on img "button" at bounding box center [1142, 332] width 19 height 19
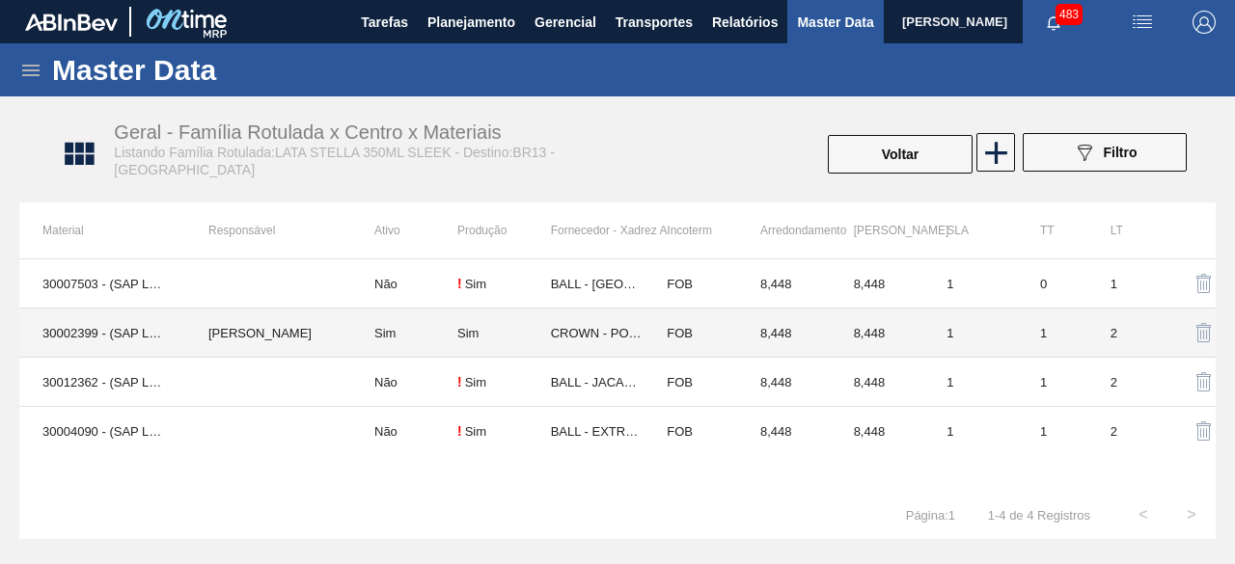
click at [120, 324] on td "30002399 - (SAP Legado: 50500337) - LATA AL. 350ML STELLA SLEEK IN65" at bounding box center [102, 333] width 166 height 49
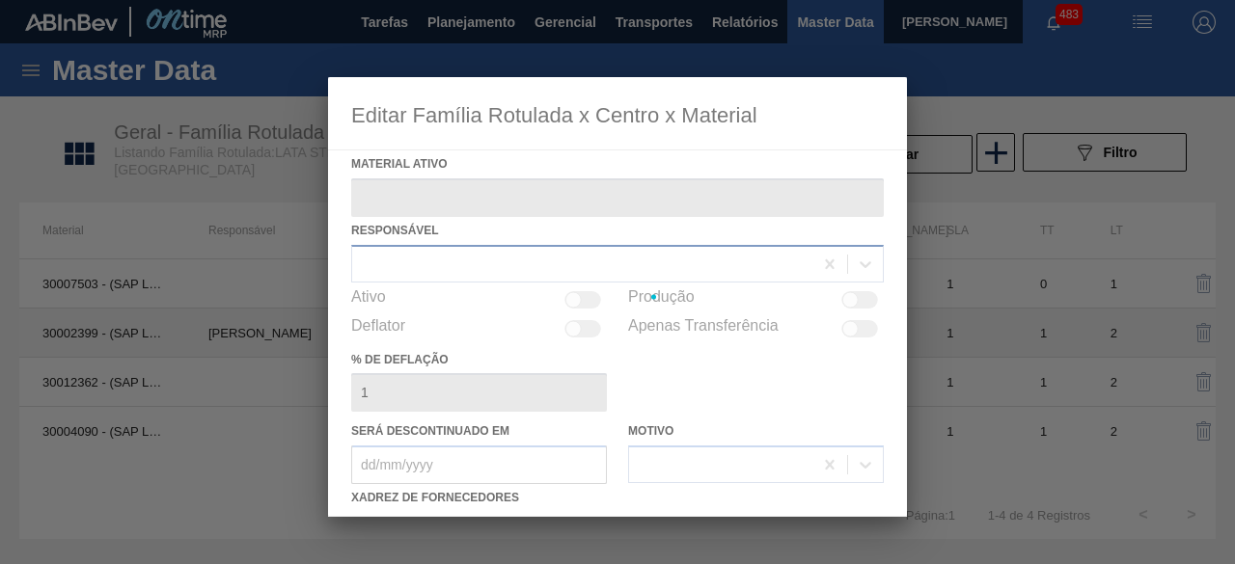
type ativo "30002399 - (SAP Legado: 50500337) - LATA AL. 350ML STELLA SLEEK IN65"
checkbox input "true"
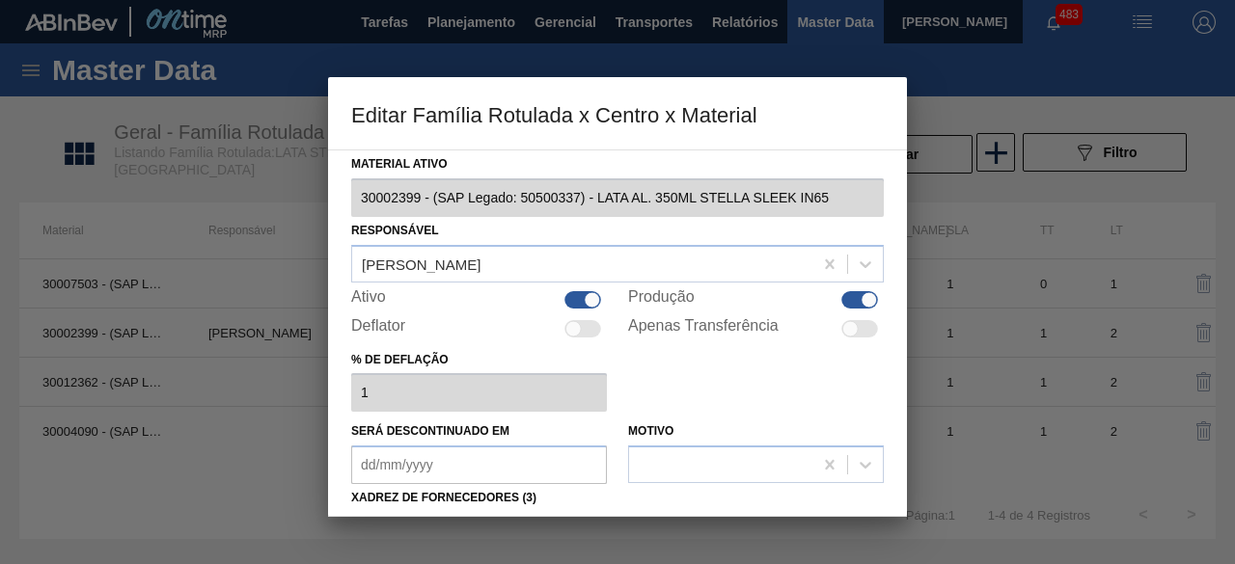
drag, startPoint x: 577, startPoint y: 301, endPoint x: 633, endPoint y: 303, distance: 56.0
click at [577, 300] on div at bounding box center [582, 299] width 37 height 17
checkbox input "false"
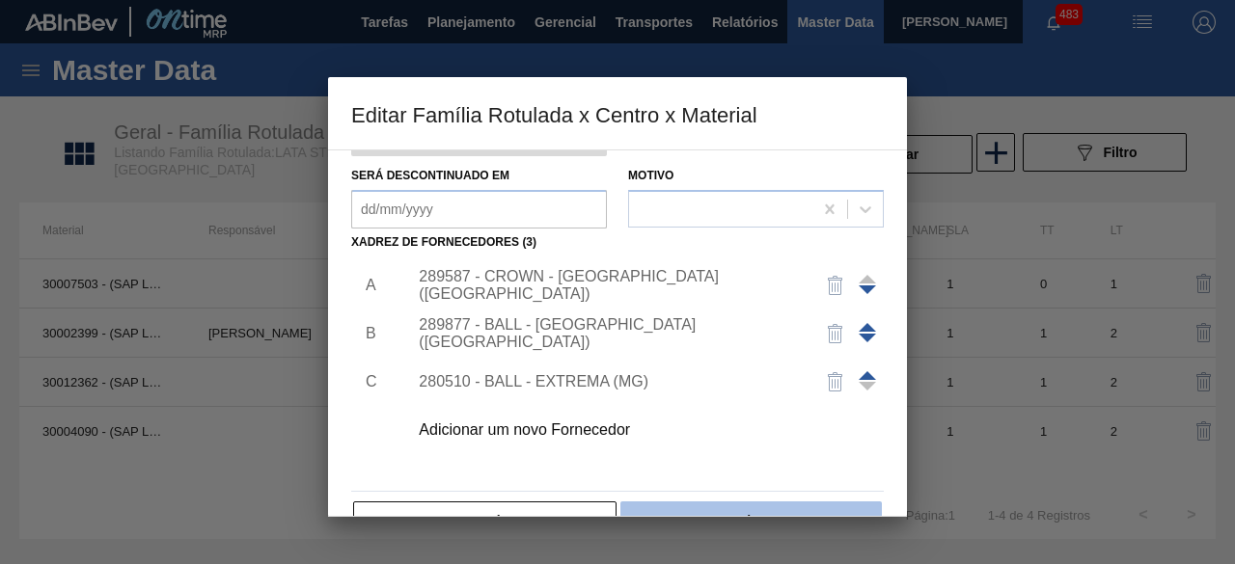
scroll to position [303, 0]
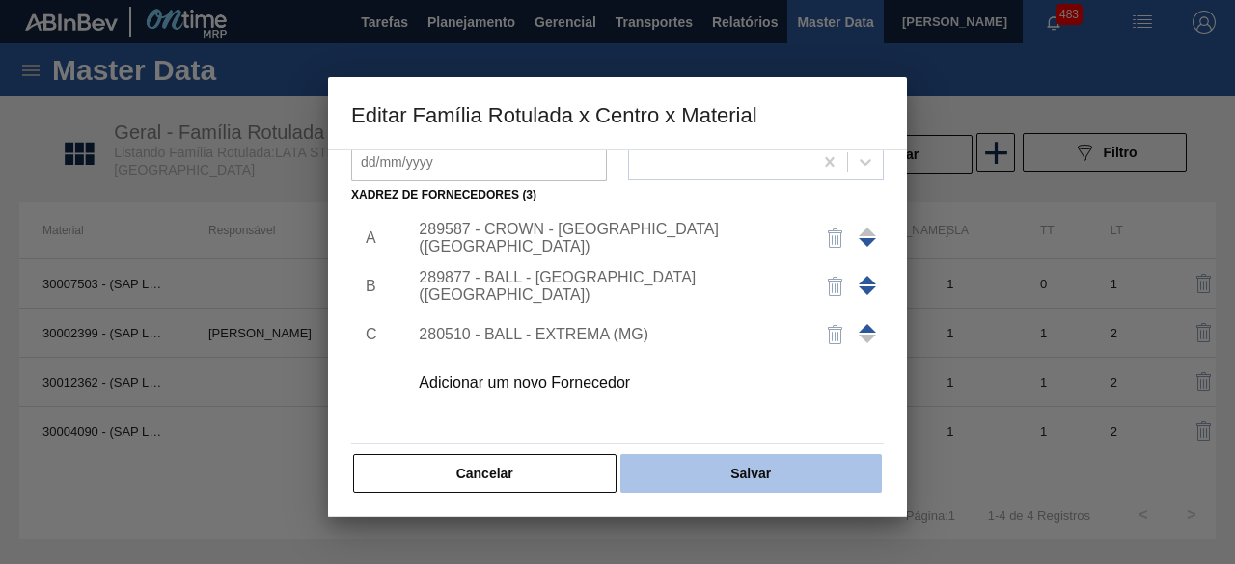
click at [823, 465] on button "Salvar" at bounding box center [750, 473] width 261 height 39
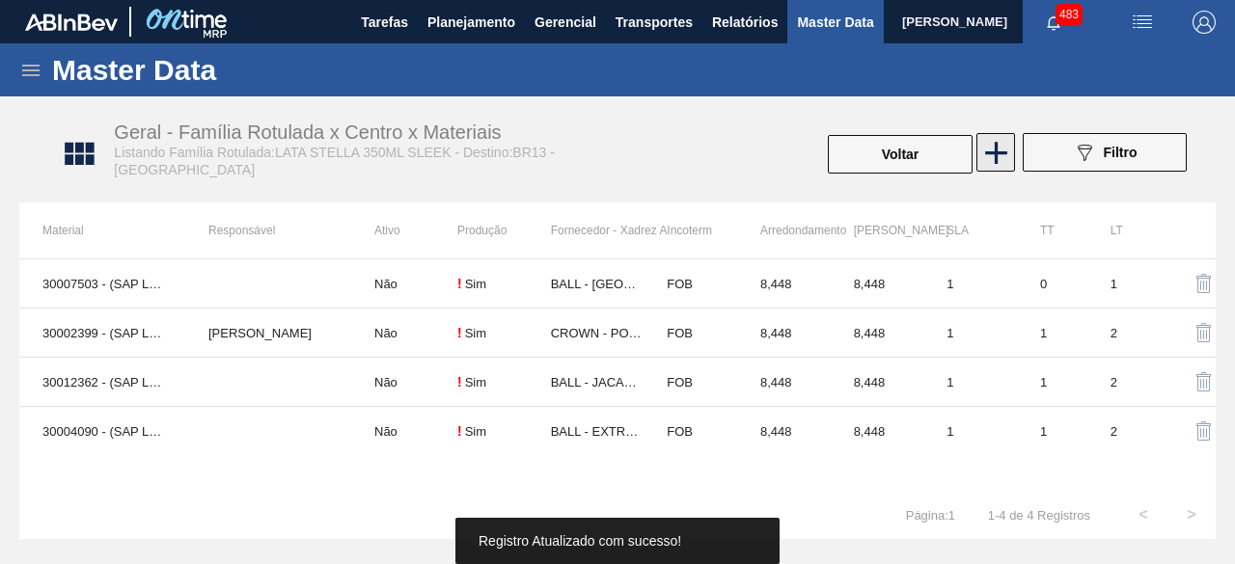
click at [999, 157] on icon at bounding box center [996, 153] width 38 height 38
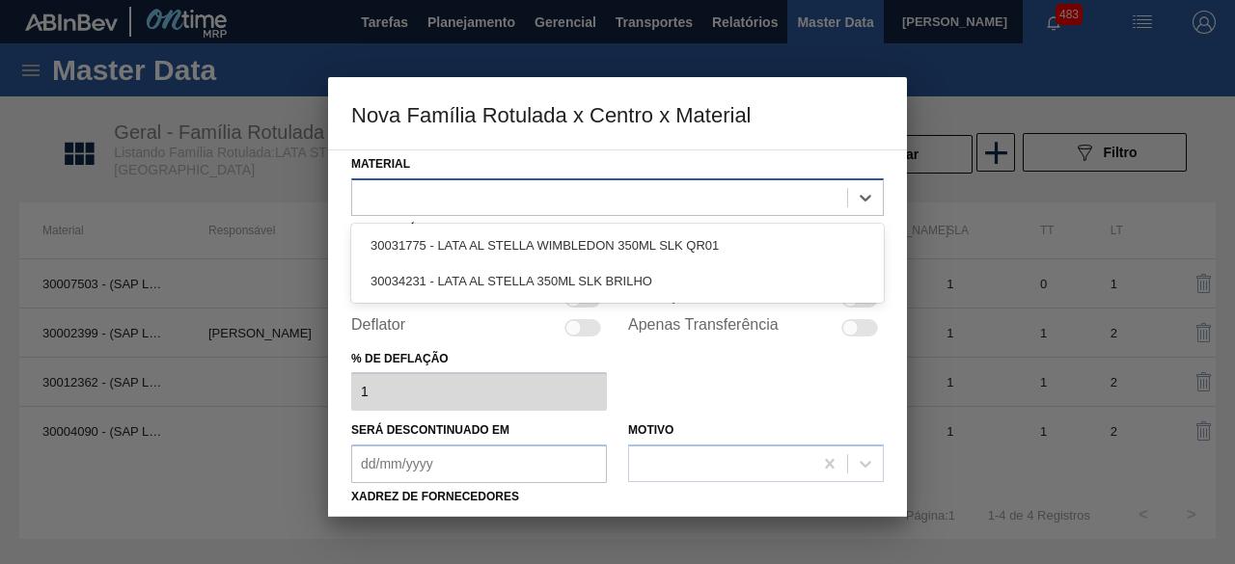
click at [600, 189] on div at bounding box center [599, 197] width 495 height 28
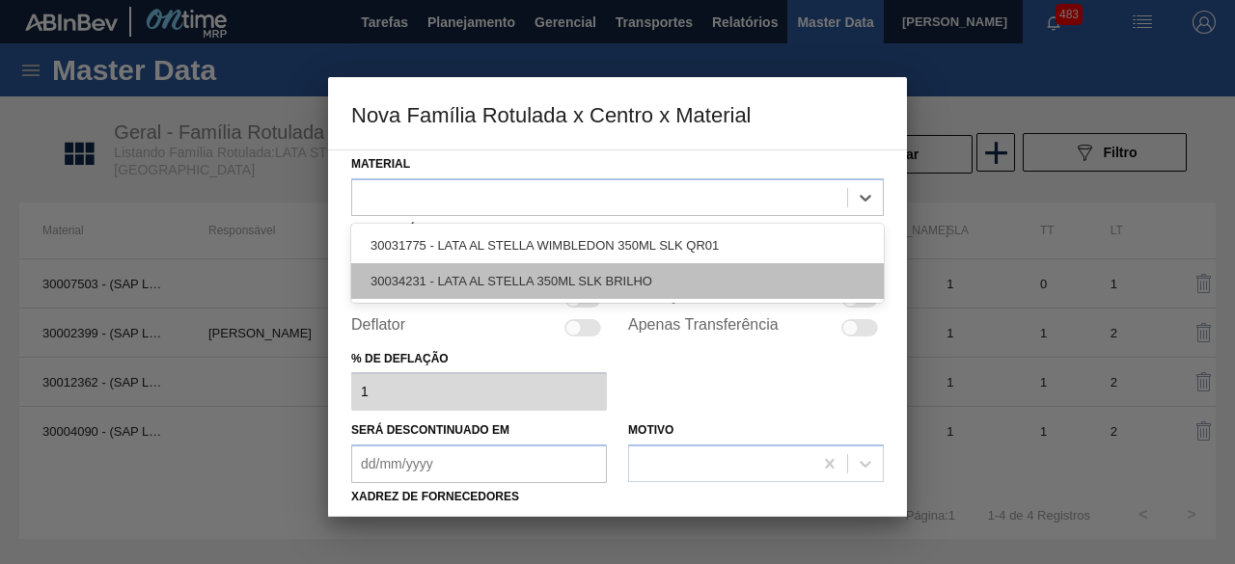
click at [569, 279] on div "30034231 - LATA AL STELLA 350ML SLK BRILHO" at bounding box center [617, 281] width 533 height 36
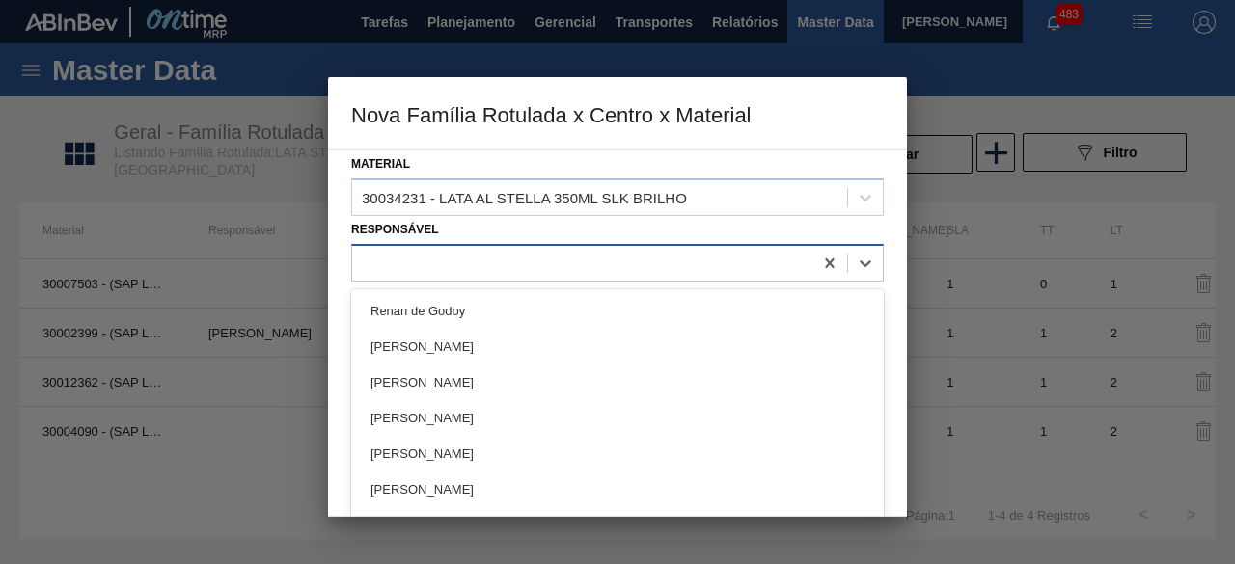
click at [570, 267] on div at bounding box center [582, 263] width 460 height 28
type input "y"
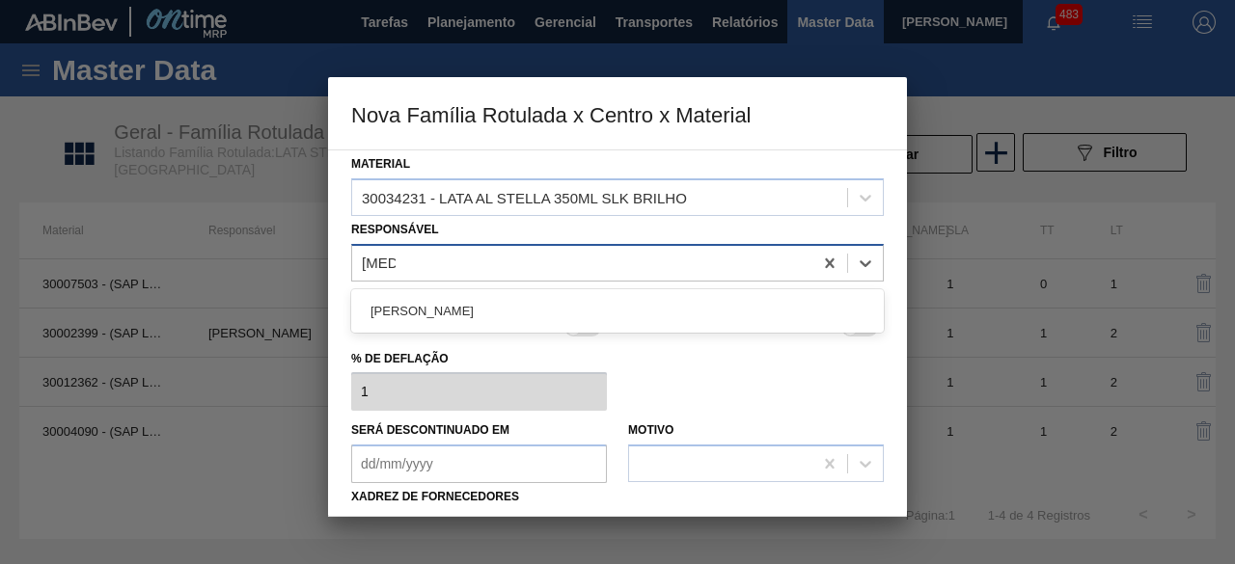
type input "thami"
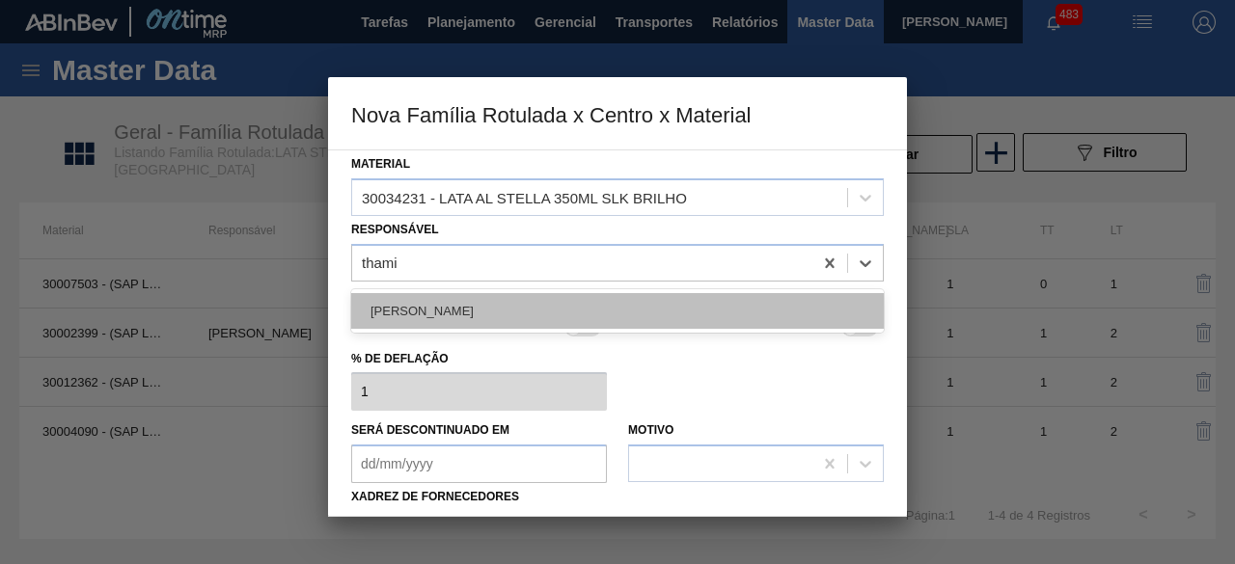
click at [563, 310] on div "[PERSON_NAME]" at bounding box center [617, 311] width 533 height 36
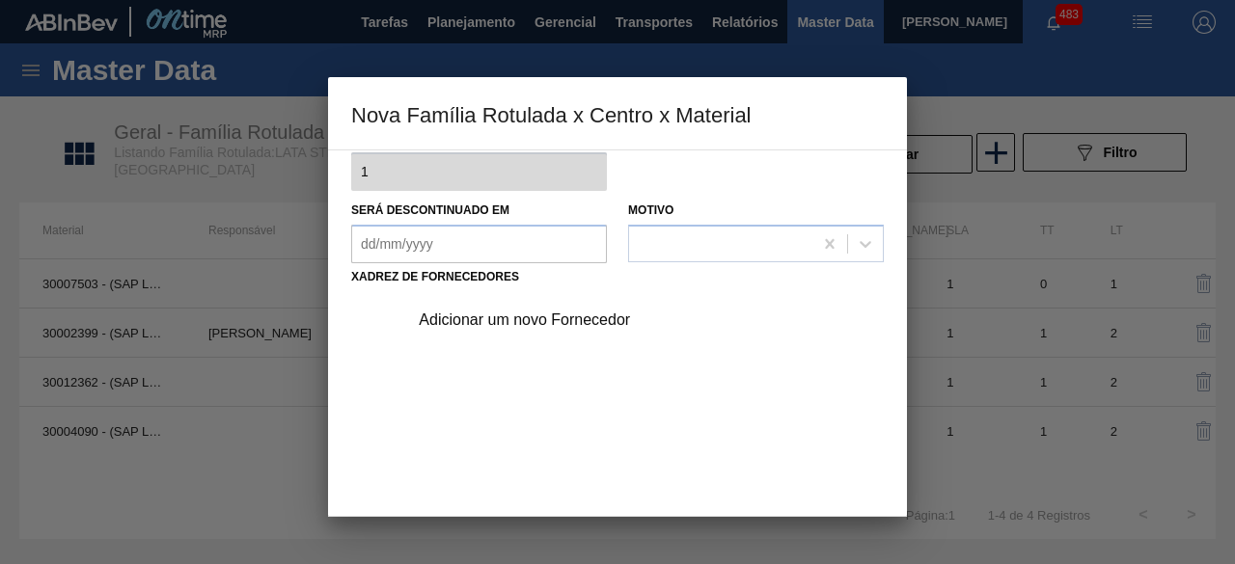
scroll to position [289, 0]
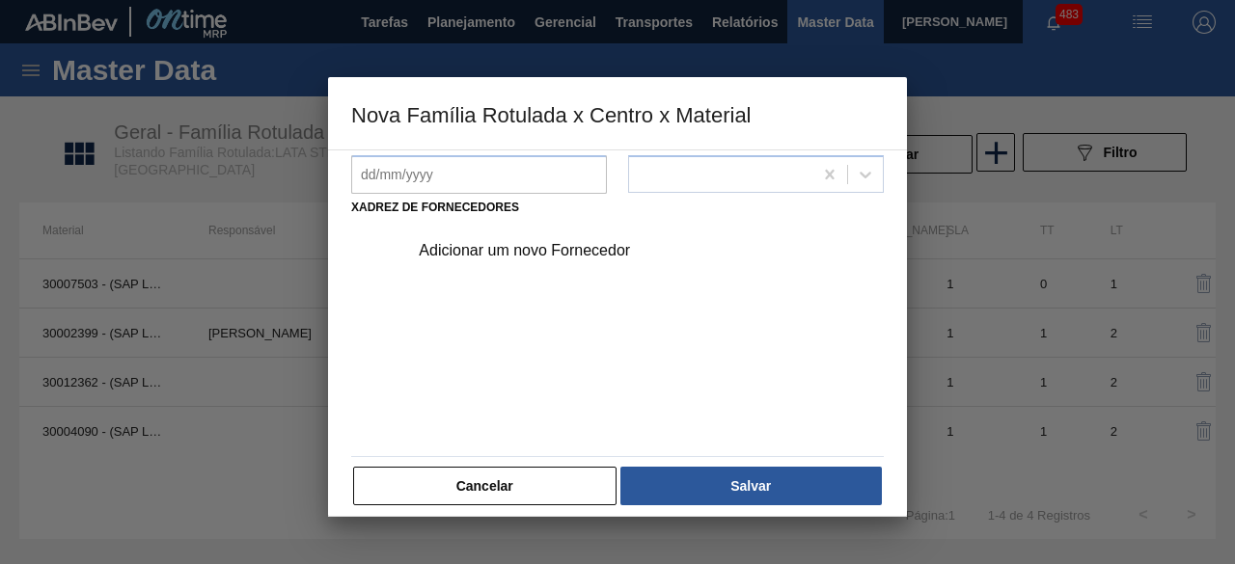
click at [568, 253] on div "Adicionar um novo Fornecedor" at bounding box center [608, 250] width 378 height 17
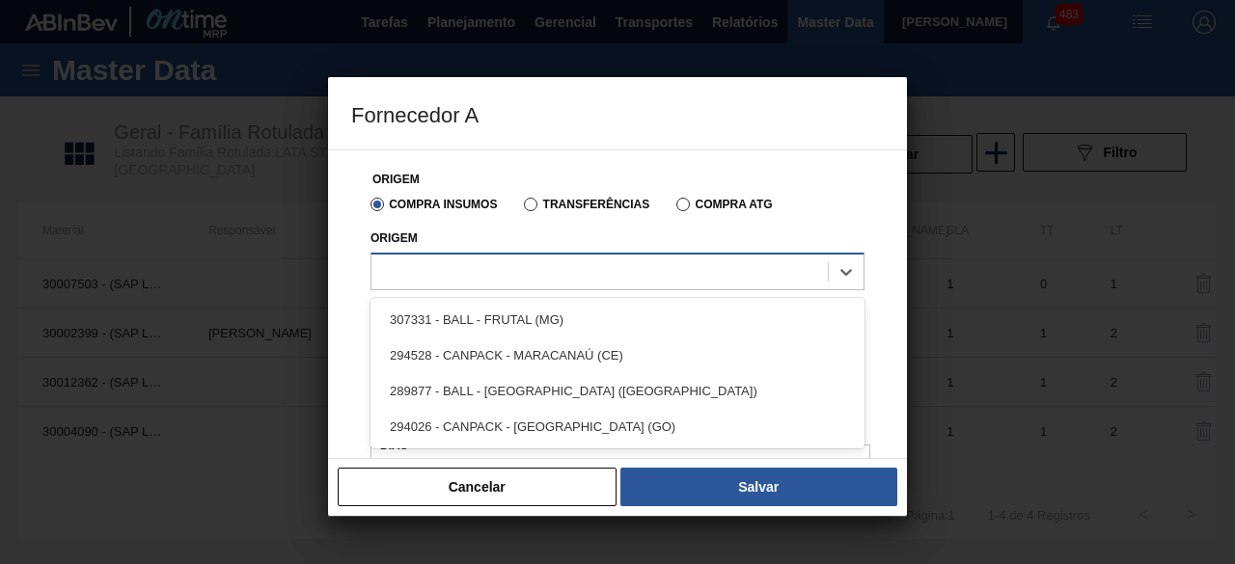
click at [571, 263] on div at bounding box center [599, 272] width 456 height 28
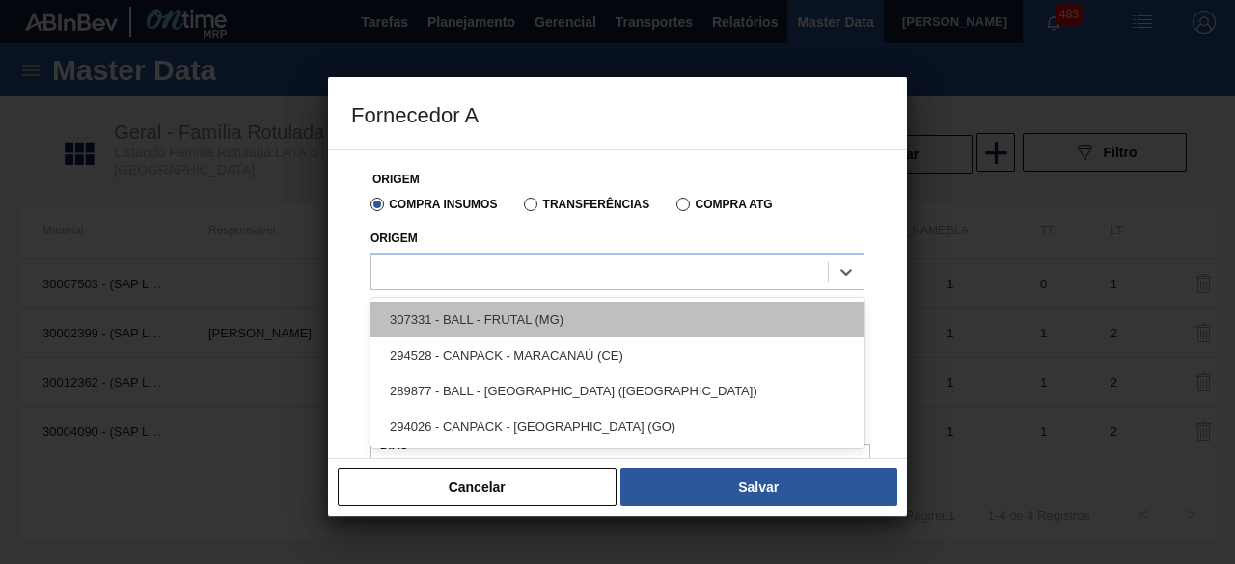
click at [535, 319] on div "307331 - BALL - FRUTAL (MG)" at bounding box center [618, 320] width 494 height 36
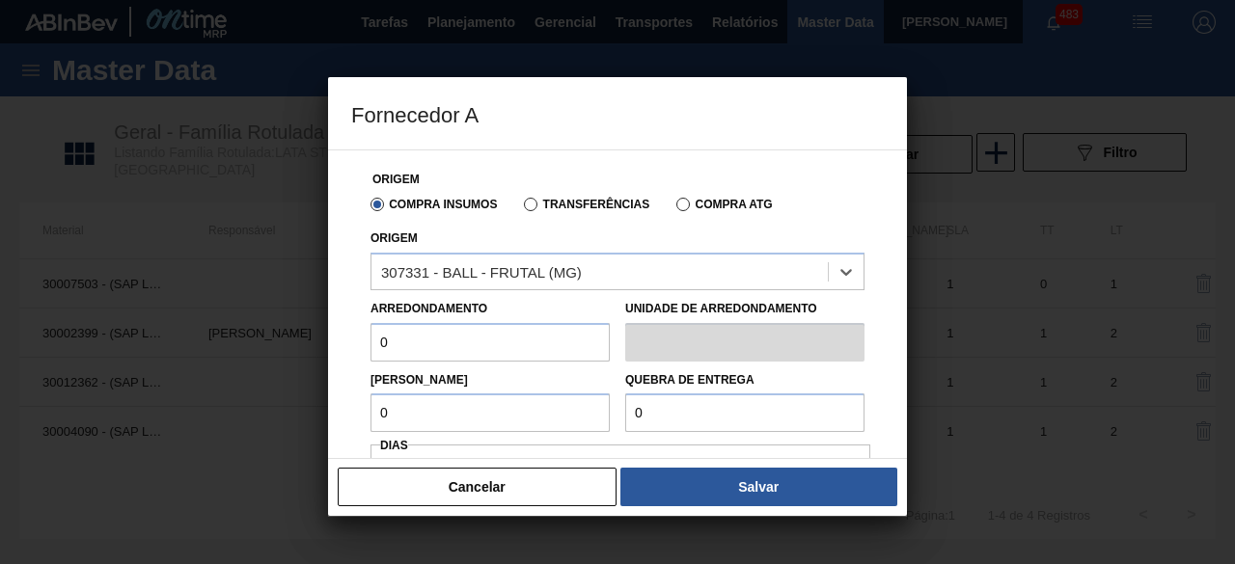
click at [522, 342] on input "0" at bounding box center [490, 342] width 239 height 39
type input "8,448"
click at [494, 420] on input "0" at bounding box center [490, 413] width 239 height 39
type input "8,448"
click at [733, 412] on input "0" at bounding box center [744, 413] width 239 height 39
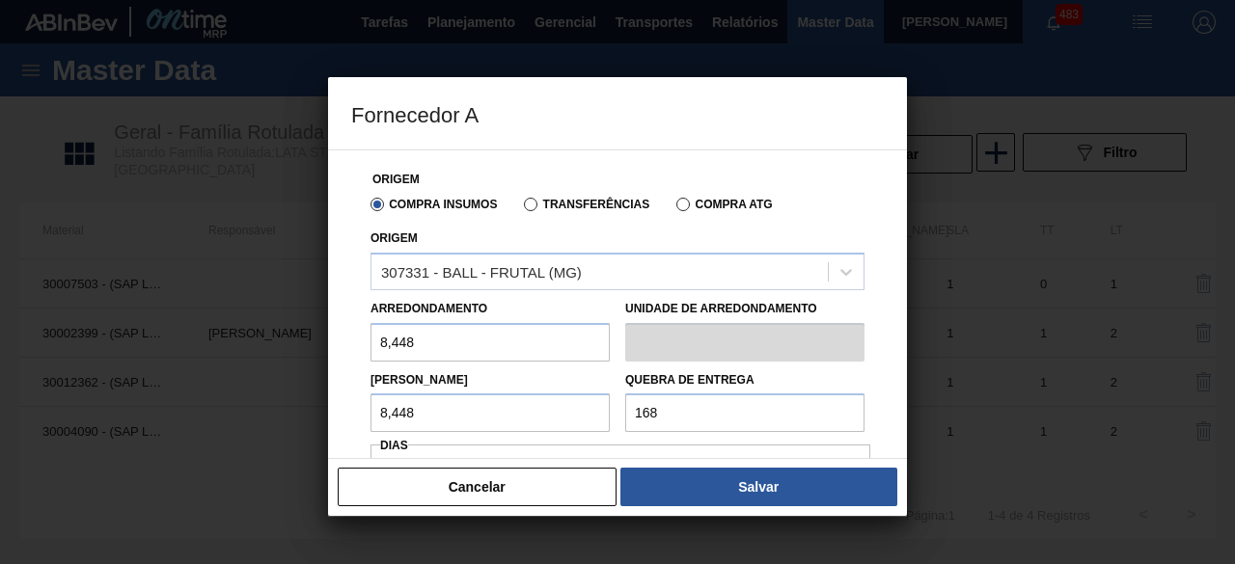
type input "168,96"
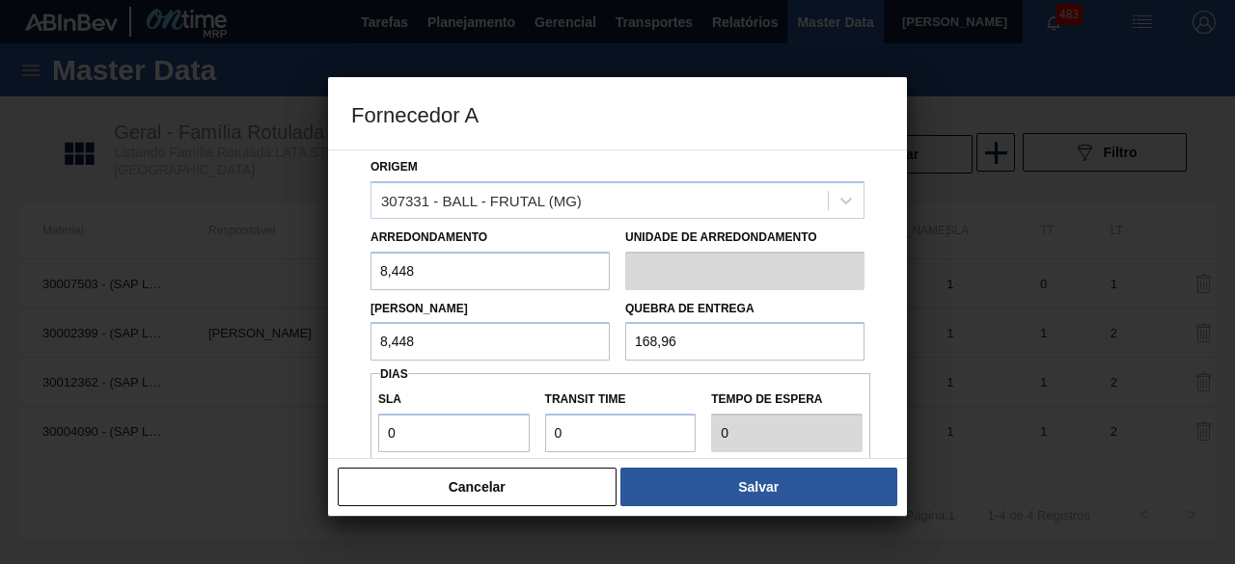
scroll to position [193, 0]
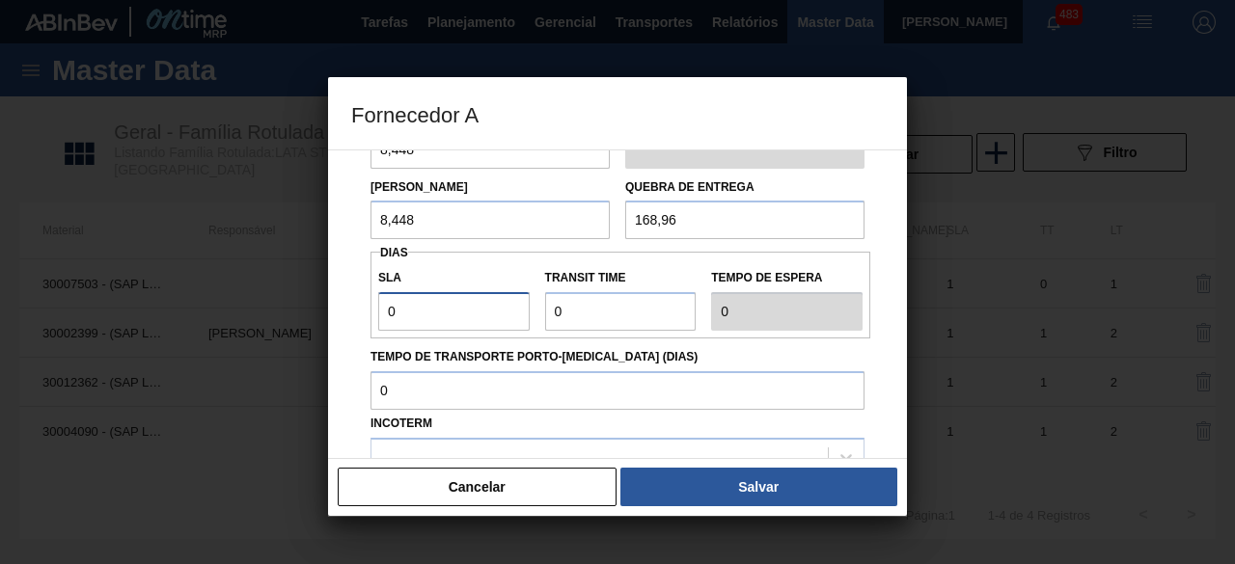
click at [480, 316] on input "0" at bounding box center [453, 311] width 151 height 39
type input "01"
type input "1"
drag, startPoint x: 567, startPoint y: 305, endPoint x: 584, endPoint y: 315, distance: 19.0
click at [567, 305] on input "Transit Time" at bounding box center [620, 311] width 151 height 39
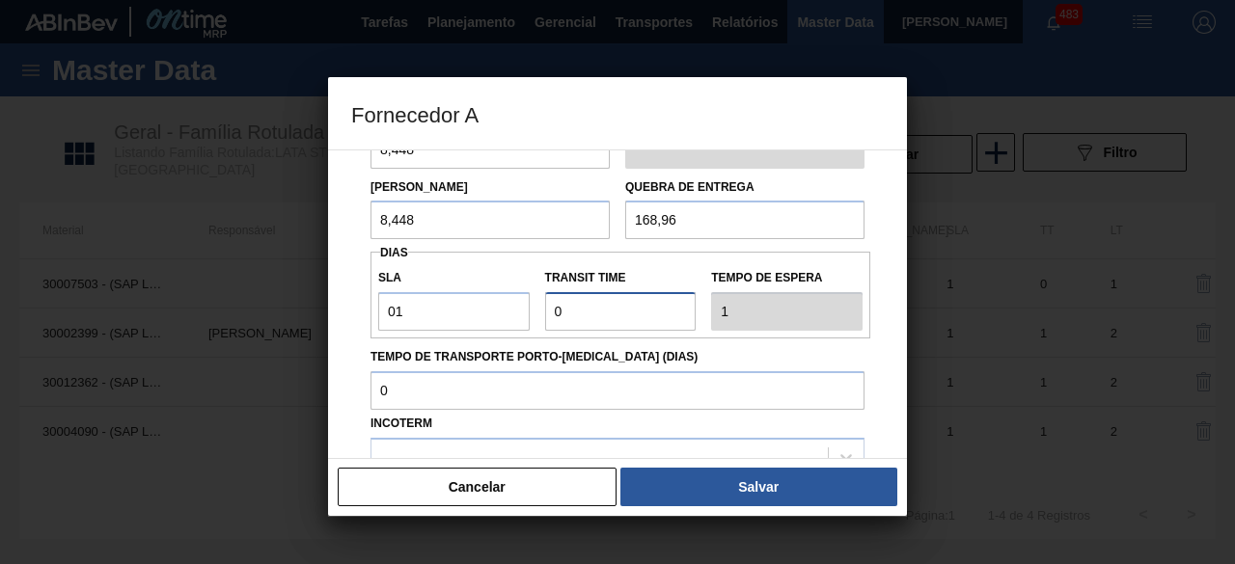
type input "01"
type input "2"
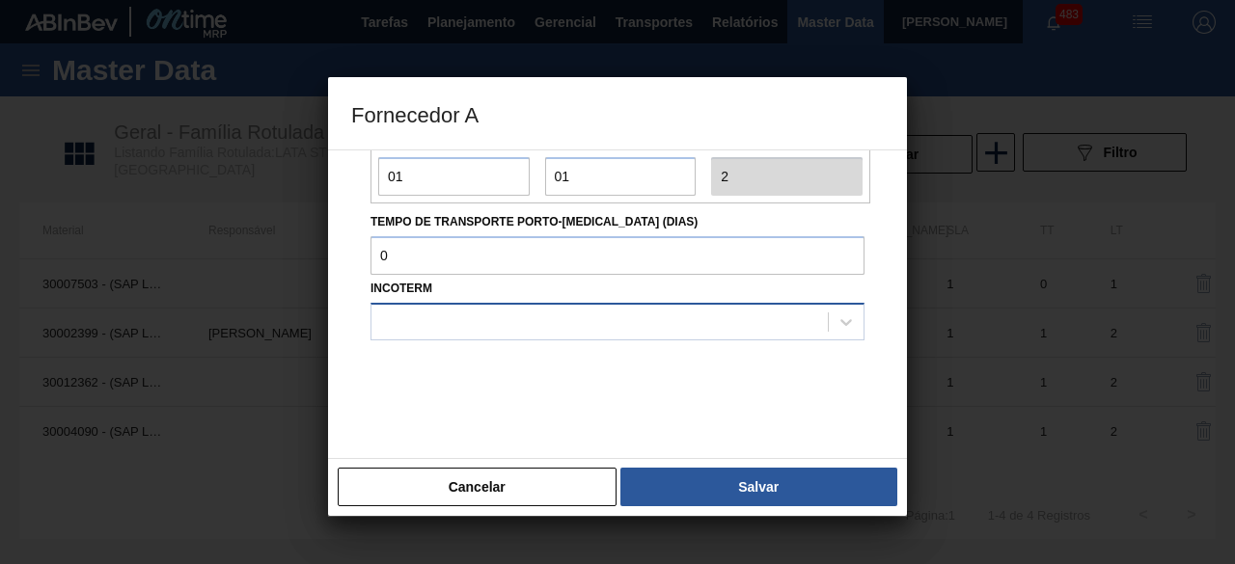
click at [655, 327] on div at bounding box center [599, 322] width 456 height 28
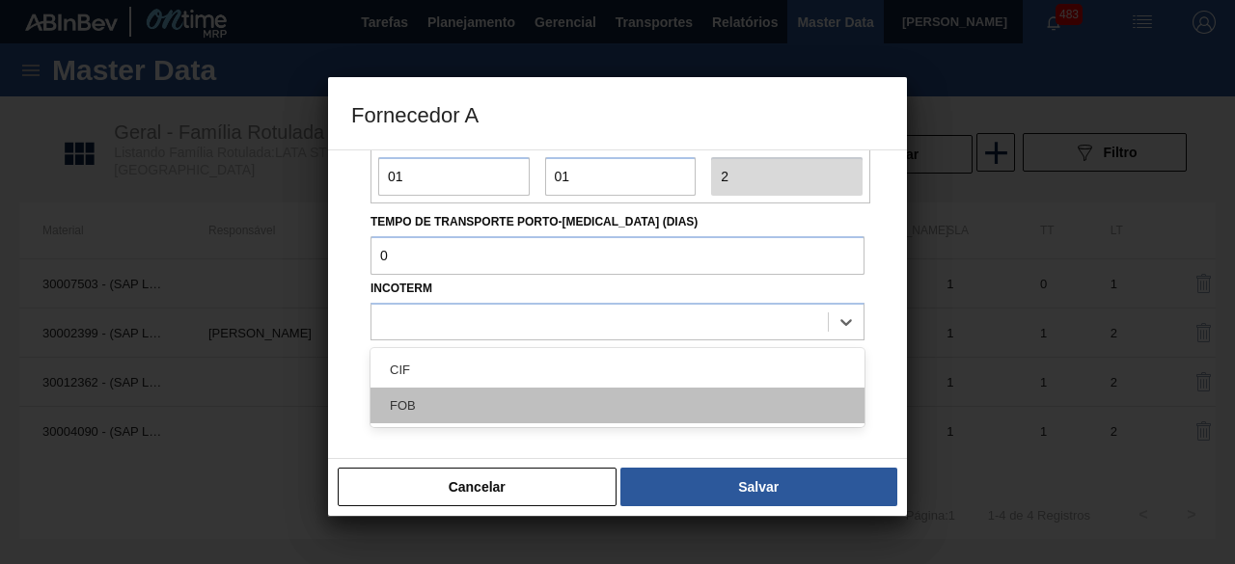
click at [642, 400] on div "FOB" at bounding box center [618, 406] width 494 height 36
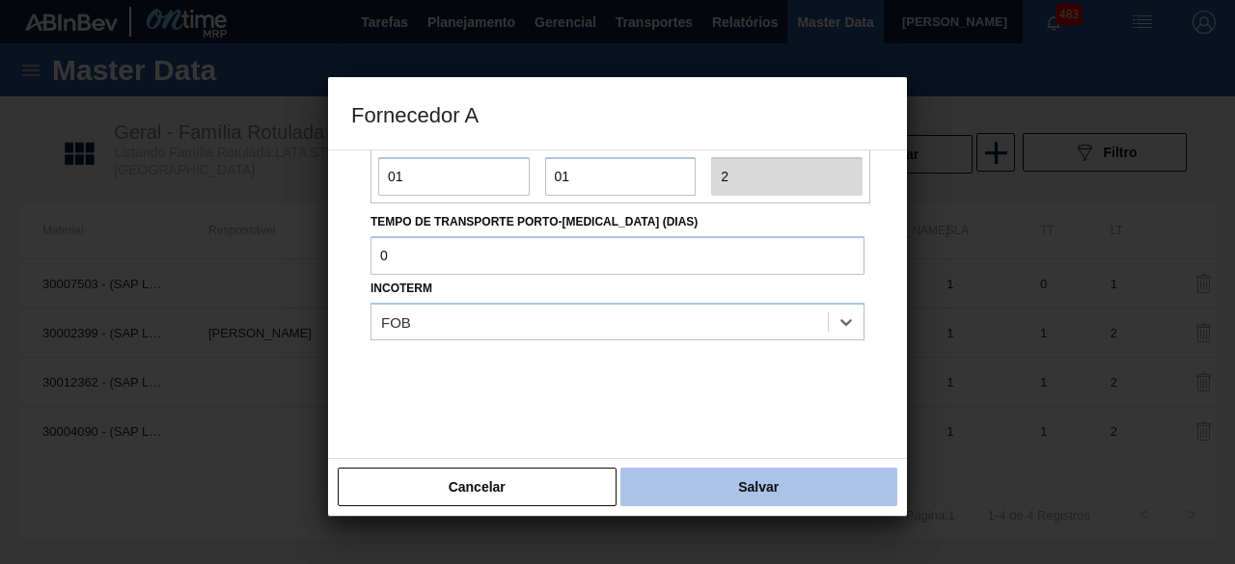
click at [770, 487] on button "Salvar" at bounding box center [758, 487] width 277 height 39
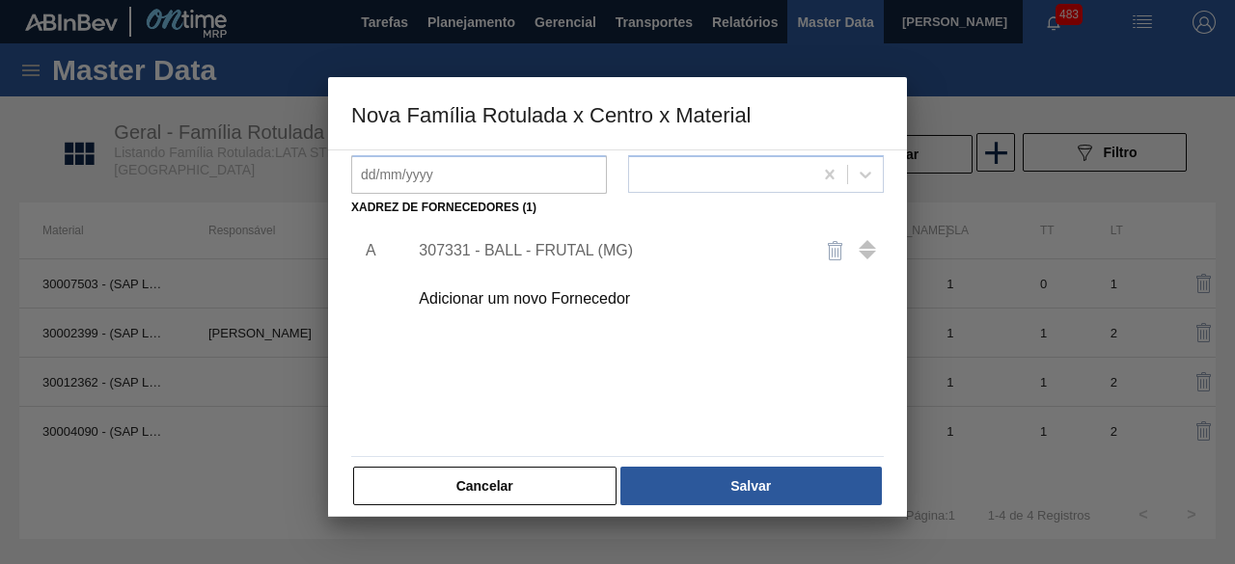
click at [770, 487] on button "Salvar" at bounding box center [750, 486] width 261 height 39
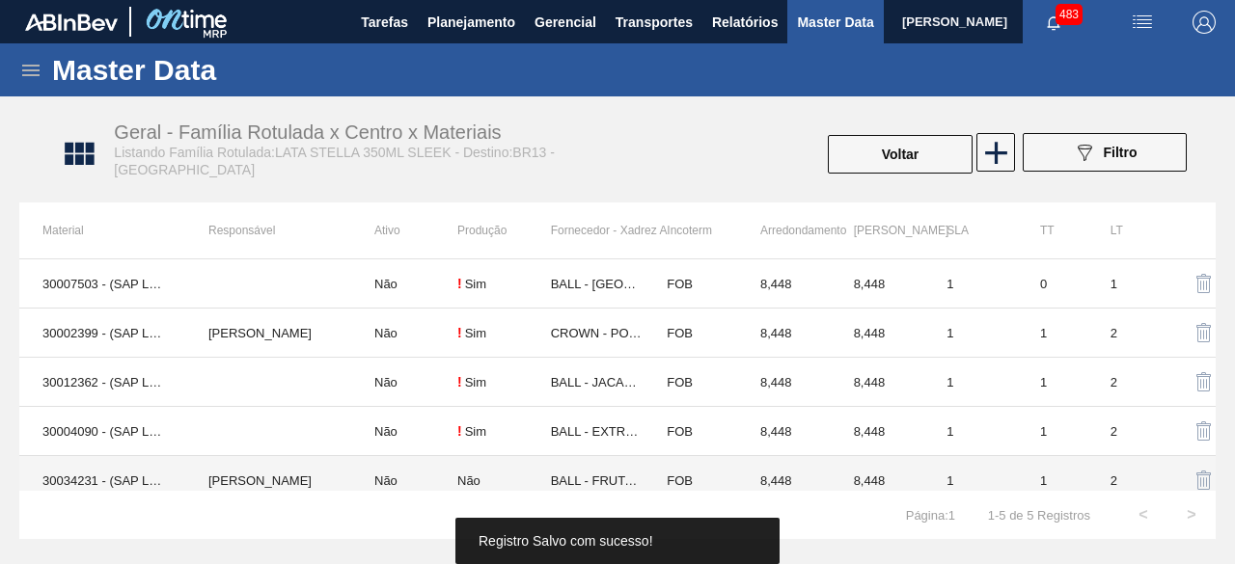
click at [187, 475] on td "[PERSON_NAME]" at bounding box center [268, 480] width 166 height 49
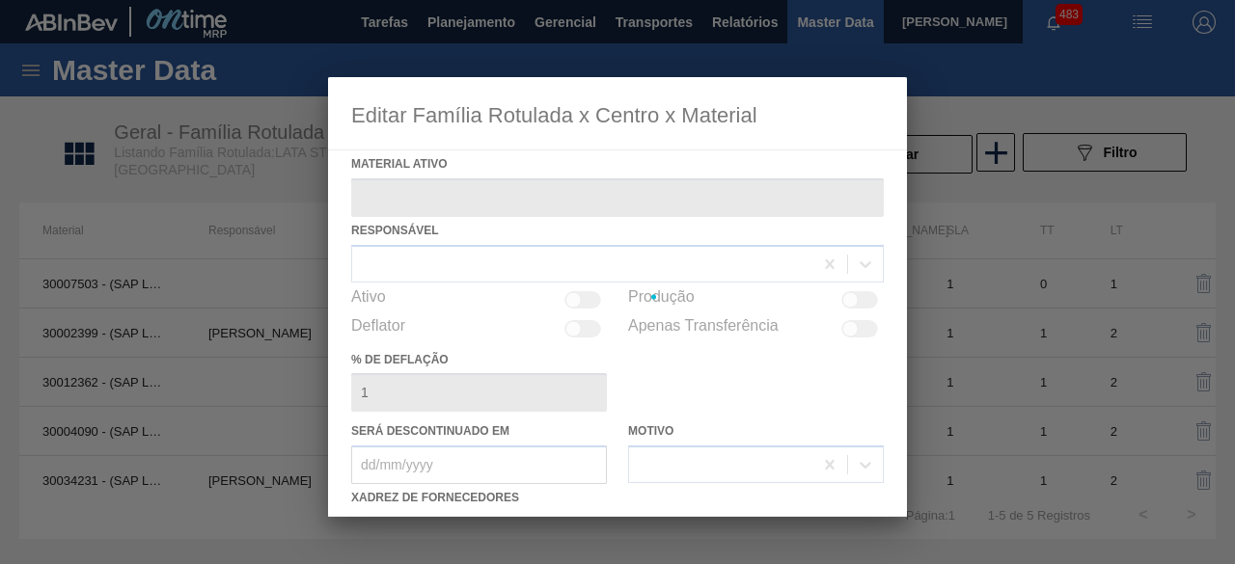
type ativo "30034231 - (SAP Legado: 50847073) - LATA AL STELLA 350ML SLK BRILHO"
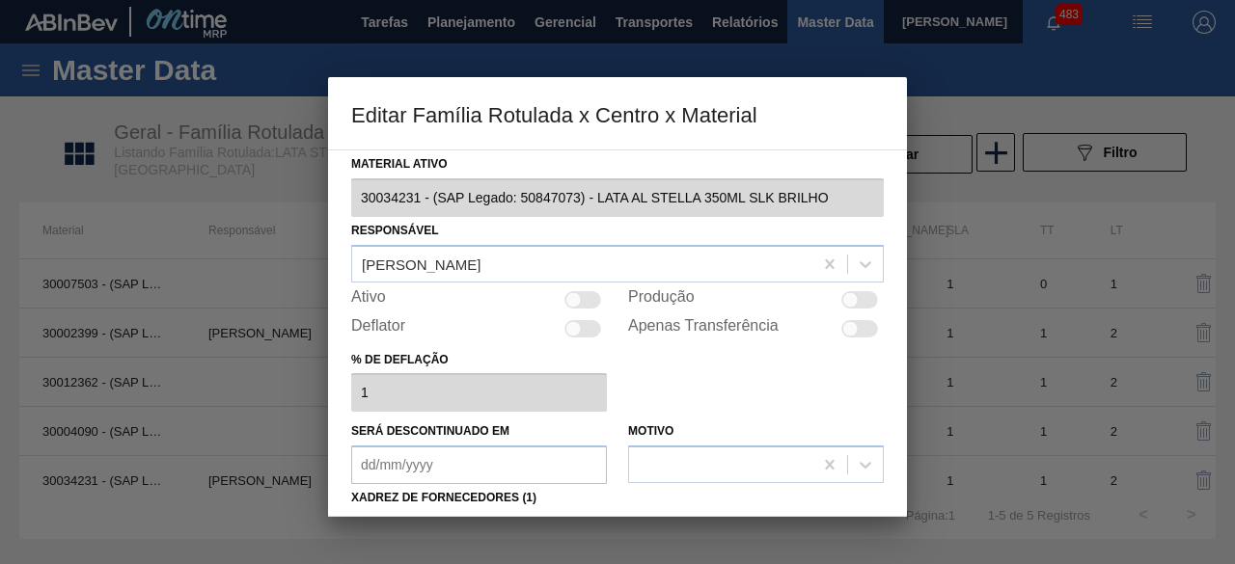
click at [577, 302] on div at bounding box center [573, 299] width 16 height 16
checkbox input "true"
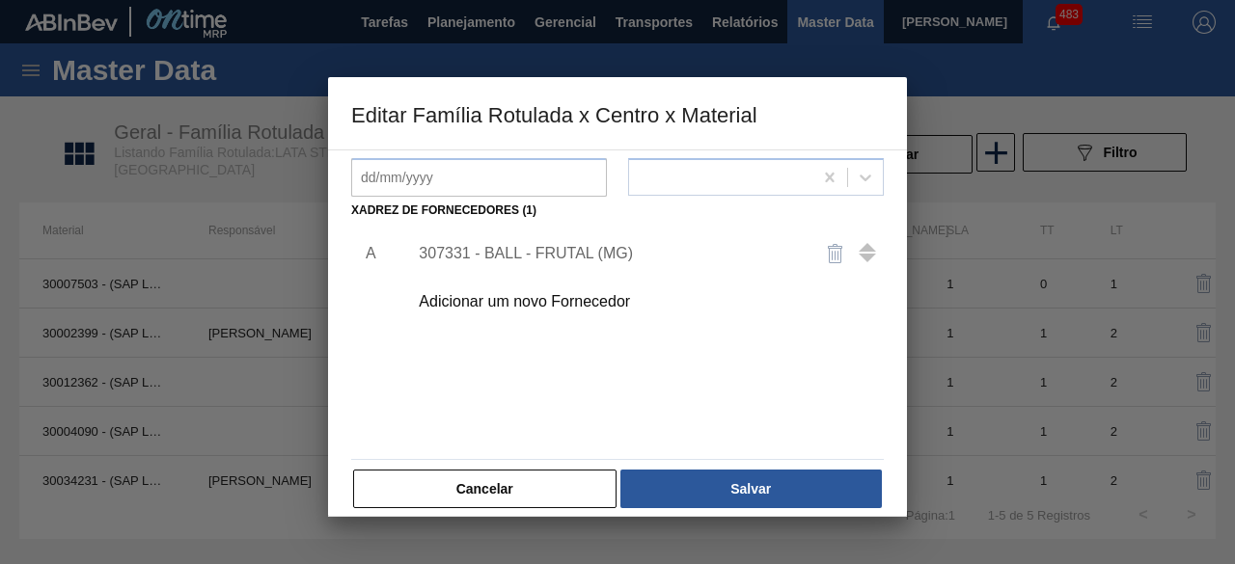
scroll to position [289, 0]
click at [592, 254] on div "307331 - BALL - FRUTAL (MG)" at bounding box center [608, 251] width 378 height 17
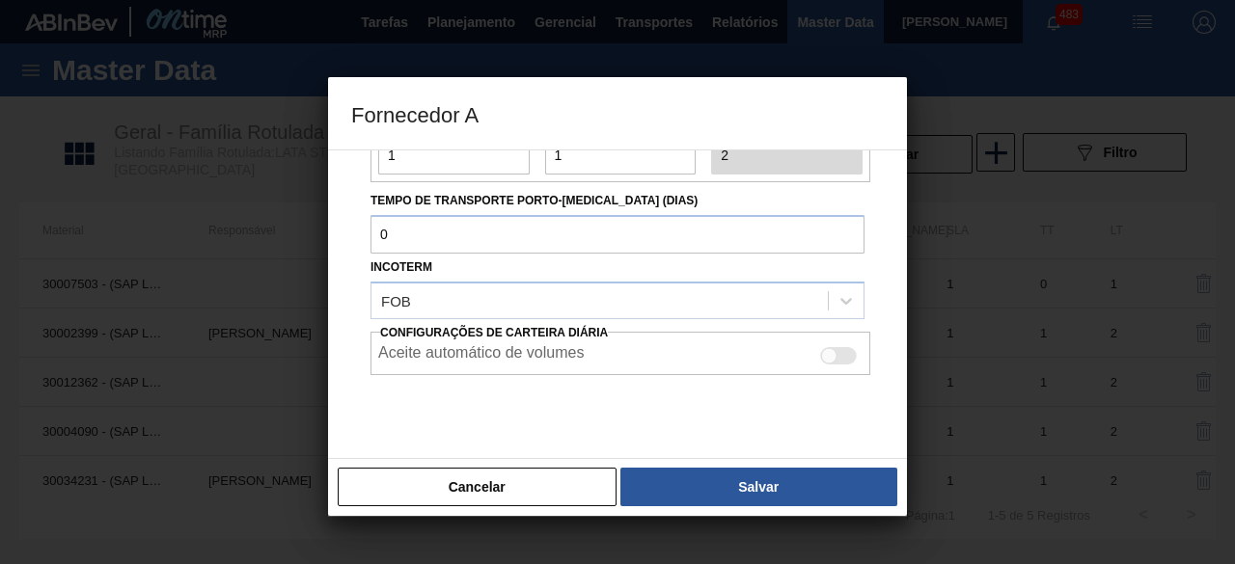
click at [837, 347] on div at bounding box center [838, 355] width 37 height 17
checkbox input "true"
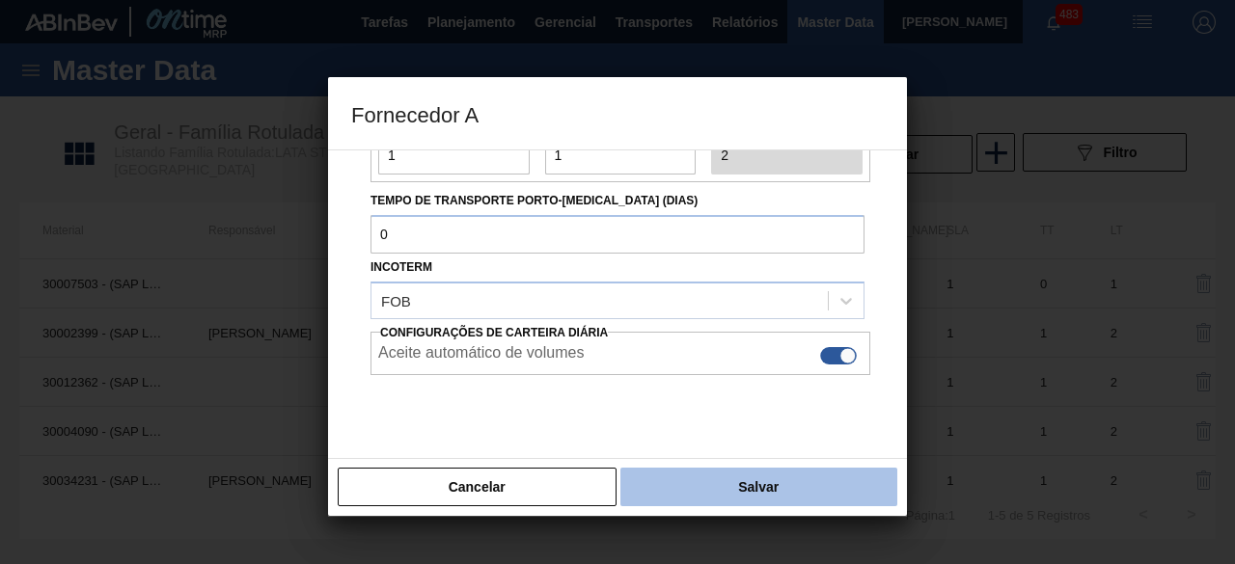
click at [829, 478] on button "Salvar" at bounding box center [758, 487] width 277 height 39
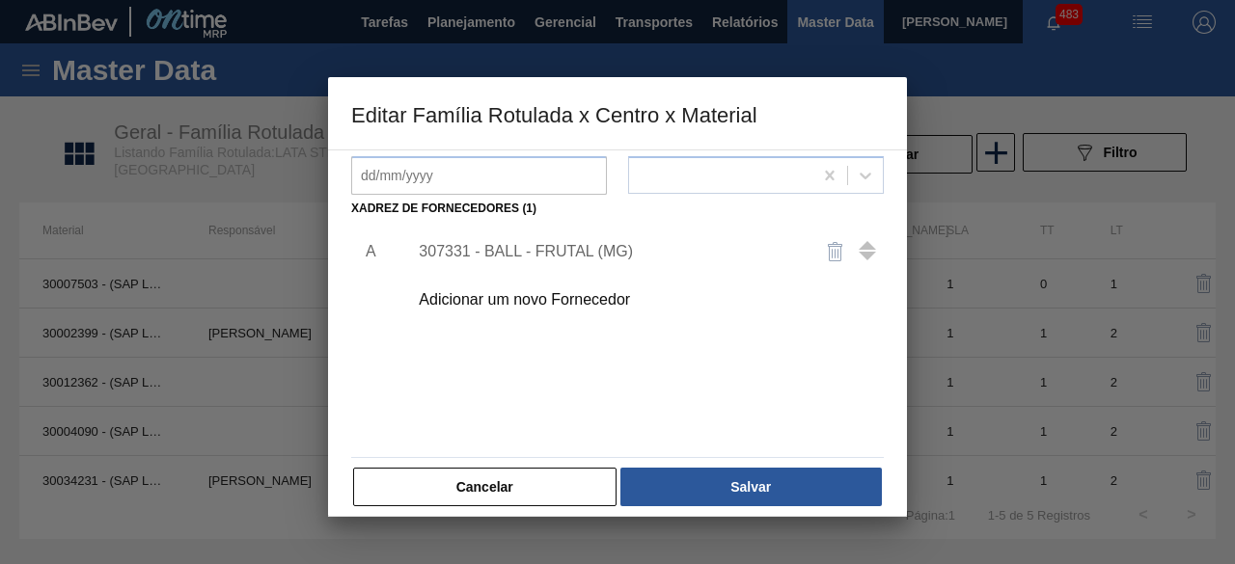
click at [829, 478] on button "Salvar" at bounding box center [750, 487] width 261 height 39
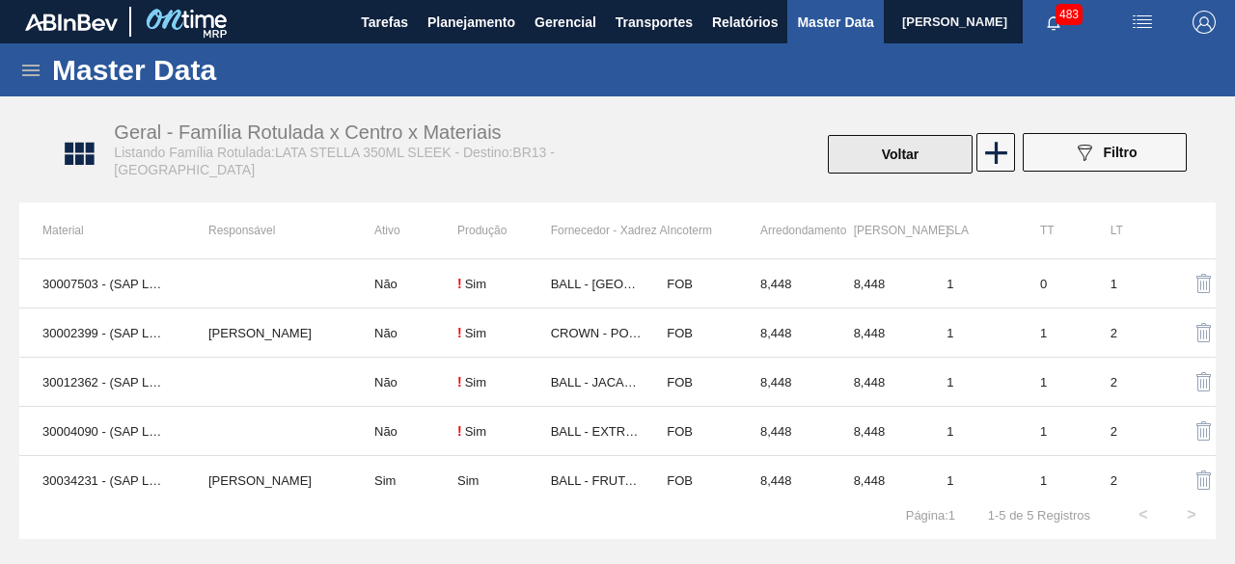
click at [852, 159] on button "Voltar" at bounding box center [900, 154] width 145 height 39
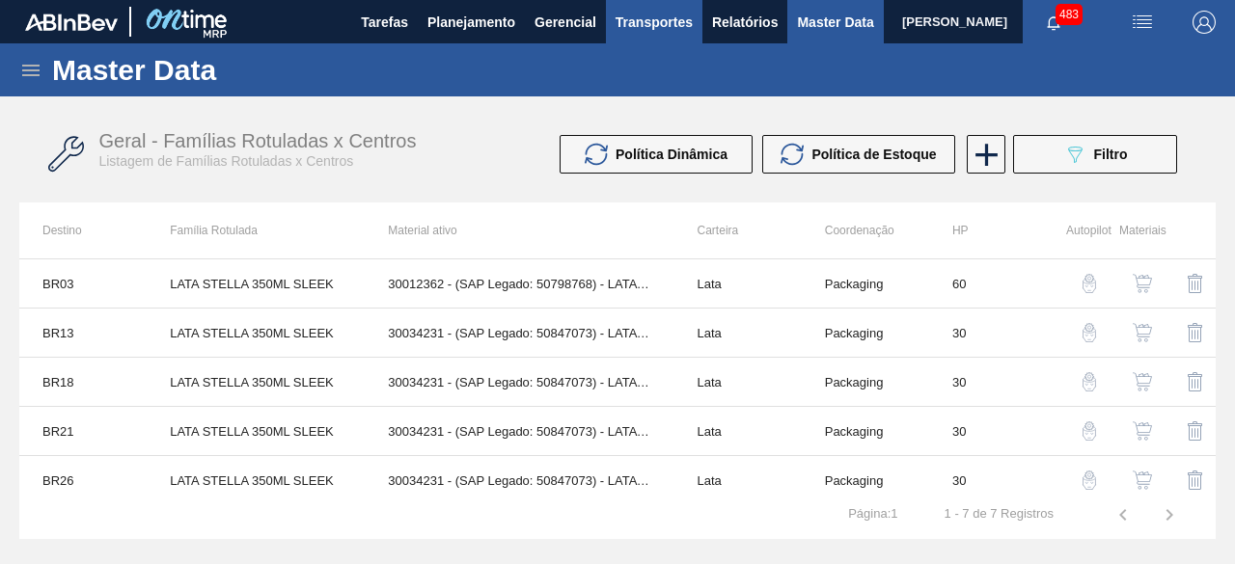
click at [656, 20] on span "Transportes" at bounding box center [654, 22] width 77 height 23
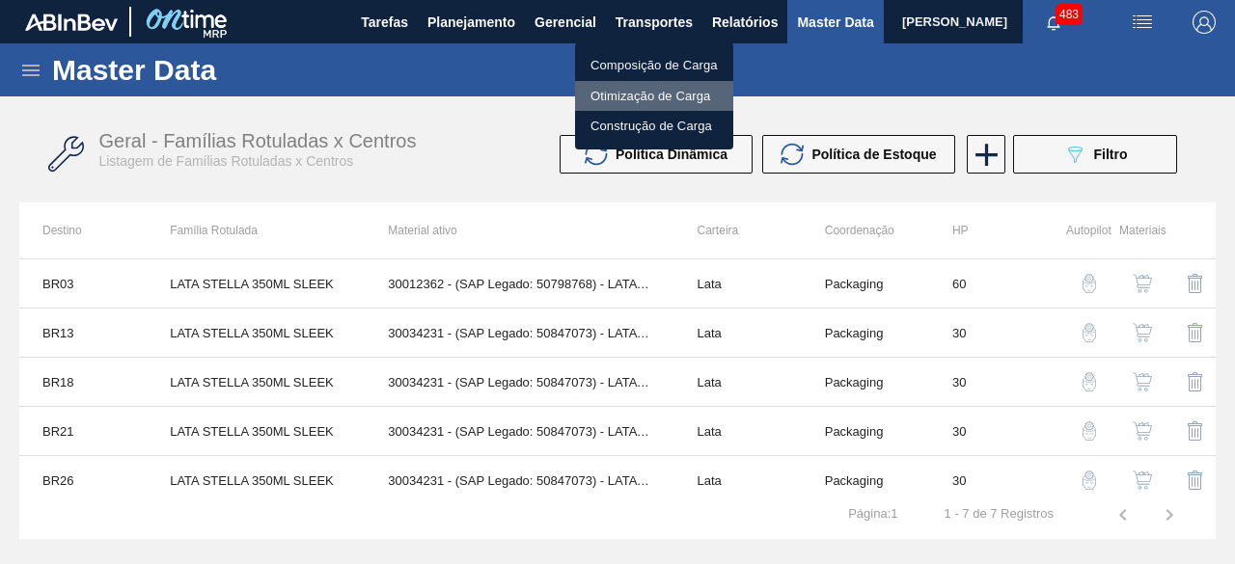
click at [652, 85] on li "Otimização de Carga" at bounding box center [654, 96] width 158 height 31
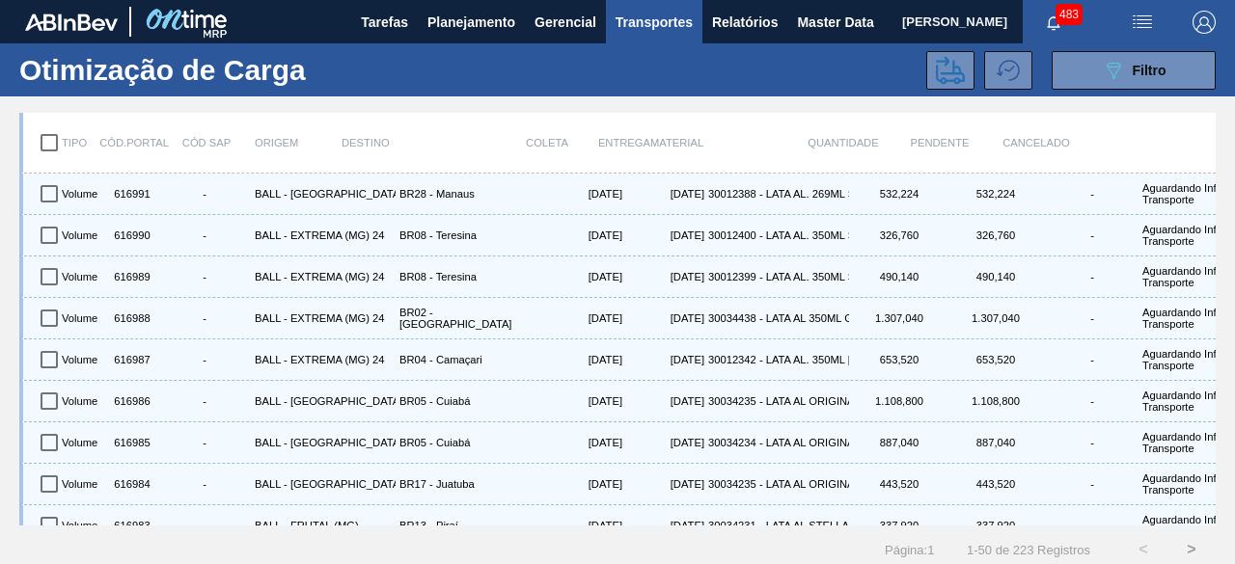
click at [645, 28] on span "Transportes" at bounding box center [654, 22] width 77 height 23
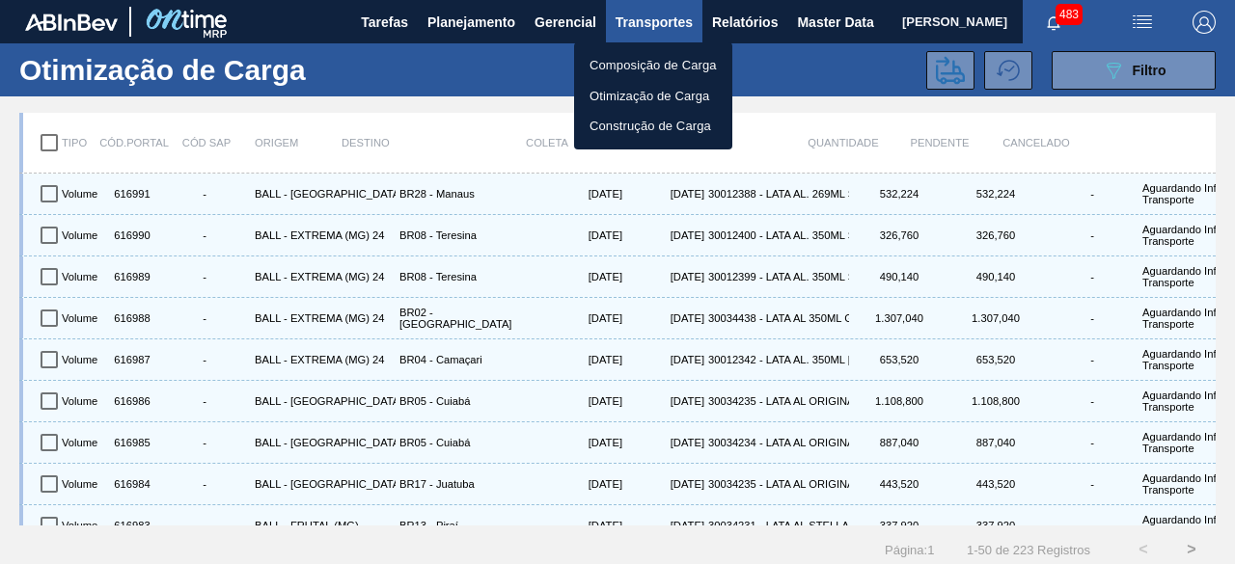
click at [633, 88] on li "Otimização de Carga" at bounding box center [653, 96] width 158 height 31
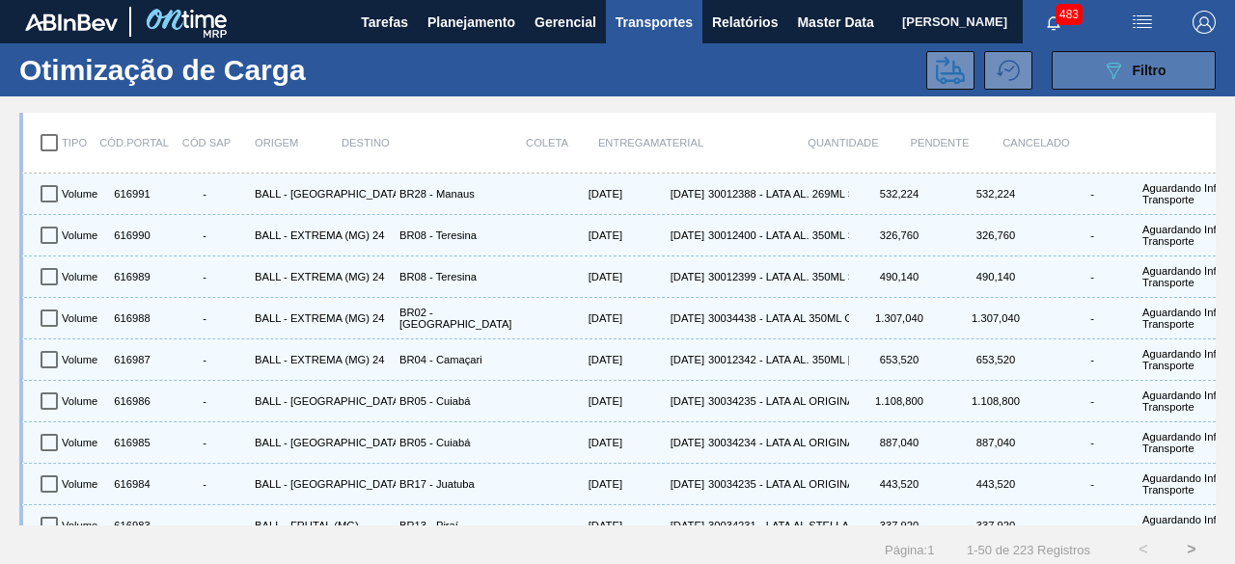
click at [1149, 70] on span "Filtro" at bounding box center [1150, 70] width 34 height 15
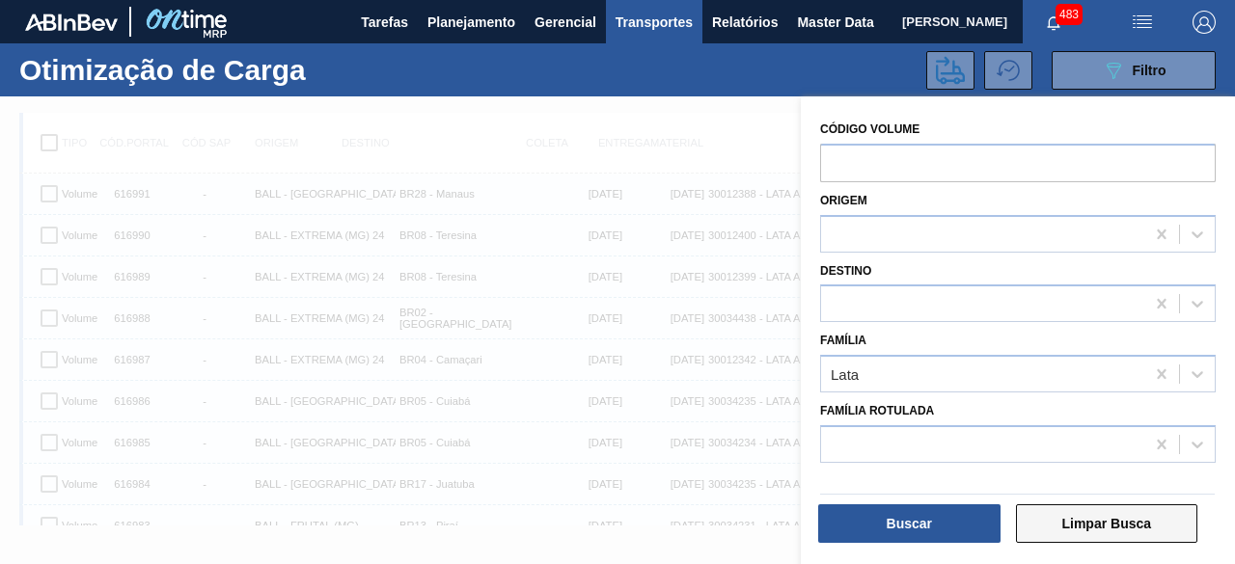
click at [1111, 534] on button "Limpar Busca" at bounding box center [1107, 524] width 182 height 39
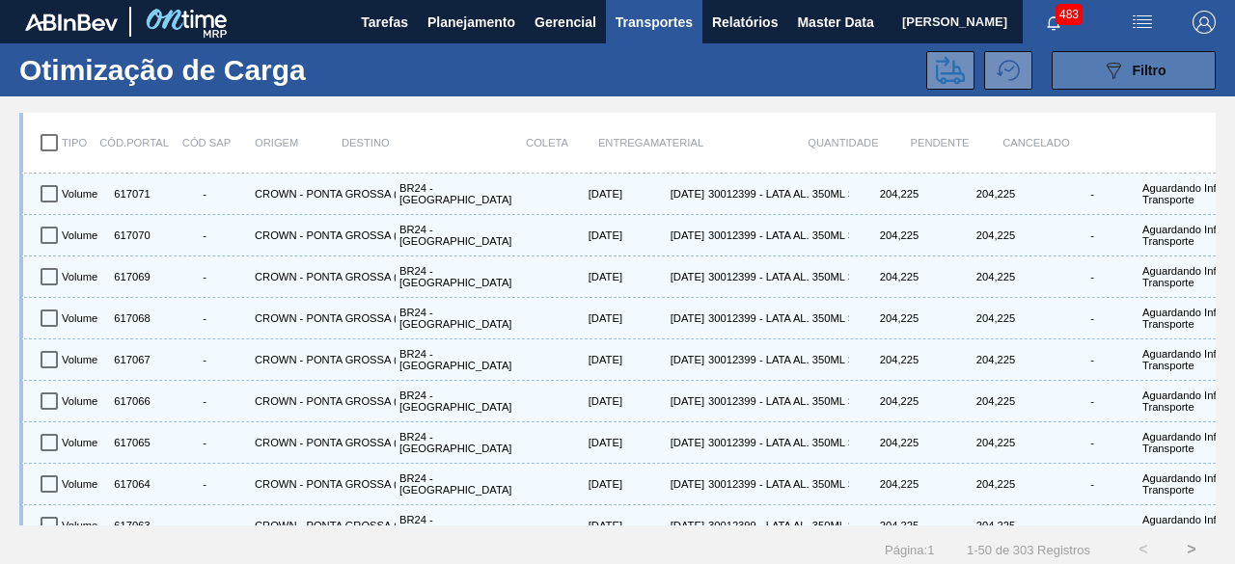
click at [1113, 61] on icon "089F7B8B-B2A5-4AFE-B5C0-19BA573D28AC" at bounding box center [1113, 70] width 23 height 23
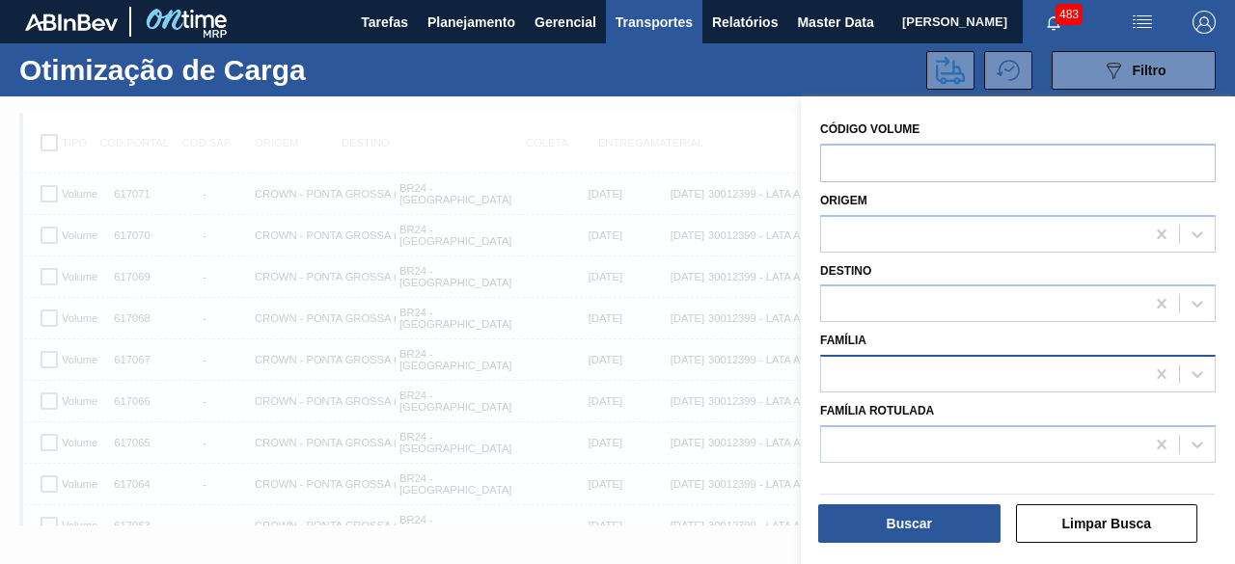
scroll to position [24, 0]
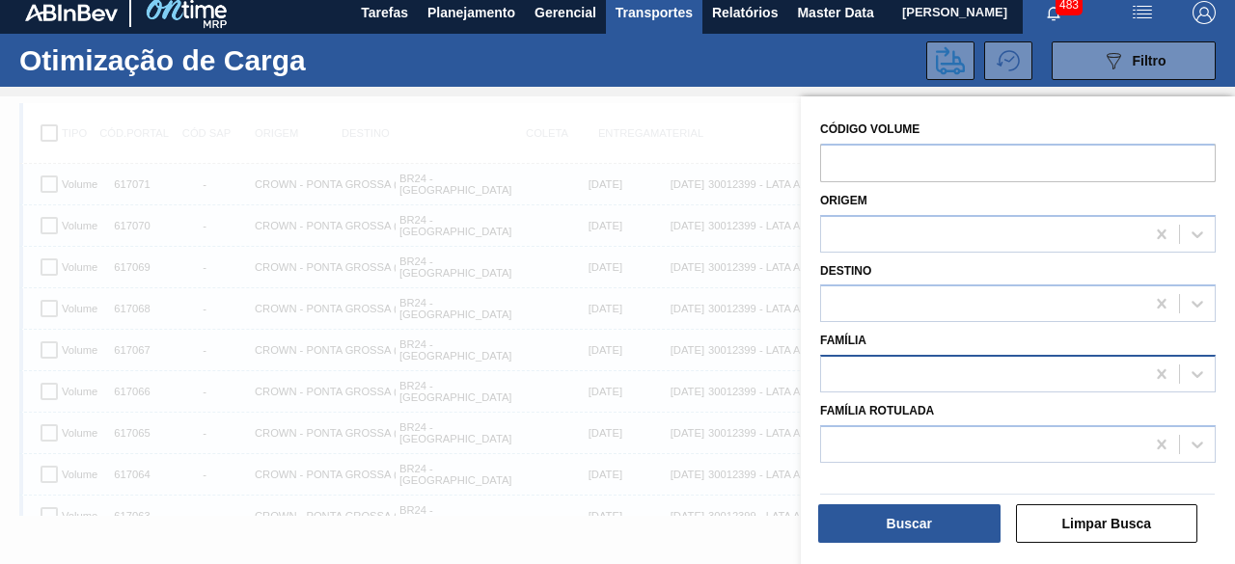
click at [907, 365] on div at bounding box center [982, 375] width 323 height 28
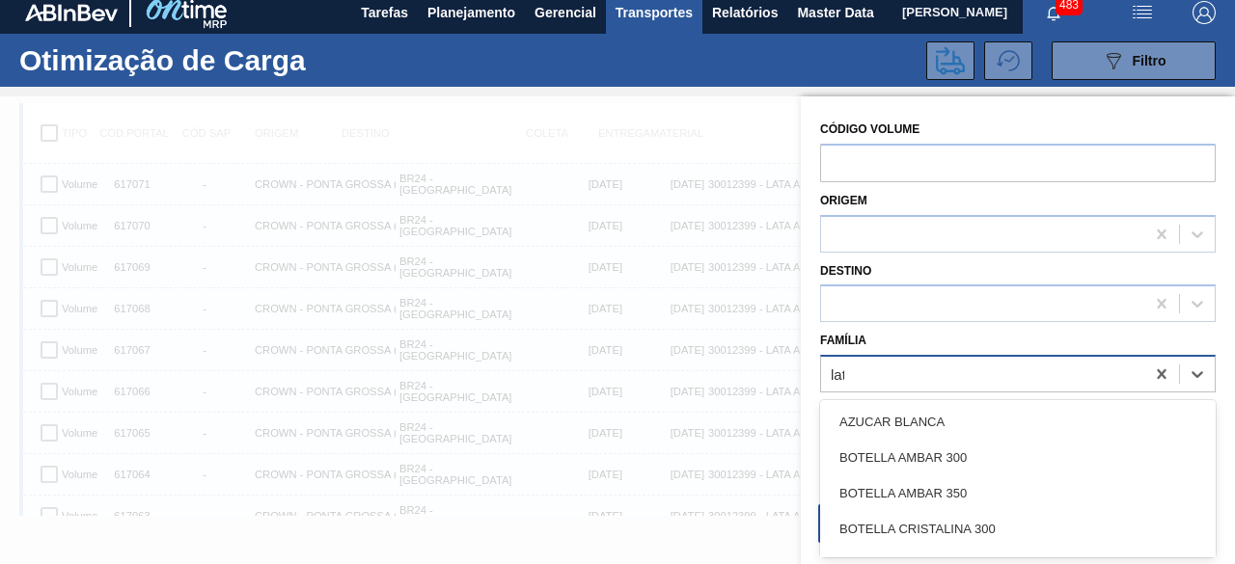
type input "lata"
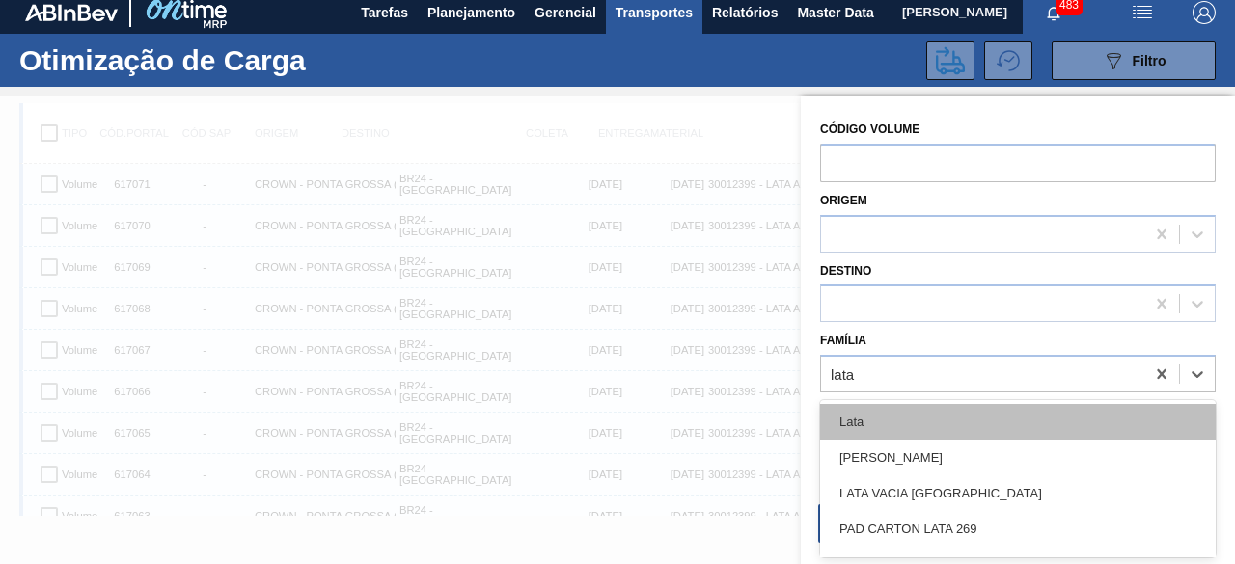
click at [897, 431] on div "Lata" at bounding box center [1018, 422] width 396 height 36
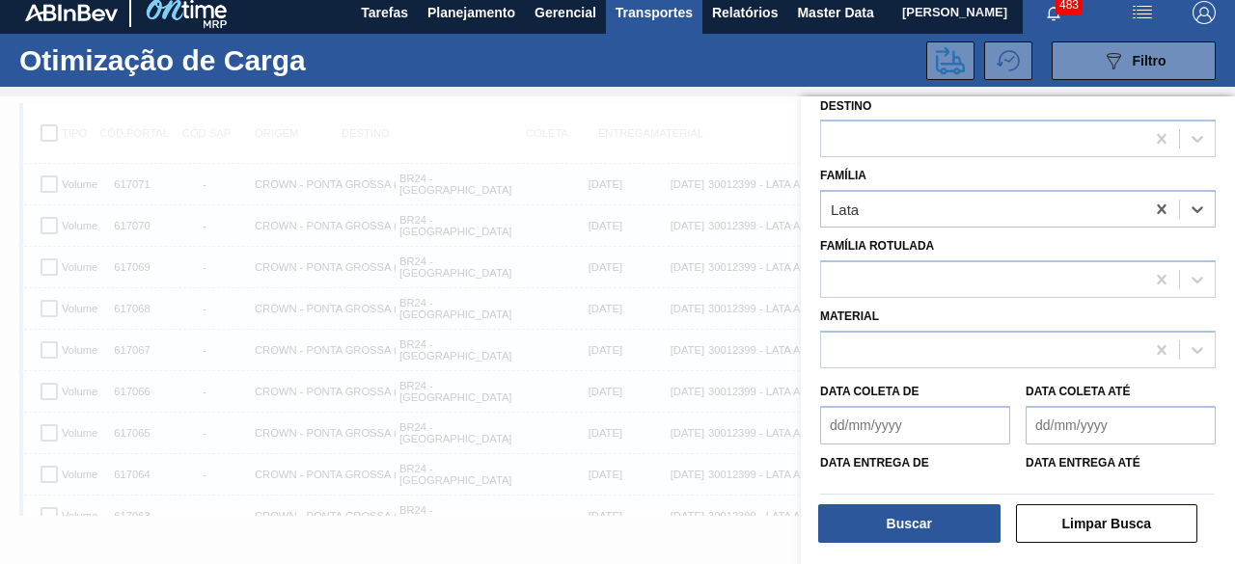
scroll to position [193, 0]
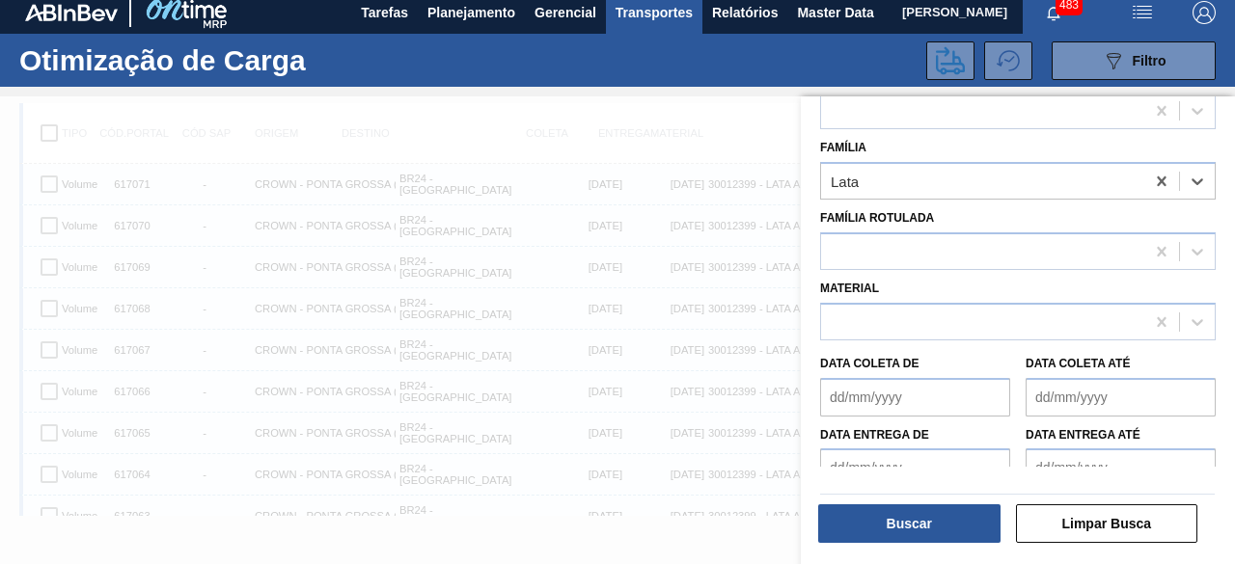
click at [920, 403] on de "Data coleta de" at bounding box center [915, 397] width 190 height 39
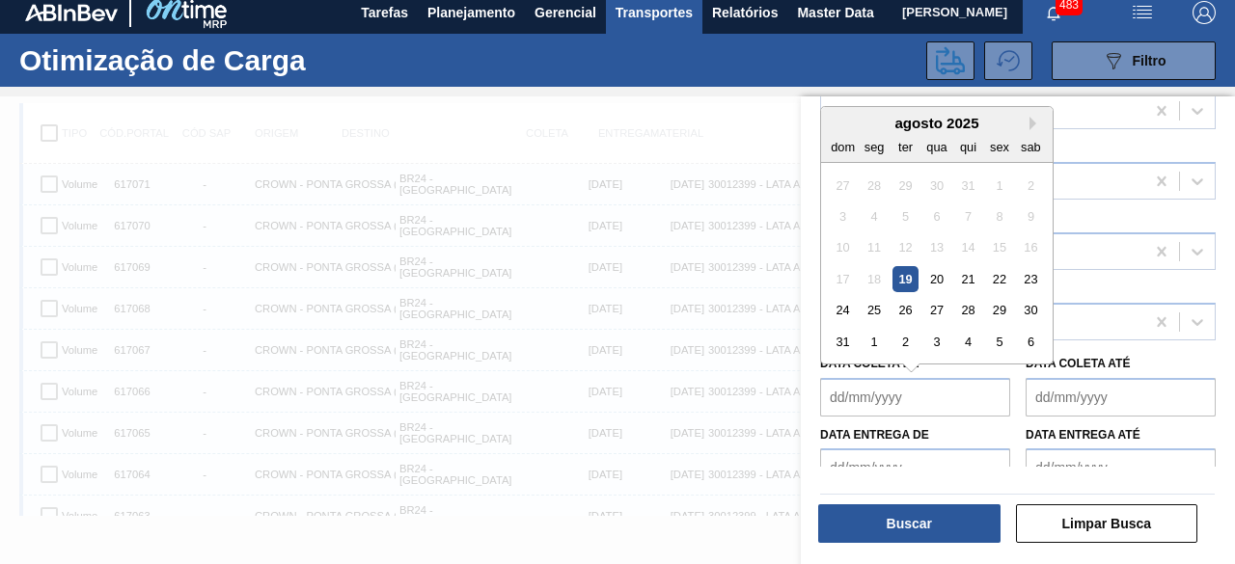
click at [912, 281] on div "19" at bounding box center [905, 279] width 26 height 26
type de "[DATE]"
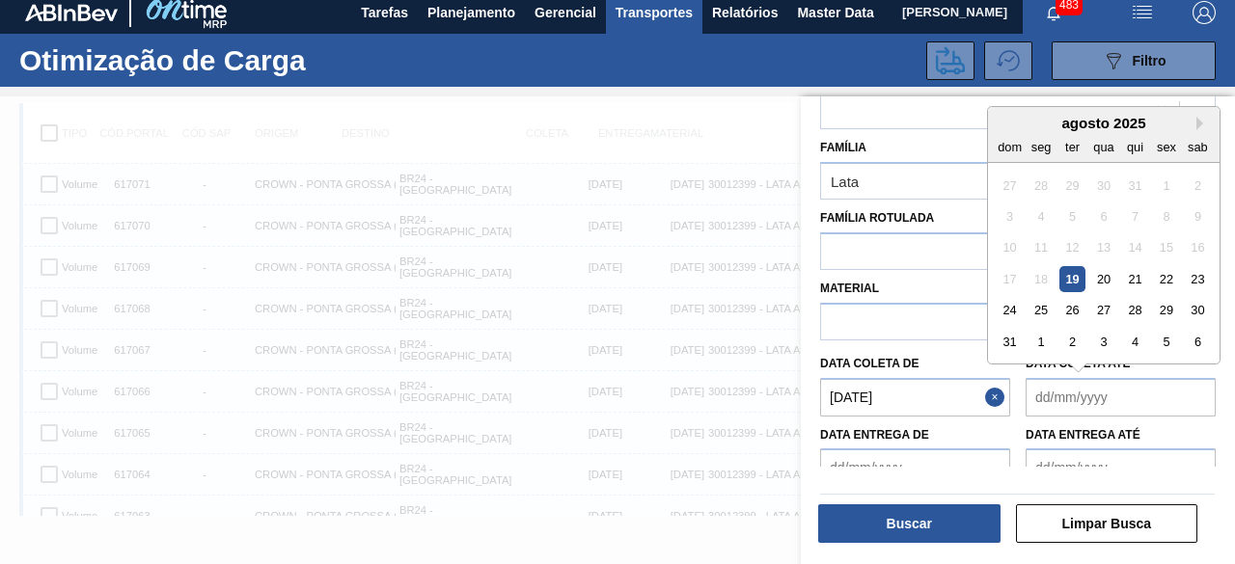
click at [1074, 403] on até "Data coleta até" at bounding box center [1121, 397] width 190 height 39
click at [1168, 277] on div "22" at bounding box center [1166, 279] width 26 height 26
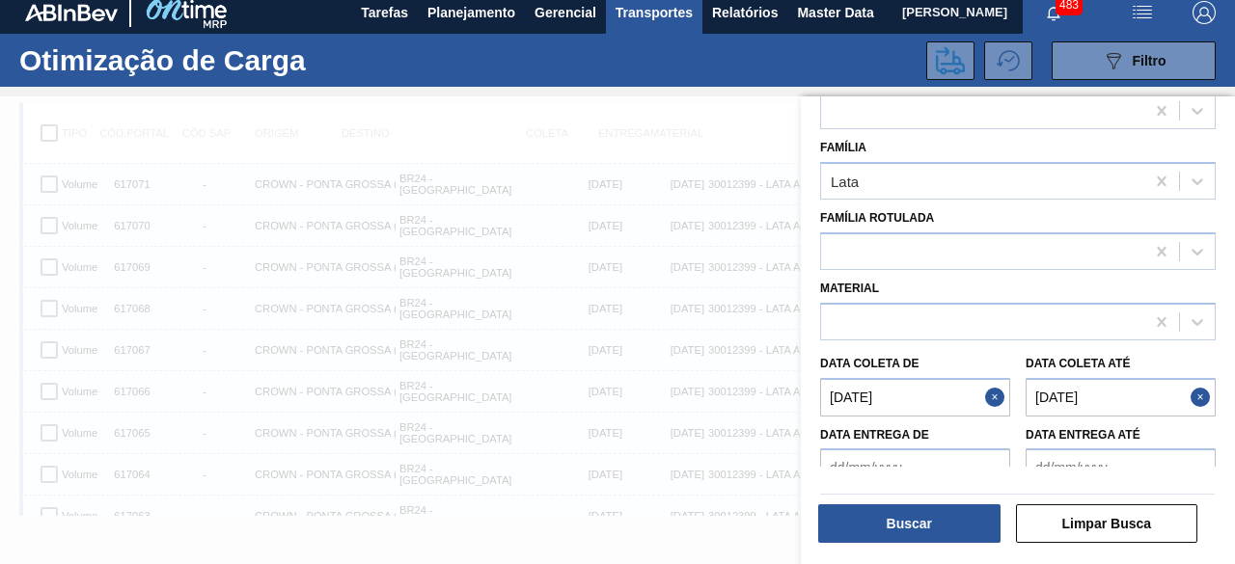
type até "[DATE]"
click at [951, 524] on button "Buscar" at bounding box center [909, 524] width 182 height 39
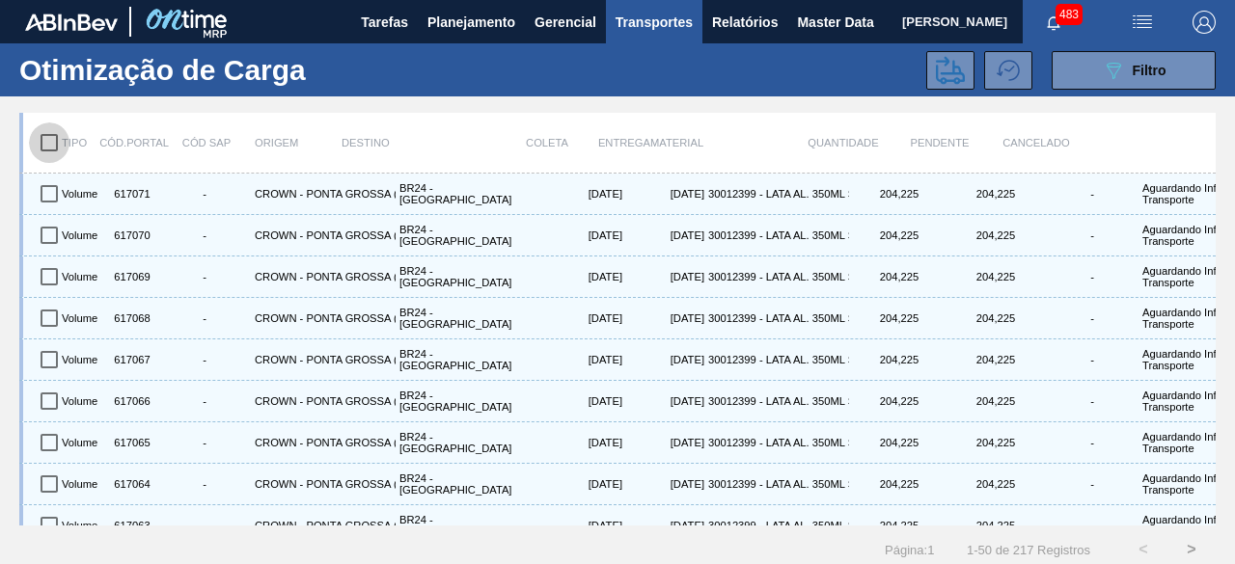
click at [47, 144] on input "checkbox" at bounding box center [49, 143] width 41 height 41
checkbox input "true"
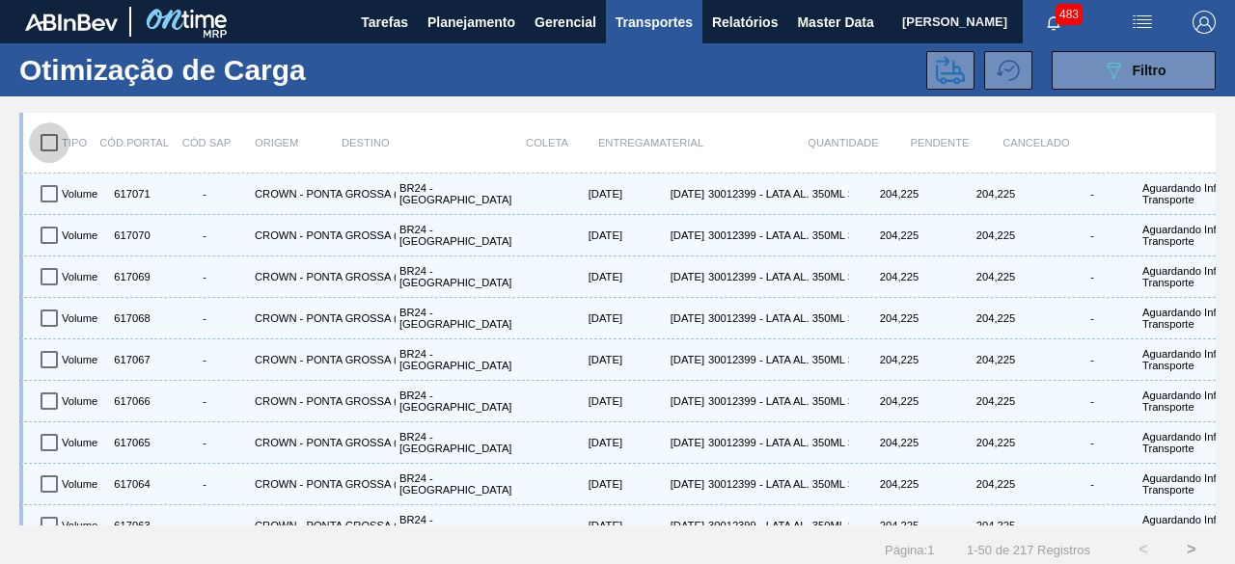
checkbox input "true"
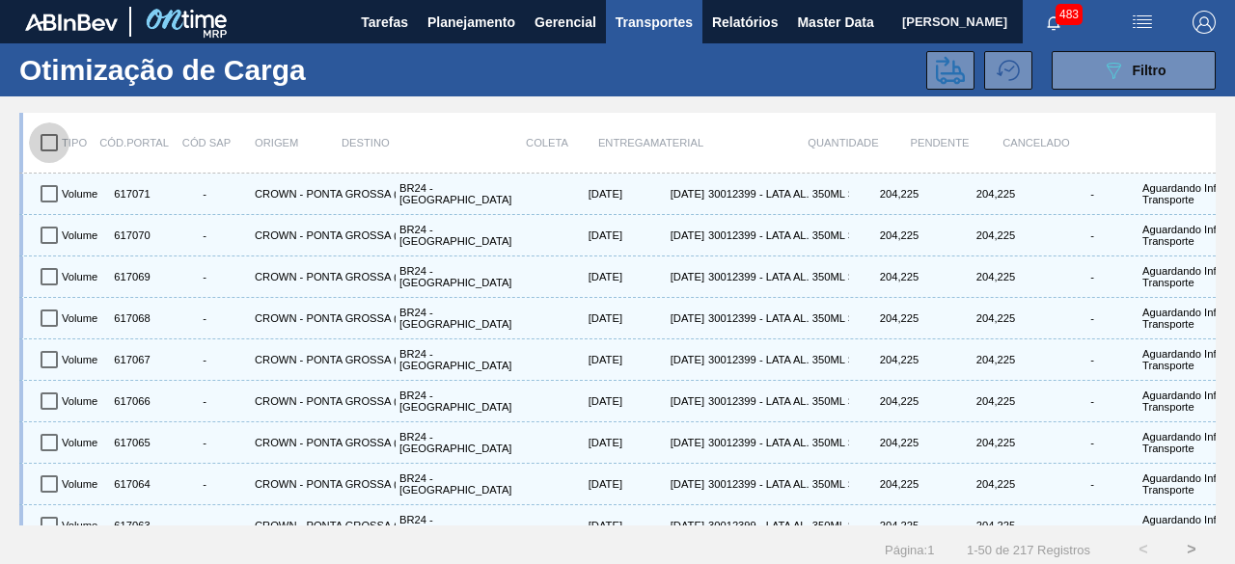
checkbox input "true"
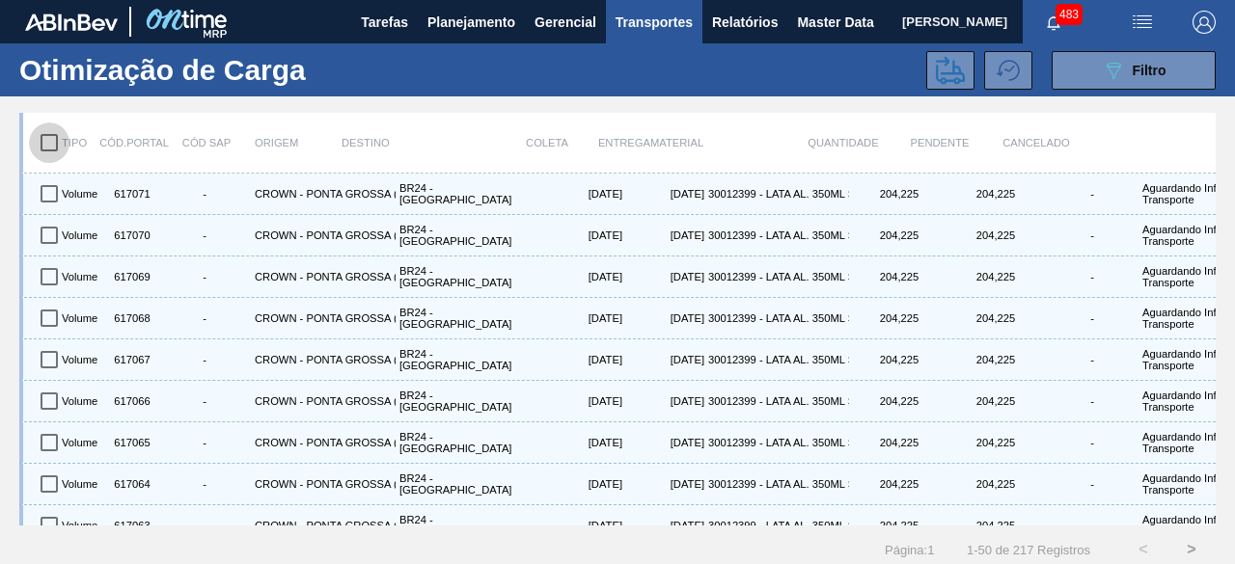
checkbox input "true"
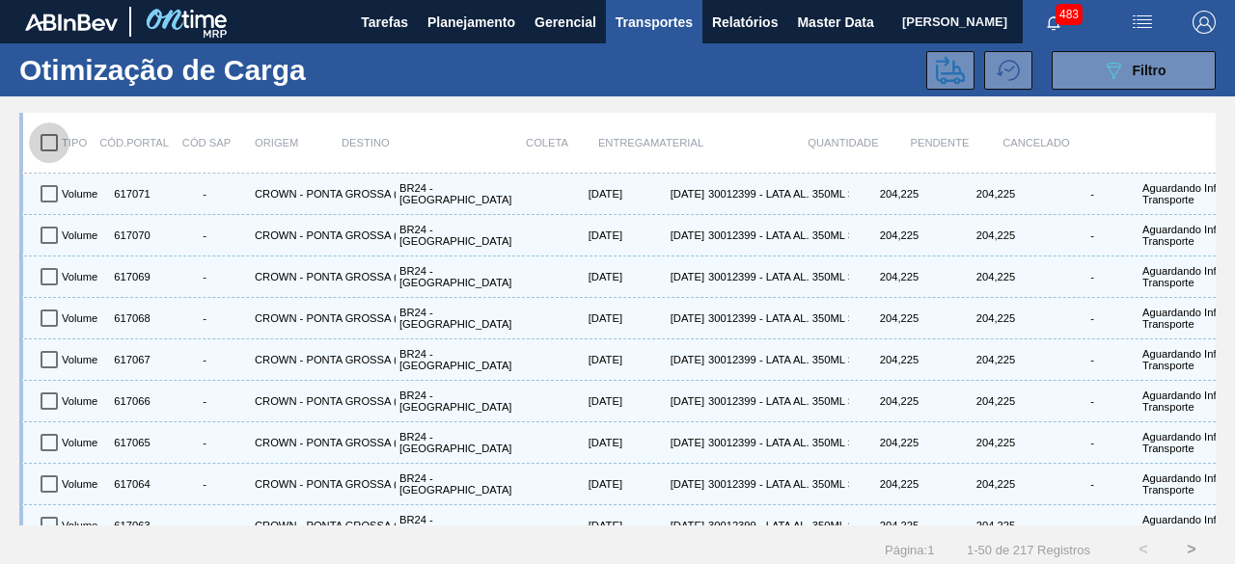
checkbox input "true"
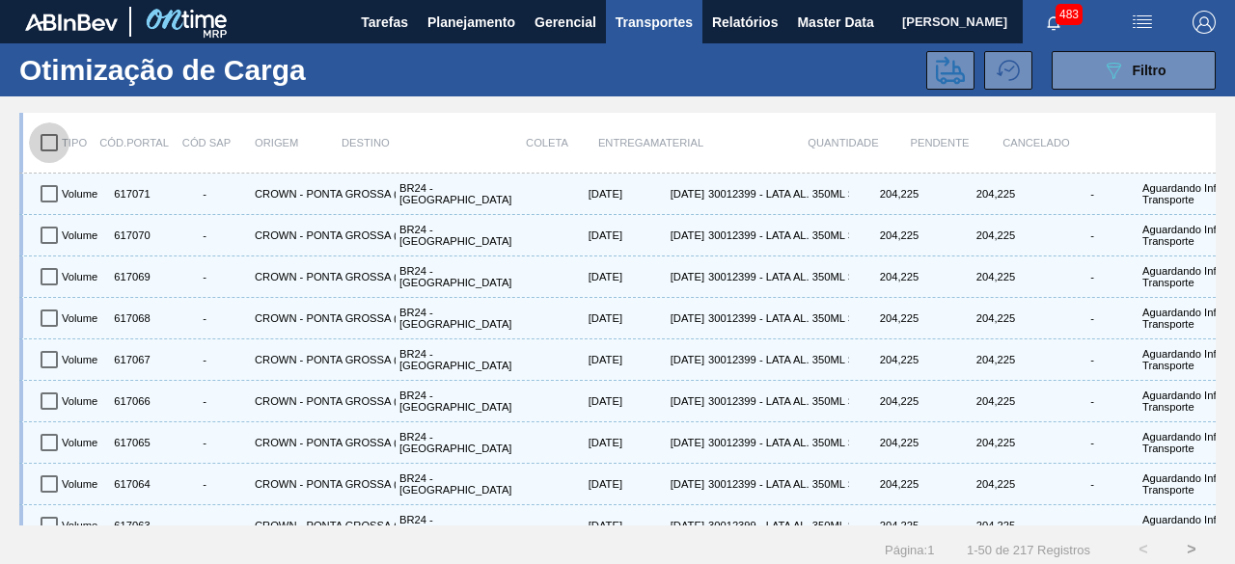
checkbox input "true"
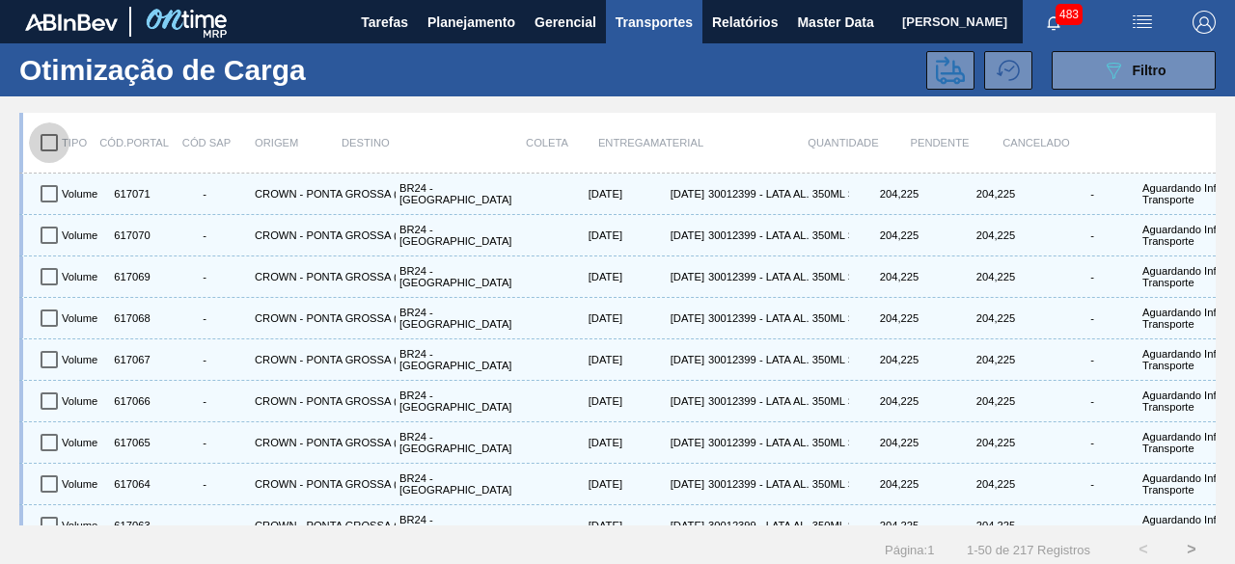
checkbox input "true"
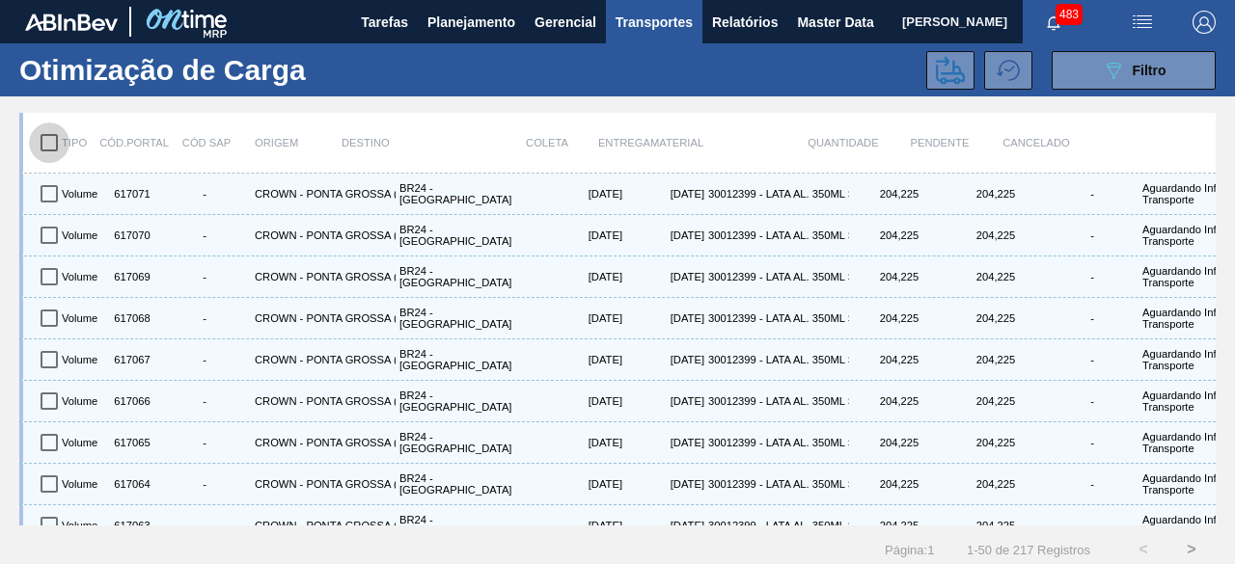
checkbox input "true"
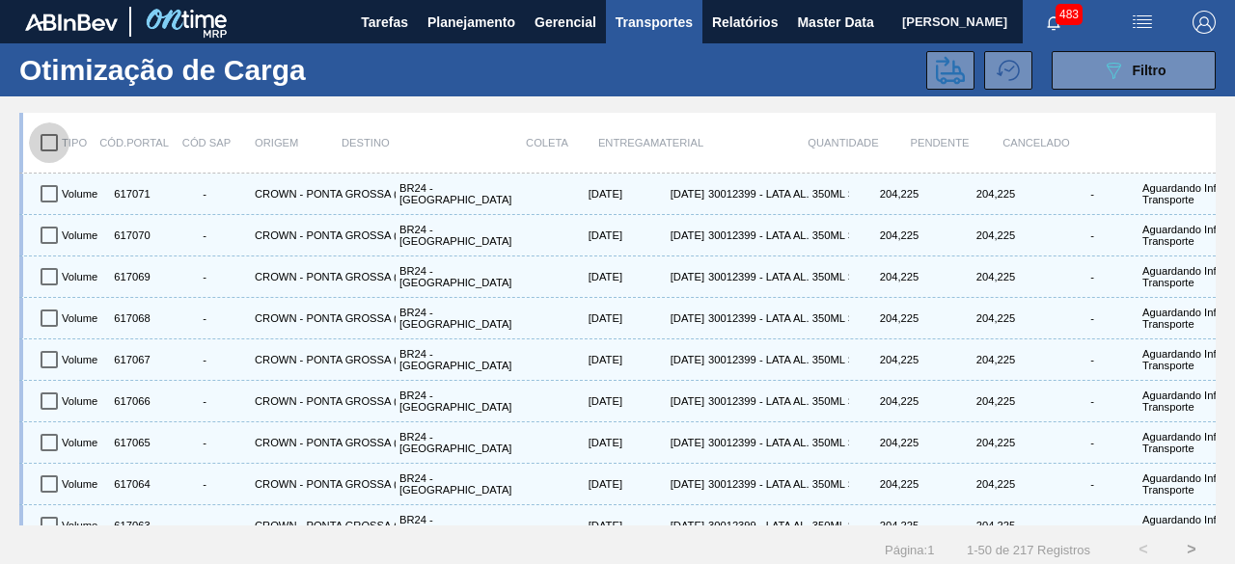
checkbox input "true"
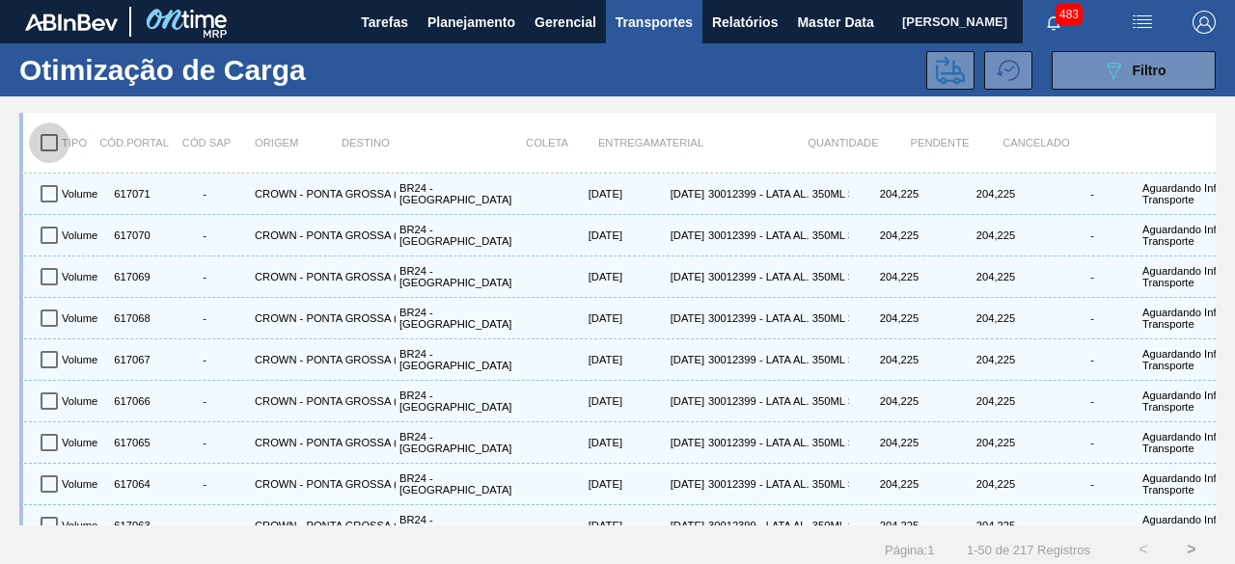
checkbox input "true"
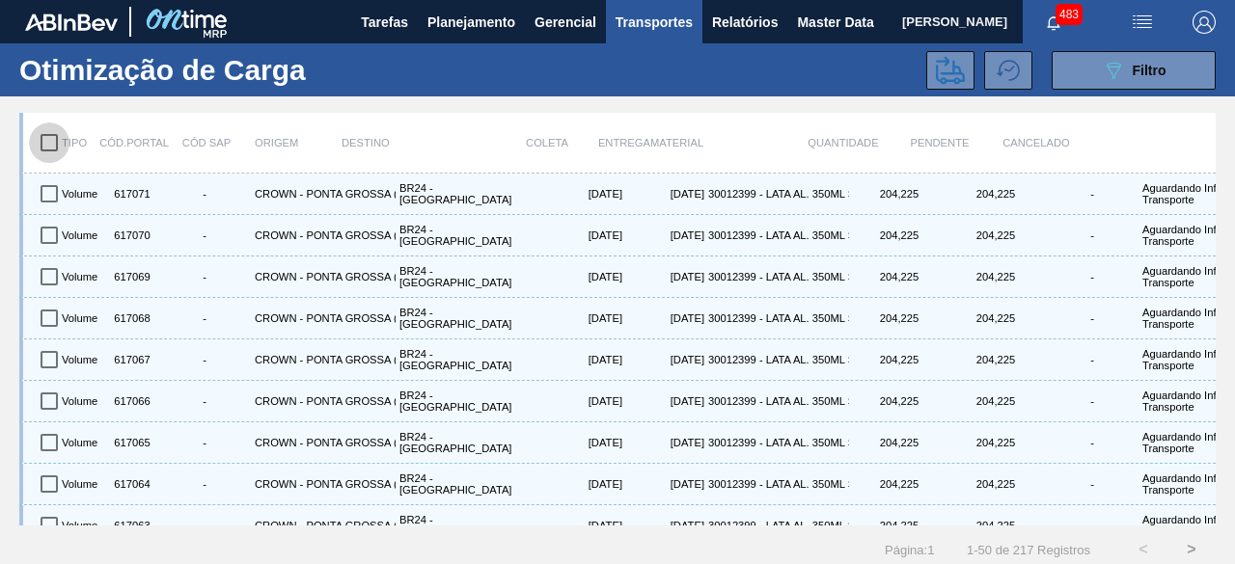
checkbox input "true"
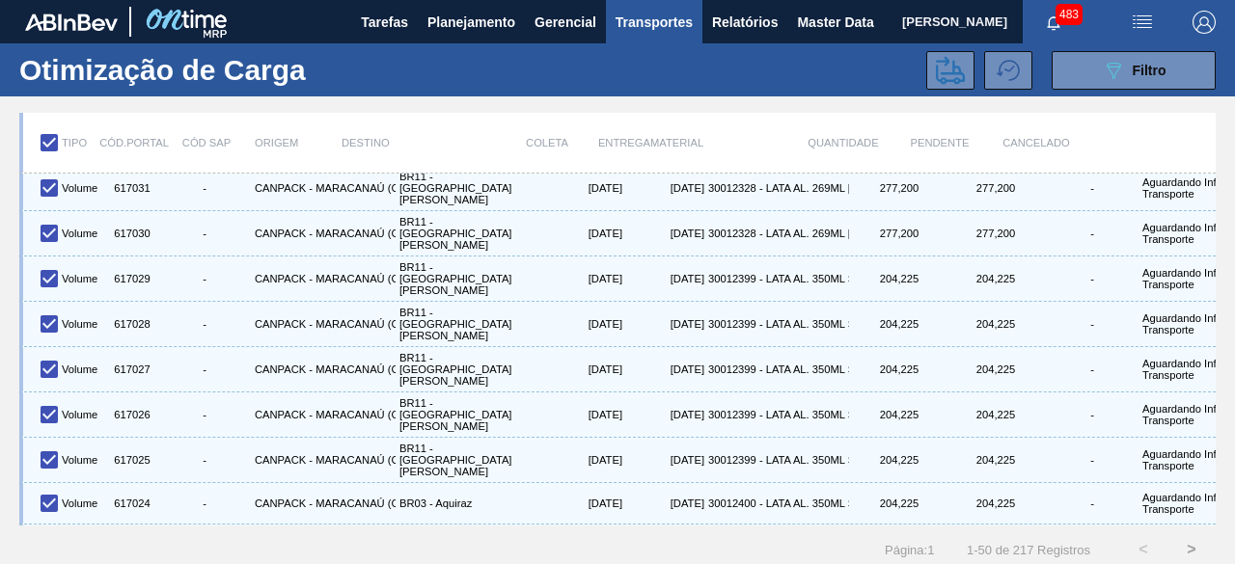
scroll to position [1719, 0]
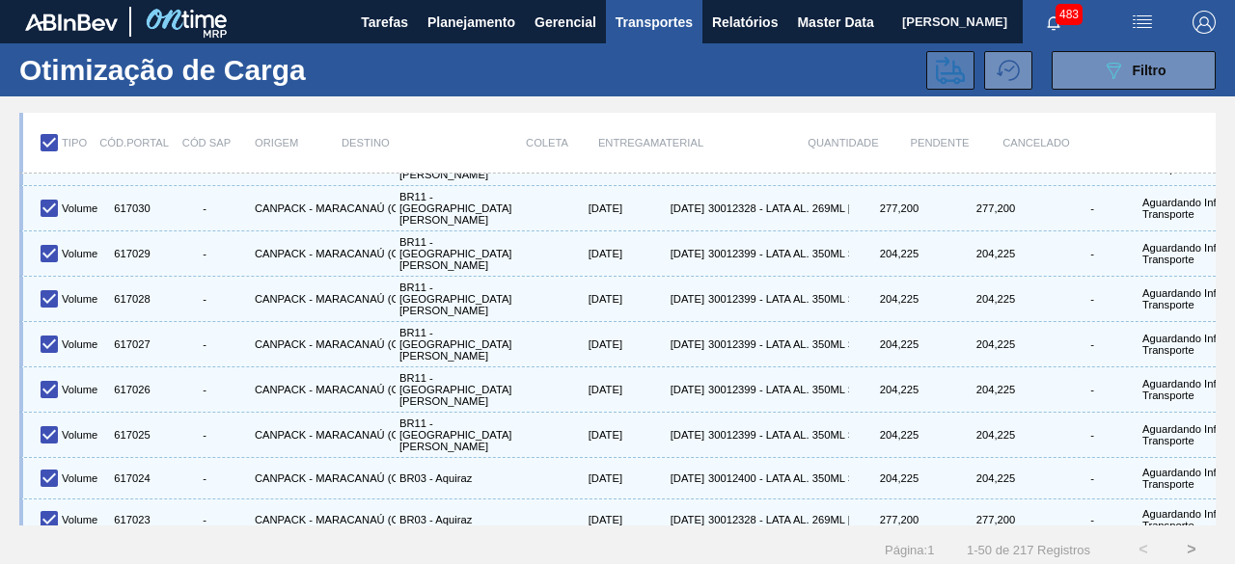
click at [942, 84] on button at bounding box center [950, 70] width 48 height 39
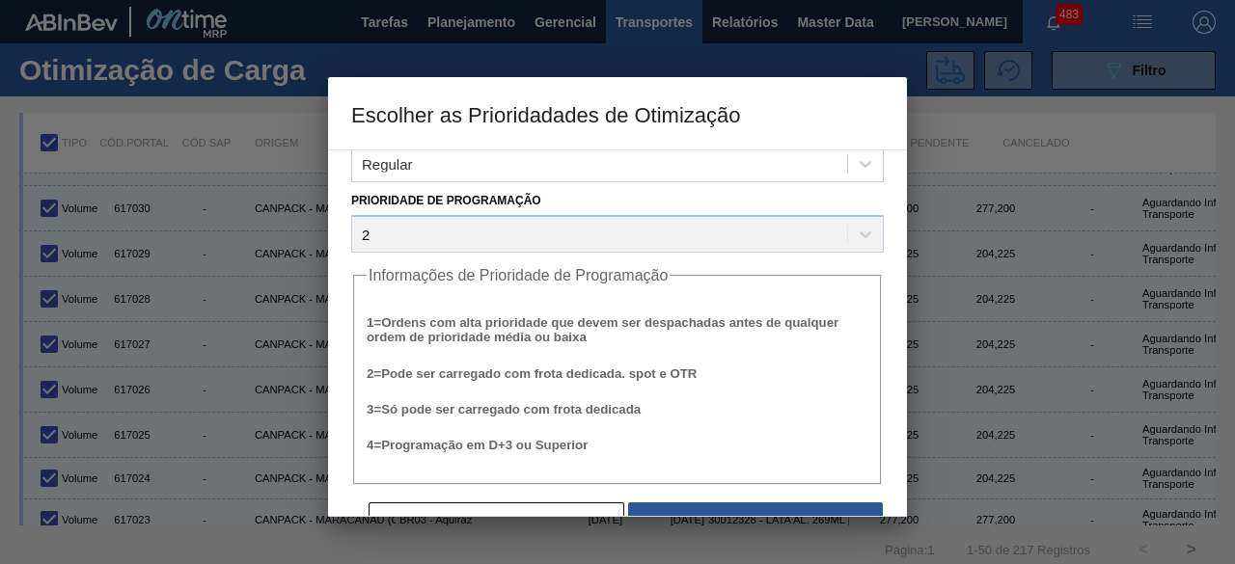
scroll to position [73, 0]
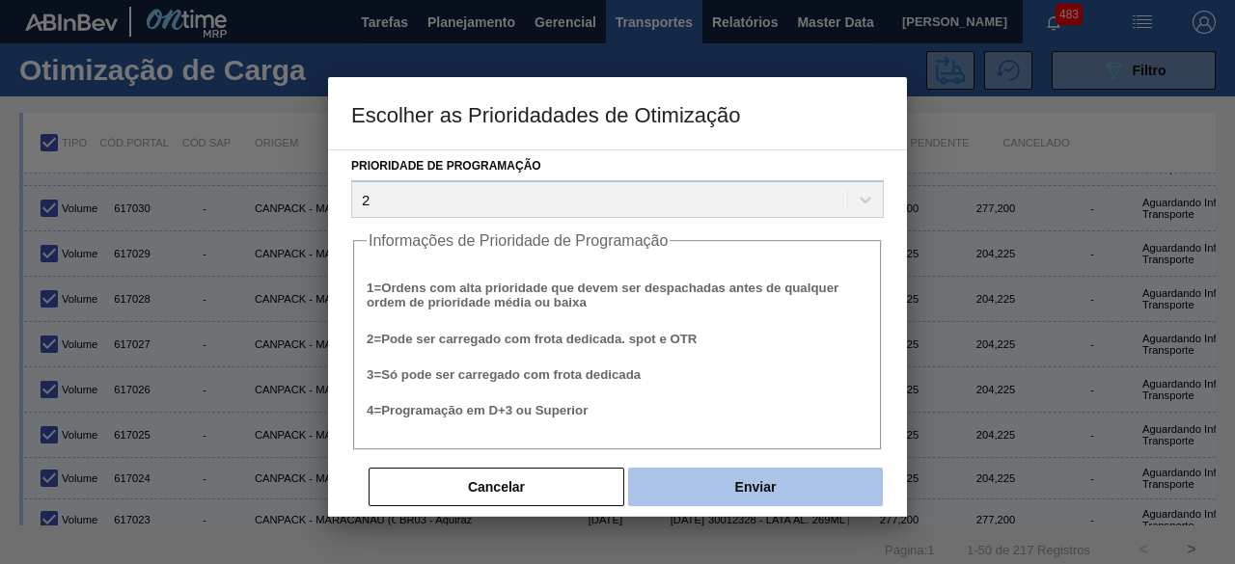
click at [739, 479] on button "Enviar" at bounding box center [755, 487] width 255 height 39
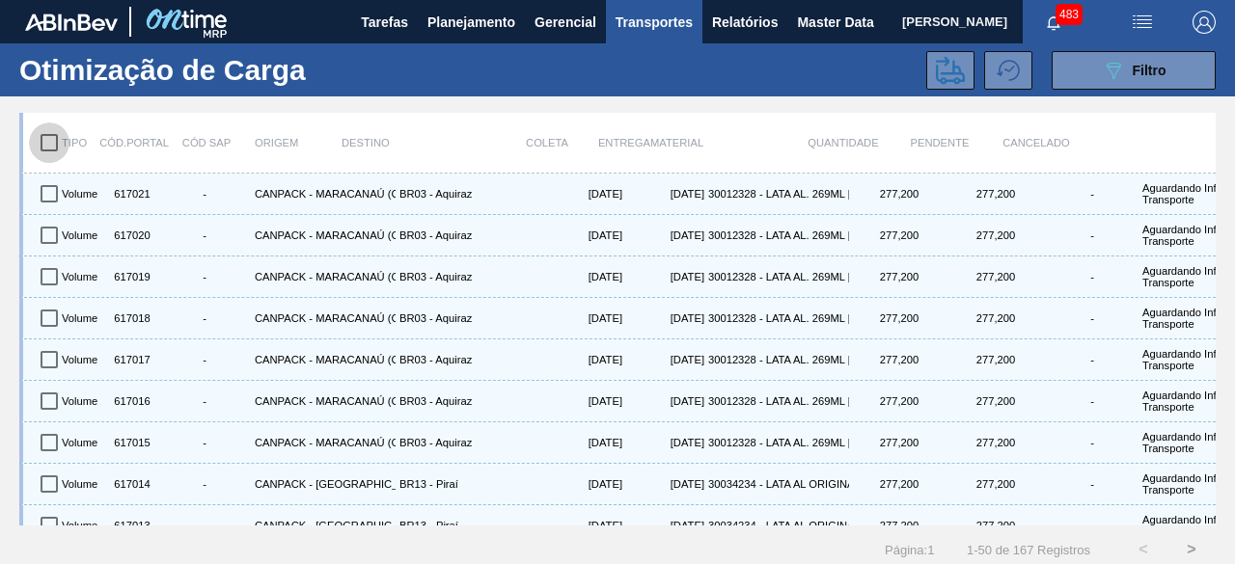
click at [51, 140] on input "checkbox" at bounding box center [49, 143] width 41 height 41
checkbox input "true"
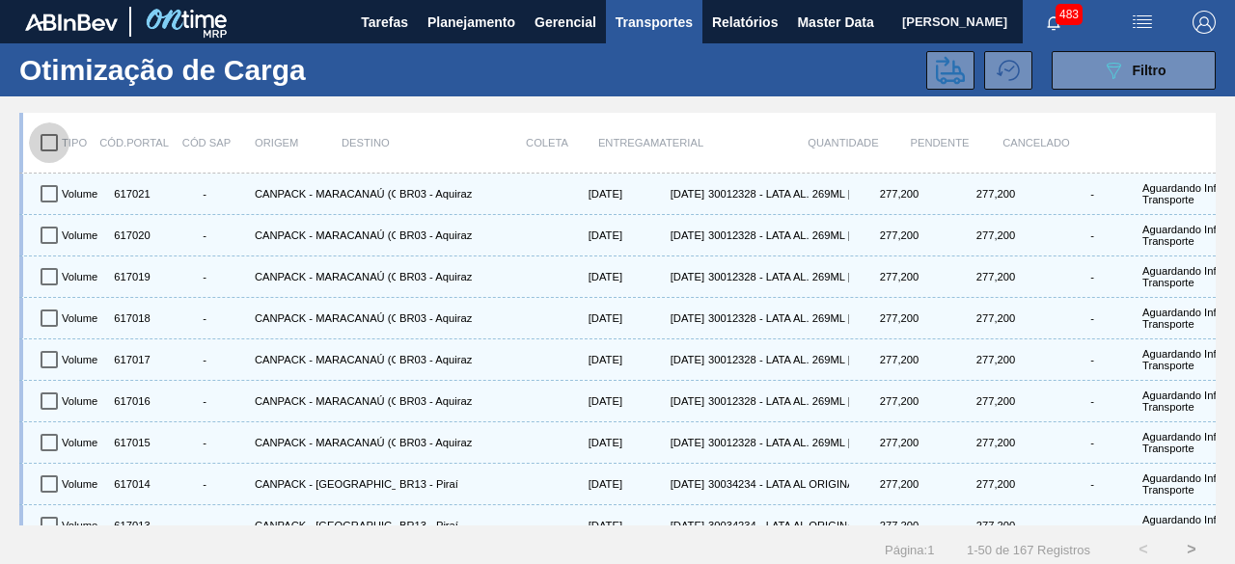
checkbox input "true"
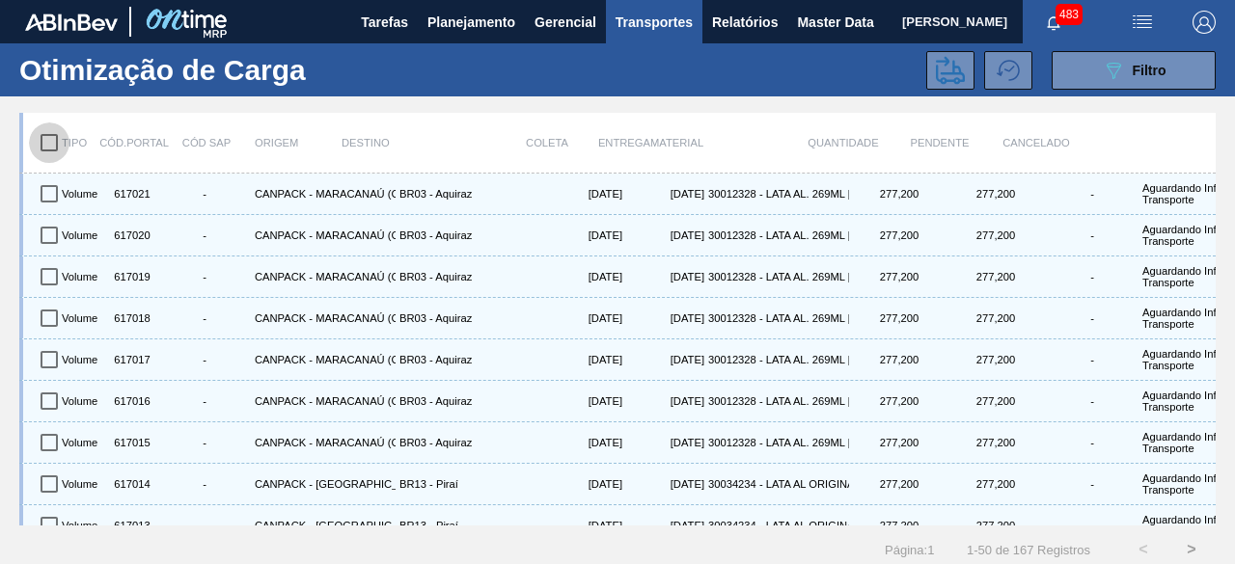
checkbox input "true"
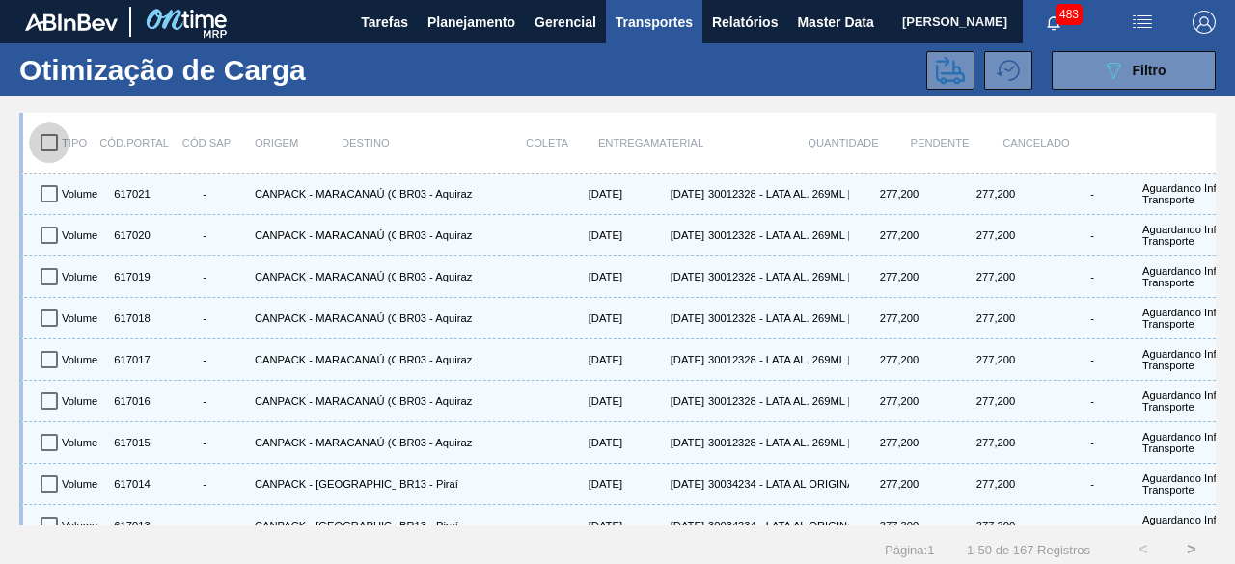
checkbox input "true"
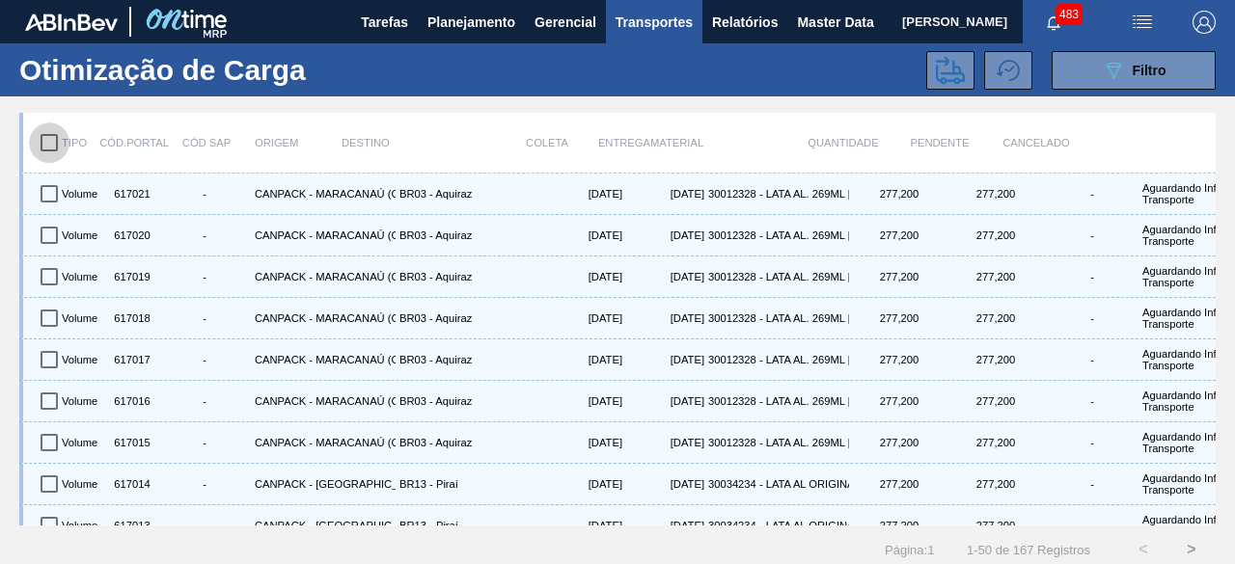
checkbox input "true"
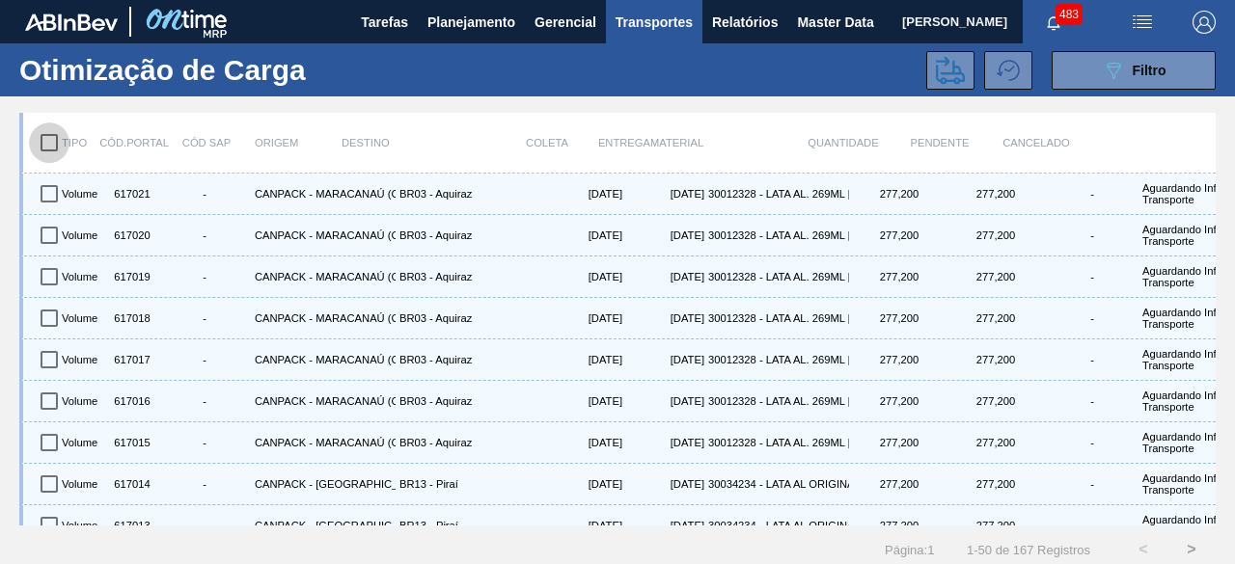
checkbox input "true"
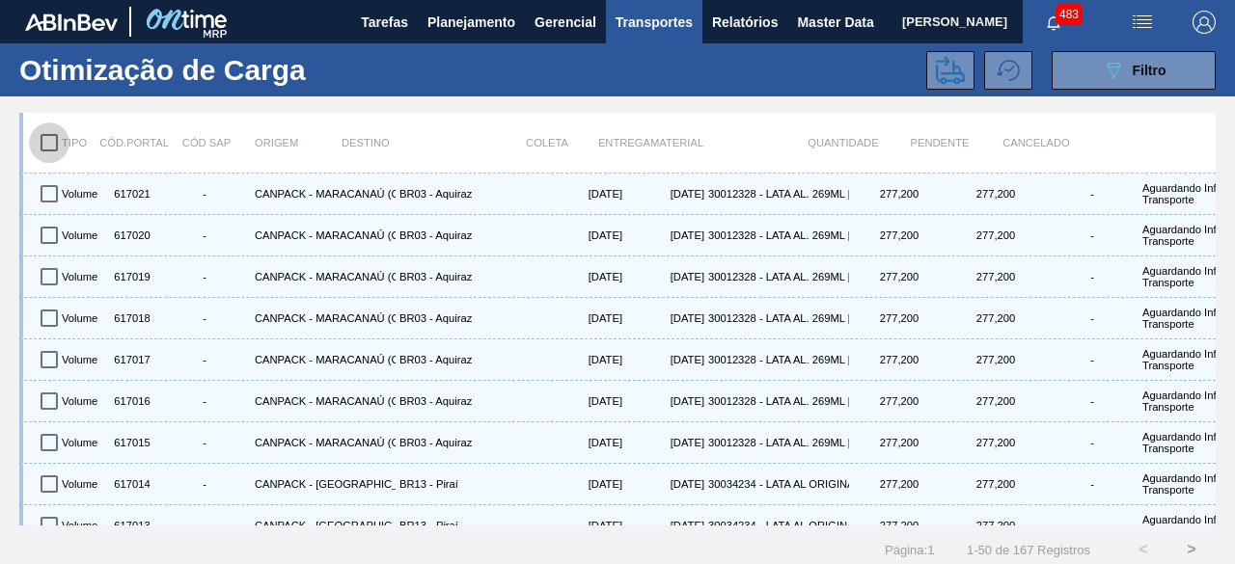
checkbox input "true"
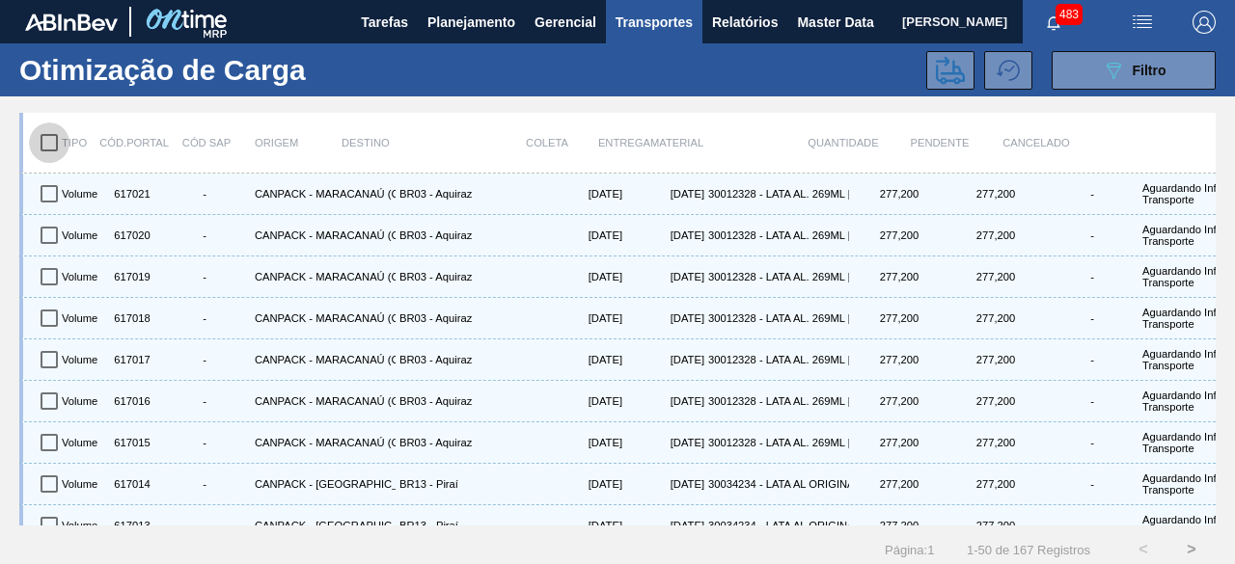
checkbox input "true"
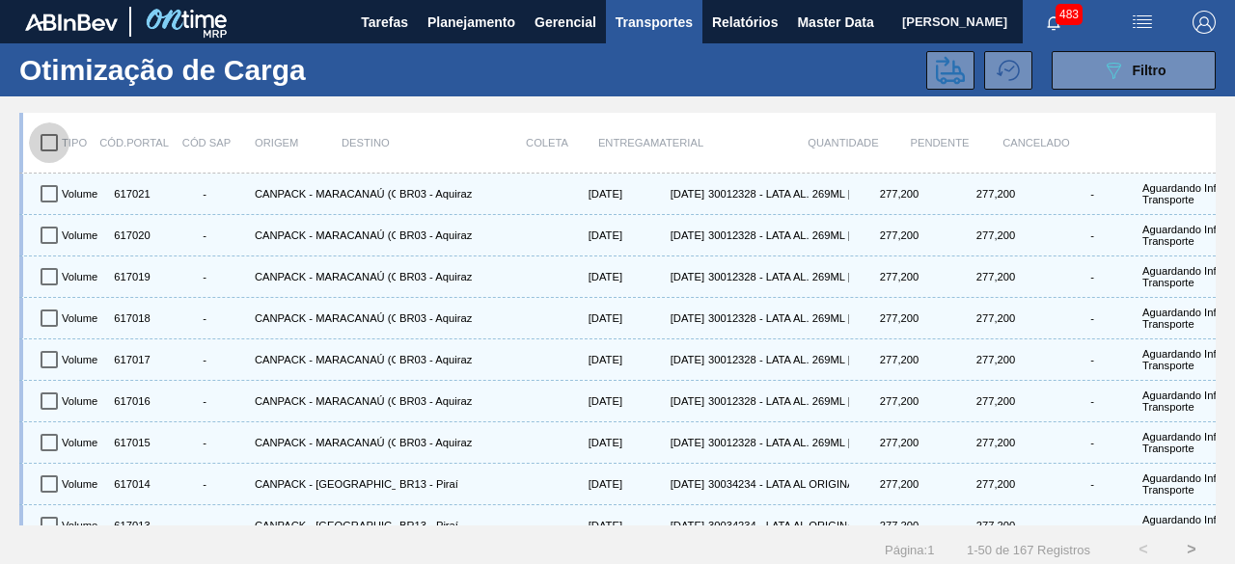
checkbox input "true"
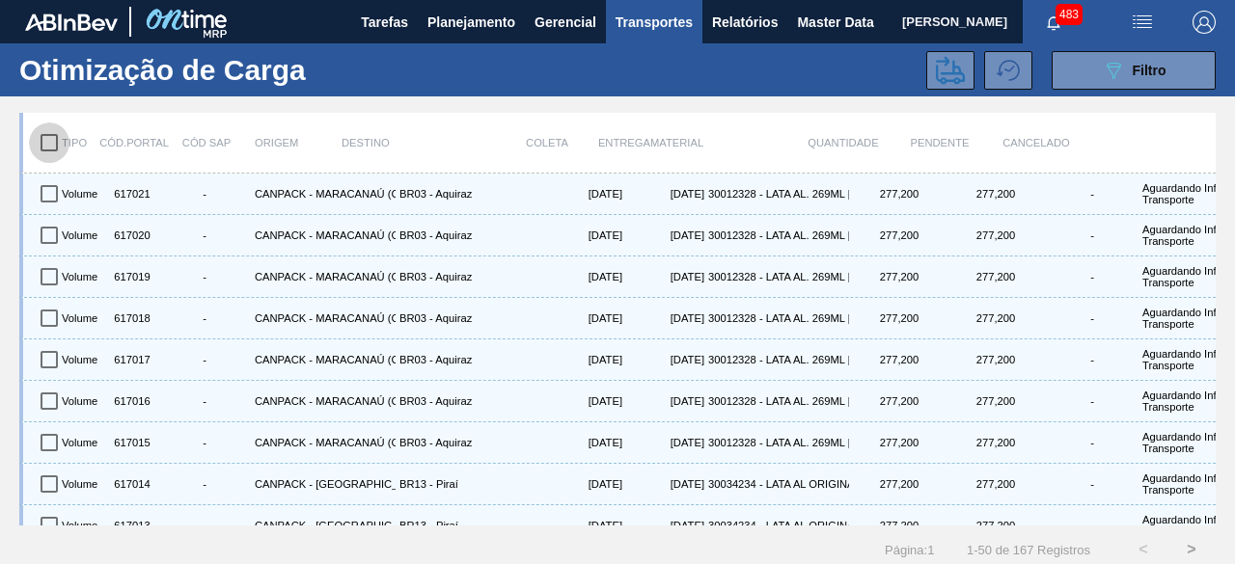
checkbox input "true"
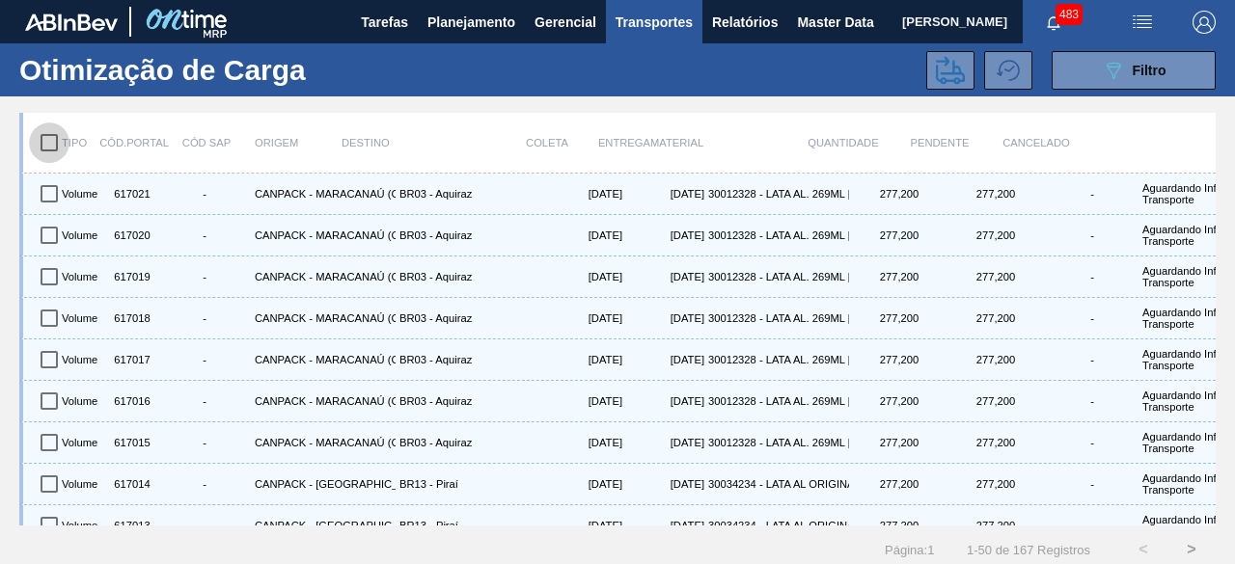
checkbox input "true"
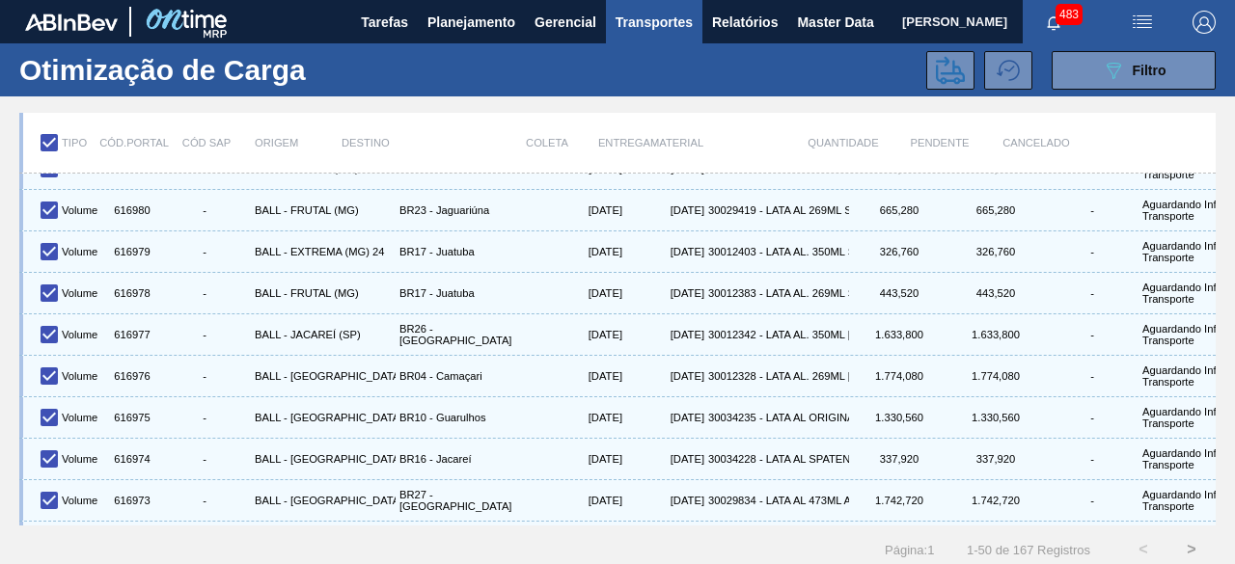
scroll to position [1719, 0]
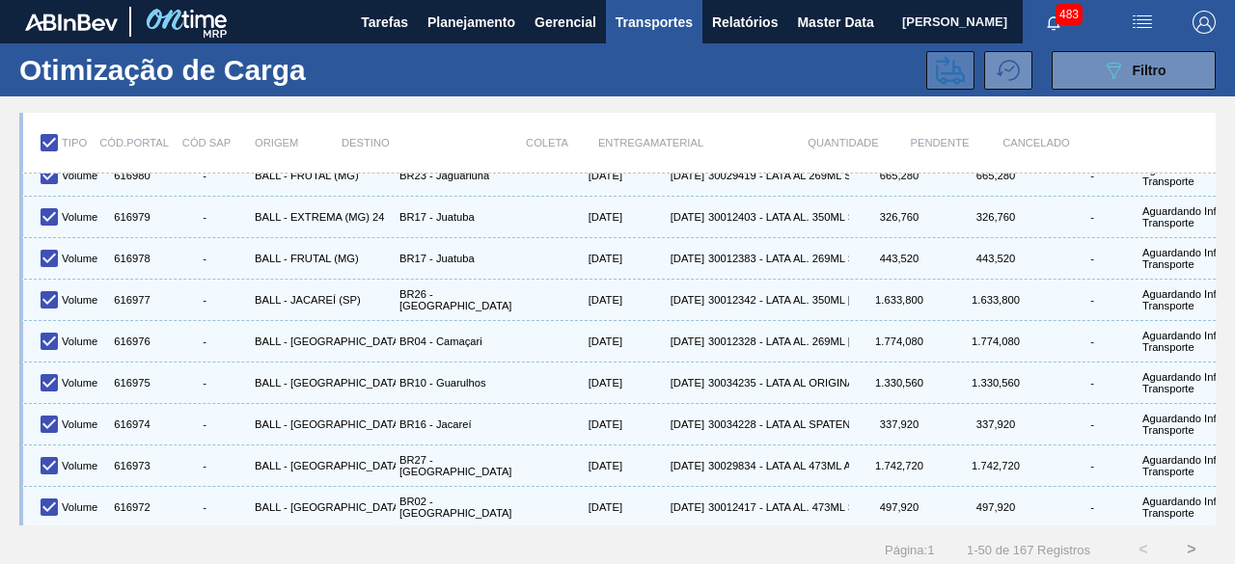
click at [947, 68] on icon at bounding box center [950, 70] width 29 height 29
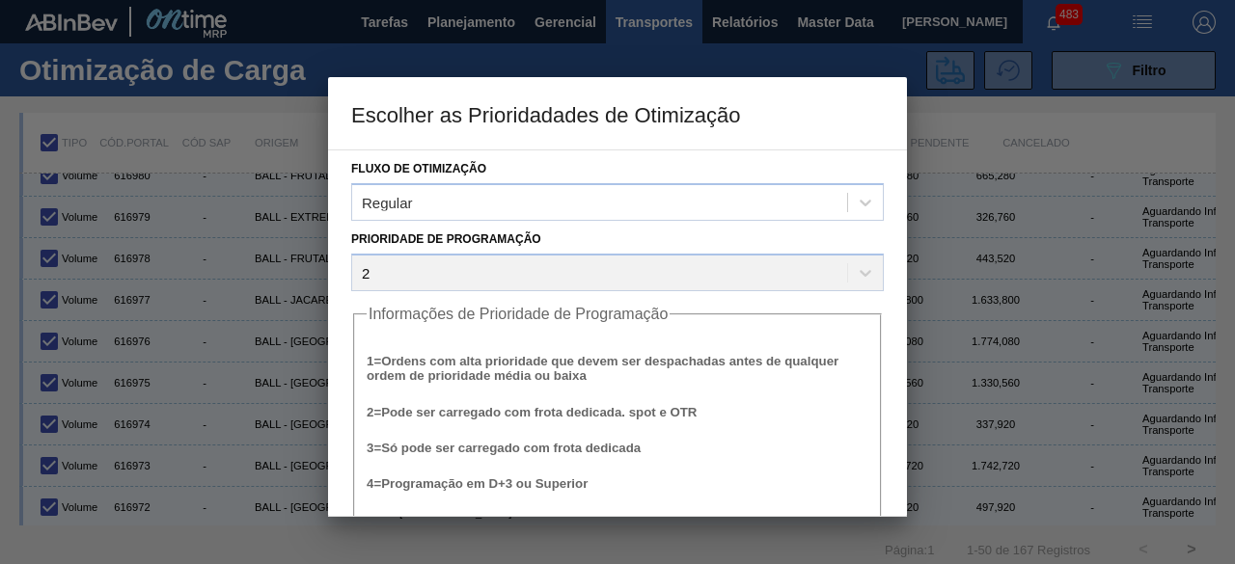
scroll to position [73, 0]
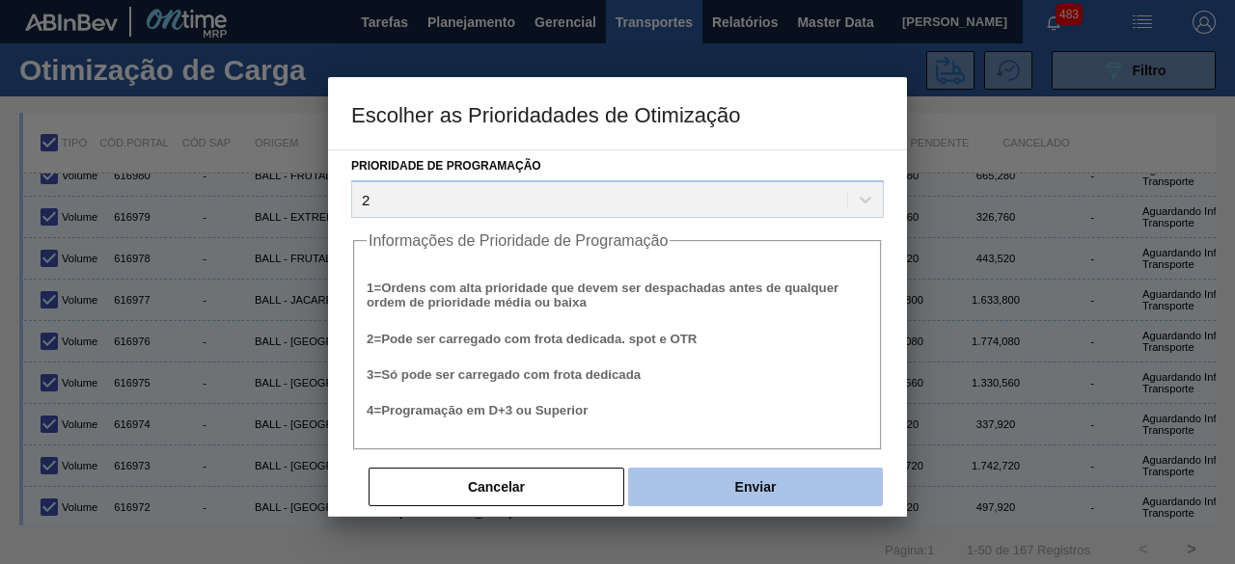
click at [822, 484] on button "Enviar" at bounding box center [755, 487] width 255 height 39
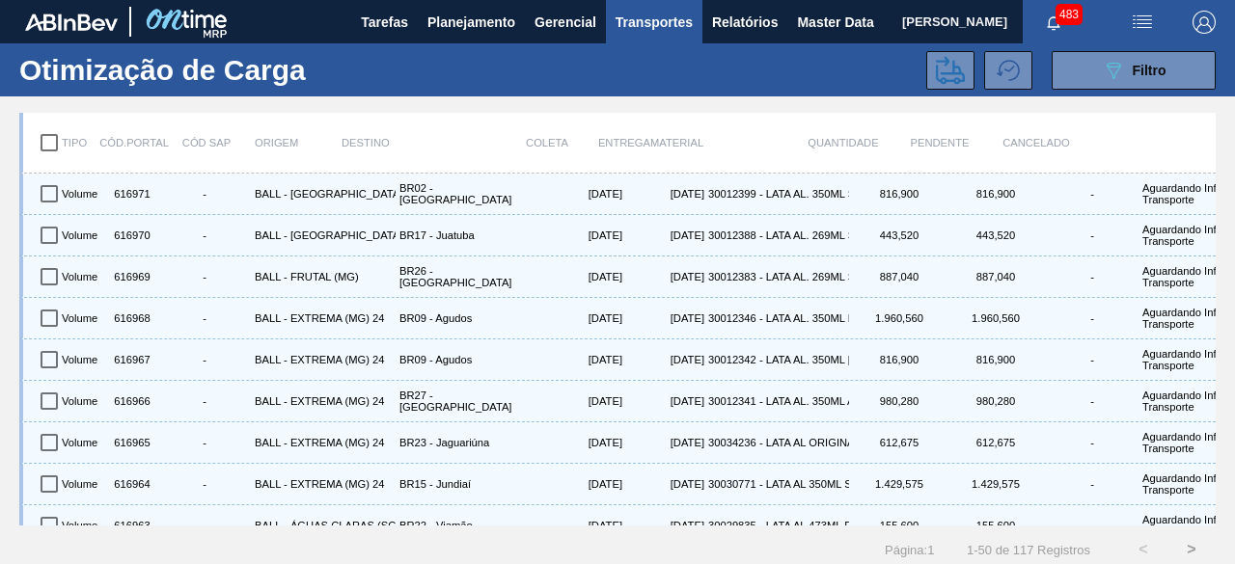
click at [463, 142] on div "Destino" at bounding box center [414, 143] width 145 height 41
click at [40, 140] on input "checkbox" at bounding box center [49, 143] width 41 height 41
checkbox input "true"
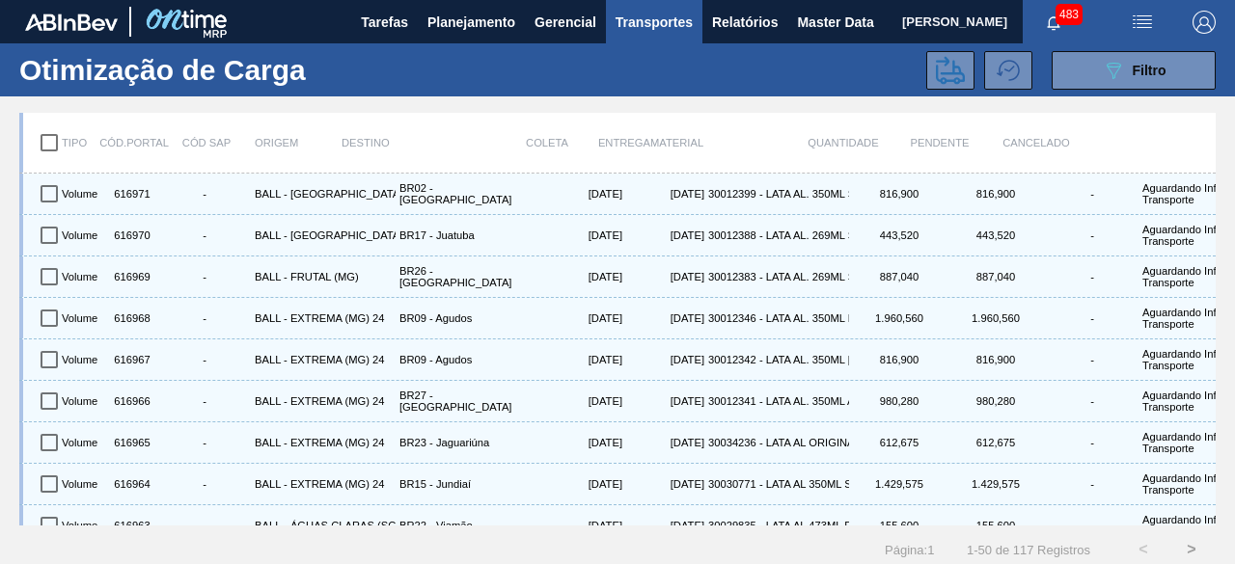
checkbox input "true"
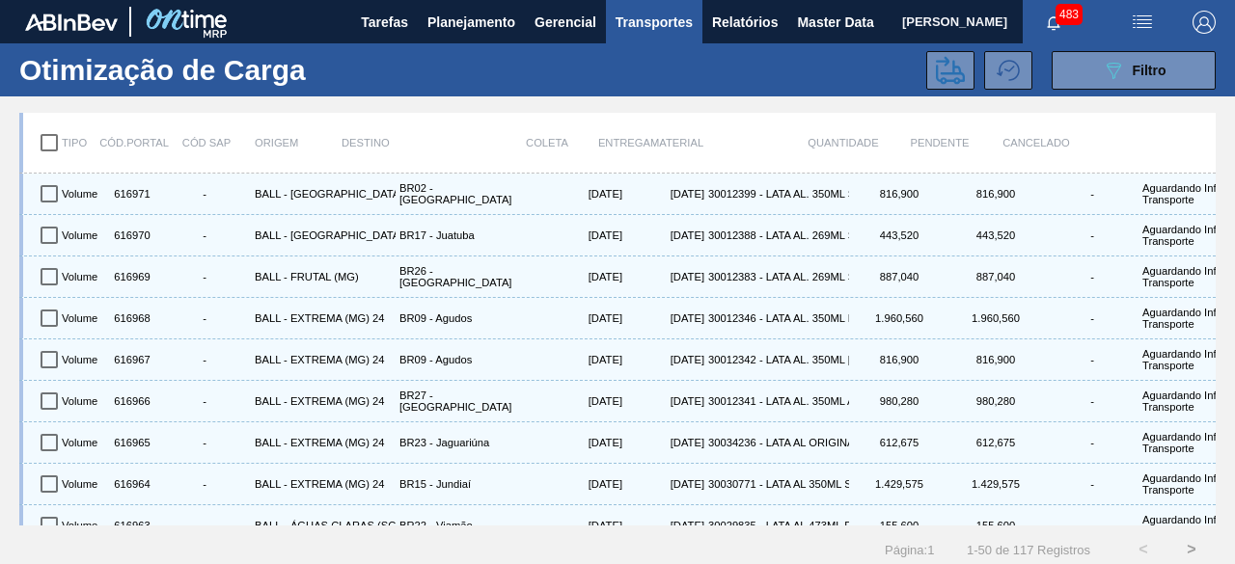
checkbox input "true"
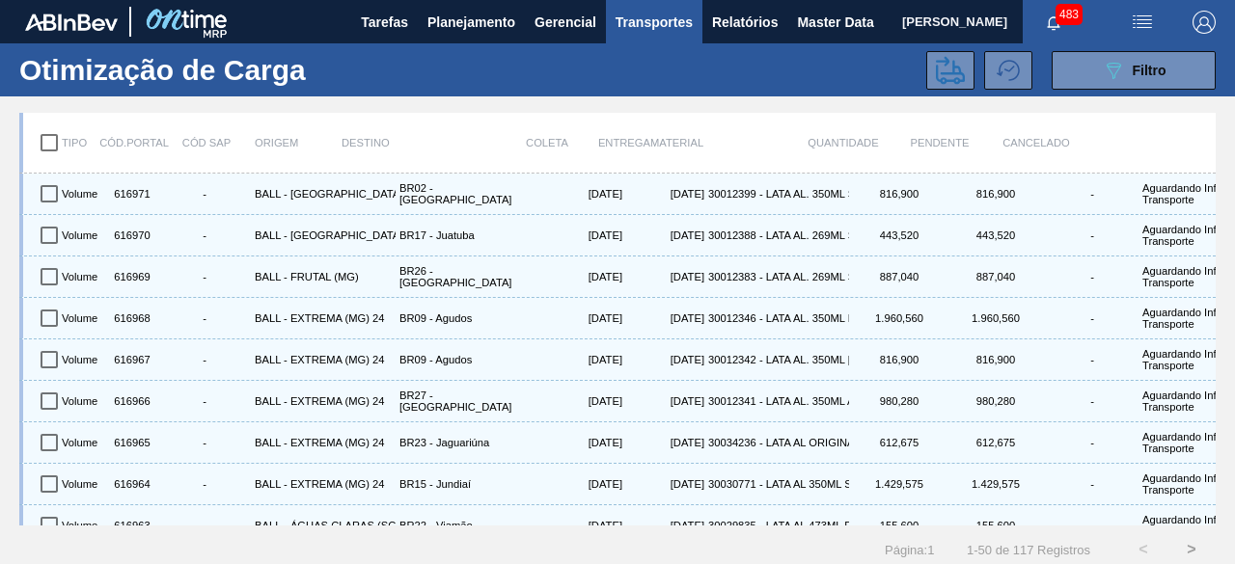
checkbox input "true"
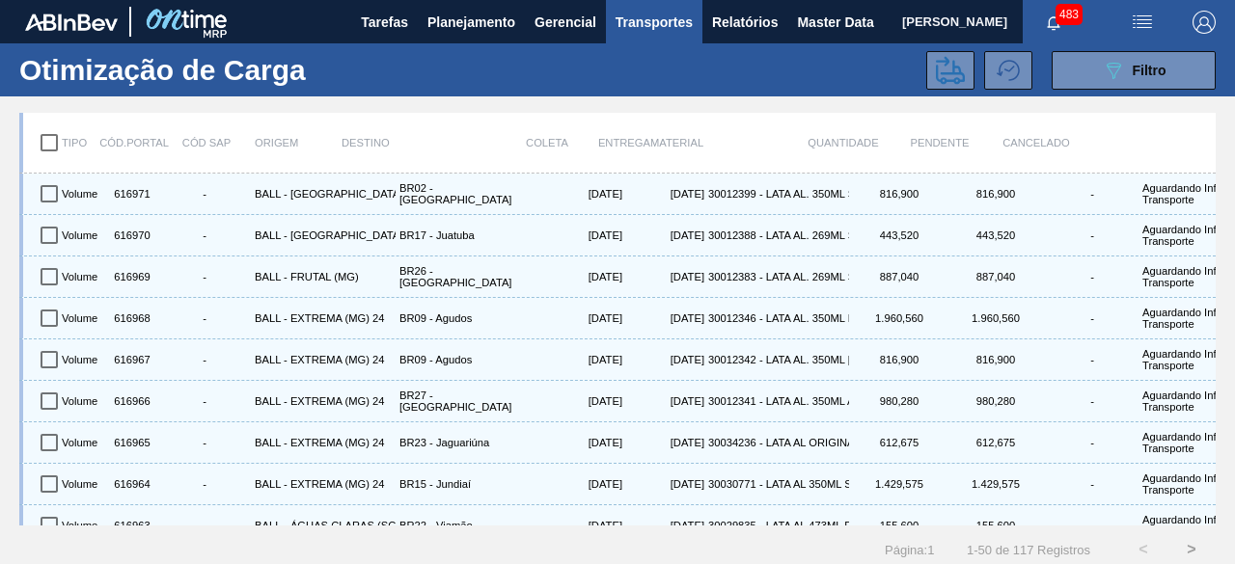
checkbox input "true"
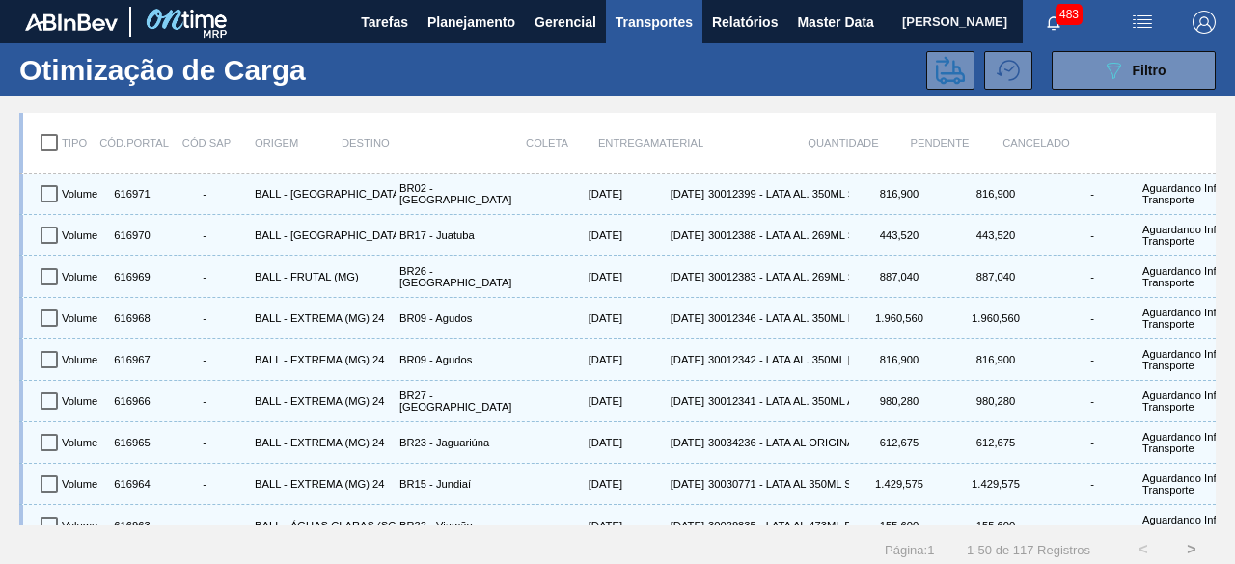
checkbox input "true"
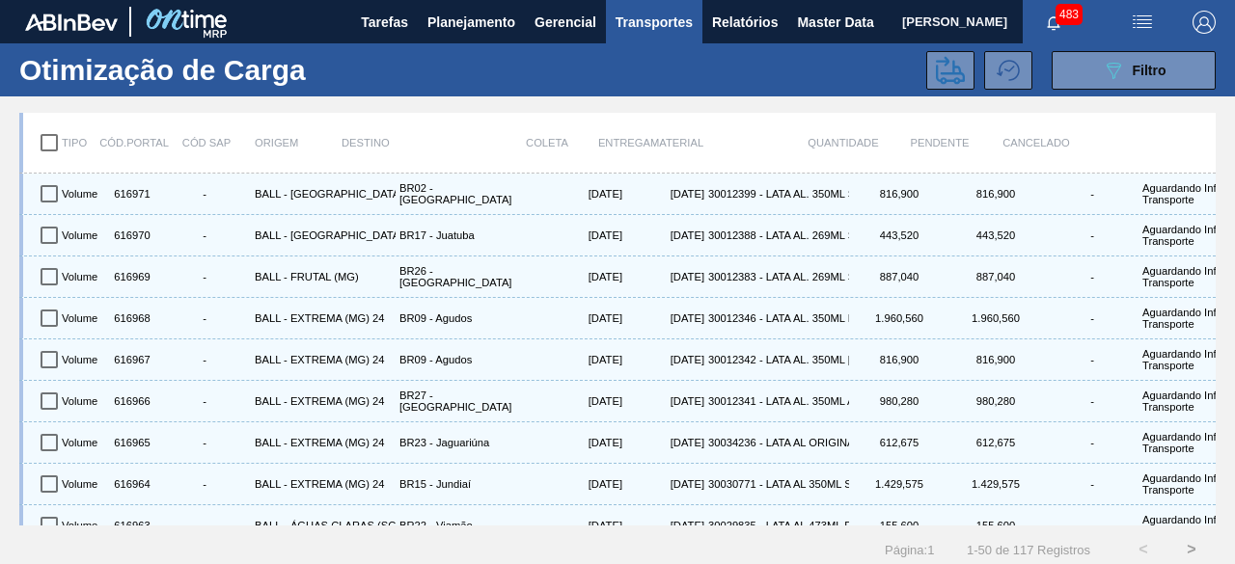
checkbox input "true"
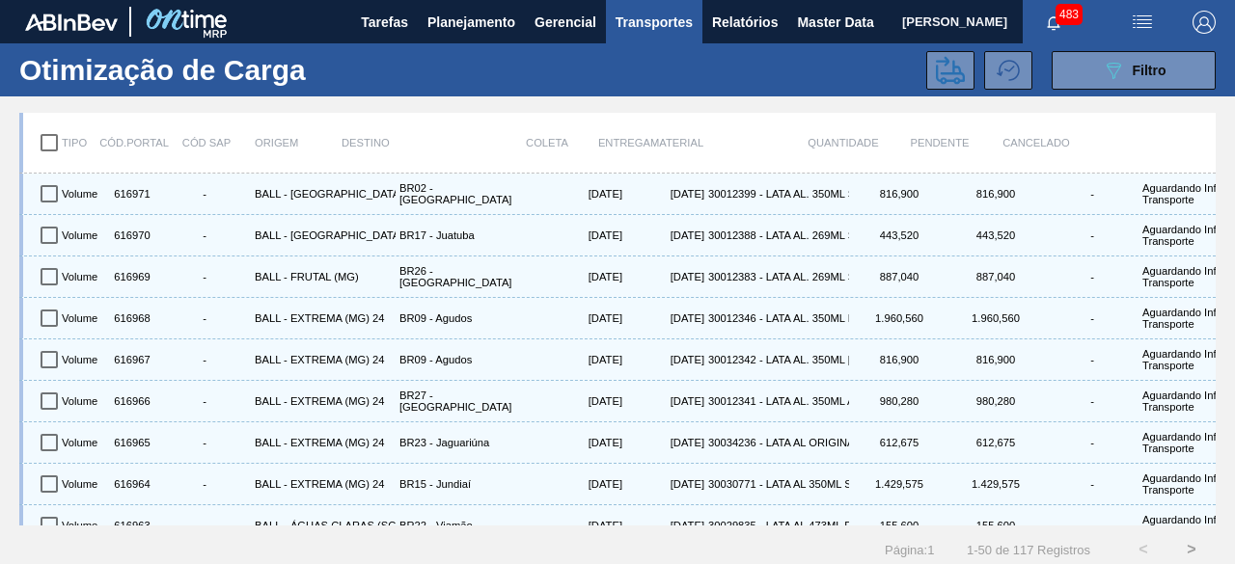
checkbox input "true"
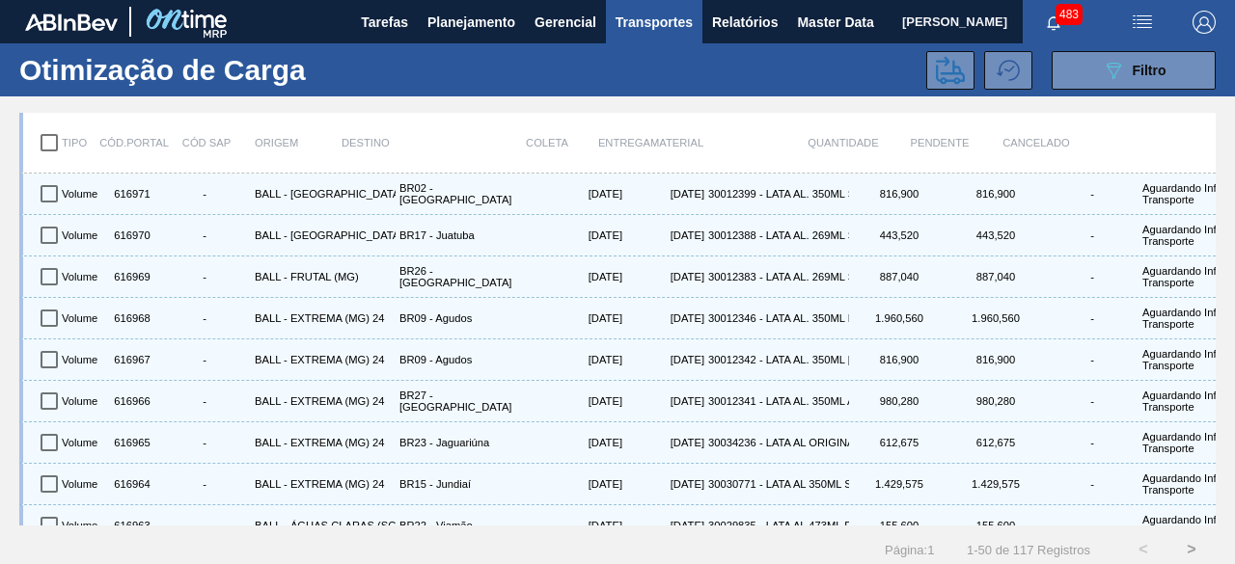
checkbox input "true"
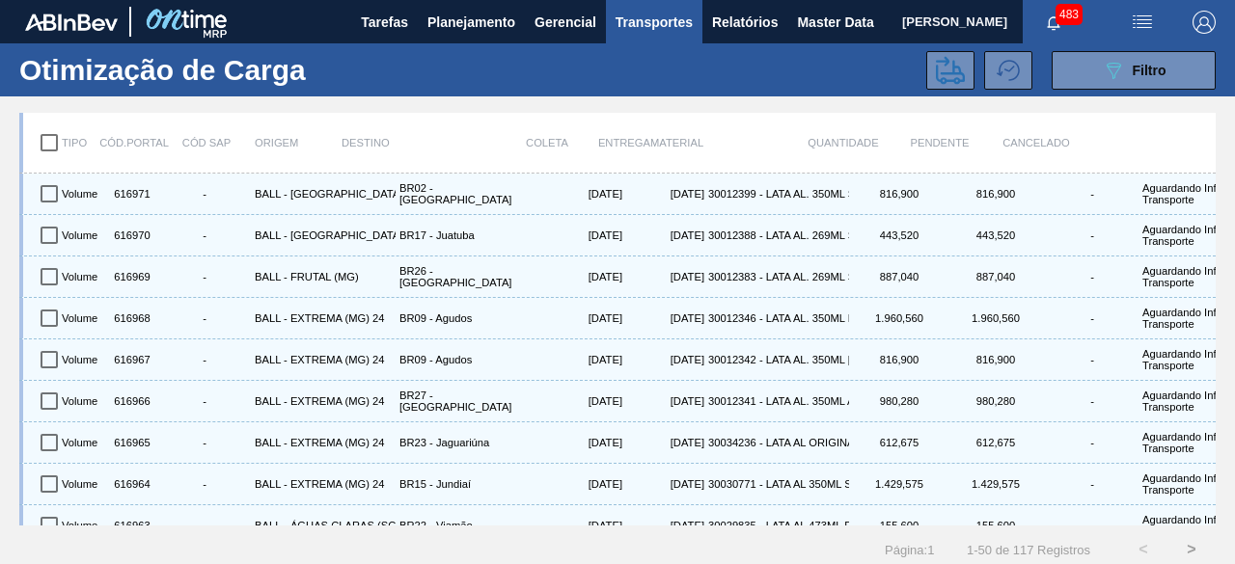
checkbox input "true"
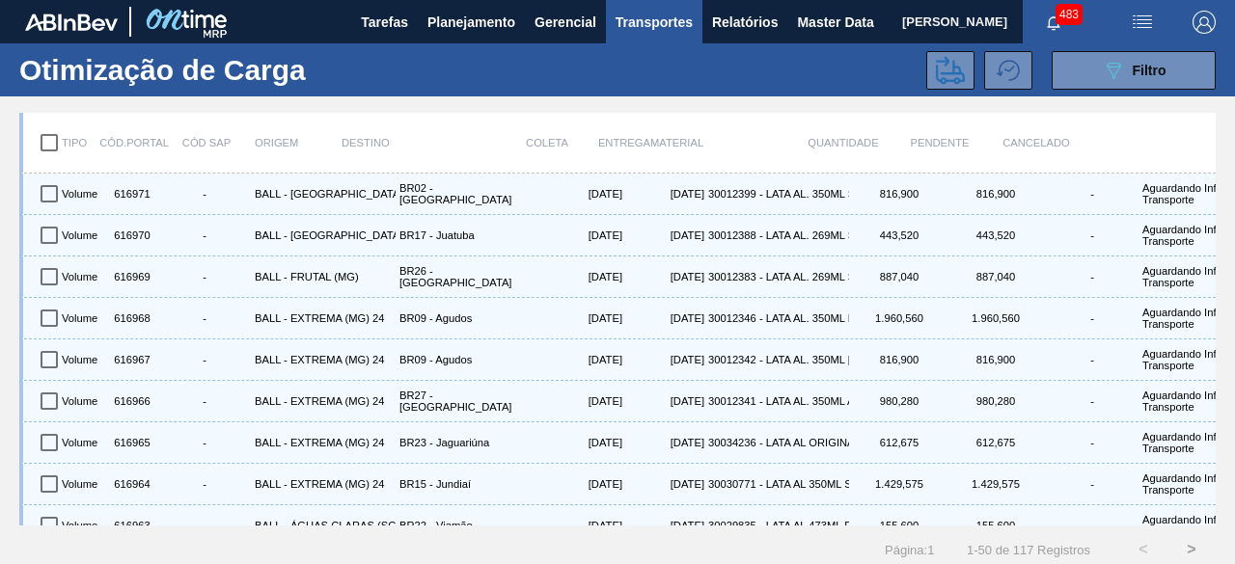
checkbox input "true"
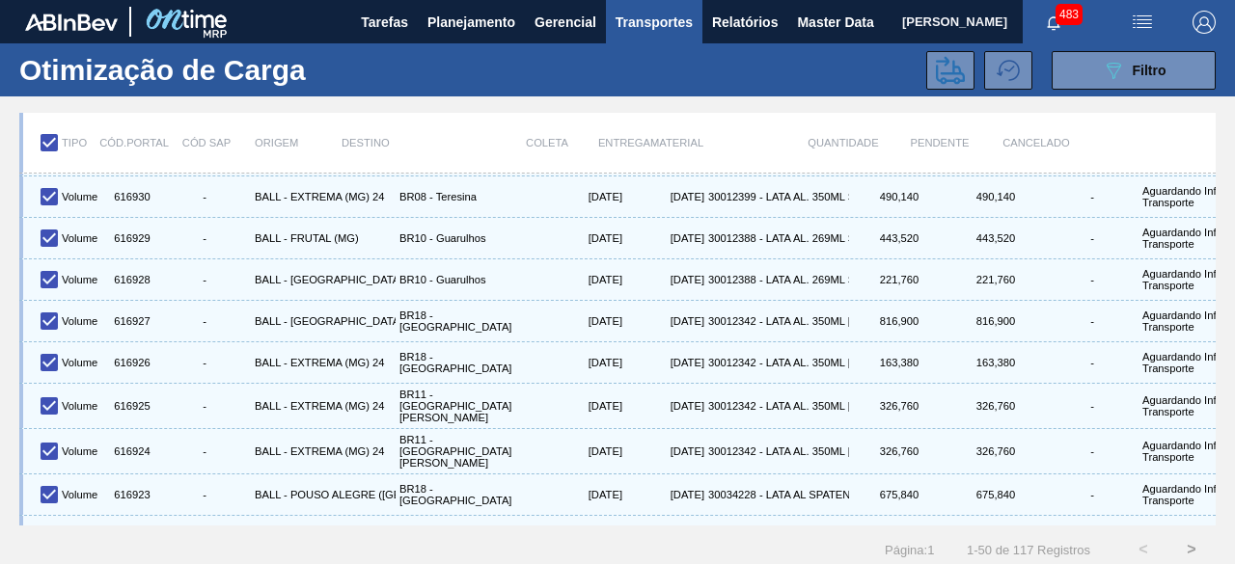
scroll to position [1719, 0]
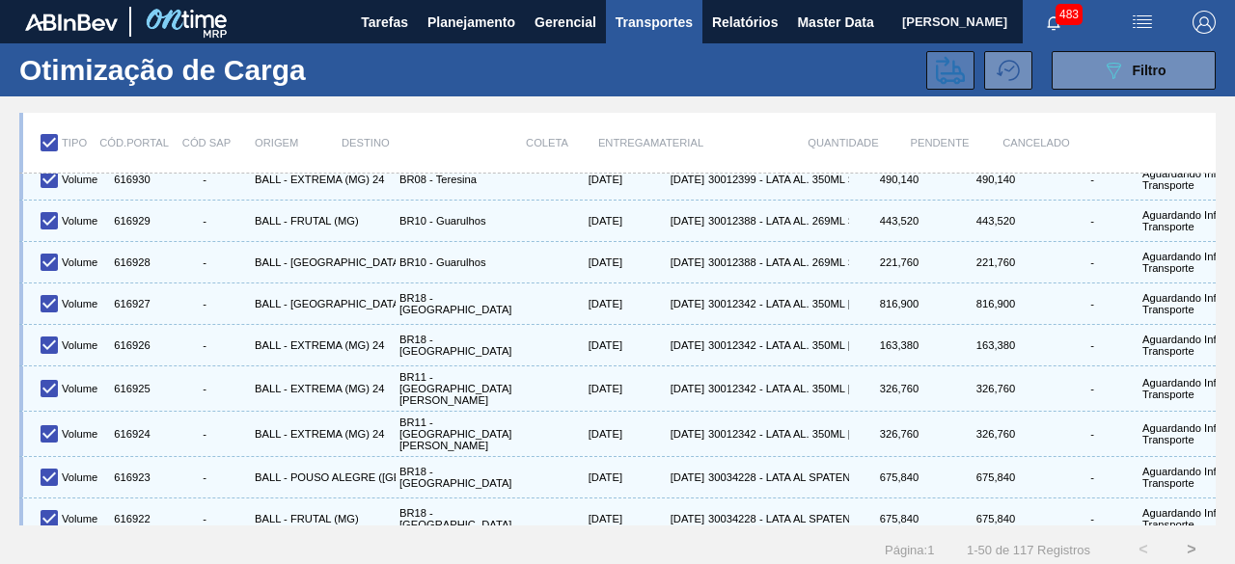
click at [942, 70] on icon at bounding box center [950, 70] width 29 height 29
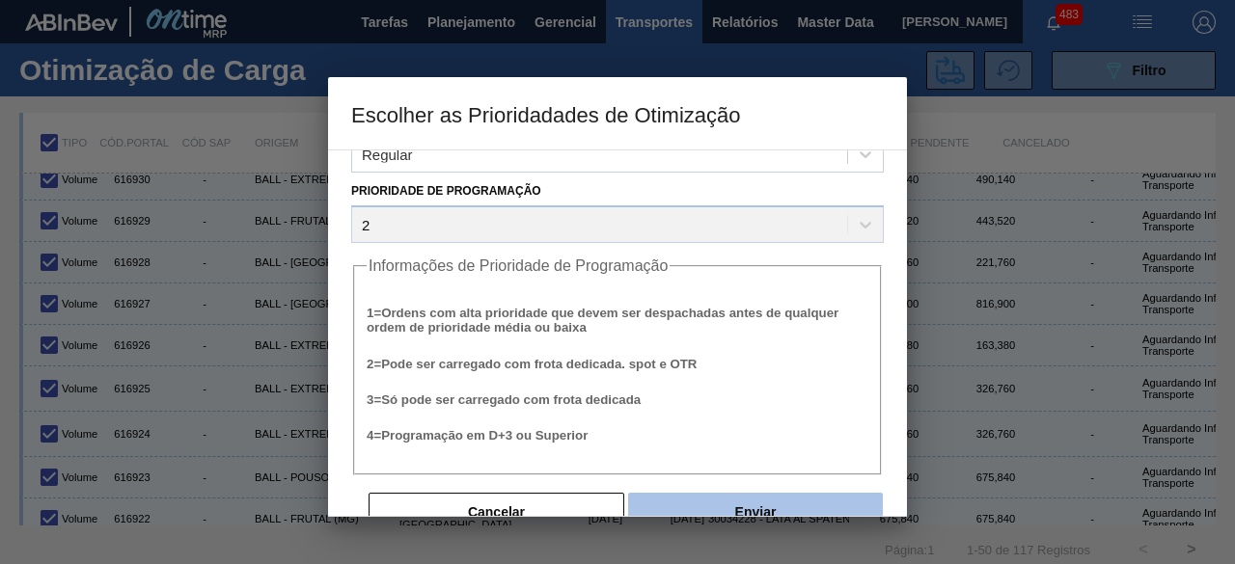
scroll to position [73, 0]
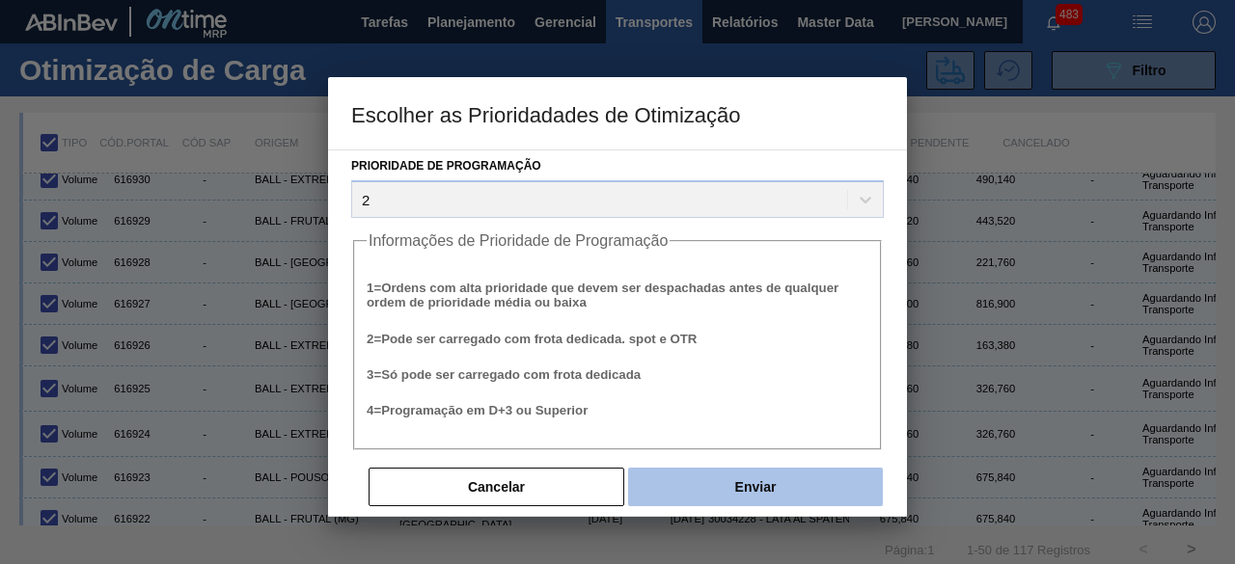
click at [769, 493] on button "Enviar" at bounding box center [755, 487] width 255 height 39
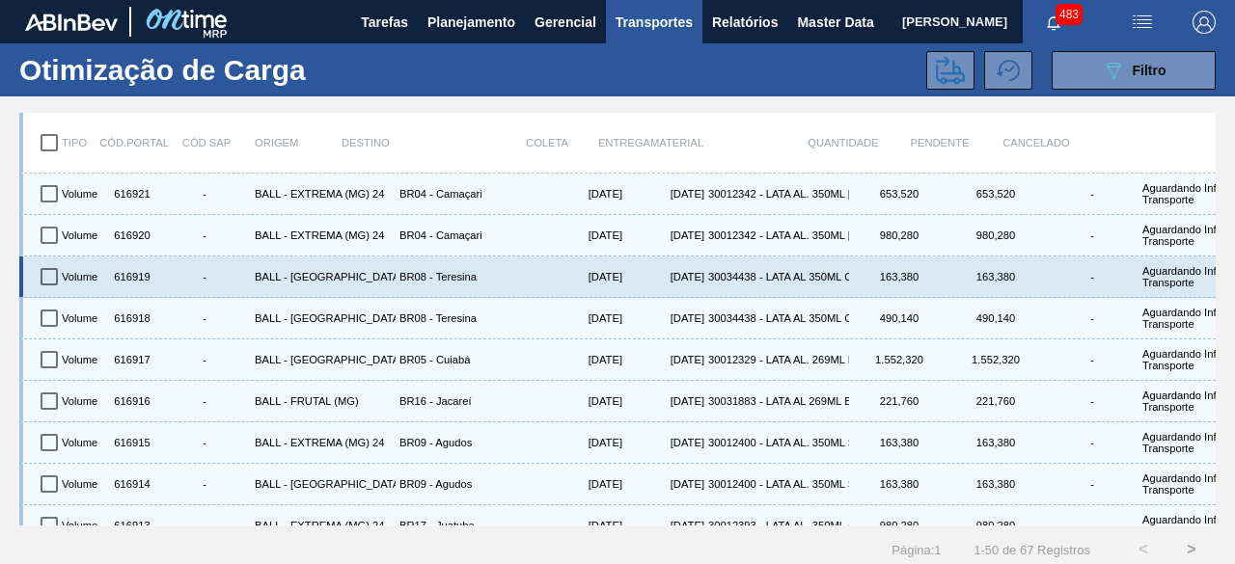
click at [532, 281] on div "BR08 - Teresina" at bounding box center [468, 277] width 145 height 33
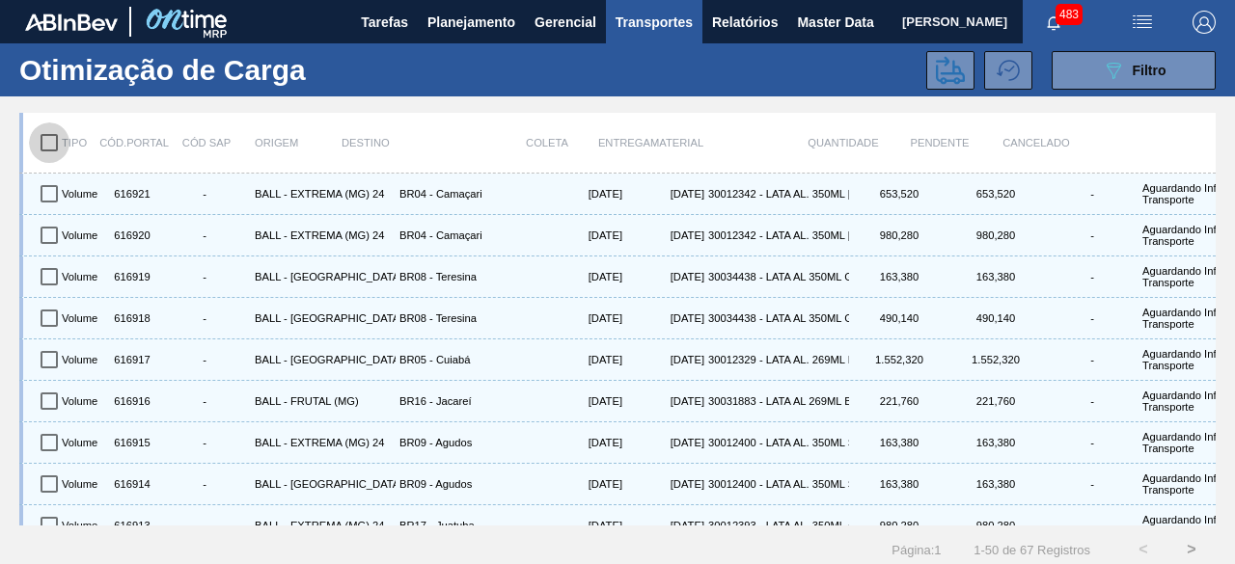
click at [51, 146] on input "checkbox" at bounding box center [49, 143] width 41 height 41
checkbox input "true"
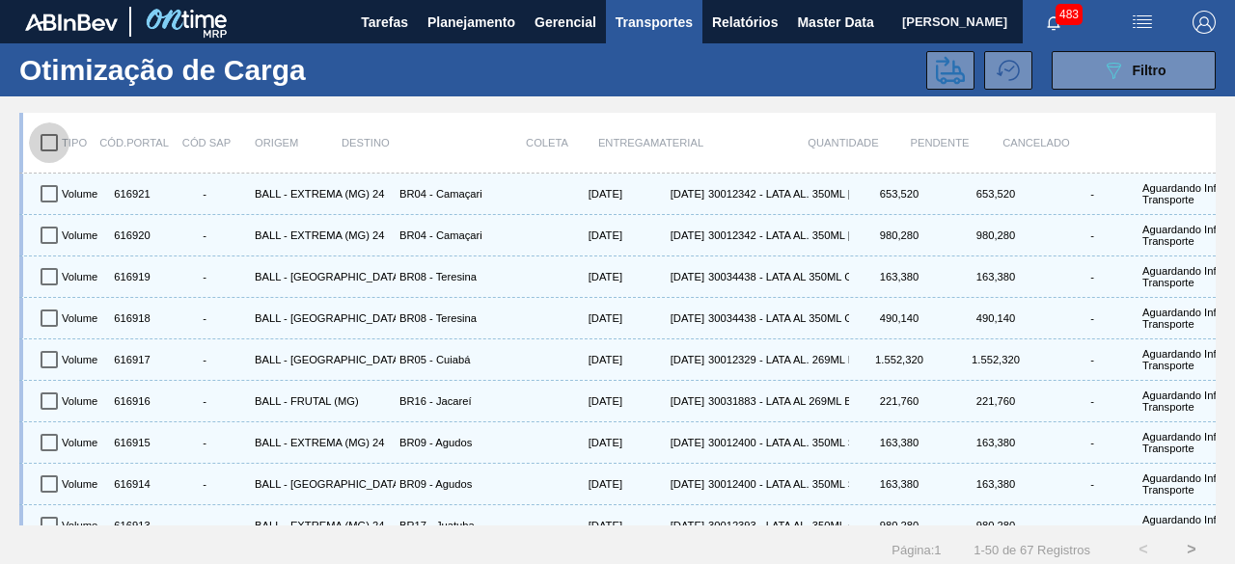
checkbox input "true"
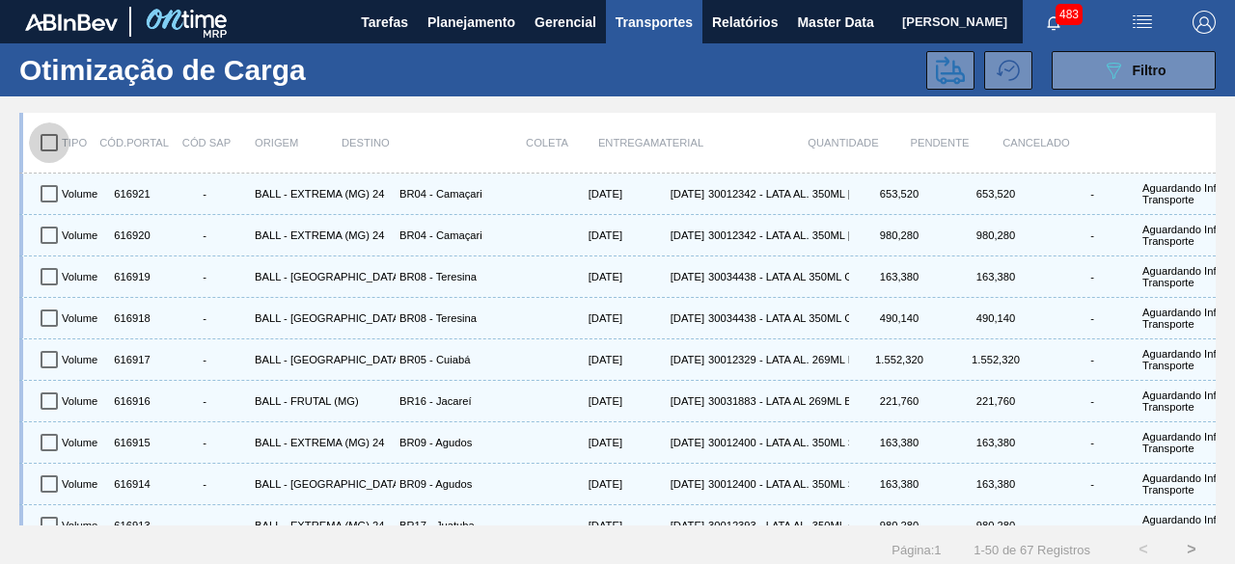
checkbox input "true"
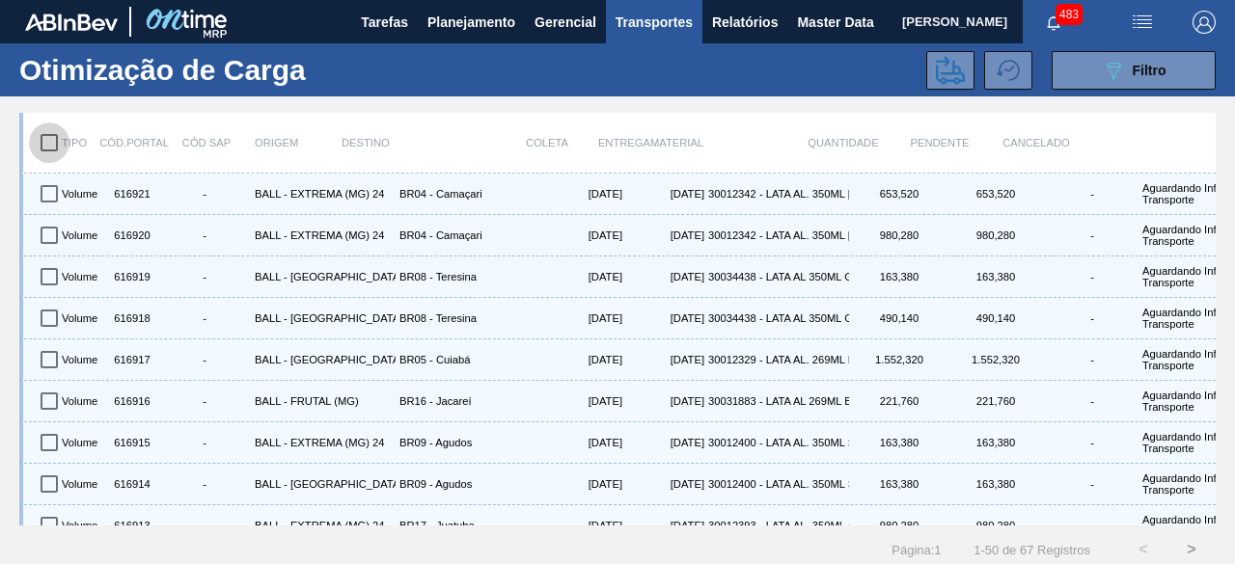
checkbox input "true"
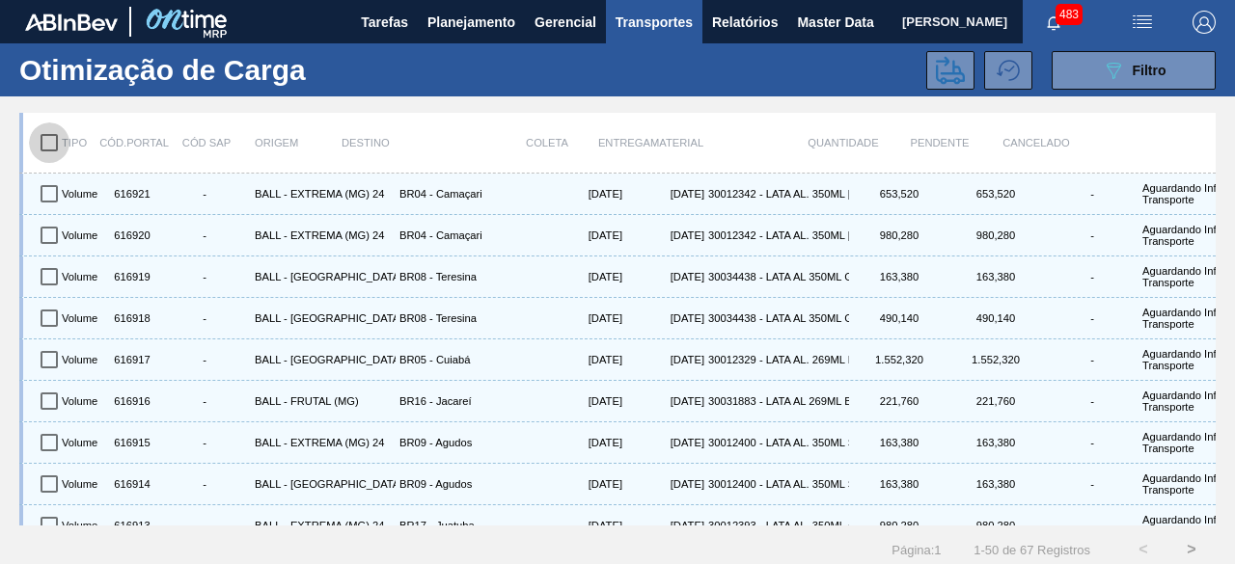
checkbox input "true"
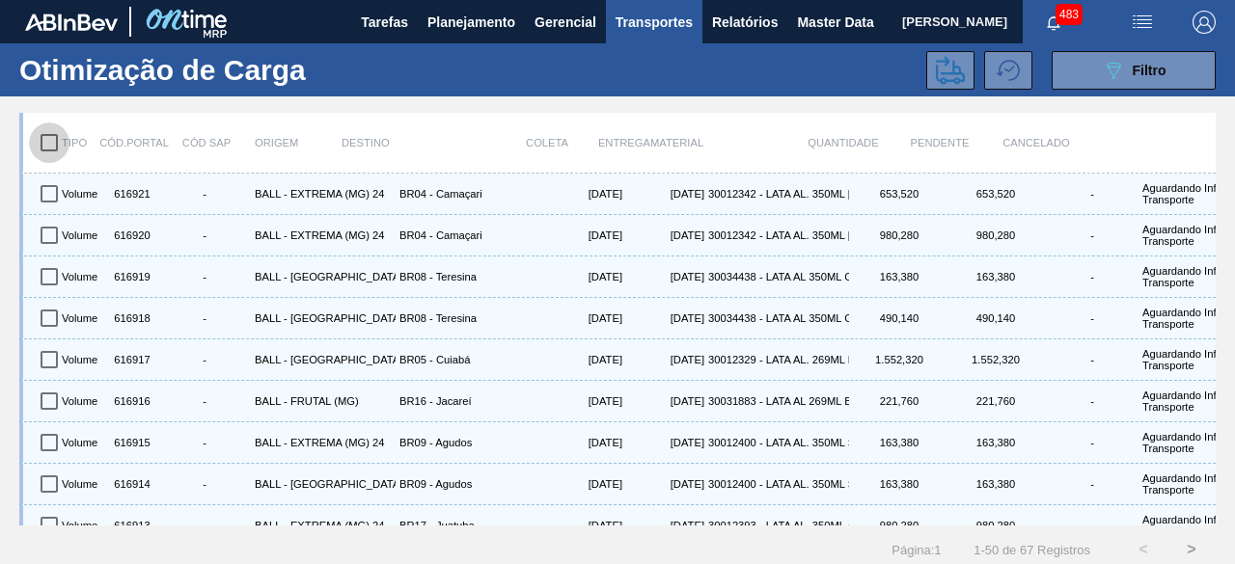
checkbox input "true"
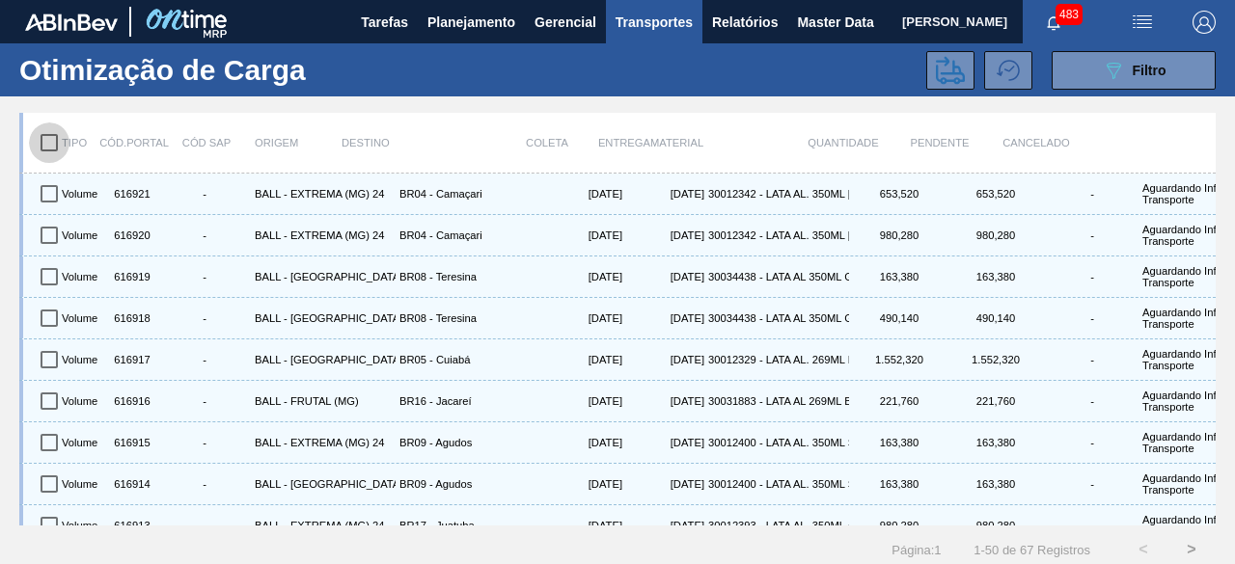
checkbox input "true"
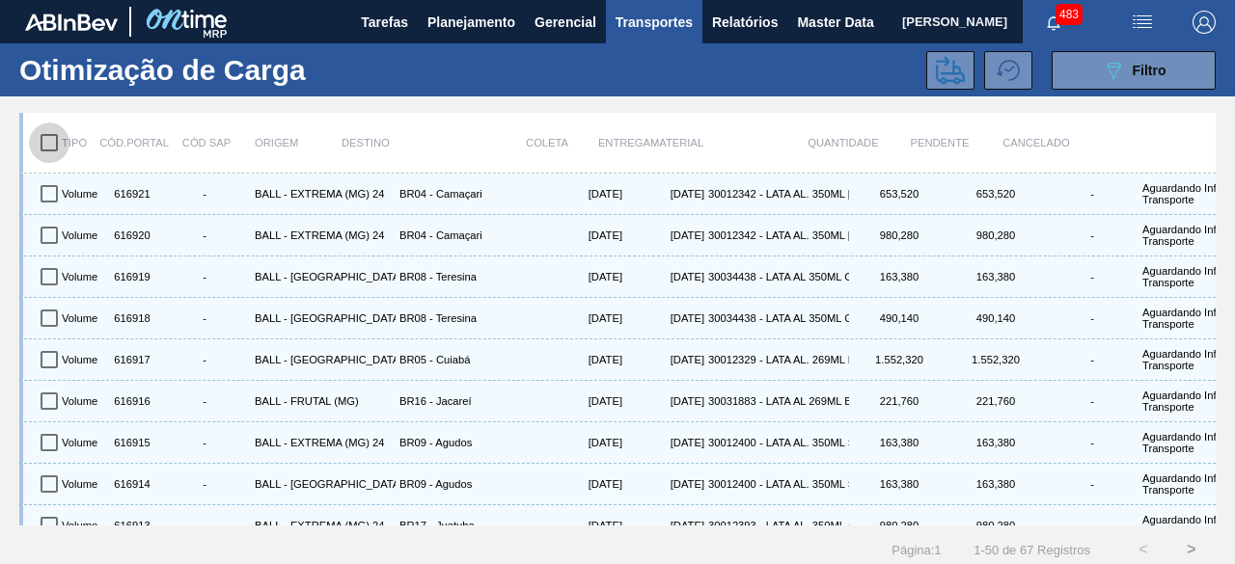
checkbox input "true"
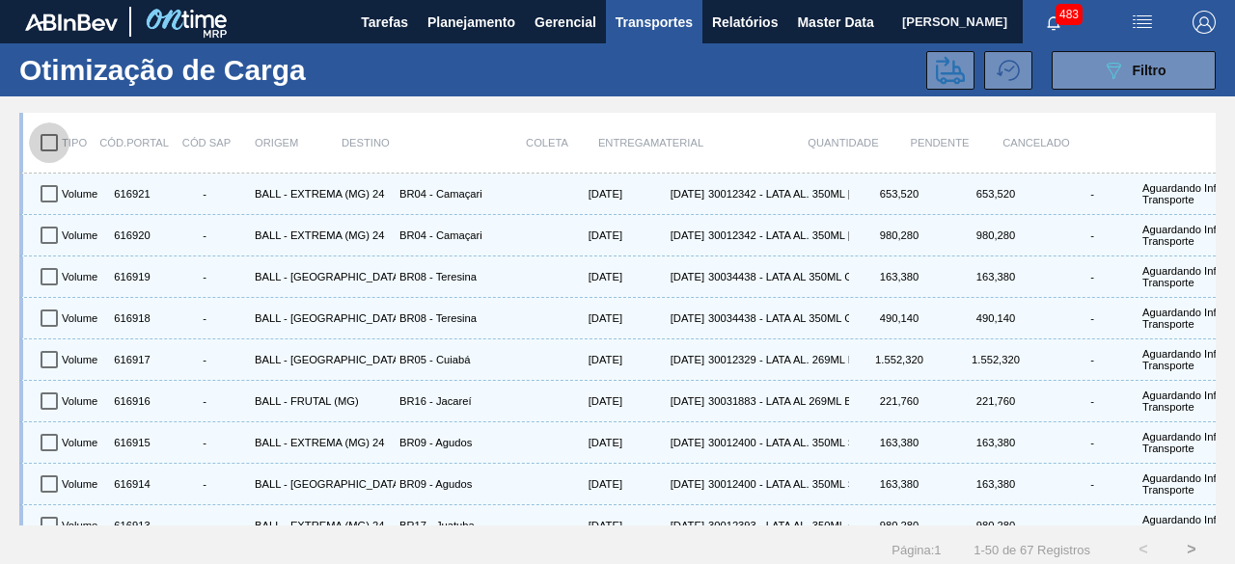
checkbox input "true"
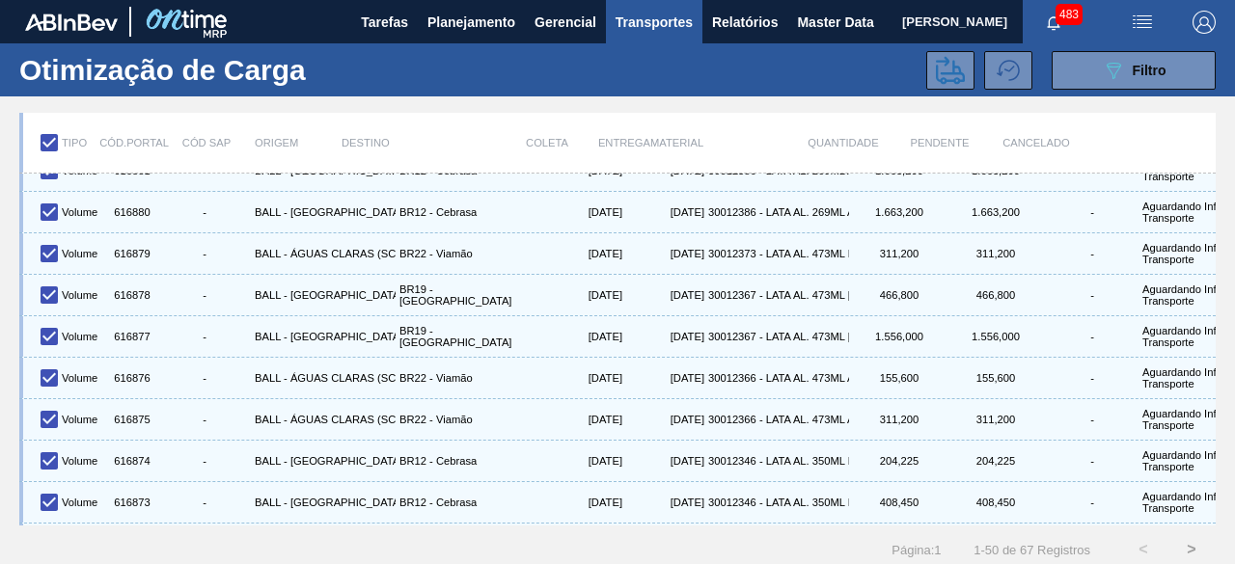
scroll to position [1719, 0]
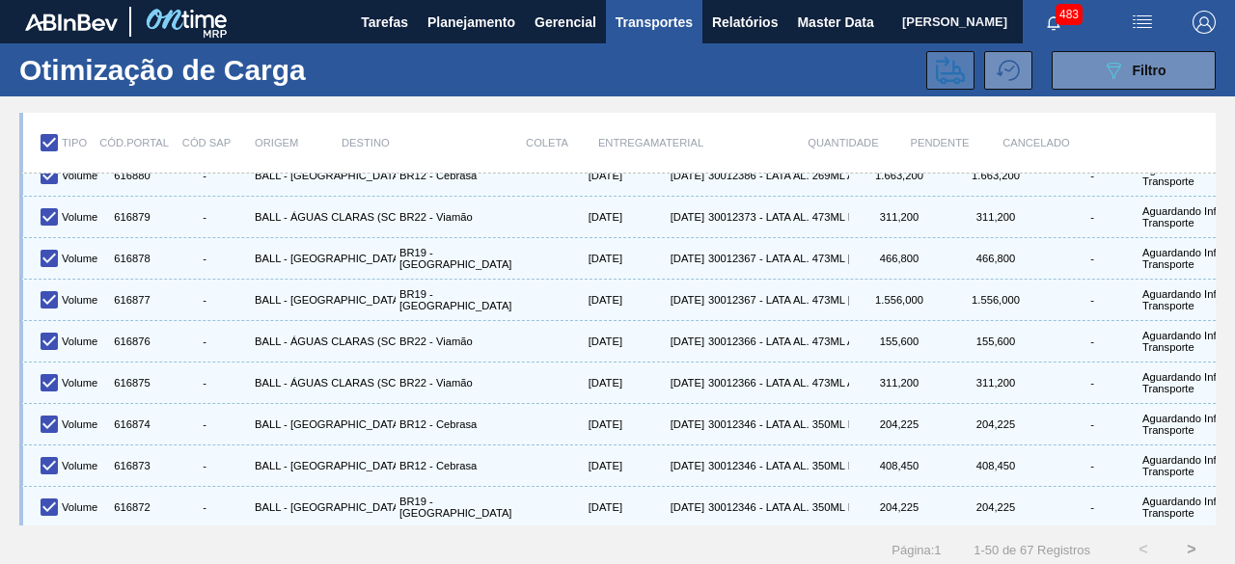
click at [940, 61] on icon at bounding box center [950, 70] width 29 height 28
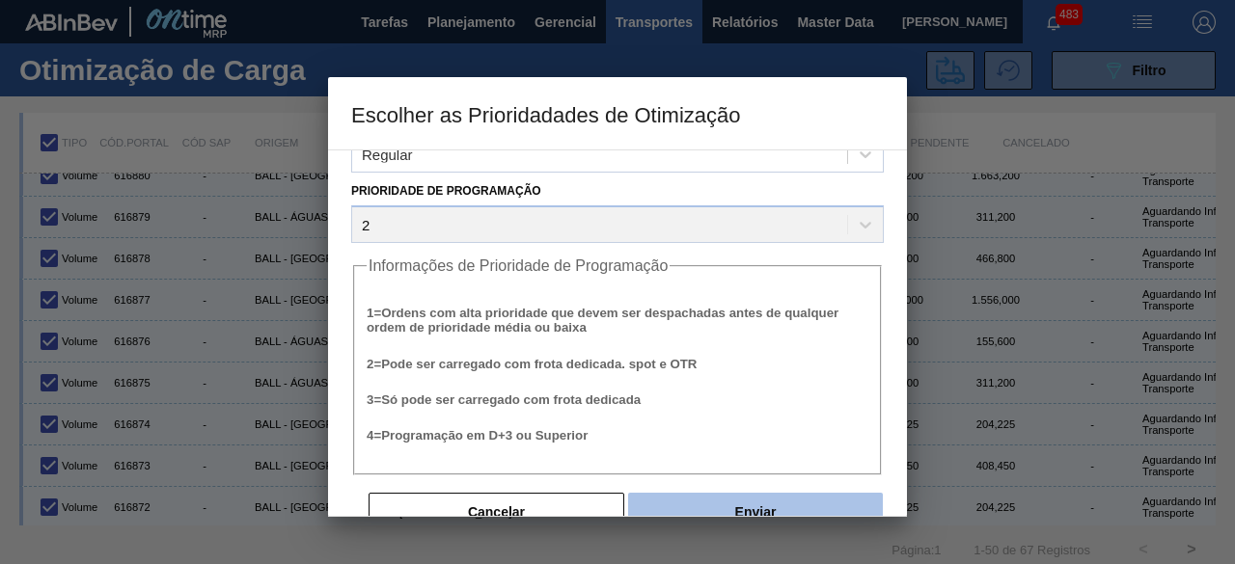
scroll to position [73, 0]
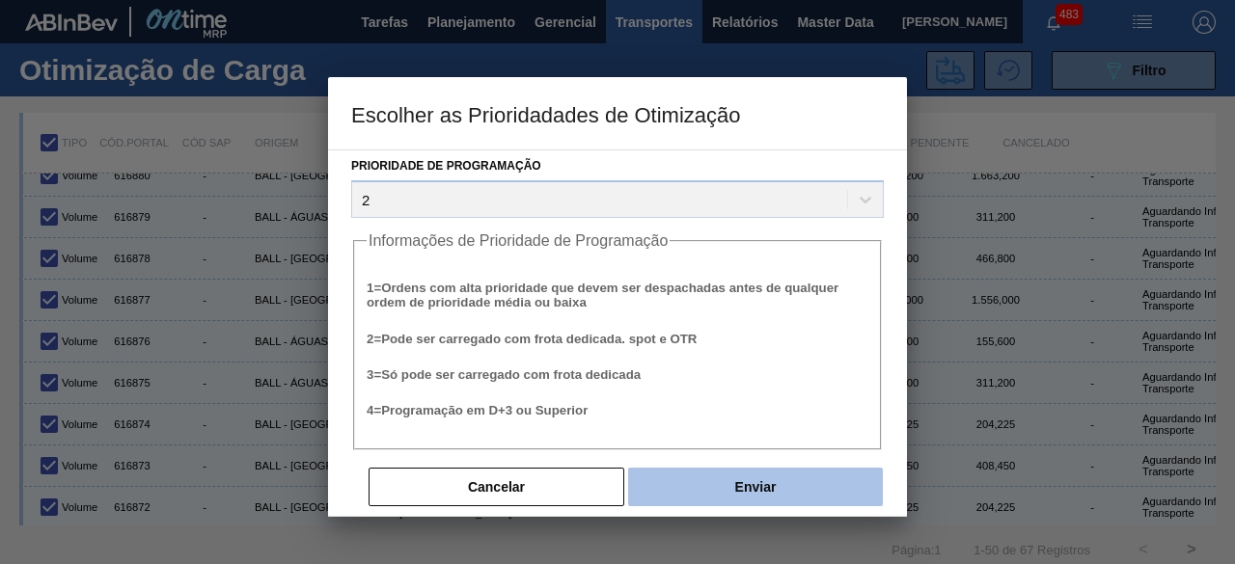
click at [766, 486] on button "Enviar" at bounding box center [755, 487] width 255 height 39
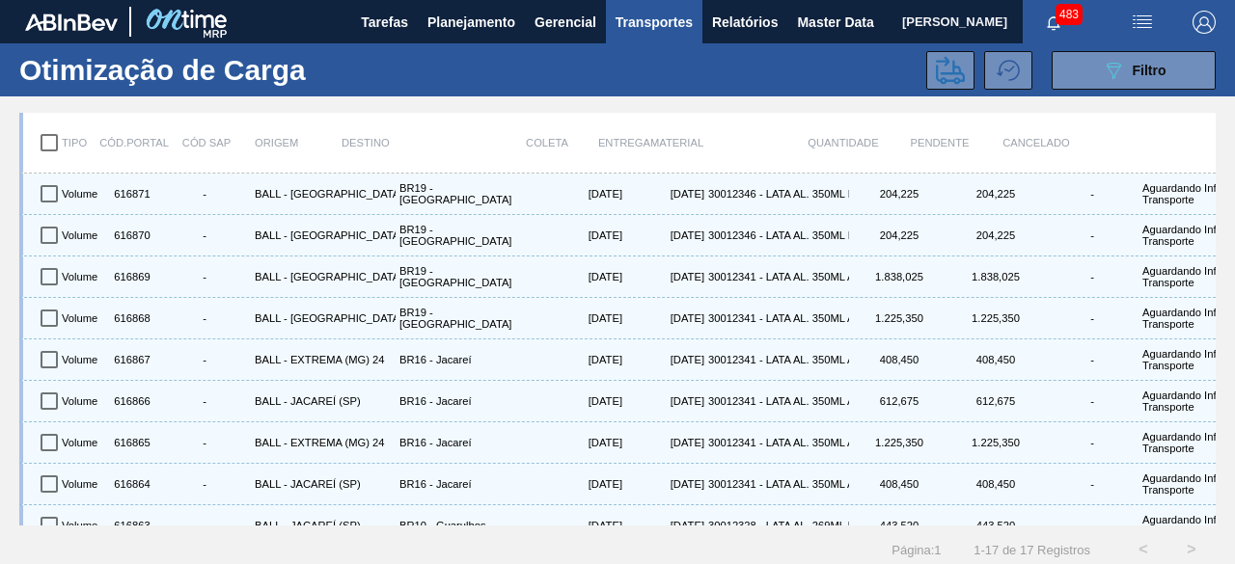
click at [46, 140] on input "checkbox" at bounding box center [49, 143] width 41 height 41
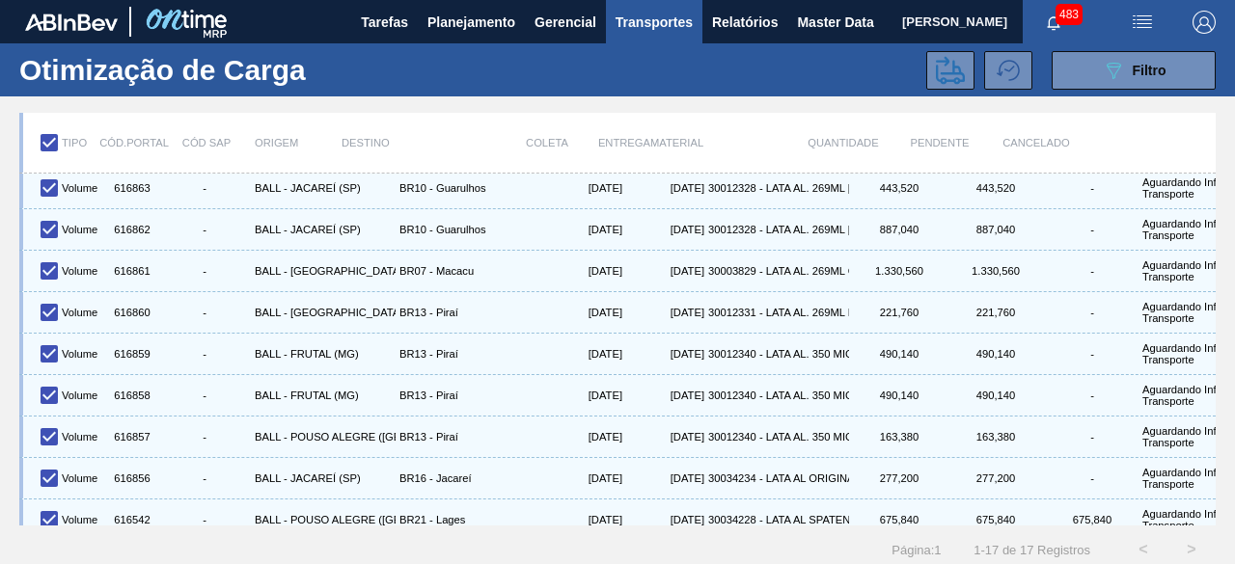
scroll to position [361, 0]
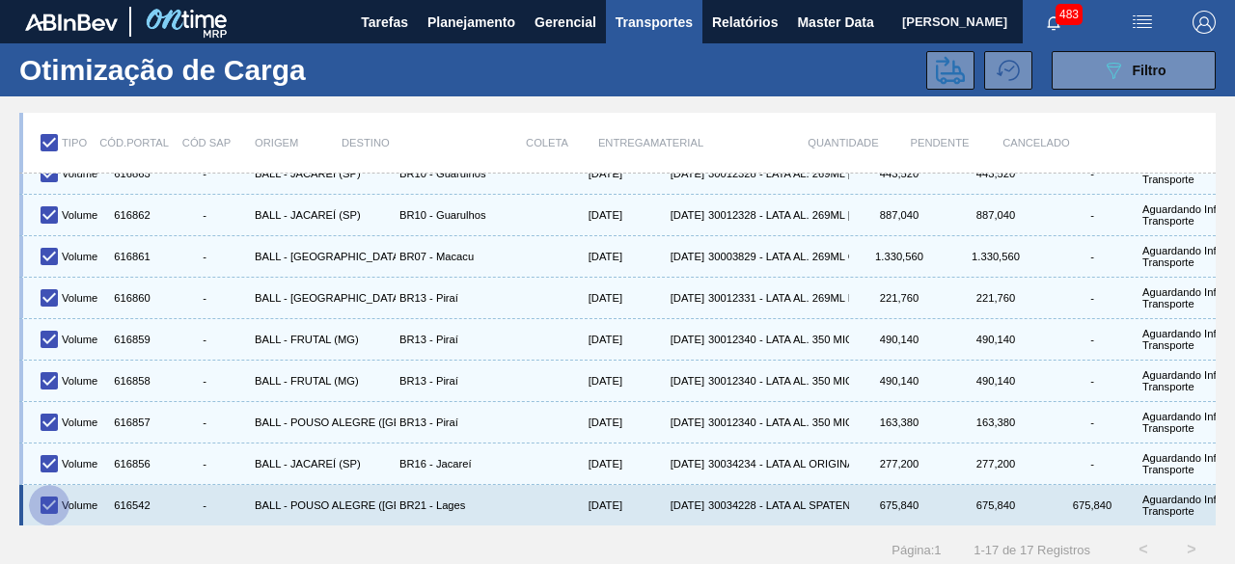
click at [54, 491] on input "checkbox" at bounding box center [49, 505] width 41 height 41
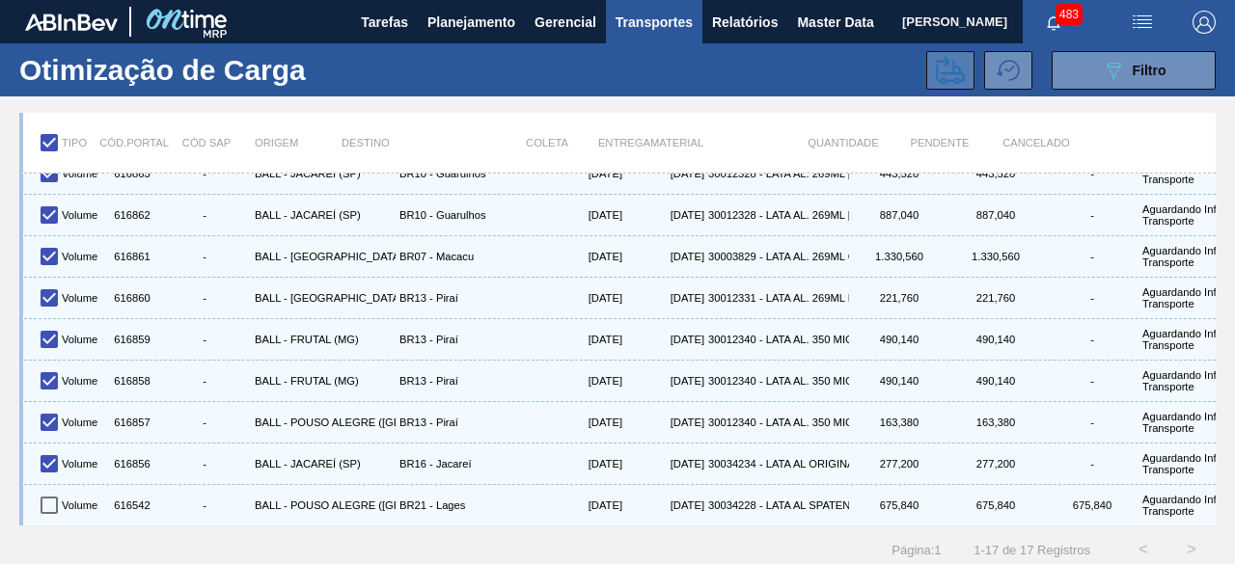
click at [947, 80] on icon at bounding box center [950, 70] width 29 height 28
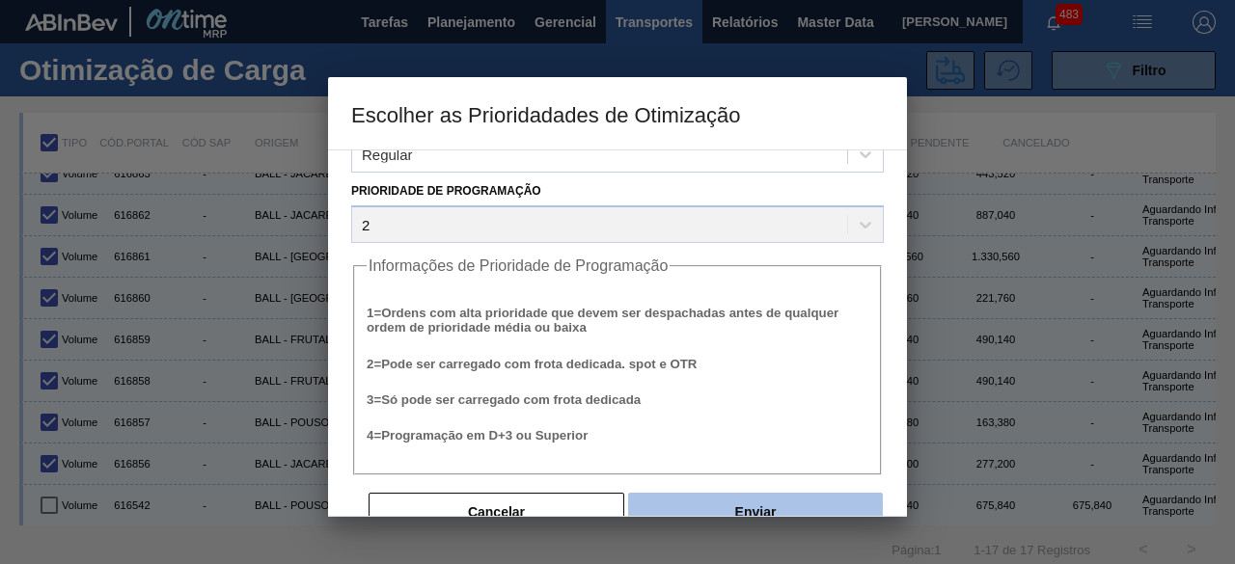
scroll to position [73, 0]
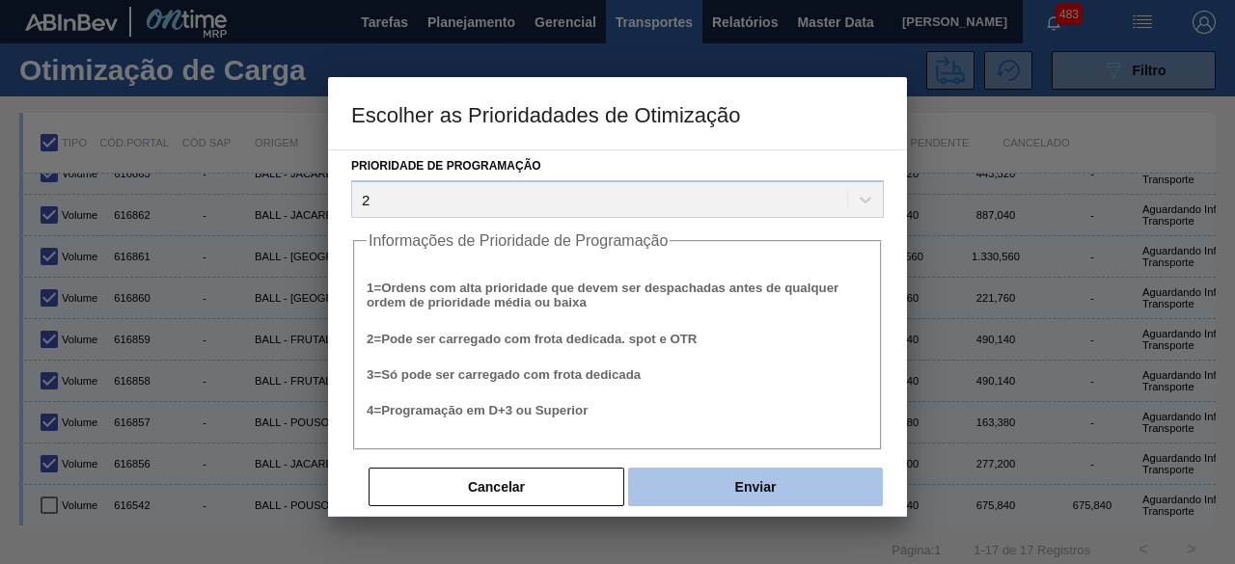
click at [756, 480] on button "Enviar" at bounding box center [755, 487] width 255 height 39
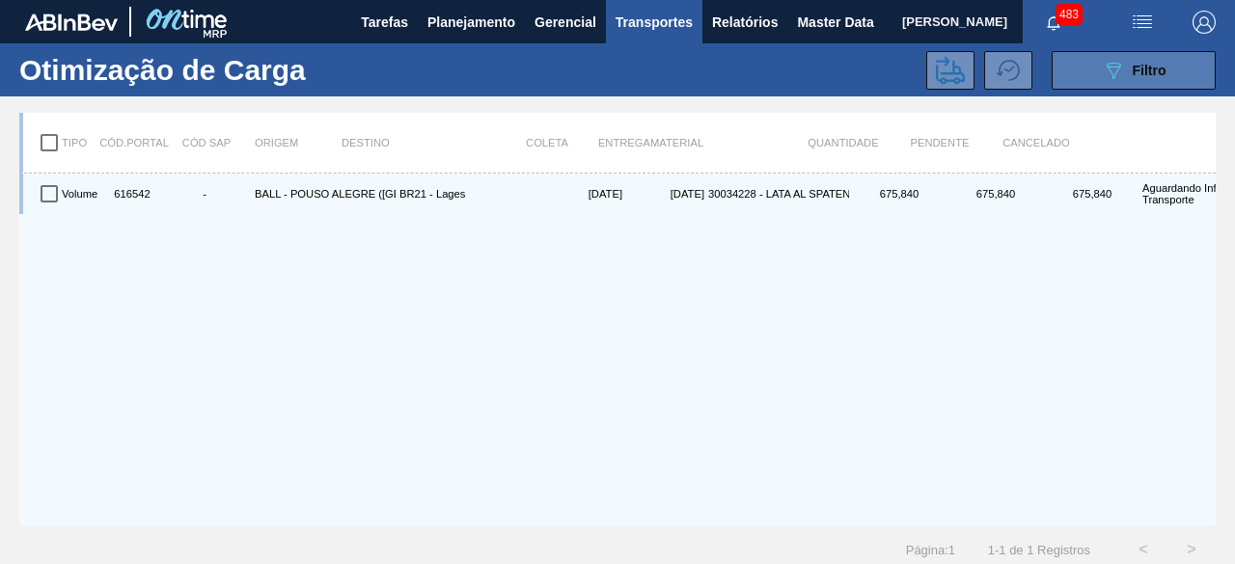
click at [1112, 68] on icon "089F7B8B-B2A5-4AFE-B5C0-19BA573D28AC" at bounding box center [1113, 70] width 23 height 23
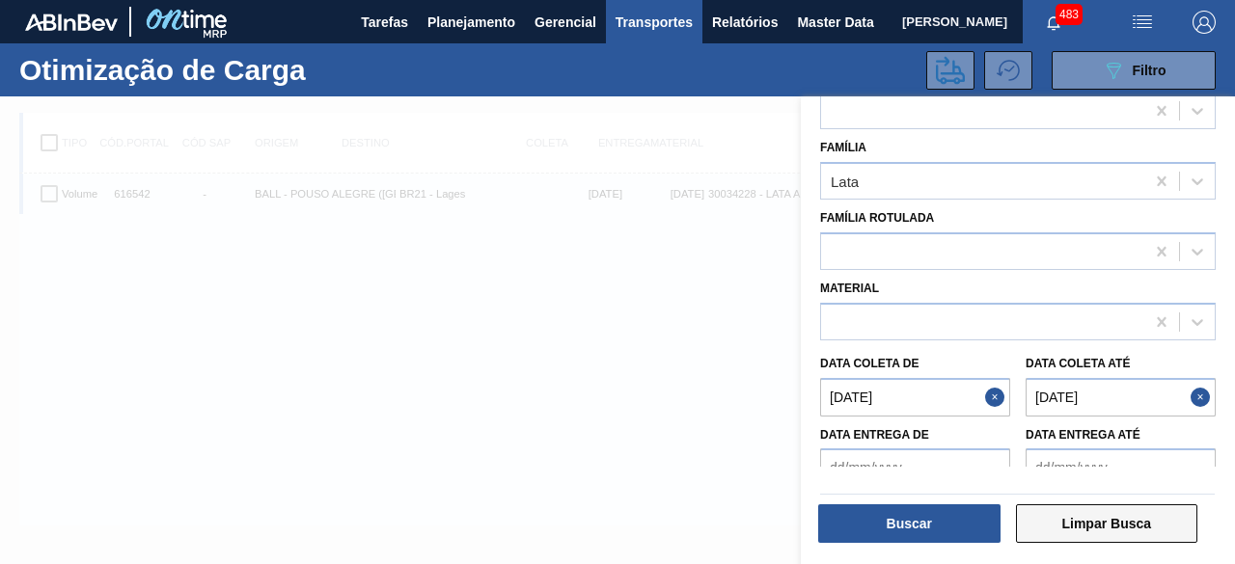
click at [1088, 538] on button "Limpar Busca" at bounding box center [1107, 524] width 182 height 39
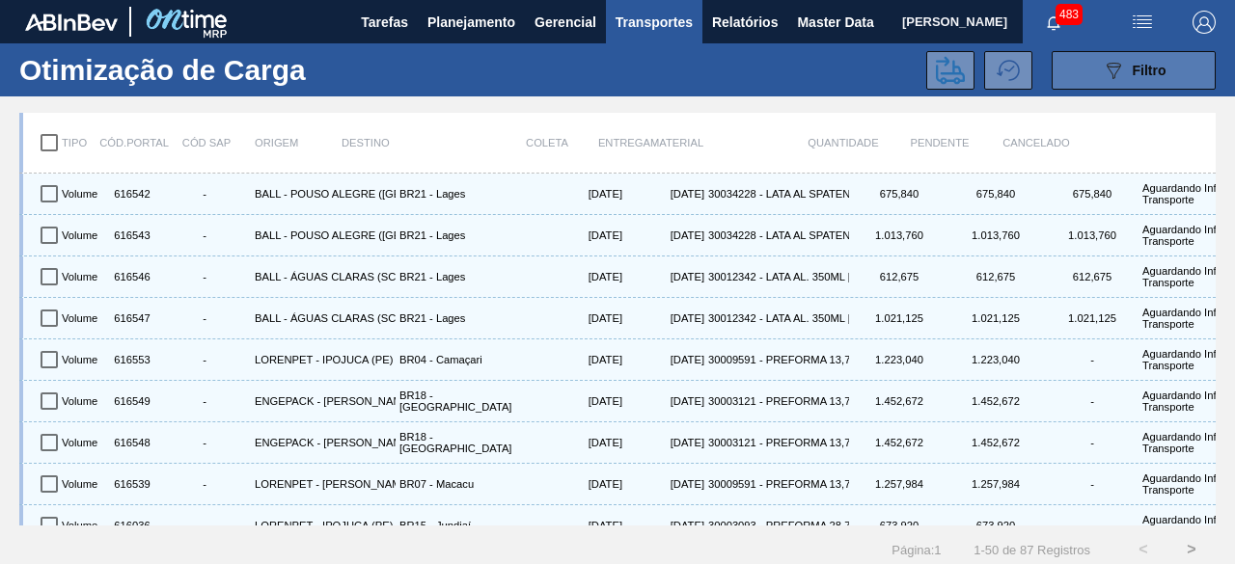
click at [1102, 72] on icon "089F7B8B-B2A5-4AFE-B5C0-19BA573D28AC" at bounding box center [1113, 70] width 23 height 23
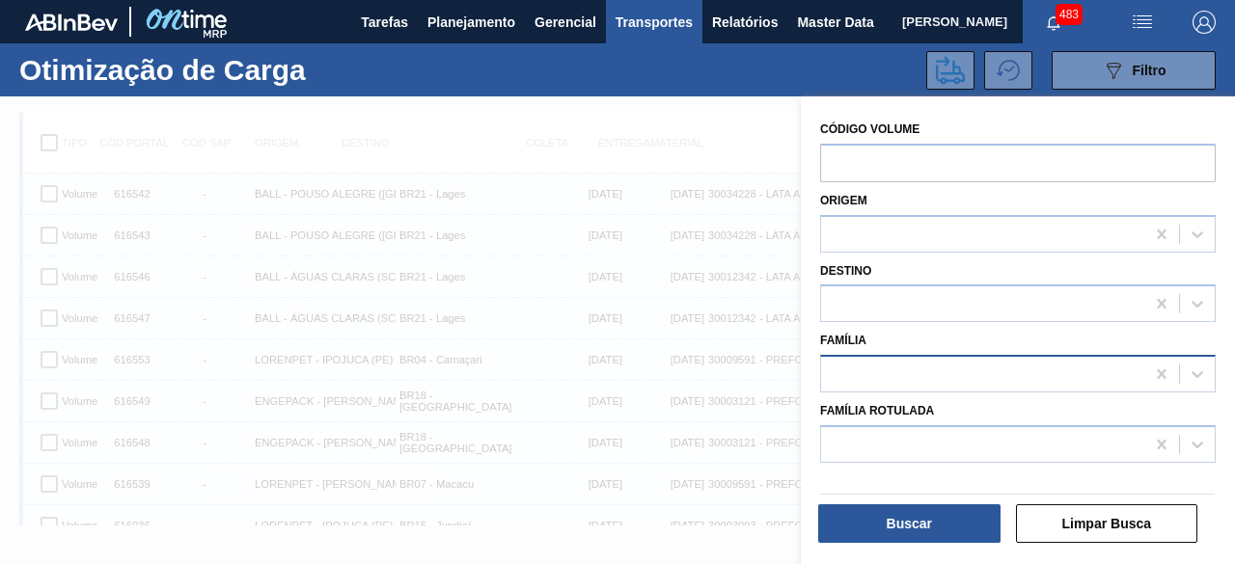
scroll to position [24, 0]
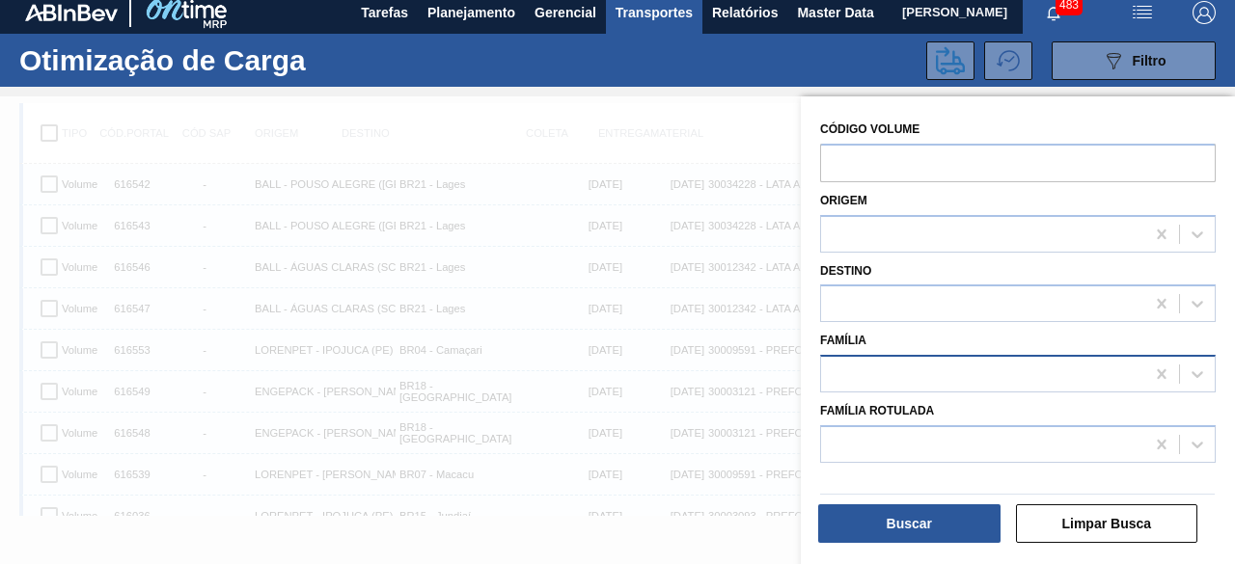
click at [890, 355] on div at bounding box center [1018, 374] width 396 height 38
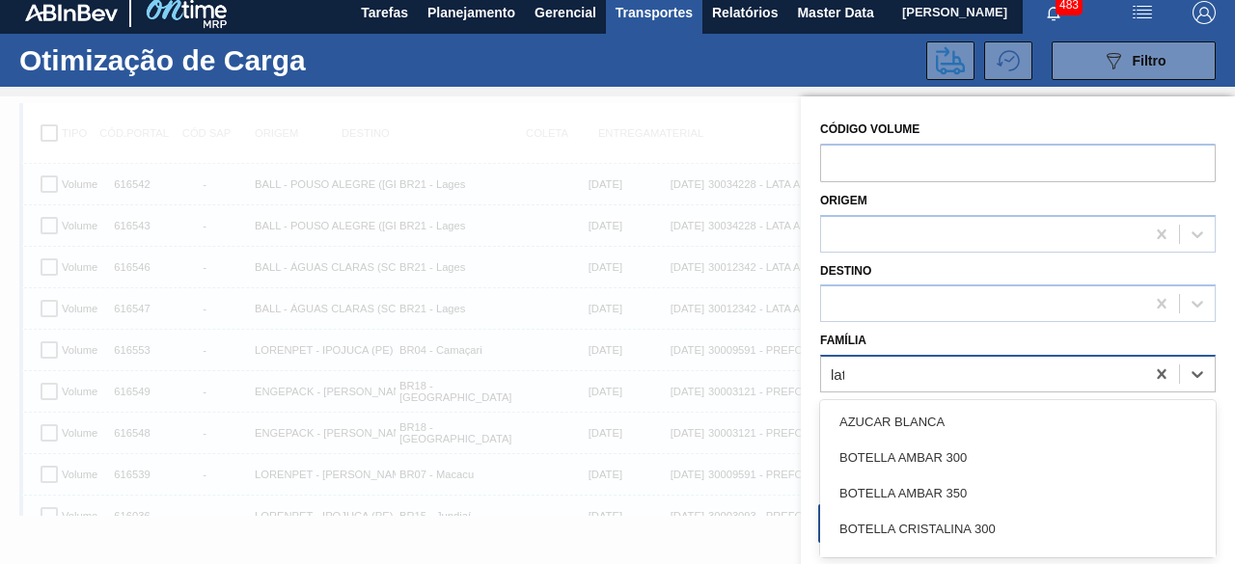
type input "lata"
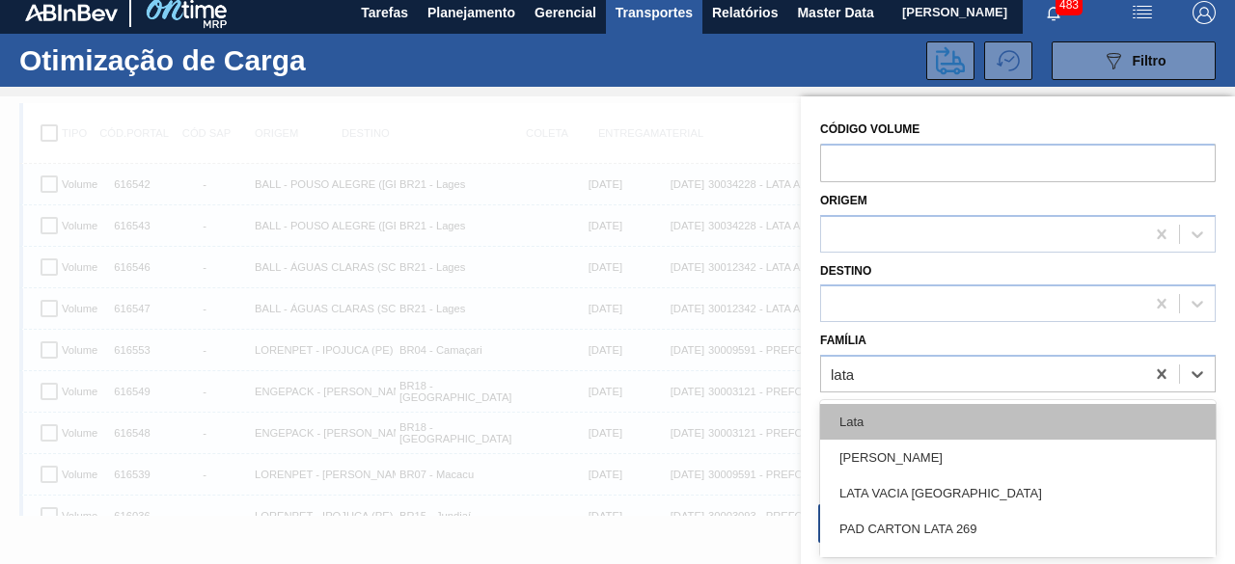
click at [865, 418] on div "Lata" at bounding box center [1018, 422] width 396 height 36
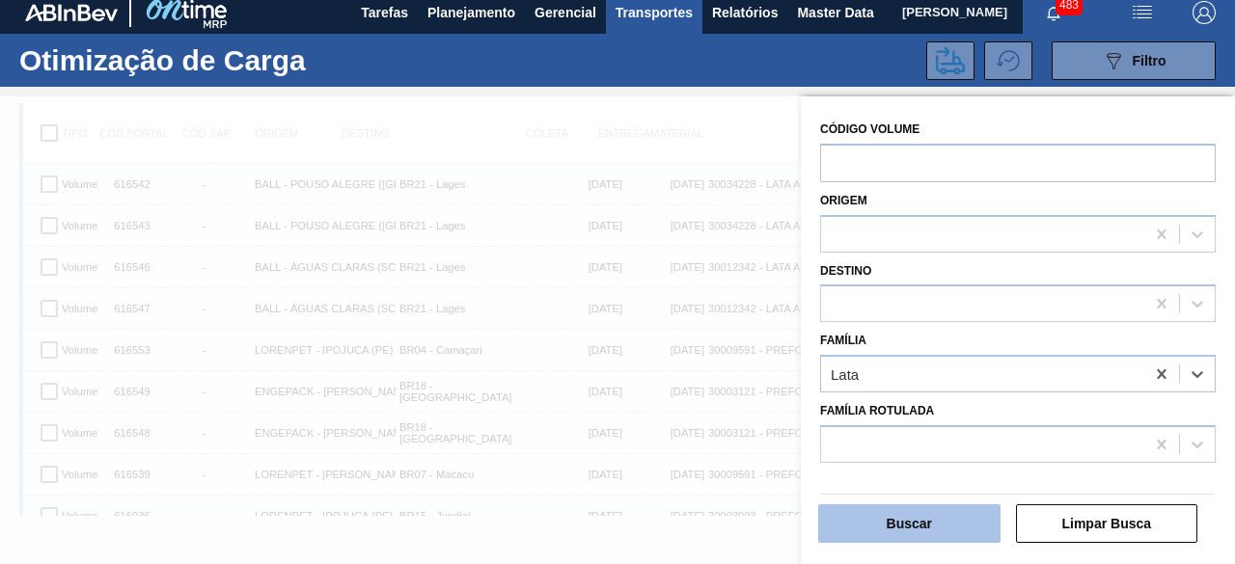
click at [936, 522] on button "Buscar" at bounding box center [909, 524] width 182 height 39
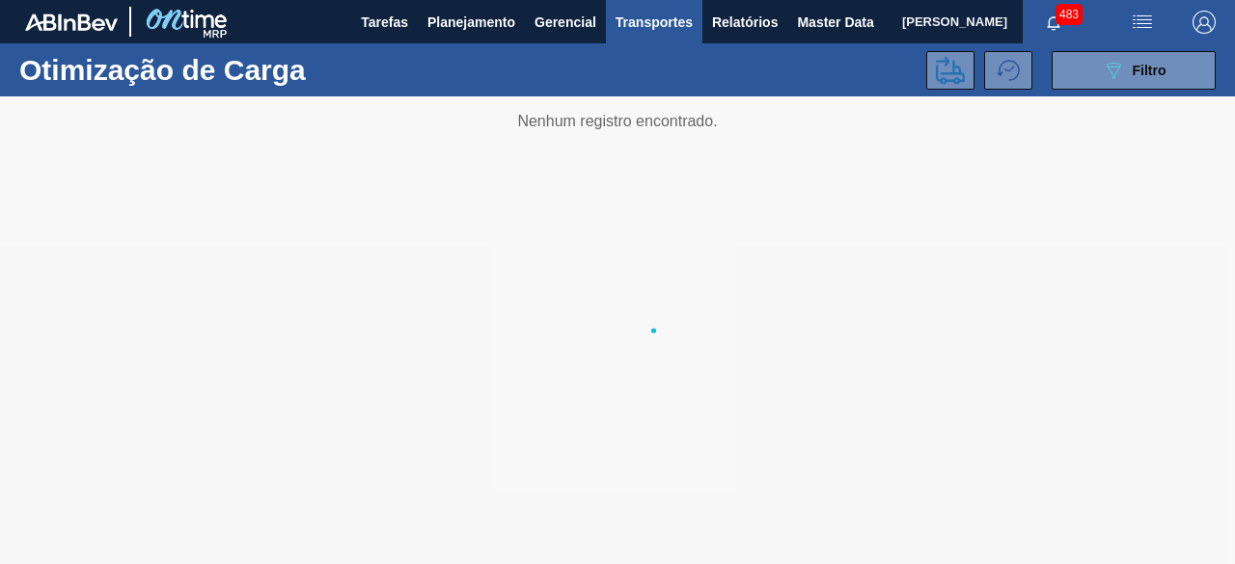
scroll to position [0, 0]
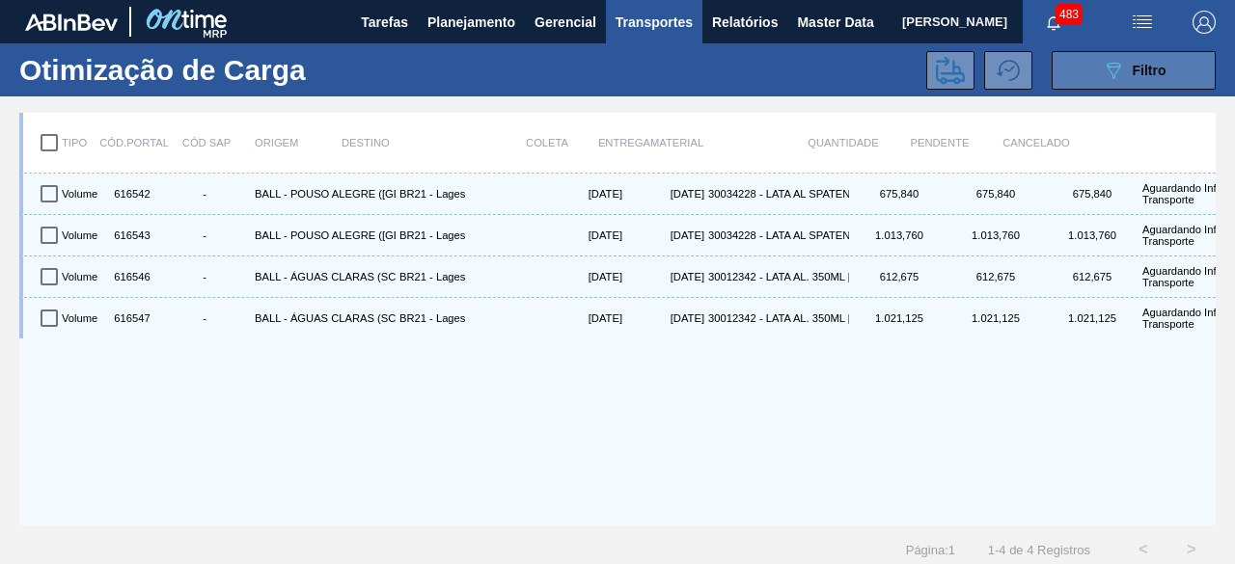
click at [1113, 70] on icon "089F7B8B-B2A5-4AFE-B5C0-19BA573D28AC" at bounding box center [1113, 70] width 23 height 23
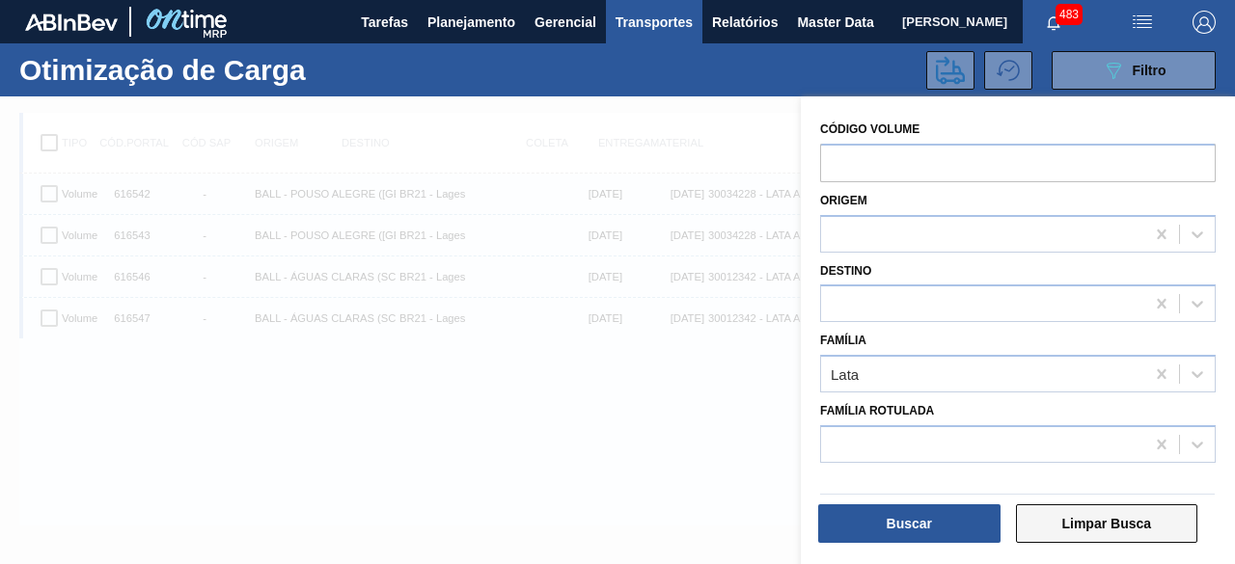
click at [1067, 534] on button "Limpar Busca" at bounding box center [1107, 524] width 182 height 39
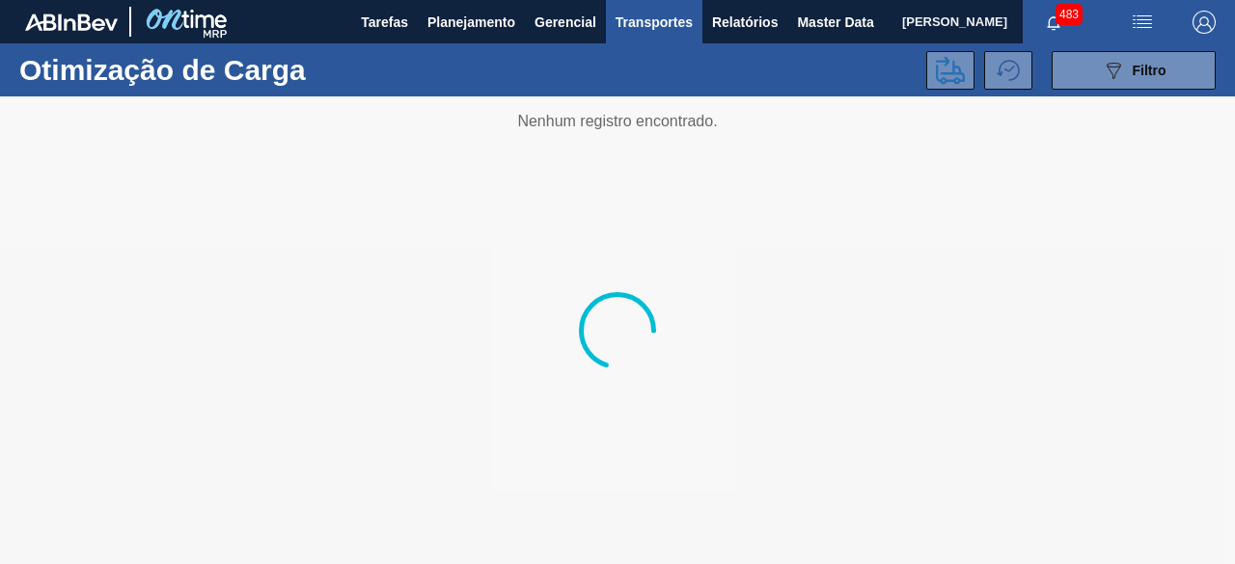
click at [1086, 76] on button "089F7B8B-B2A5-4AFE-B5C0-19BA573D28AC Filtro" at bounding box center [1134, 70] width 164 height 39
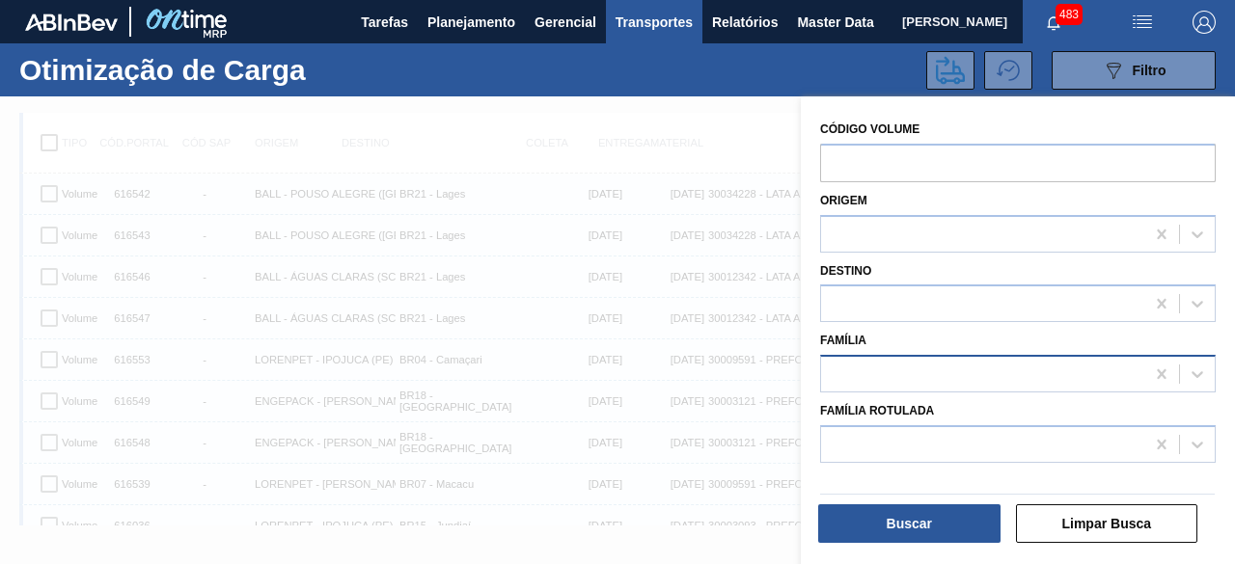
scroll to position [24, 0]
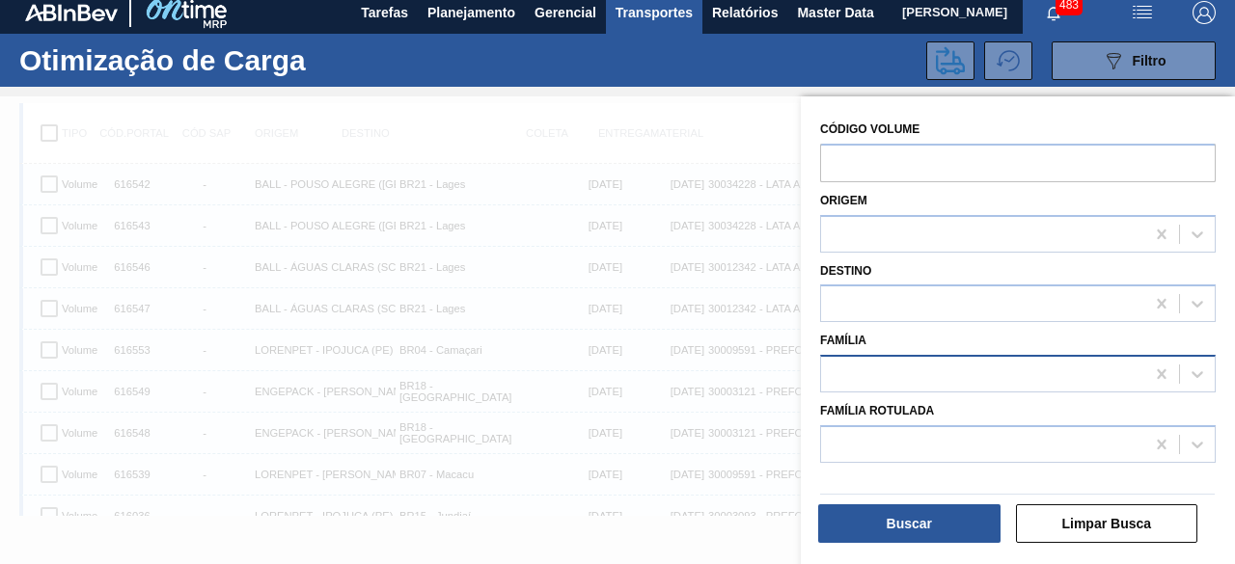
click at [861, 375] on div at bounding box center [982, 375] width 323 height 28
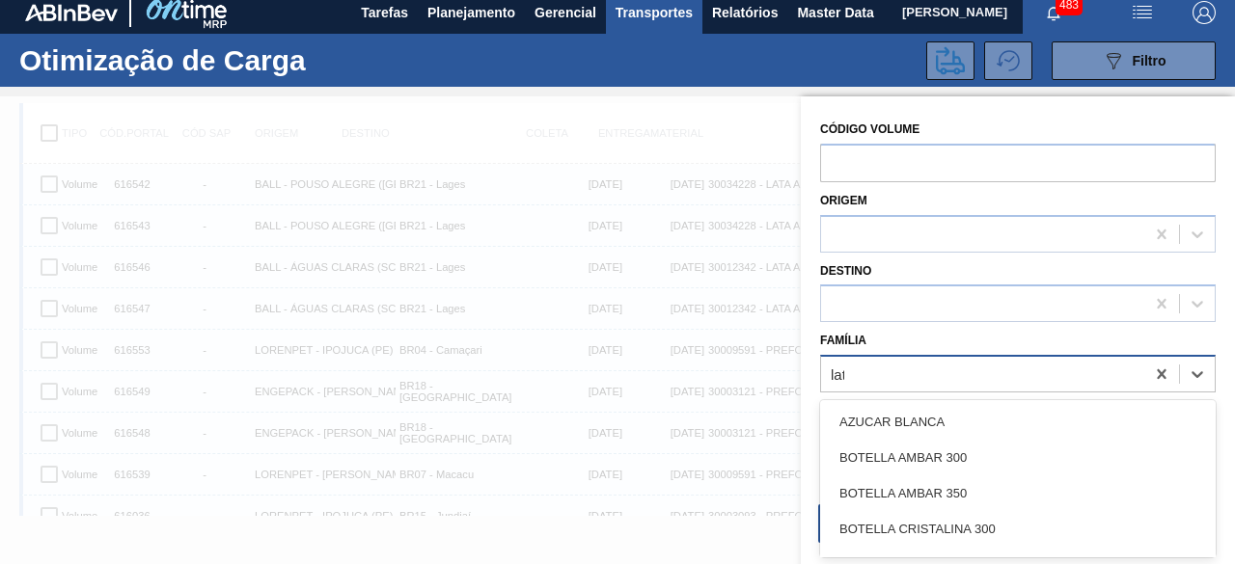
type input "lata"
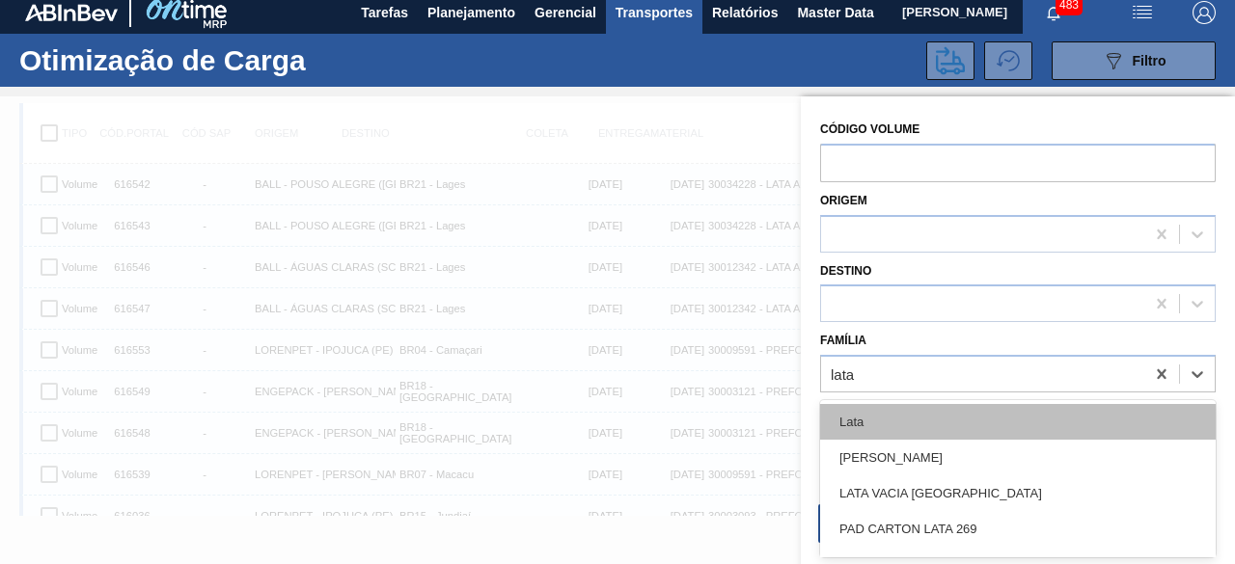
click at [867, 411] on div "Lata" at bounding box center [1018, 422] width 396 height 36
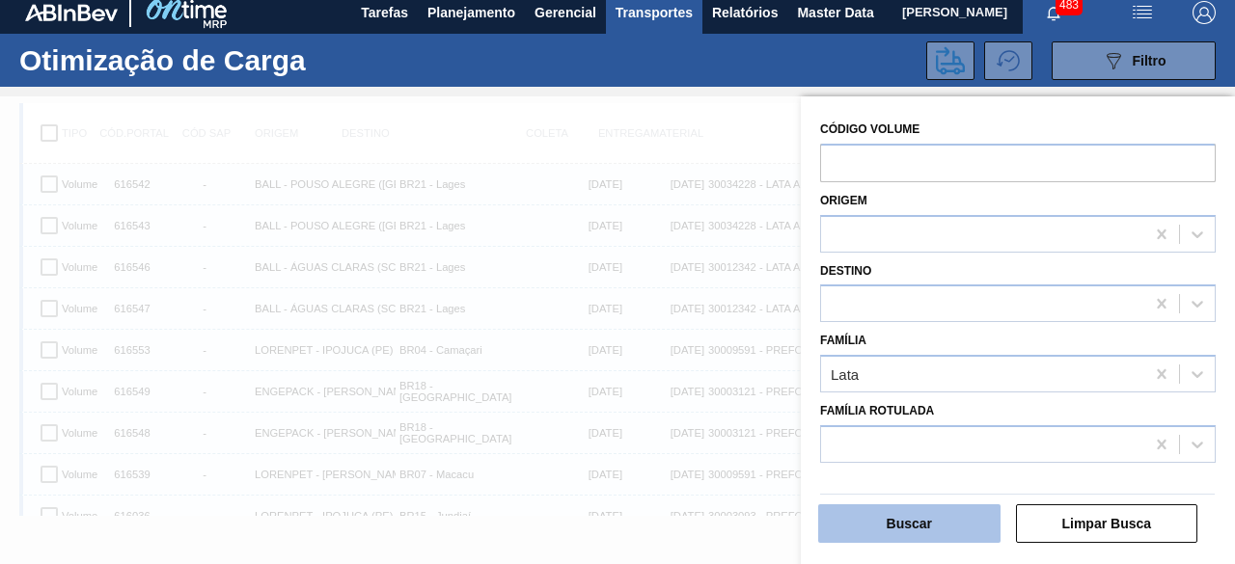
click at [866, 530] on button "Buscar" at bounding box center [909, 524] width 182 height 39
